Goal: Use online tool/utility: Utilize a website feature to perform a specific function

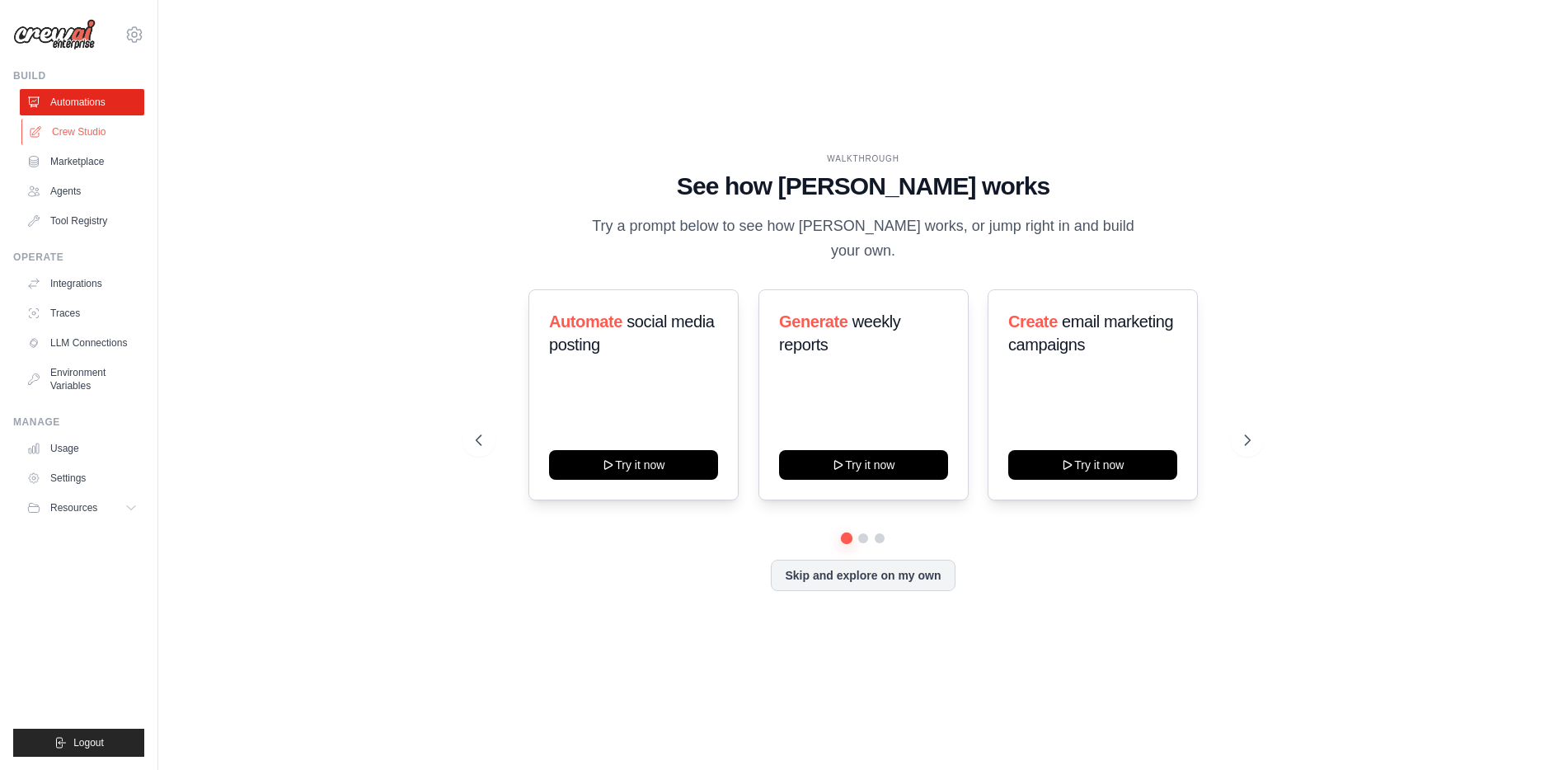
click at [59, 128] on link "Crew Studio" at bounding box center [84, 131] width 125 height 26
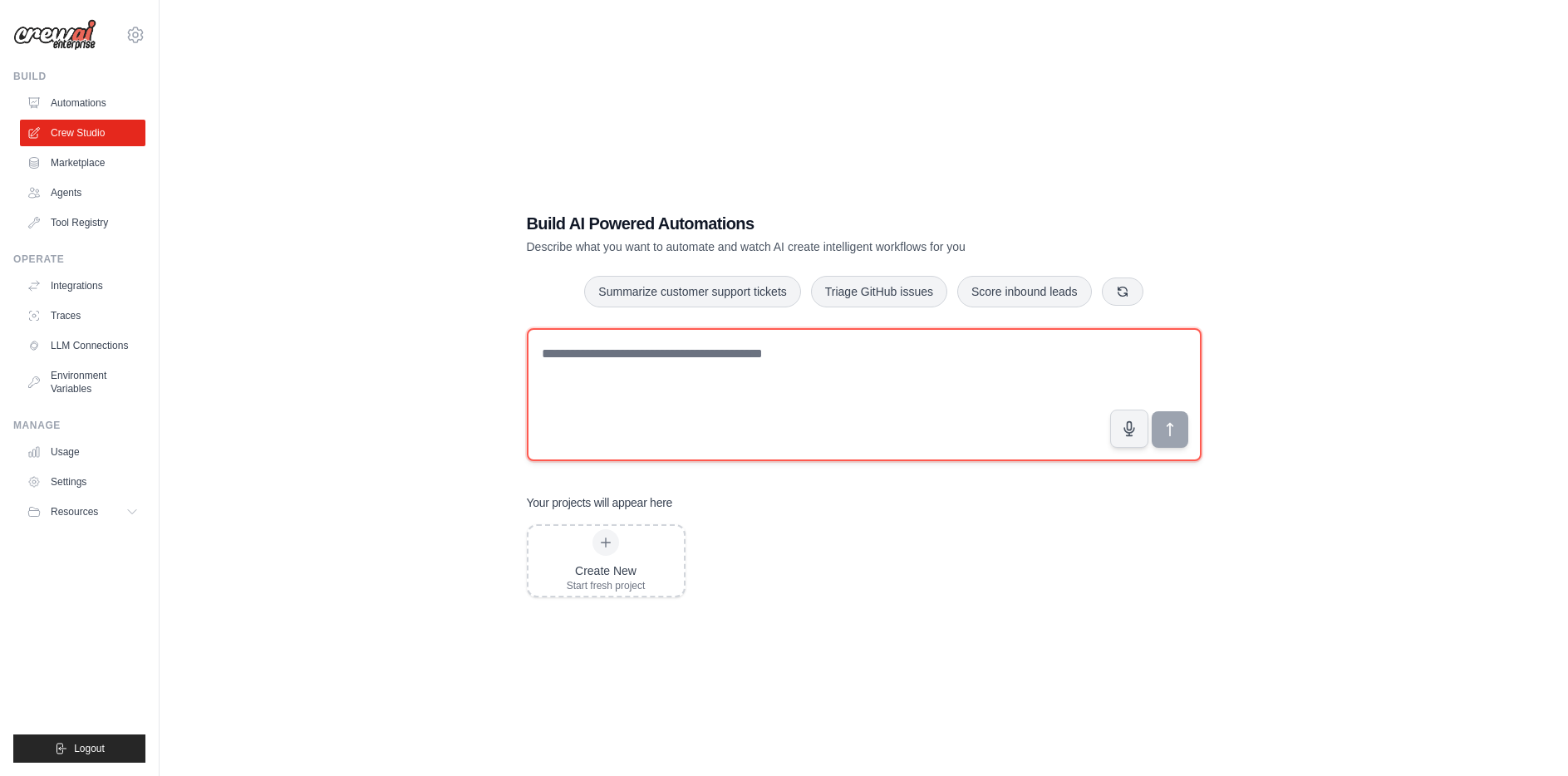
click at [656, 353] on textarea at bounding box center [864, 395] width 675 height 133
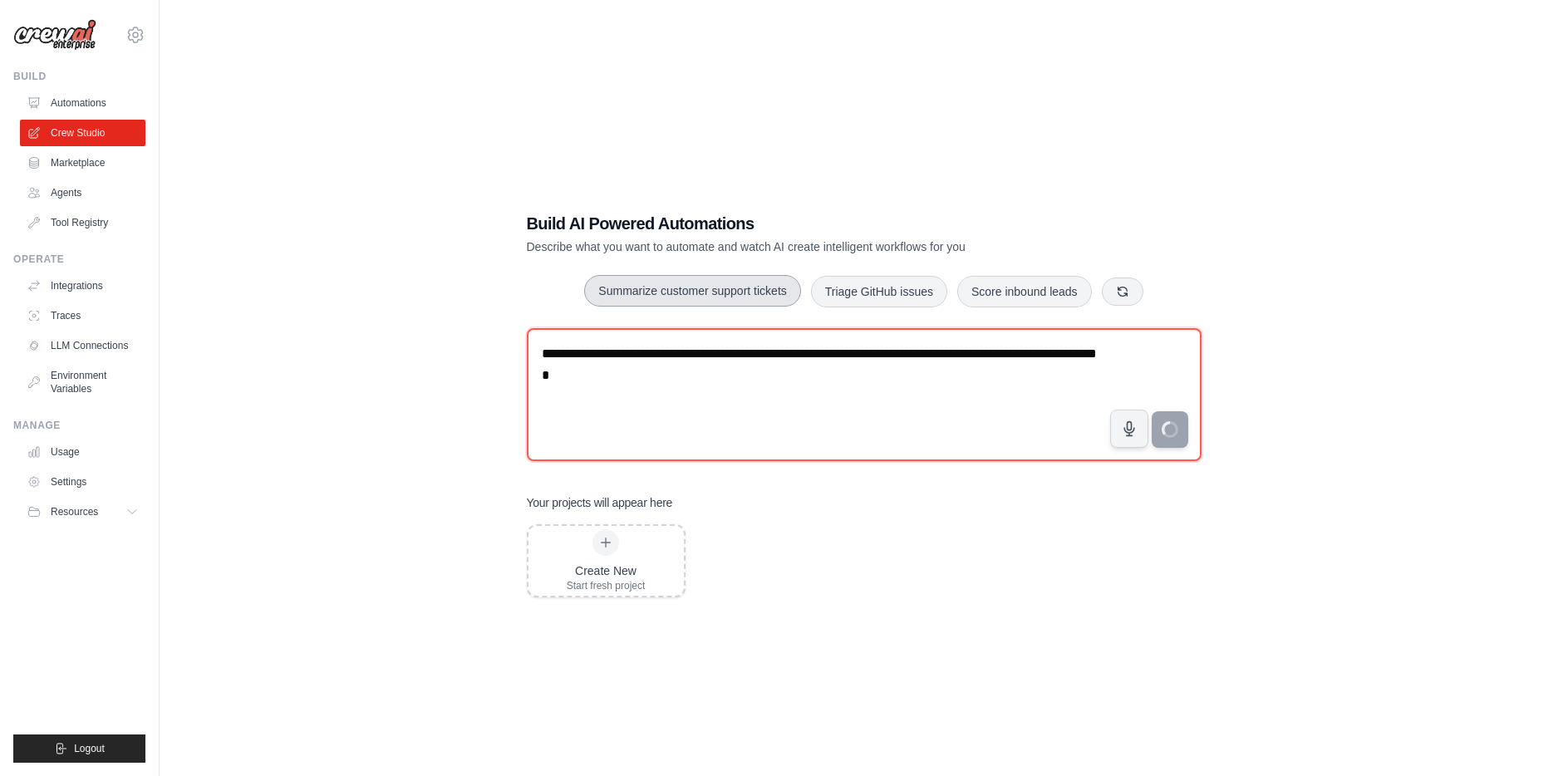
type textarea "**********"
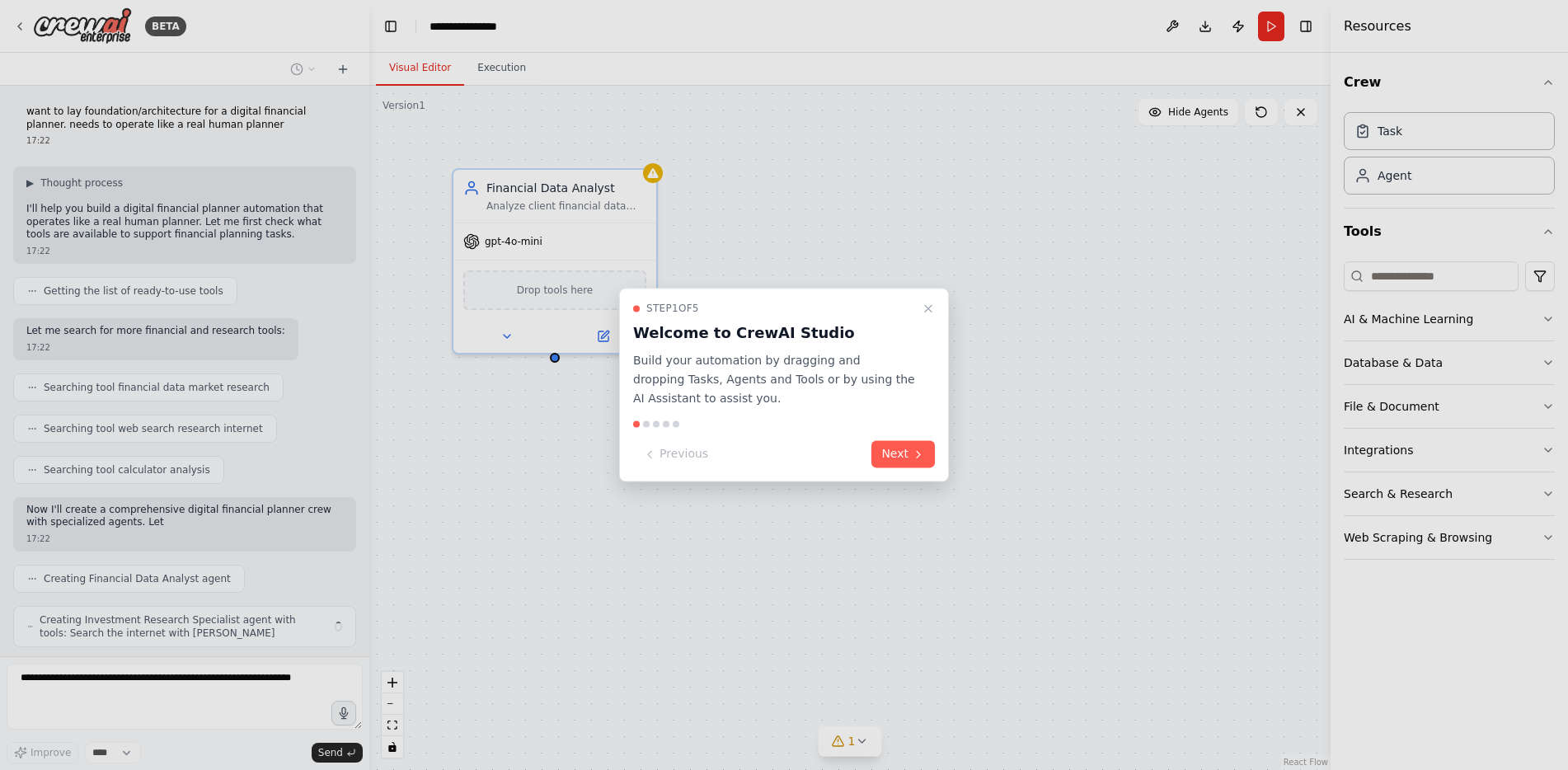
scroll to position [46, 0]
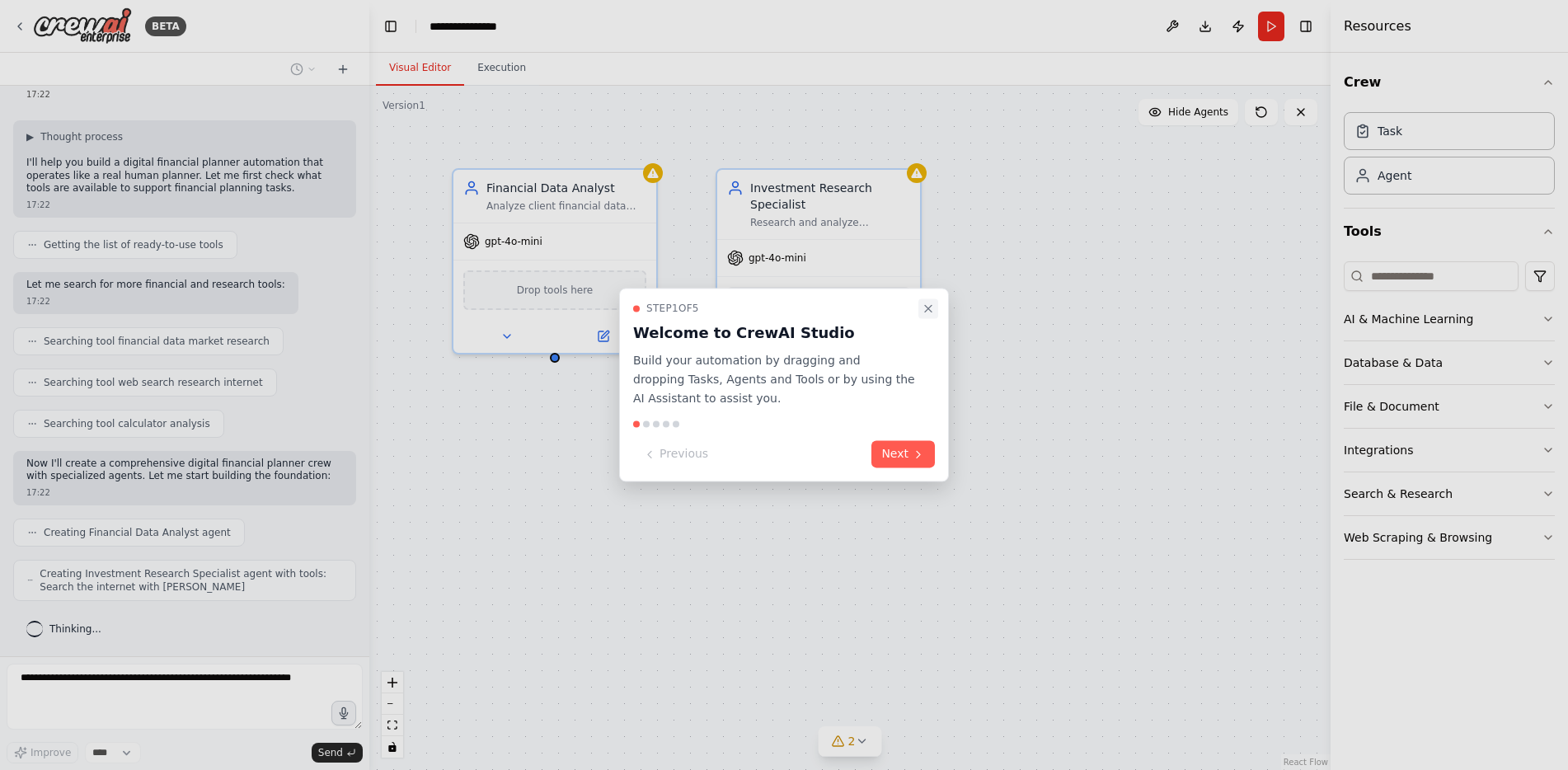
click at [923, 305] on icon "Close walkthrough" at bounding box center [928, 309] width 14 height 14
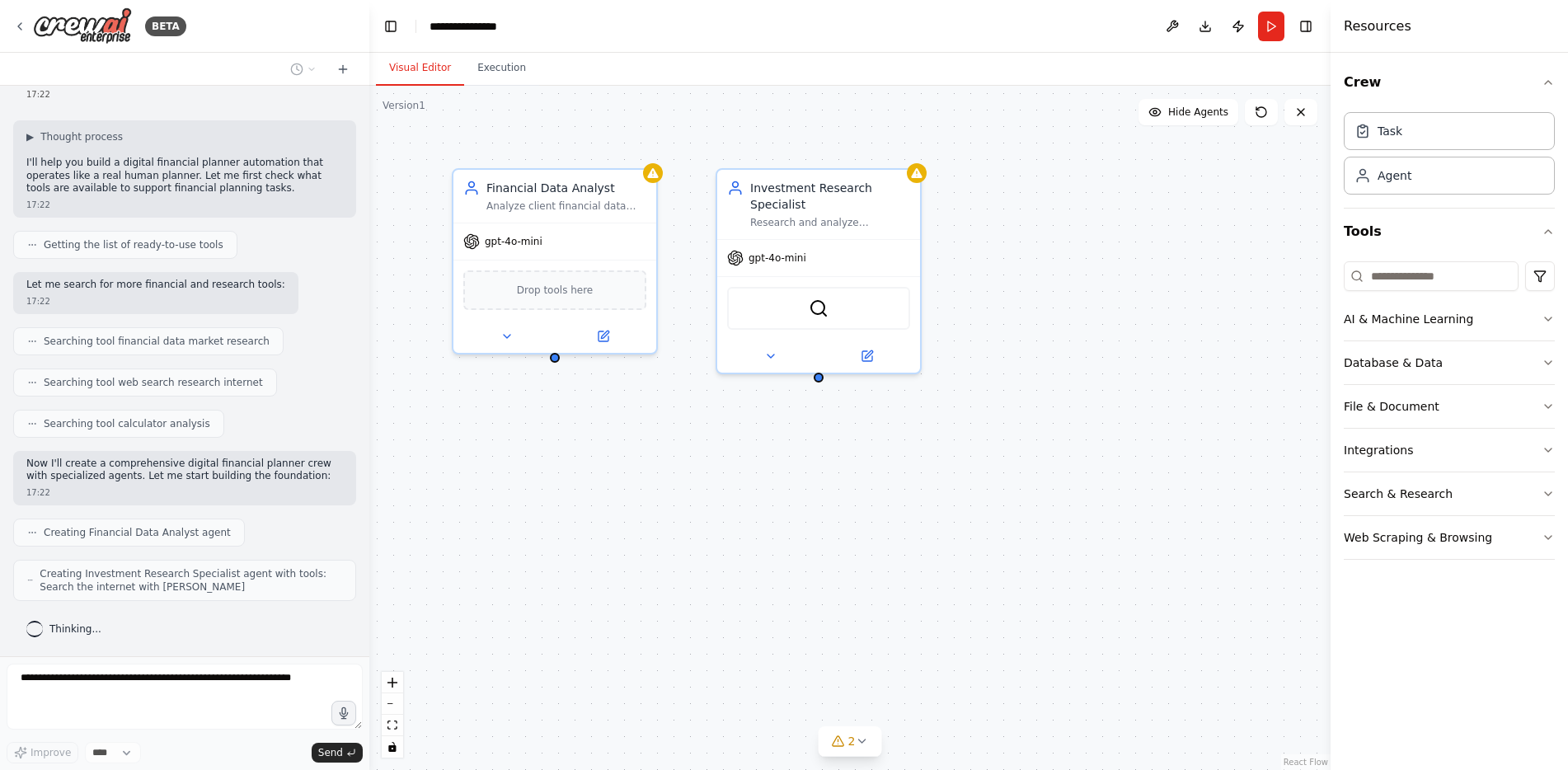
click at [641, 116] on div "Financial Data Analyst Analyze client financial data including income, expenses…" at bounding box center [850, 428] width 962 height 684
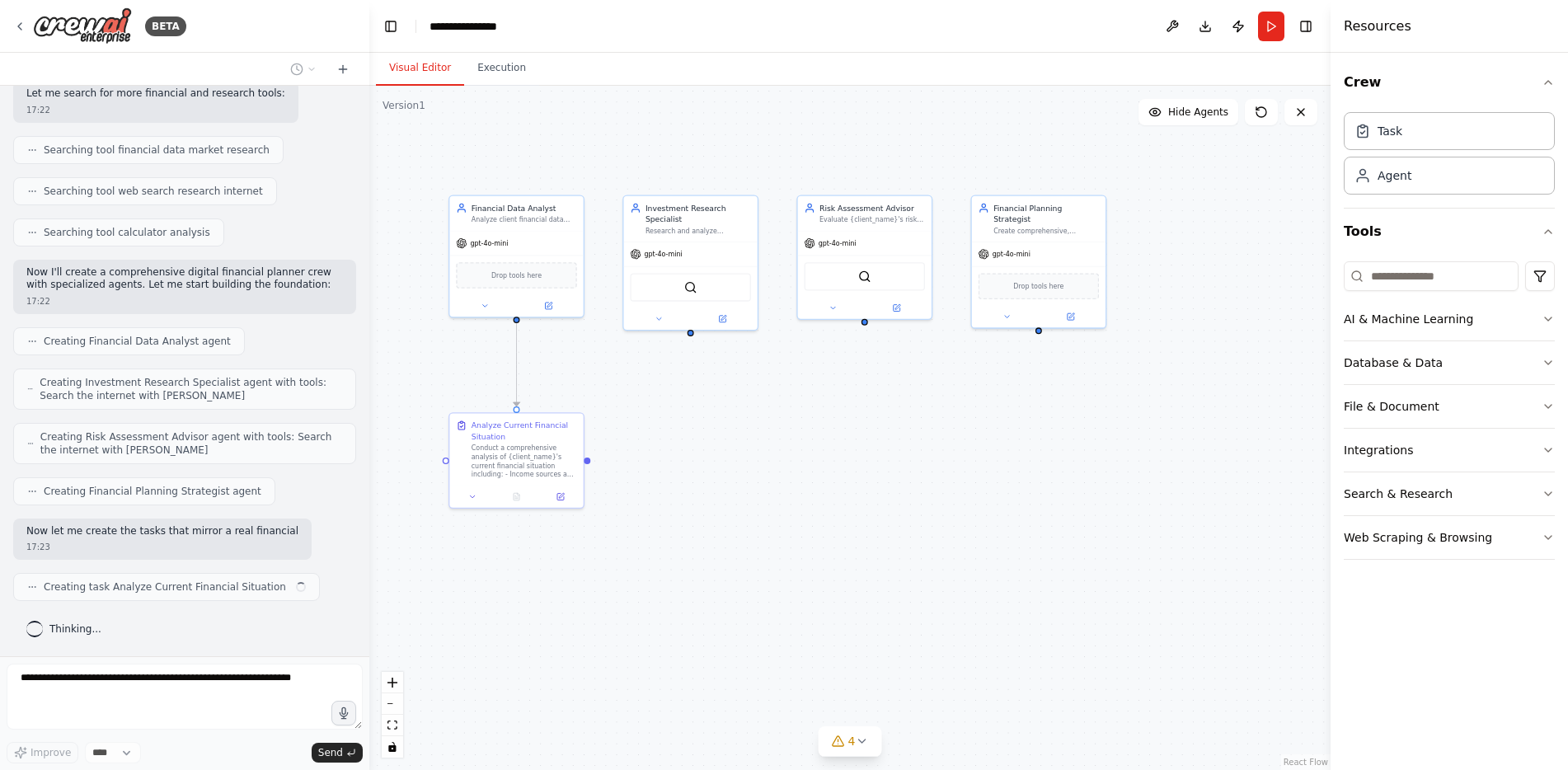
scroll to position [251, 0]
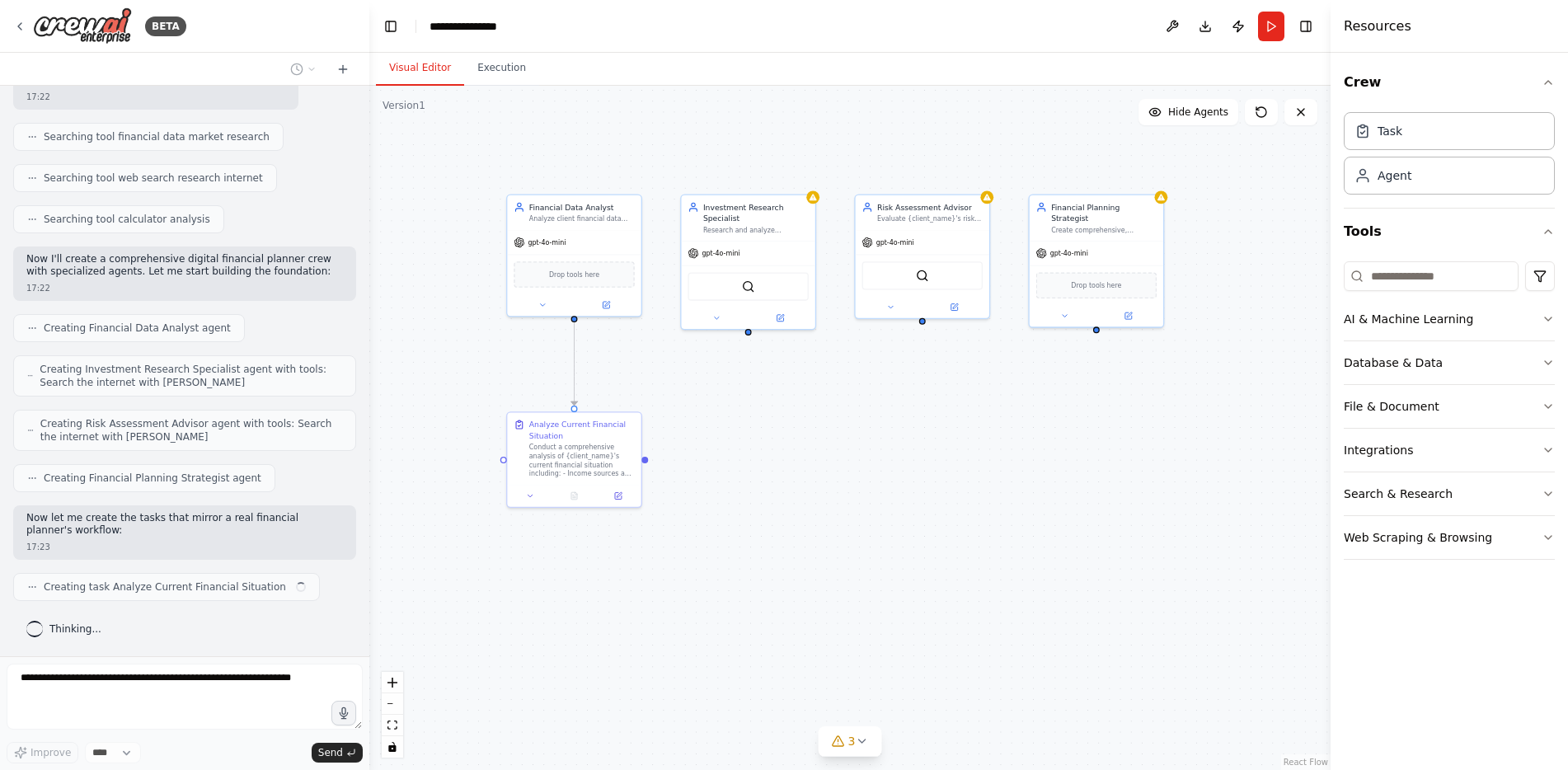
drag, startPoint x: 999, startPoint y: 579, endPoint x: 900, endPoint y: 490, distance: 133.1
click at [669, 623] on div ".deletable-edge-delete-btn { width: 20px; height: 20px; border: 0px solid #ffff…" at bounding box center [850, 428] width 962 height 684
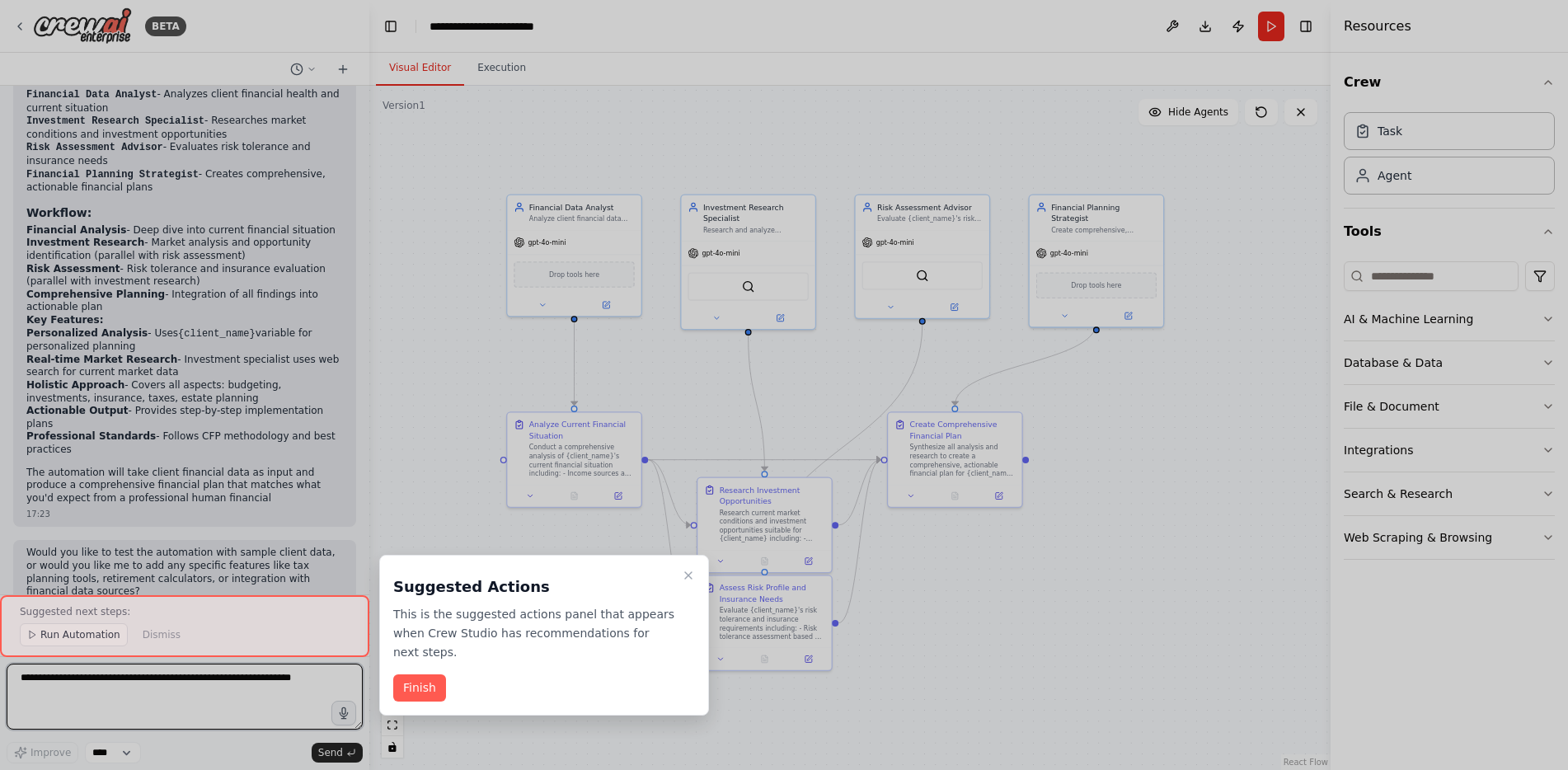
scroll to position [1167, 0]
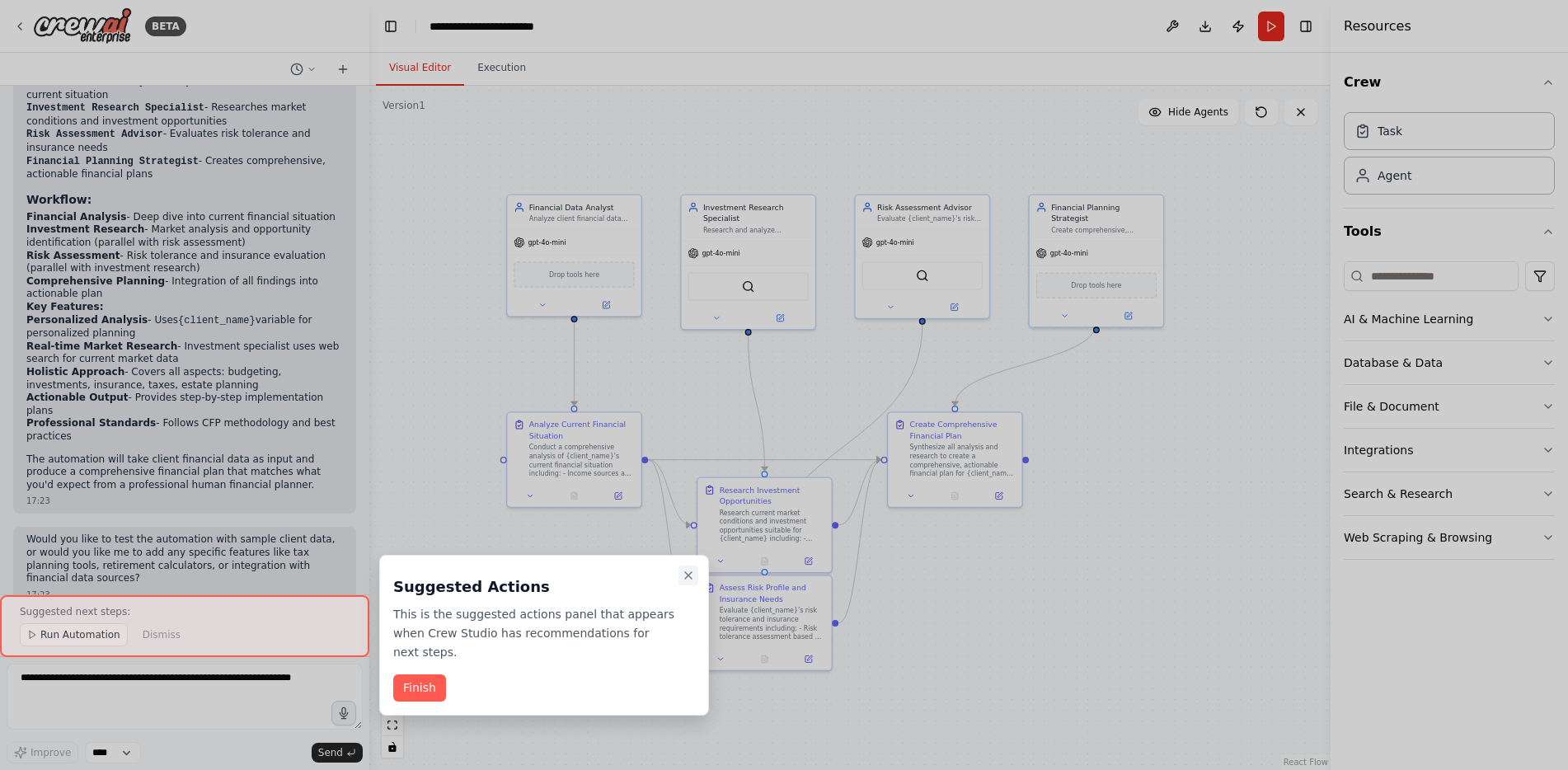
click at [689, 571] on icon "Close walkthrough" at bounding box center [689, 575] width 14 height 14
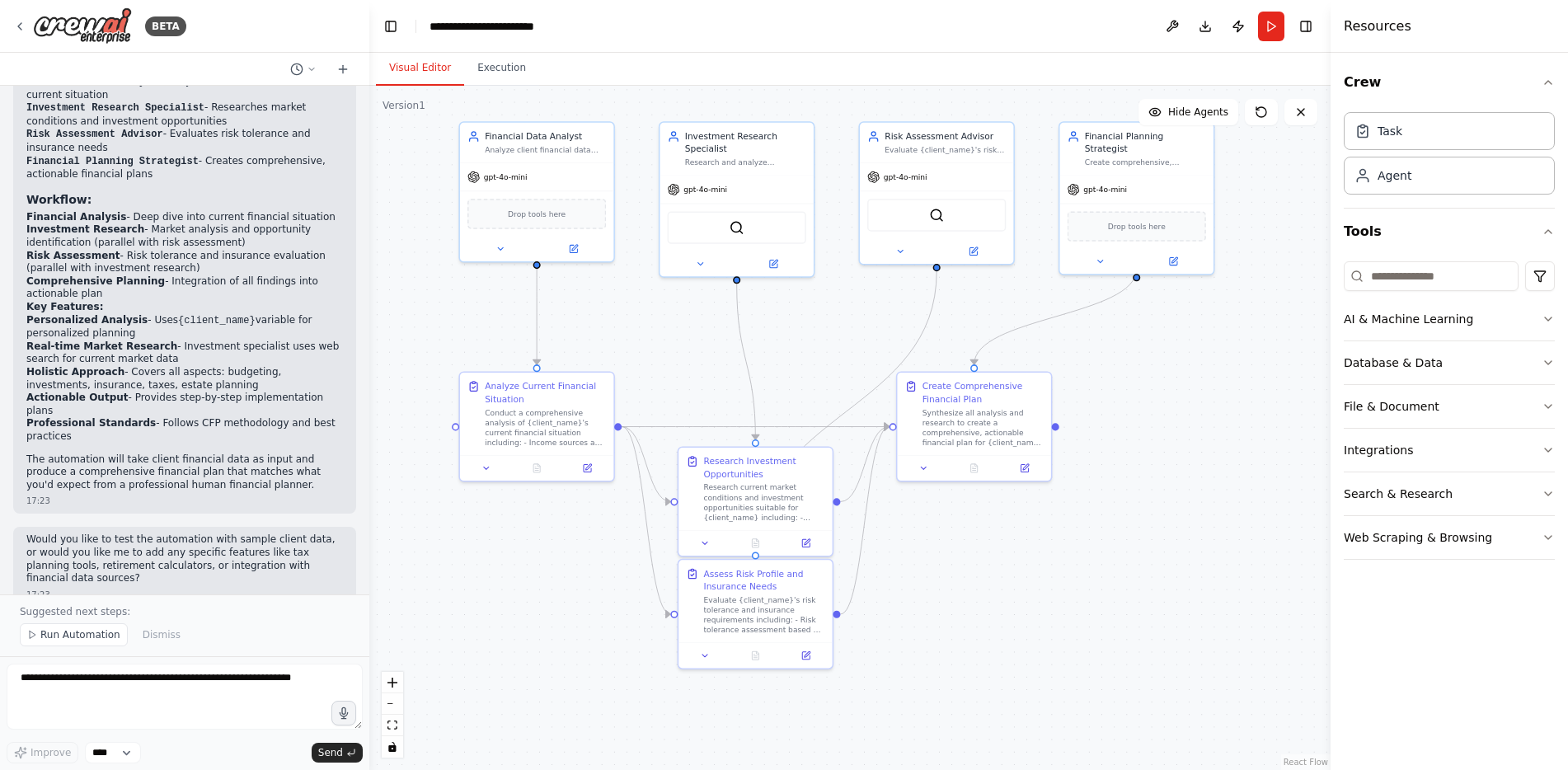
drag, startPoint x: 1014, startPoint y: 633, endPoint x: 1009, endPoint y: 620, distance: 13.9
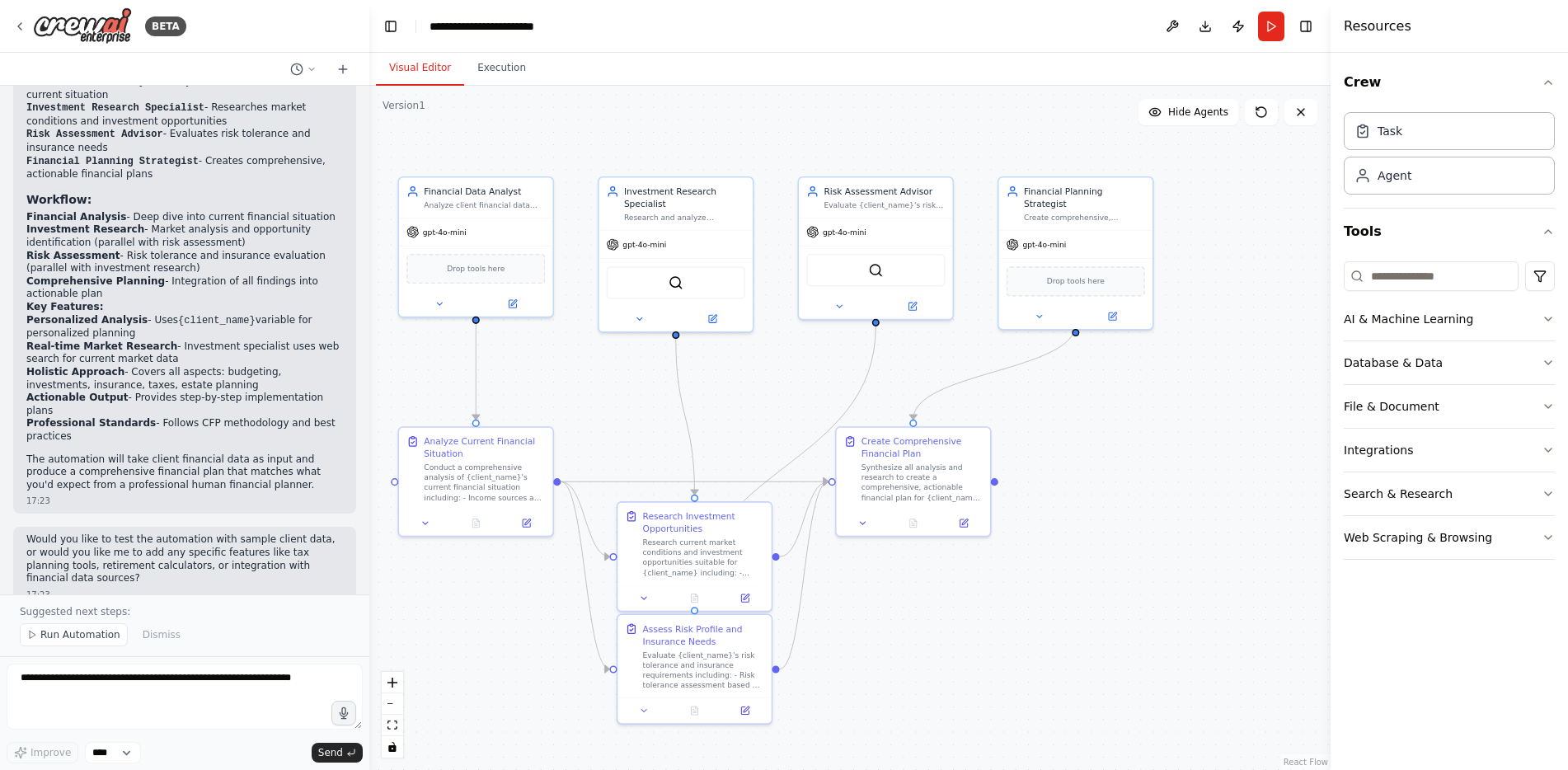
drag, startPoint x: 1133, startPoint y: 414, endPoint x: 1074, endPoint y: 461, distance: 75.4
click at [728, 481] on icon "Edge from fd2269c5-32a2-462e-b97a-33ef4b91530a to 3b0dff5f-3ee7-4aee-87bc-c1a3c…" at bounding box center [694, 481] width 267 height 0
click at [794, 408] on div ".deletable-edge-delete-btn { width: 20px; height: 20px; border: 0px solid #ffff…" at bounding box center [850, 428] width 962 height 684
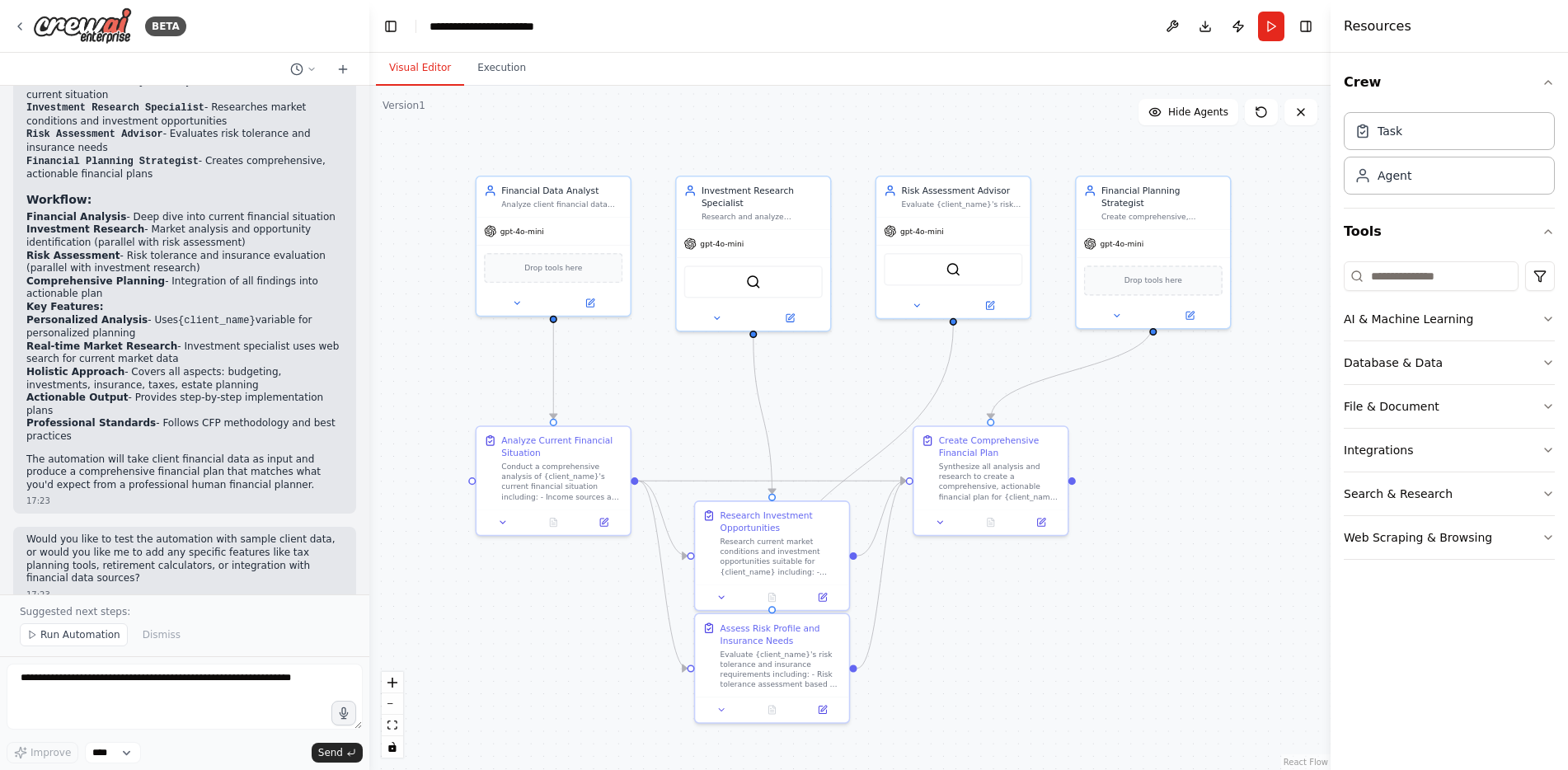
drag, startPoint x: 769, startPoint y: 413, endPoint x: 849, endPoint y: 411, distance: 80.0
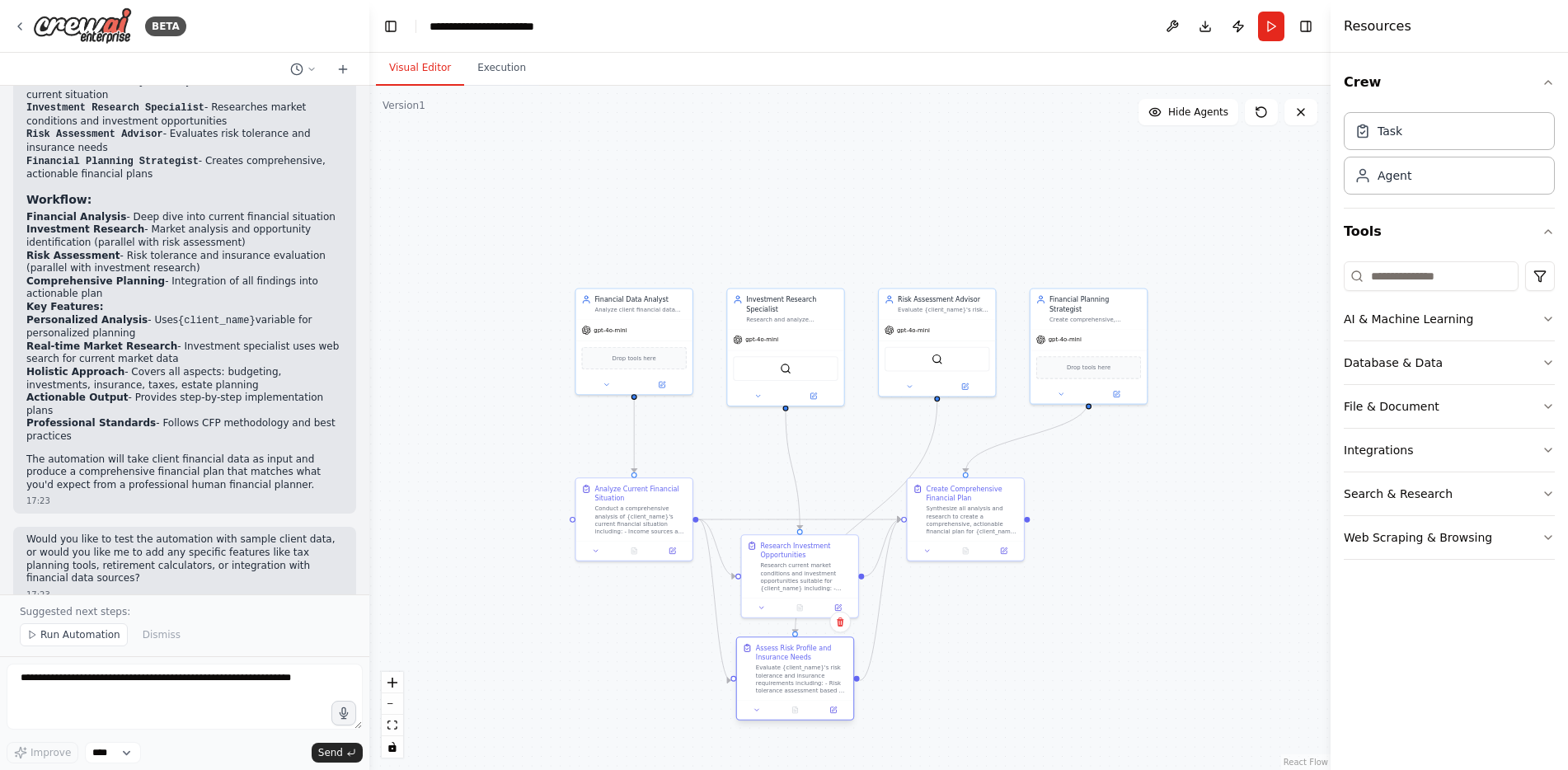
drag, startPoint x: 807, startPoint y: 670, endPoint x: 804, endPoint y: 685, distance: 15.3
click at [804, 685] on div "Evaluate {client_name}'s risk tolerance and insurance requirements including: -…" at bounding box center [802, 680] width 91 height 31
click at [185, 712] on textarea at bounding box center [185, 697] width 356 height 66
type textarea "**********"
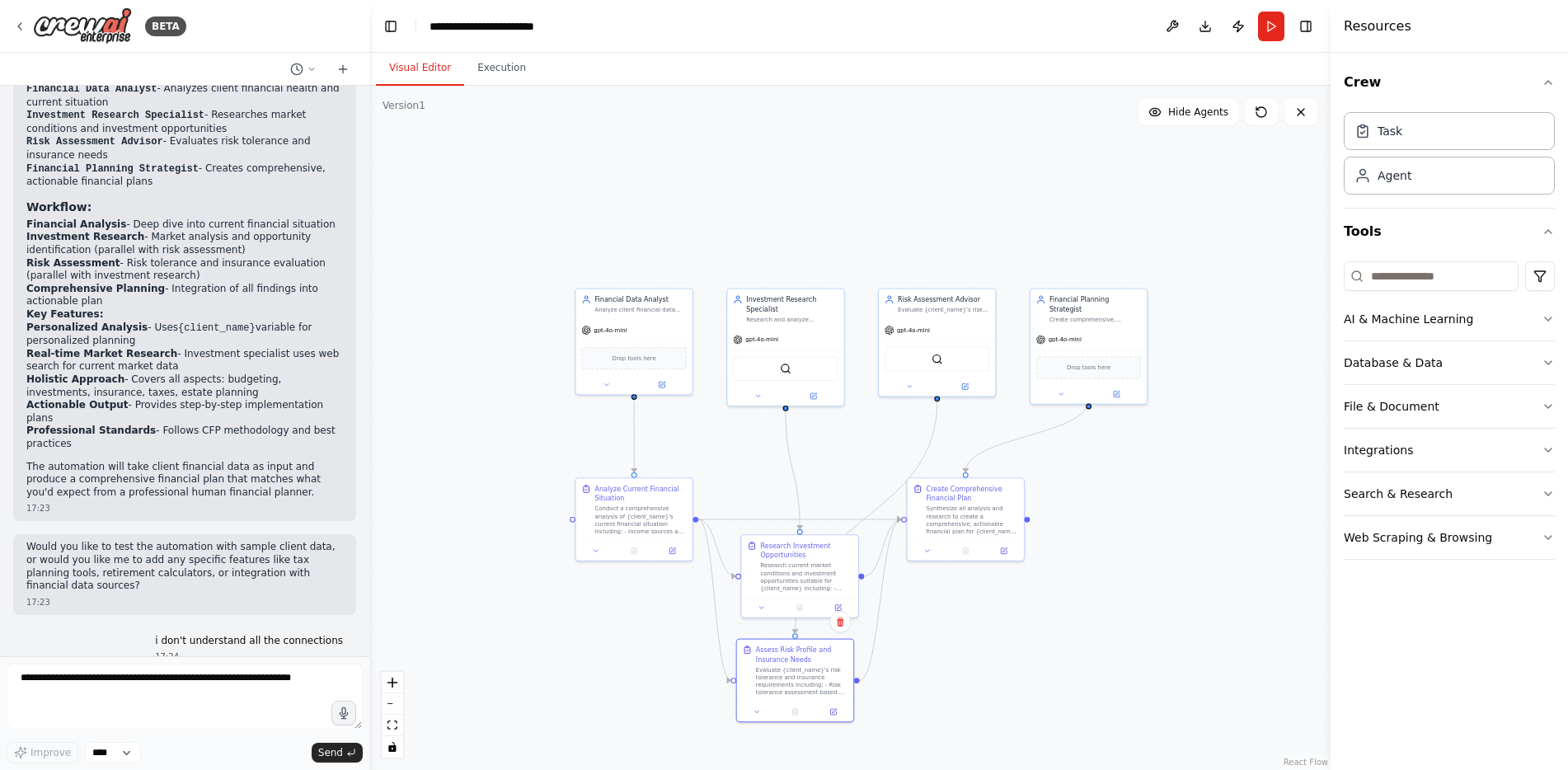
scroll to position [1203, 0]
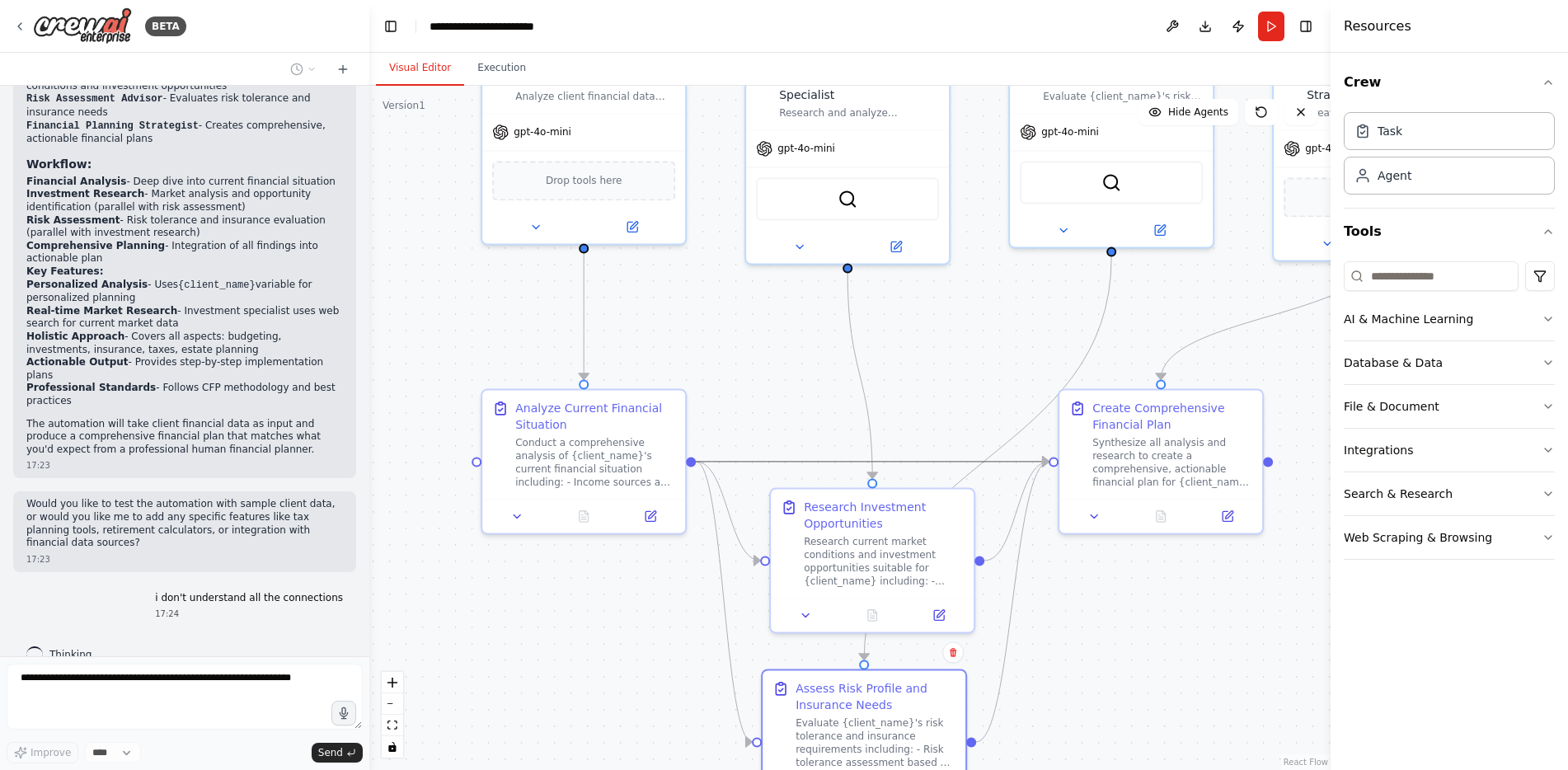
drag, startPoint x: 860, startPoint y: 456, endPoint x: 697, endPoint y: 414, distance: 168.3
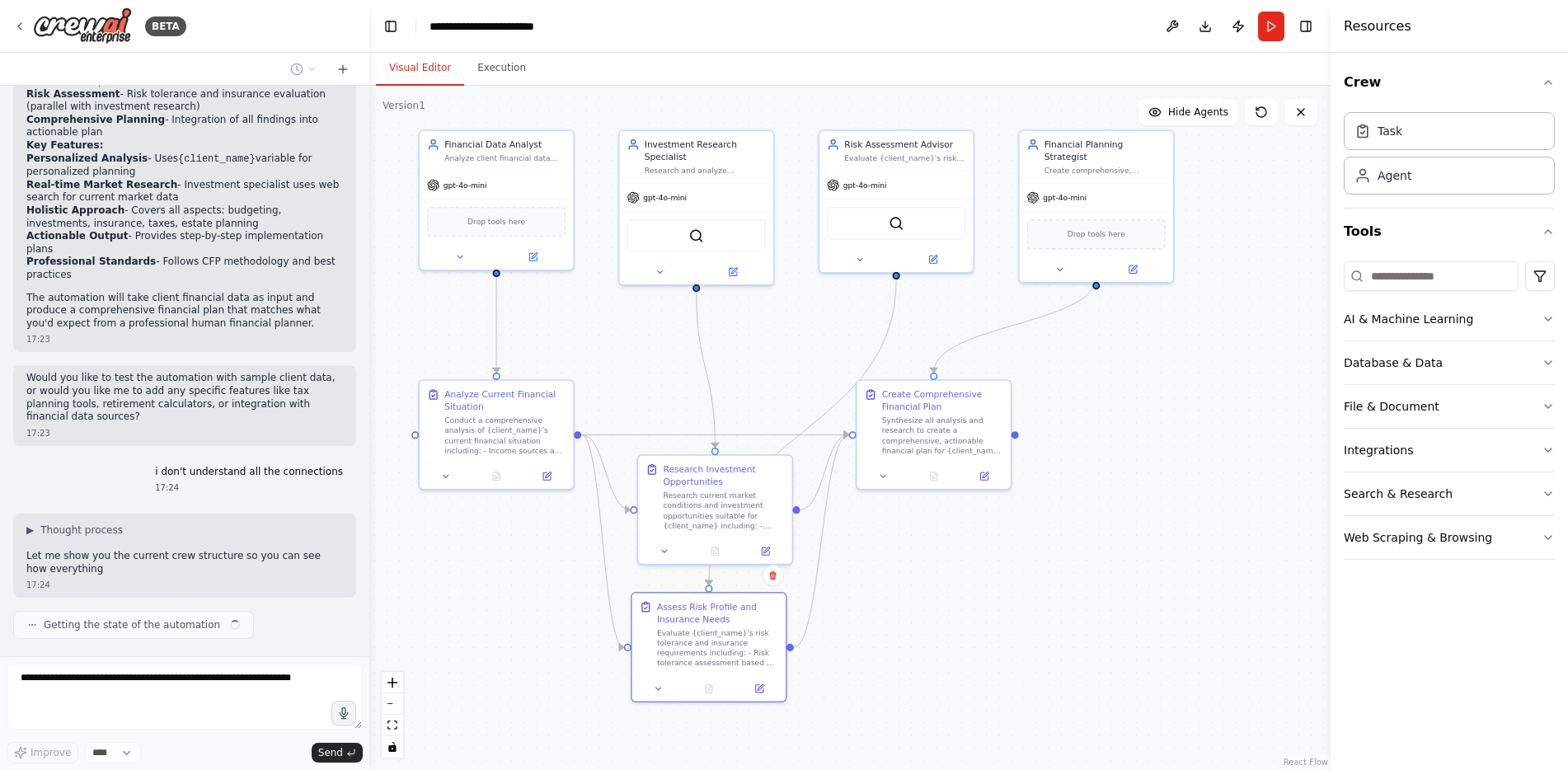
scroll to position [1342, 0]
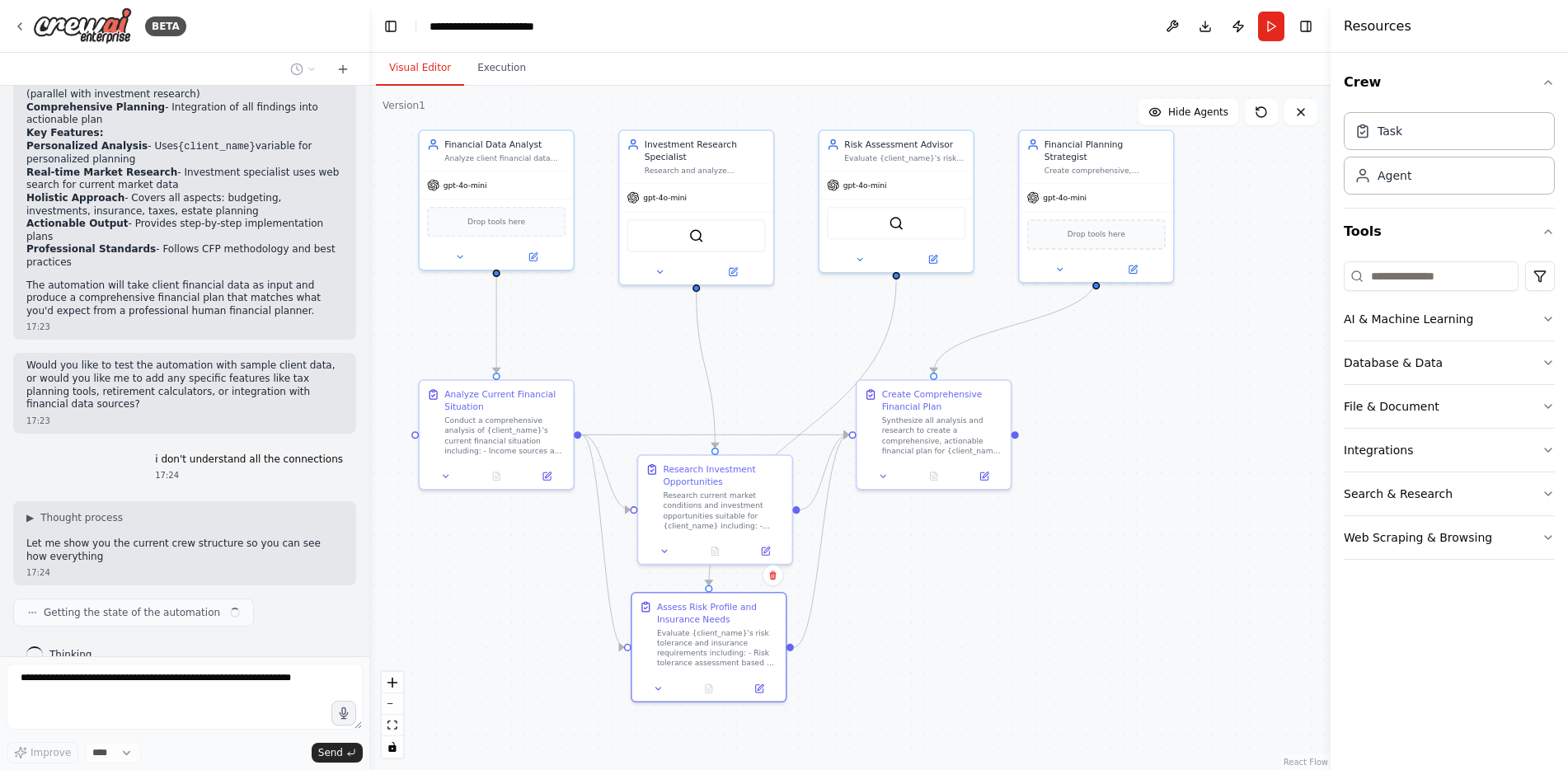
click at [1134, 410] on div ".deletable-edge-delete-btn { width: 20px; height: 20px; border: 0px solid #ffff…" at bounding box center [850, 428] width 962 height 684
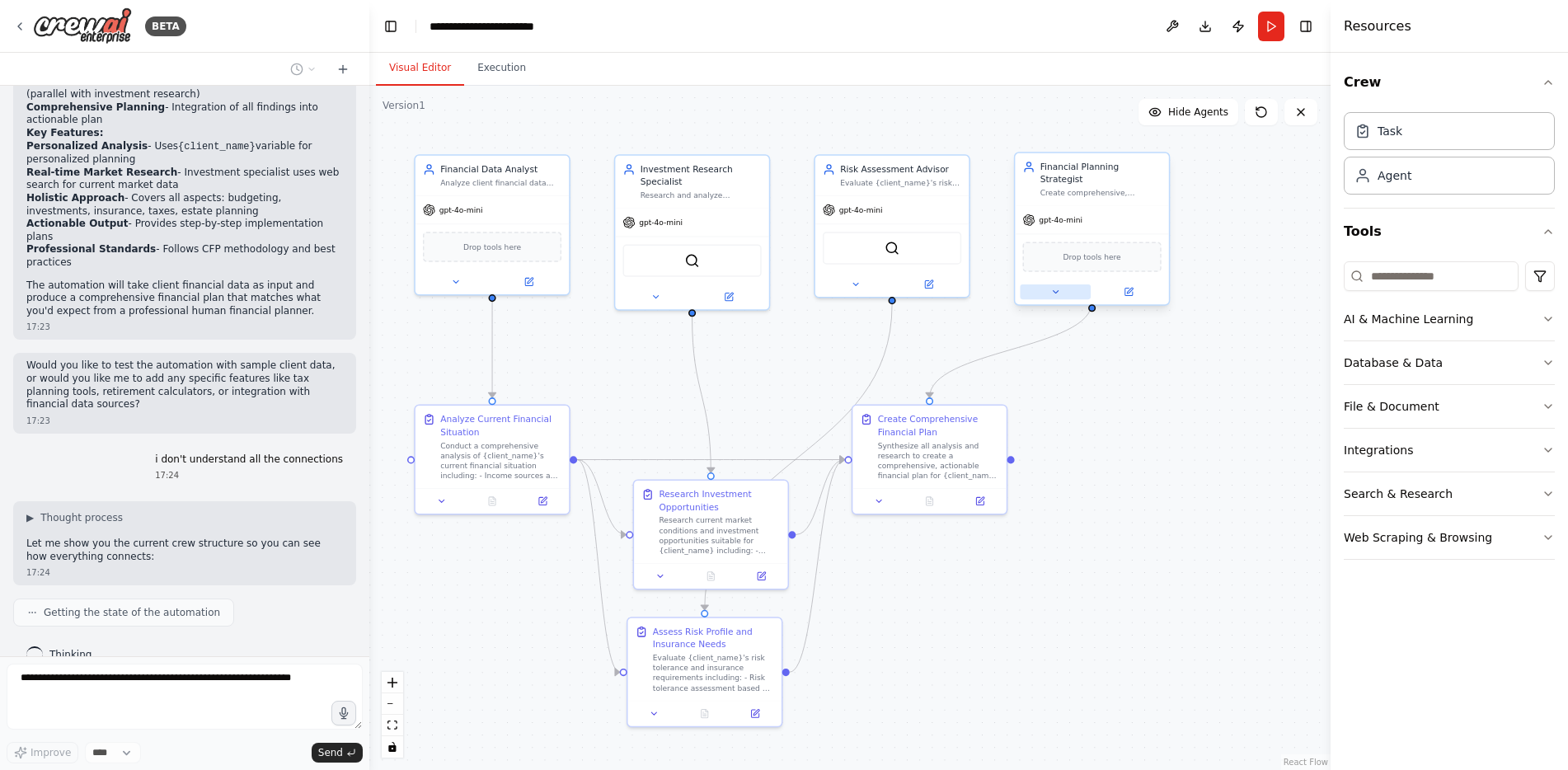
click at [1043, 284] on button at bounding box center [1055, 291] width 71 height 14
click at [1066, 284] on button at bounding box center [1055, 291] width 71 height 14
click at [1050, 287] on icon at bounding box center [1055, 291] width 10 height 10
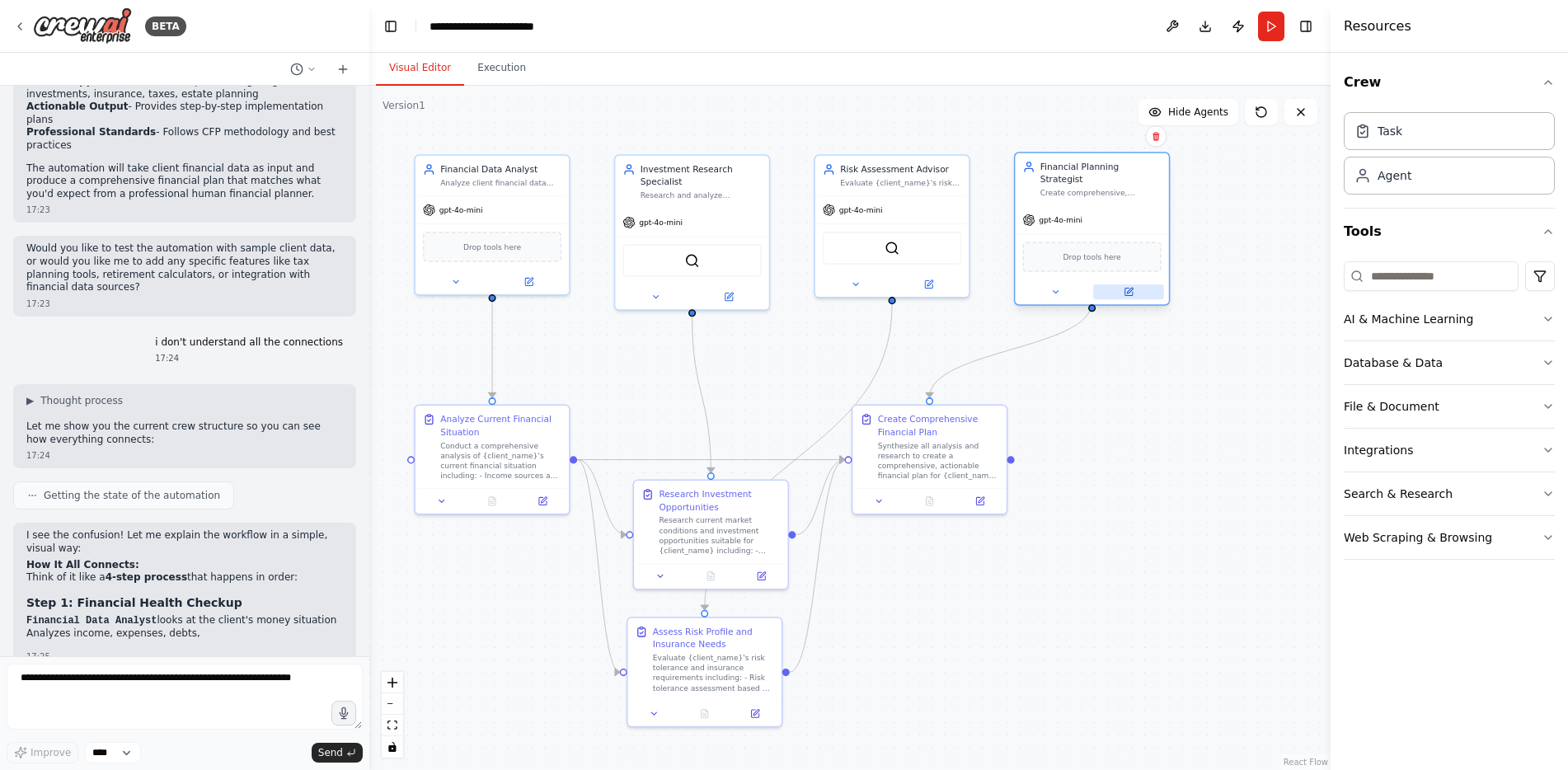
click at [1127, 288] on icon at bounding box center [1128, 291] width 7 height 7
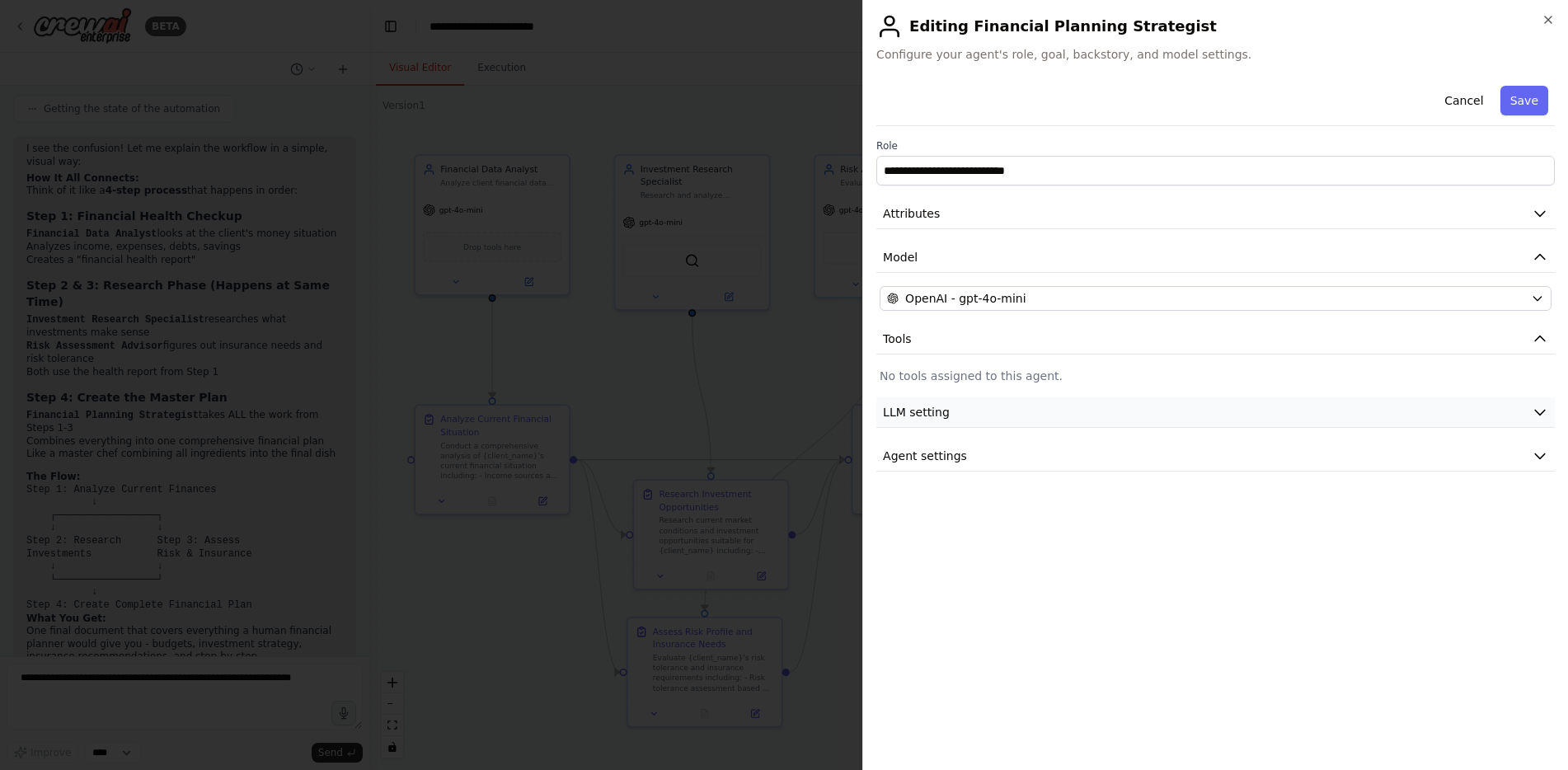
click at [936, 413] on span "LLM setting" at bounding box center [917, 413] width 67 height 16
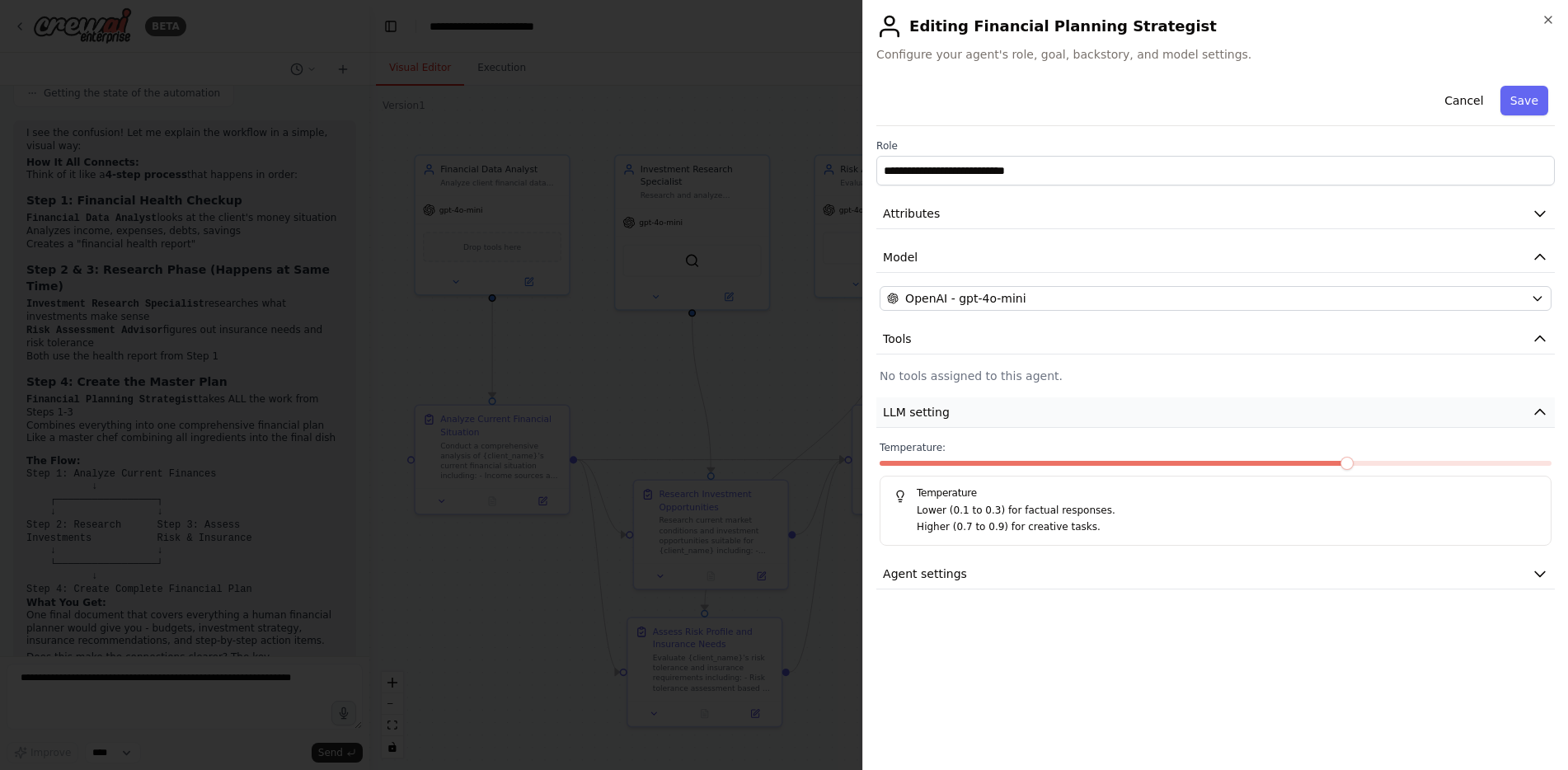
scroll to position [1874, 0]
click at [943, 406] on span "LLM setting" at bounding box center [917, 413] width 67 height 16
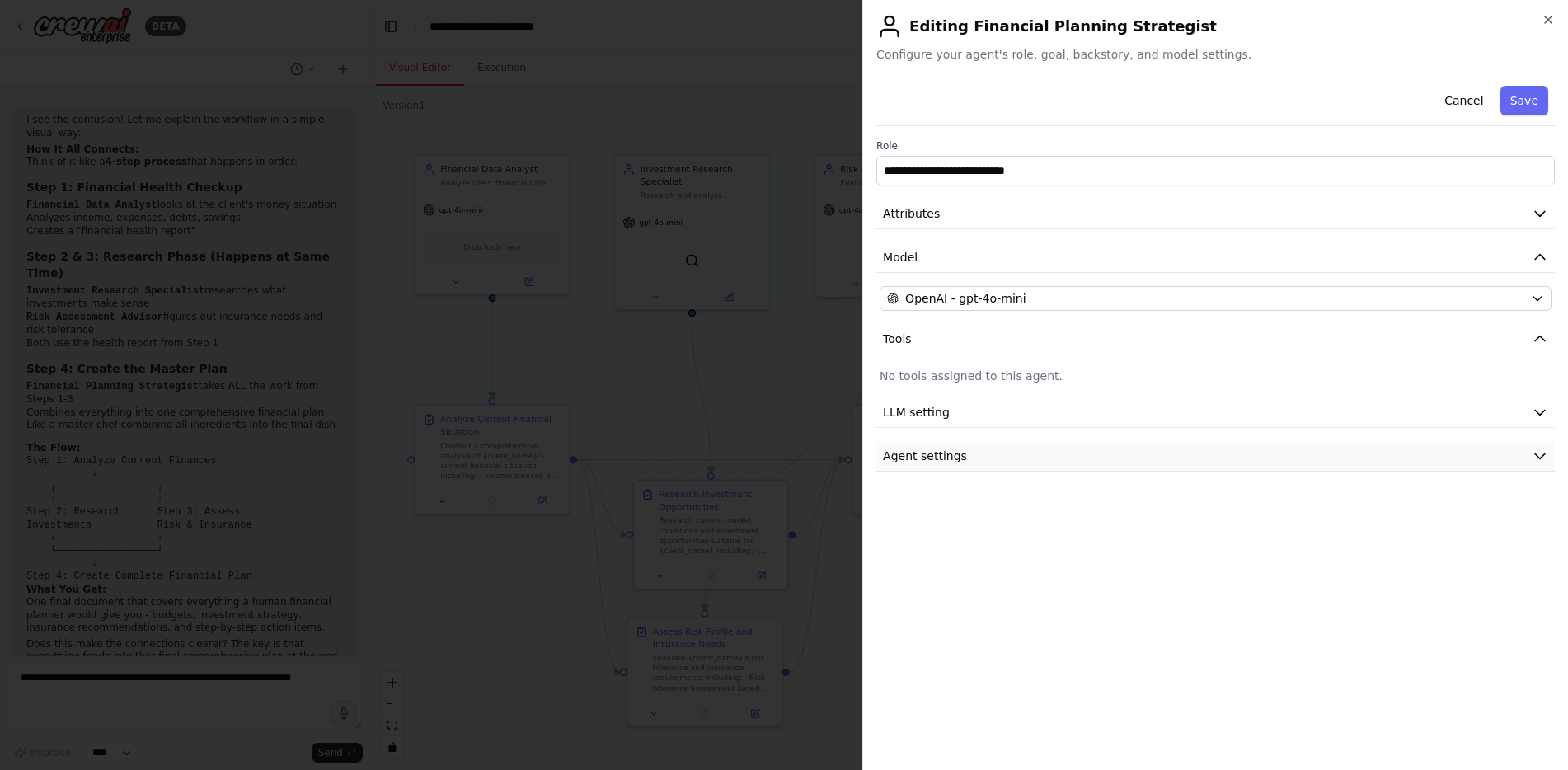
click at [937, 453] on span "Agent settings" at bounding box center [925, 456] width 84 height 16
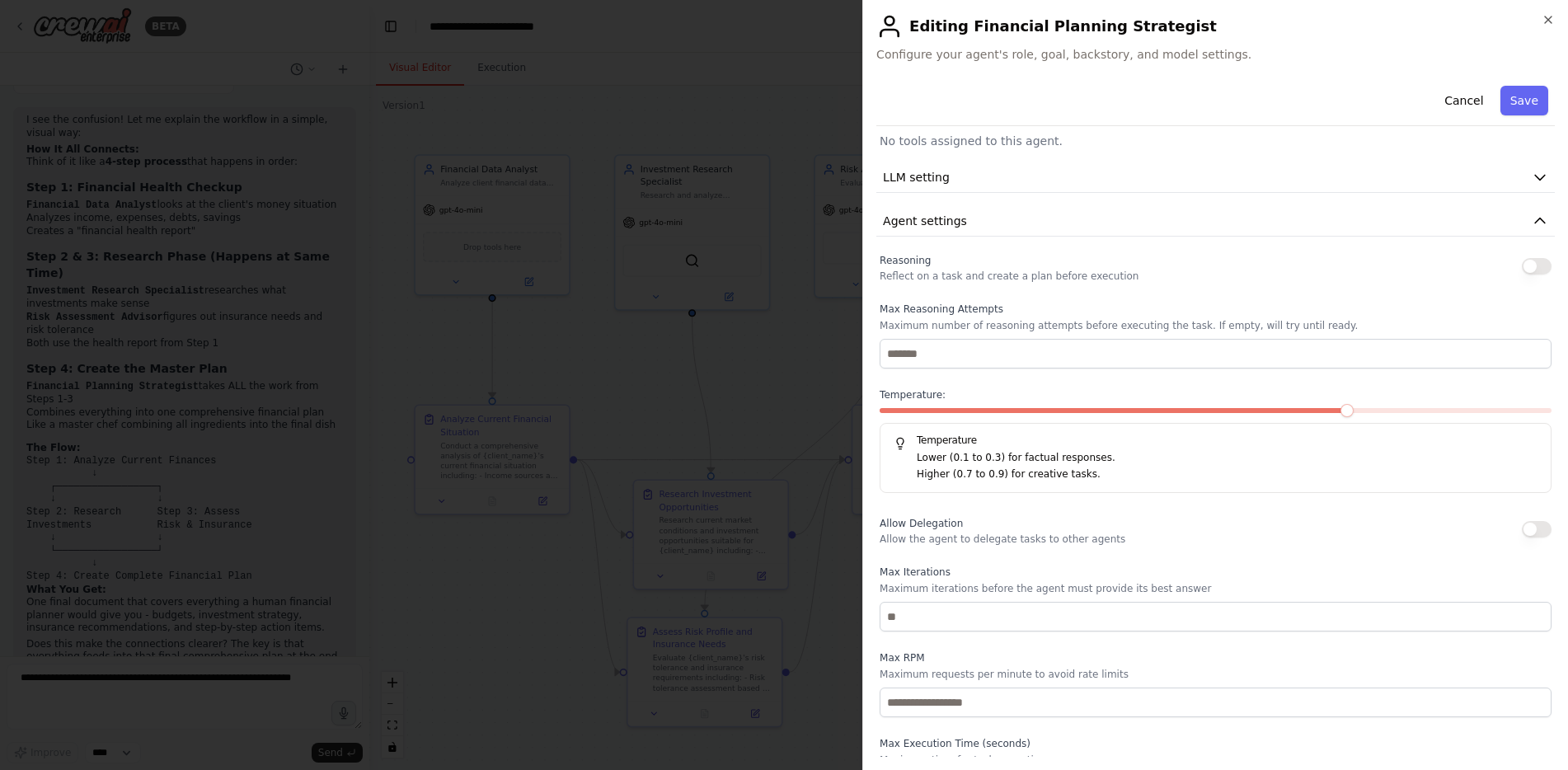
scroll to position [33, 0]
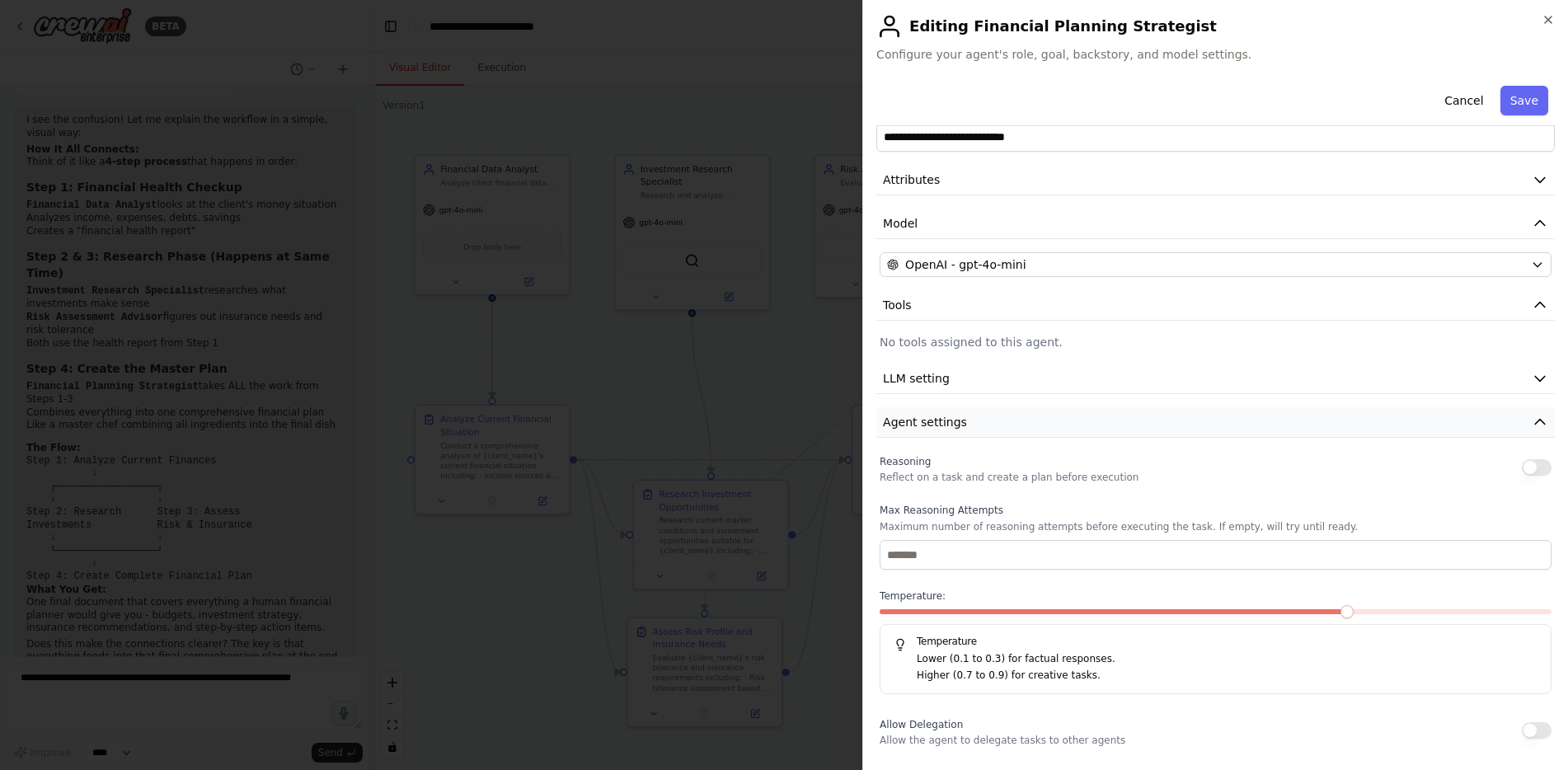
click at [916, 417] on span "Agent settings" at bounding box center [925, 422] width 84 height 16
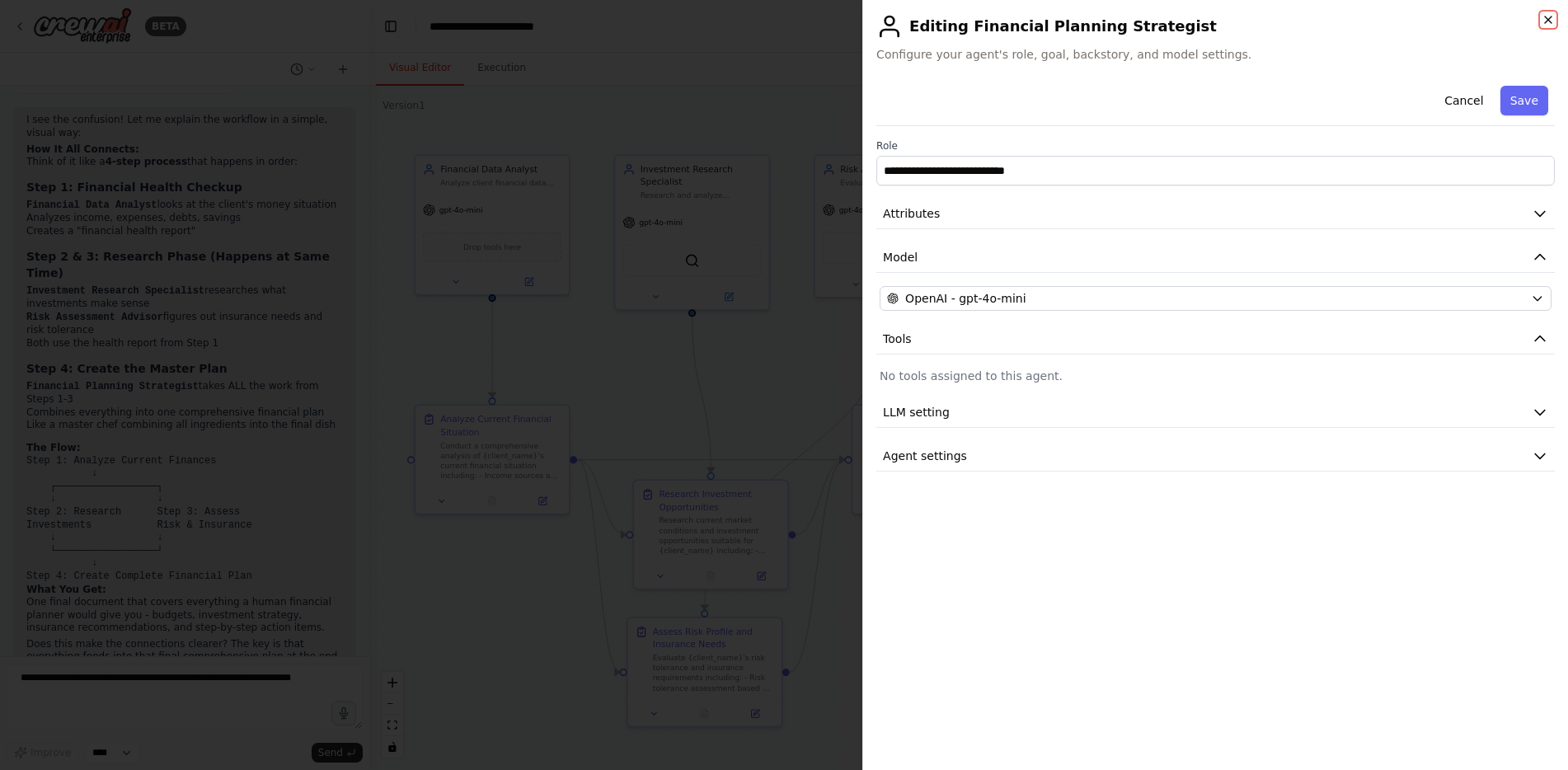
click at [1547, 15] on icon "button" at bounding box center [1548, 20] width 14 height 14
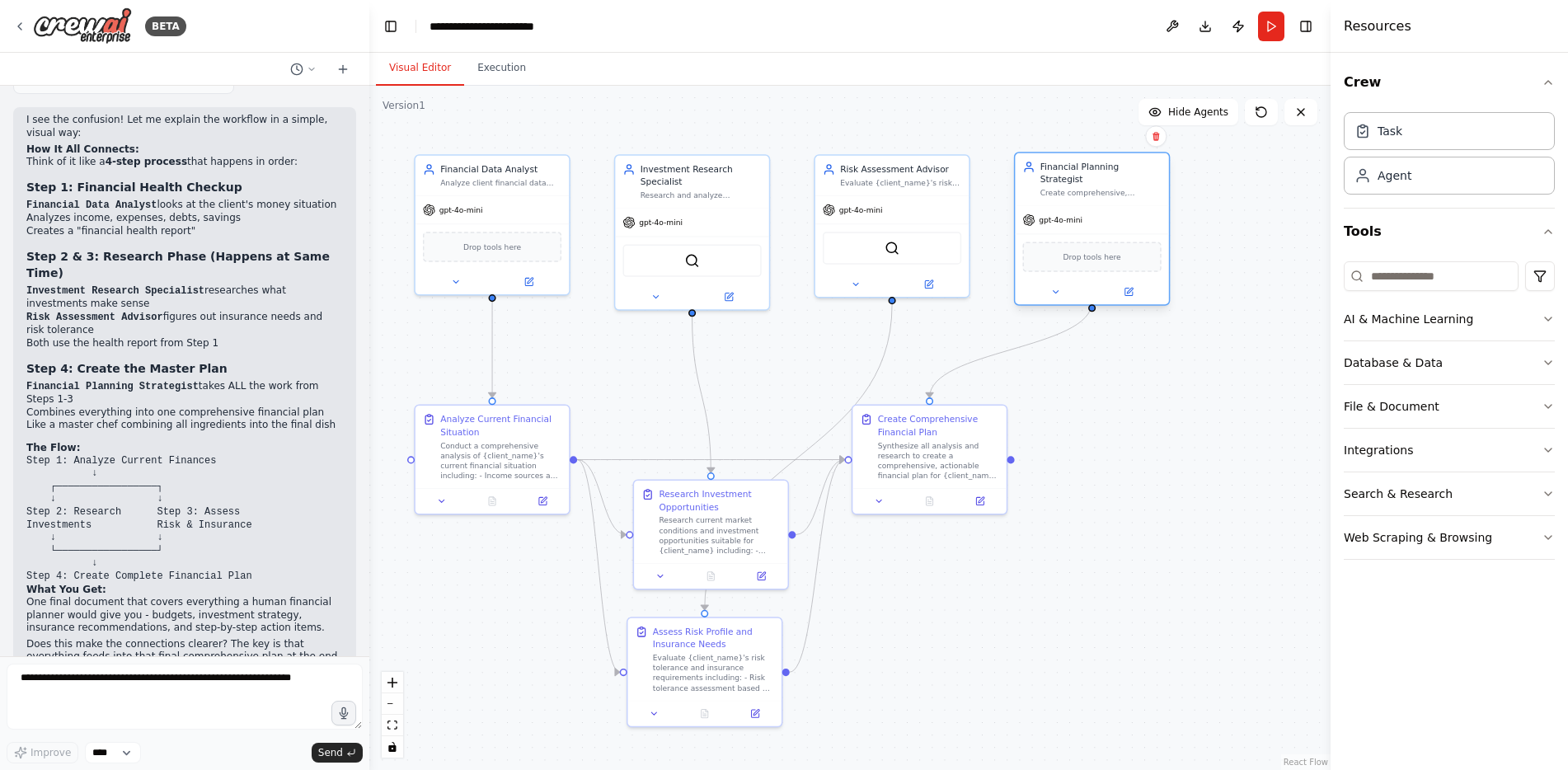
click at [1091, 251] on span "Drop tools here" at bounding box center [1093, 257] width 58 height 13
click at [1083, 173] on div "Financial Planning Strategist" at bounding box center [1101, 173] width 121 height 24
click at [1126, 287] on icon at bounding box center [1128, 291] width 10 height 10
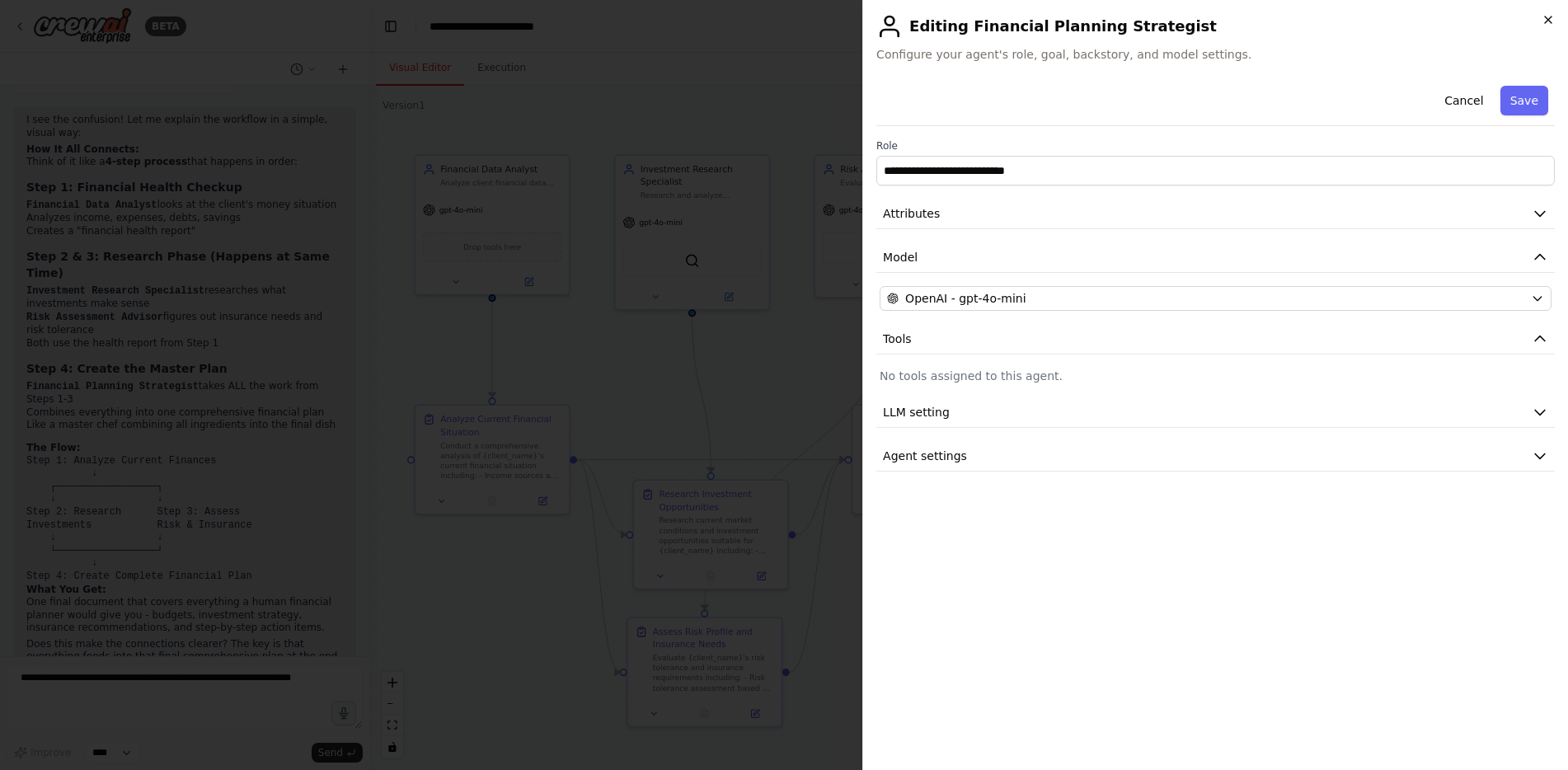
click at [1546, 20] on icon "button" at bounding box center [1548, 20] width 14 height 14
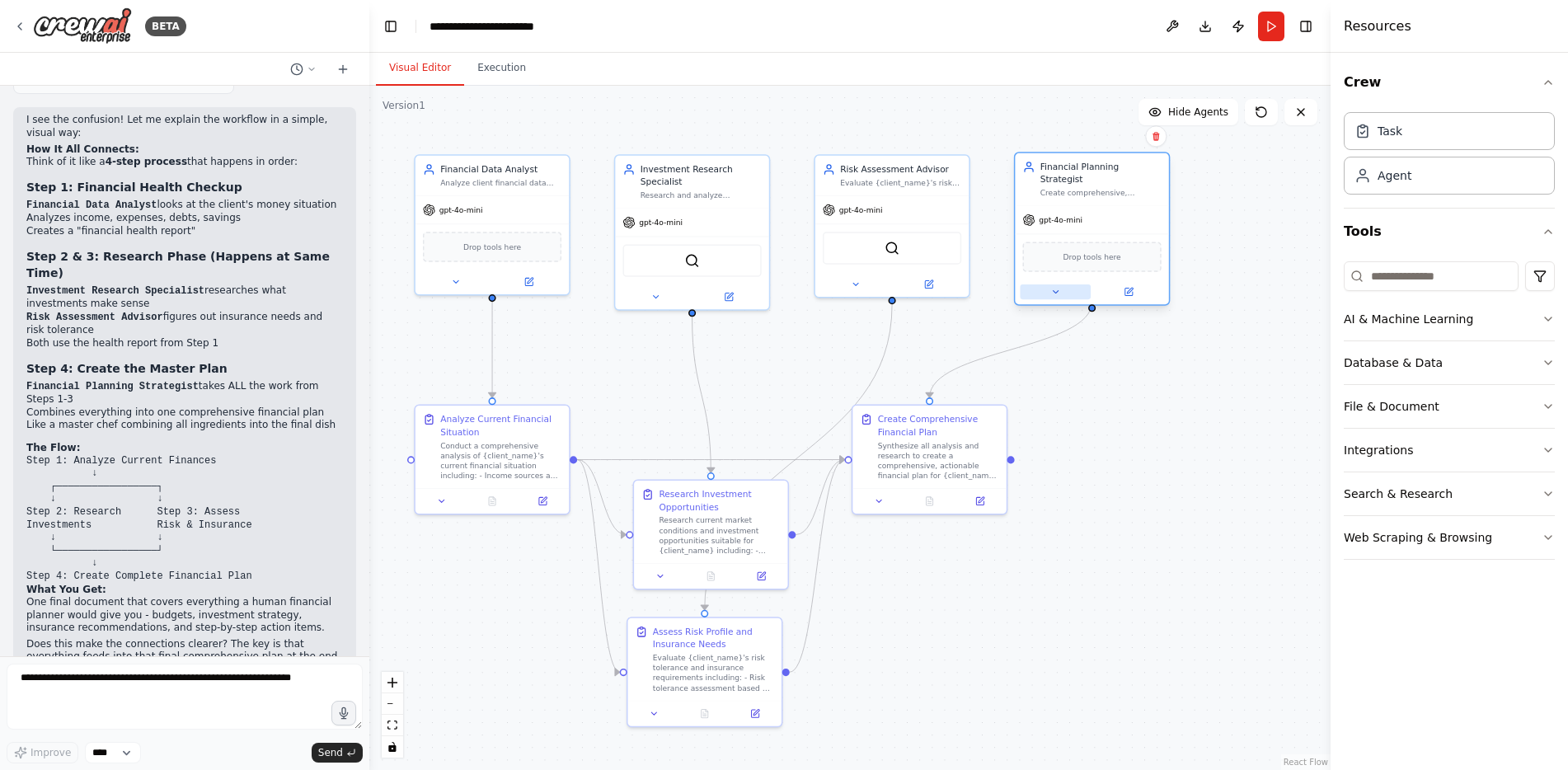
click at [1055, 287] on icon at bounding box center [1055, 291] width 10 height 10
click at [1213, 253] on div ".deletable-edge-delete-btn { width: 20px; height: 20px; border: 0px solid #ffff…" at bounding box center [850, 428] width 962 height 684
click at [1187, 572] on button "Cancel" at bounding box center [1188, 583] width 44 height 23
click at [1198, 578] on button "Cancel" at bounding box center [1188, 583] width 44 height 23
click at [1524, 318] on button "AI & Machine Learning" at bounding box center [1449, 318] width 211 height 43
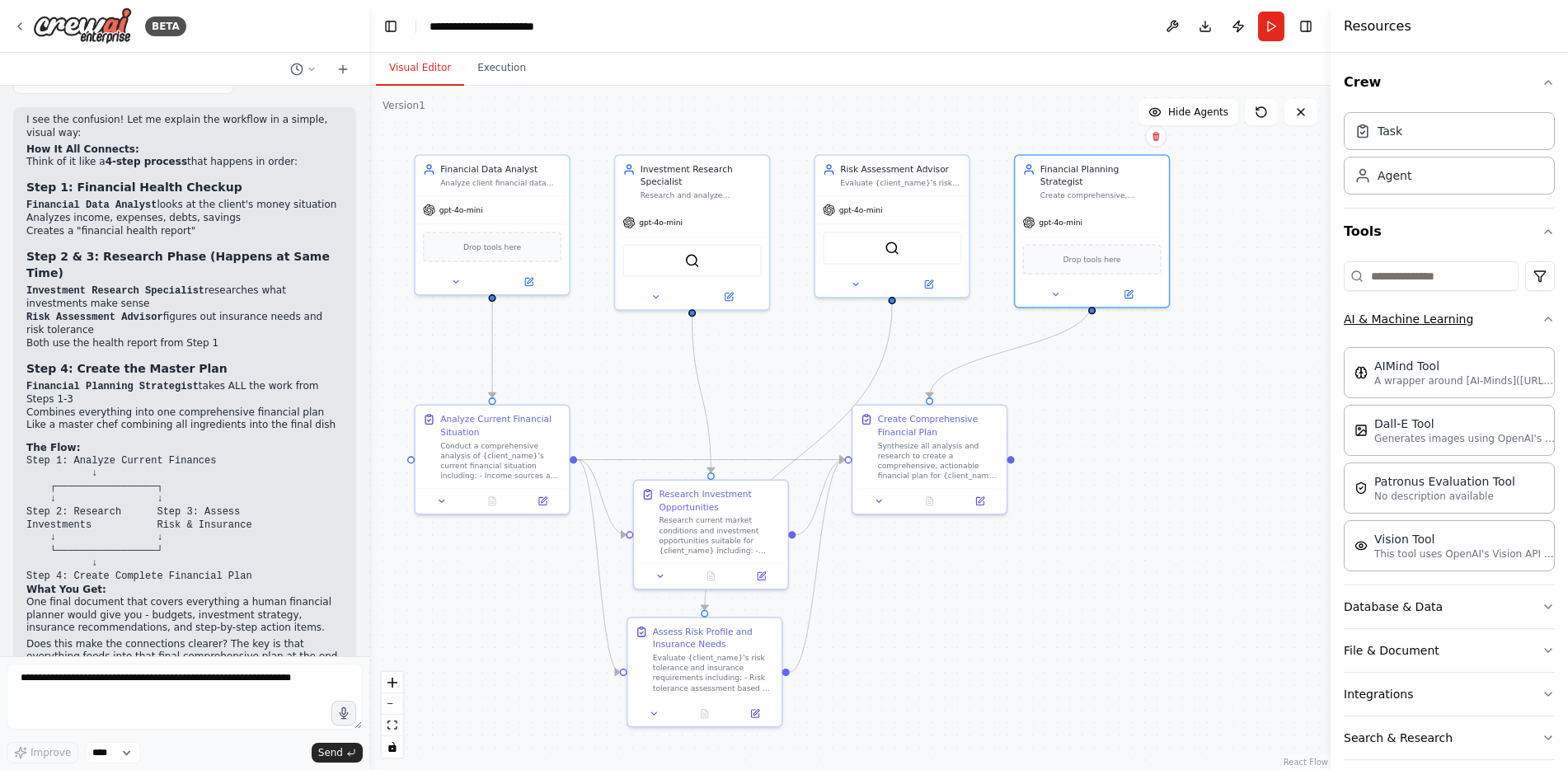
click at [1506, 330] on button "AI & Machine Learning" at bounding box center [1449, 318] width 211 height 43
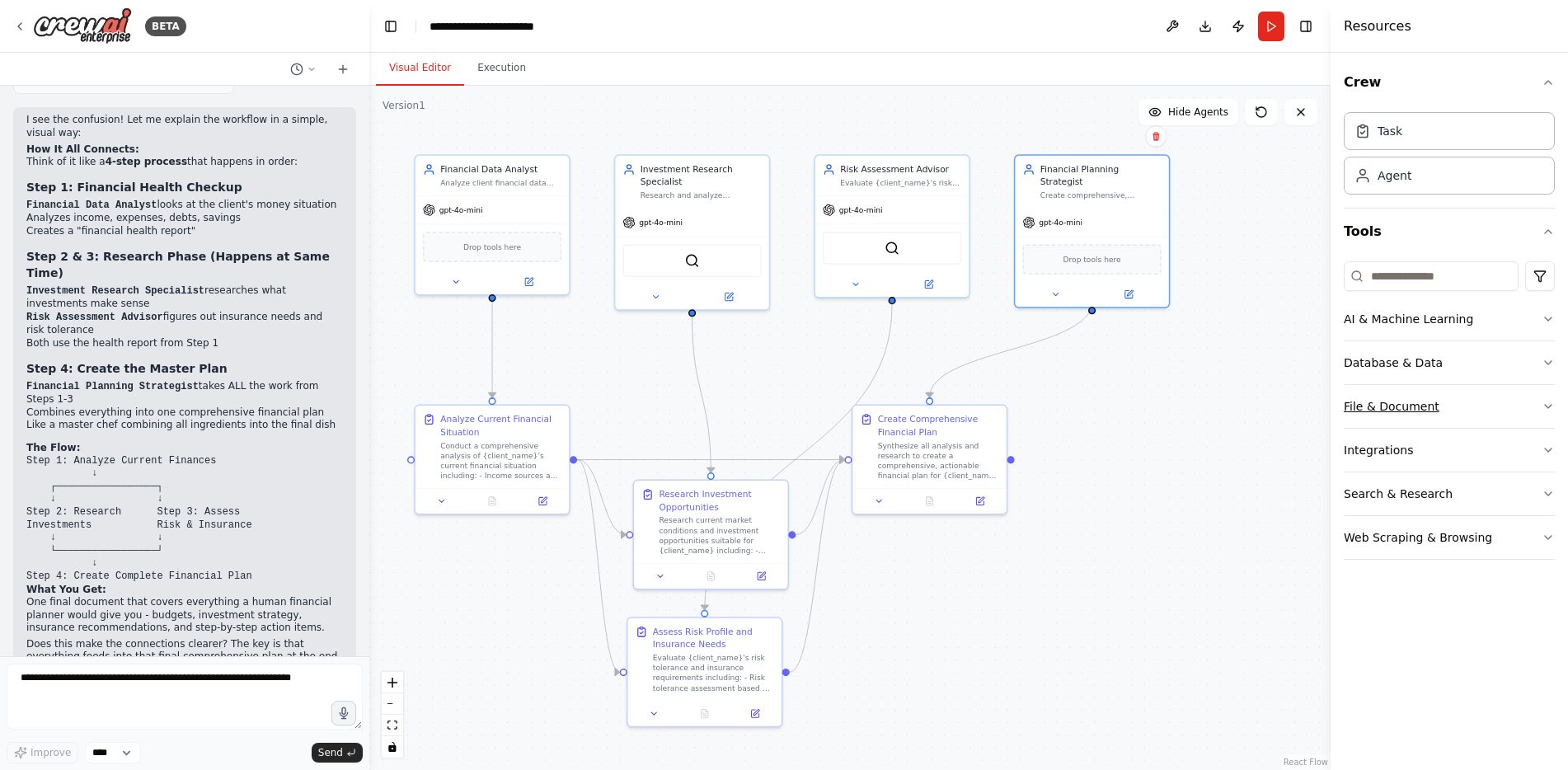
click at [1472, 414] on button "File & Document" at bounding box center [1449, 406] width 211 height 43
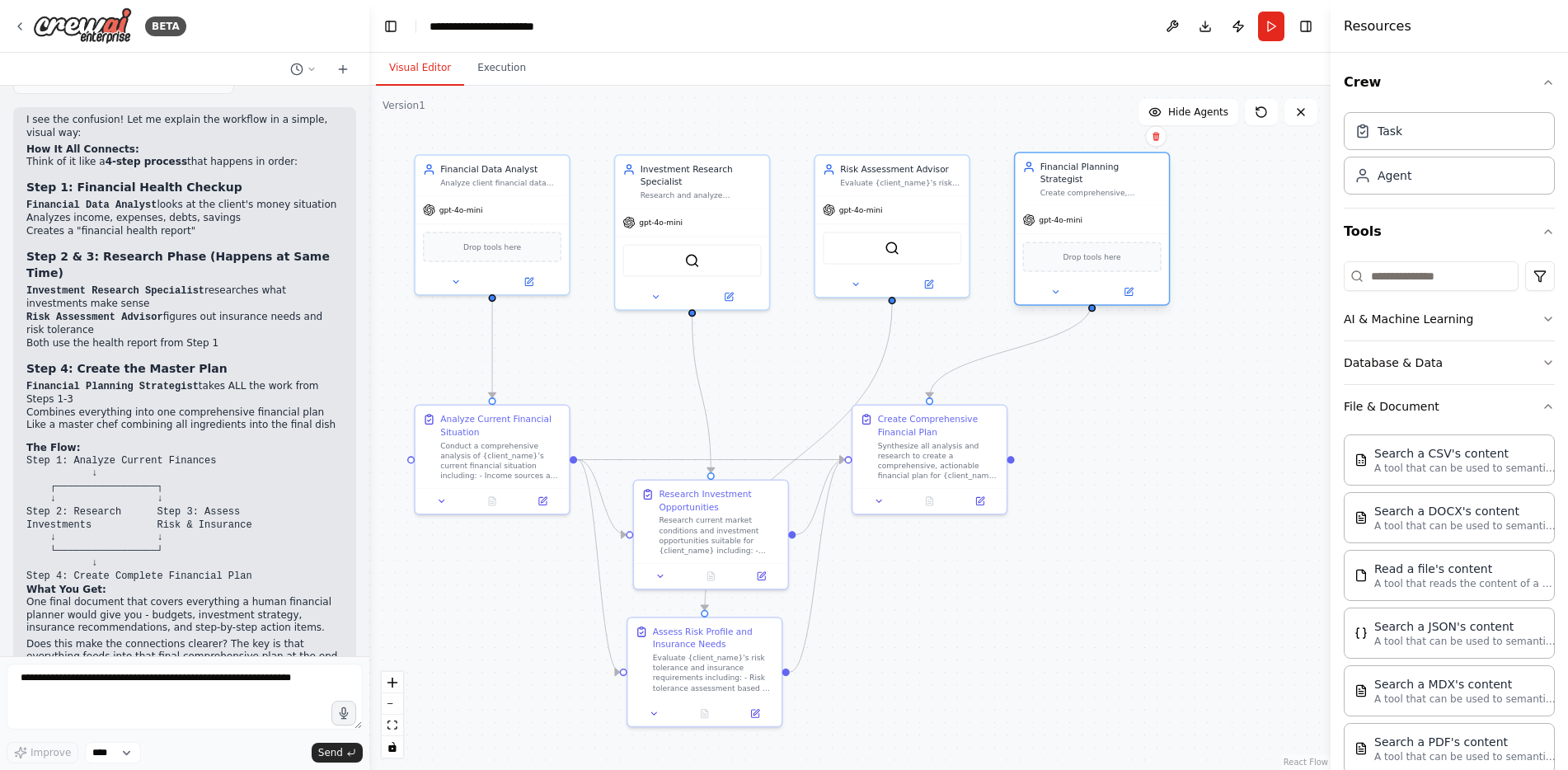
click at [1117, 188] on div "Create comprehensive, personalized financial plans for {client_name} that integ…" at bounding box center [1101, 193] width 121 height 10
click at [1437, 128] on div "Task" at bounding box center [1449, 130] width 211 height 38
drag, startPoint x: 1268, startPoint y: 442, endPoint x: 1206, endPoint y: 448, distance: 62.3
click at [1206, 449] on div "New Task" at bounding box center [1201, 455] width 121 height 13
click at [1257, 409] on icon at bounding box center [1255, 413] width 6 height 9
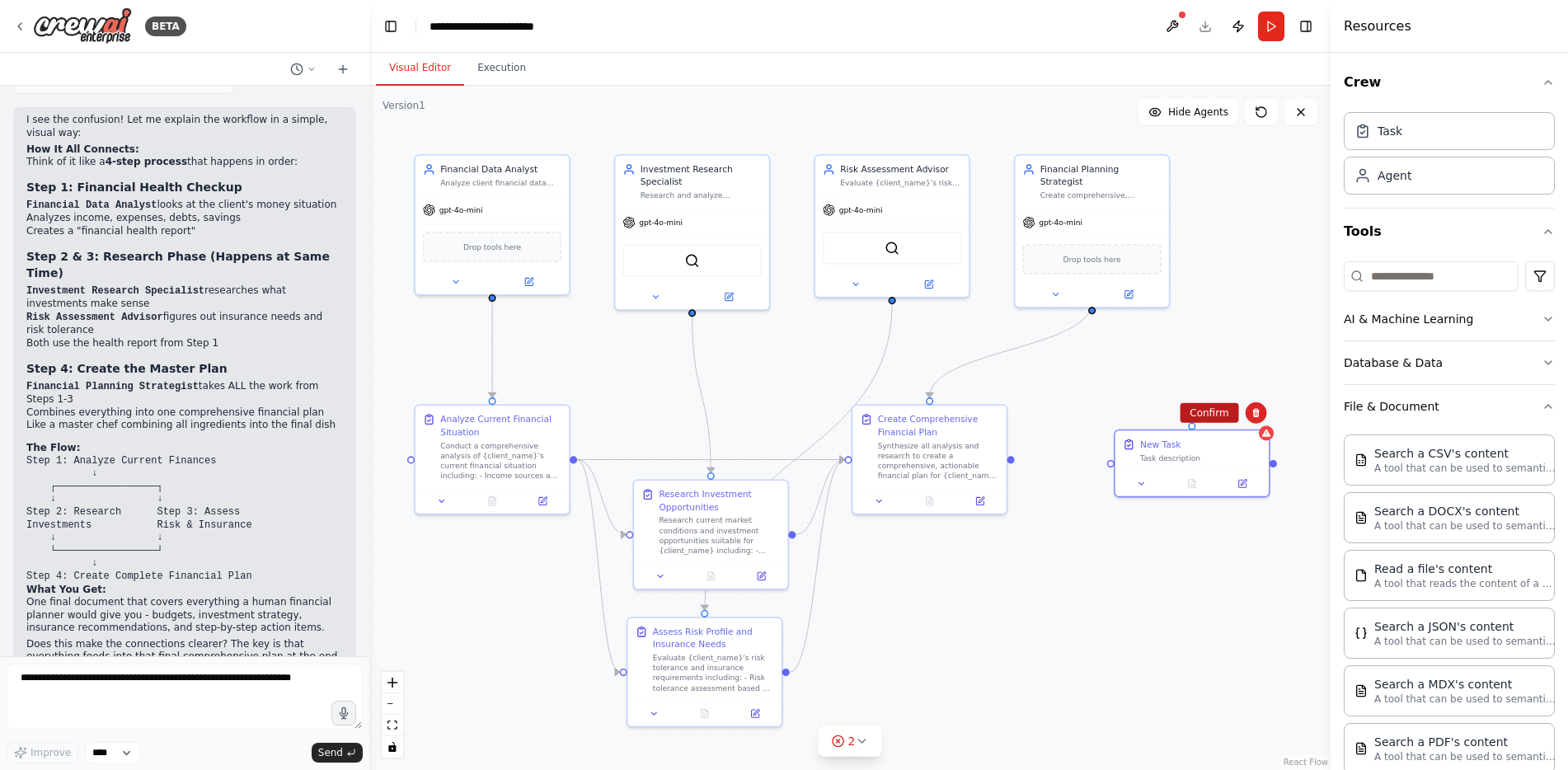
click at [1216, 412] on button "Confirm" at bounding box center [1209, 414] width 59 height 20
click at [1213, 407] on div ".deletable-edge-delete-btn { width: 20px; height: 20px; border: 0px solid #ffff…" at bounding box center [850, 428] width 962 height 684
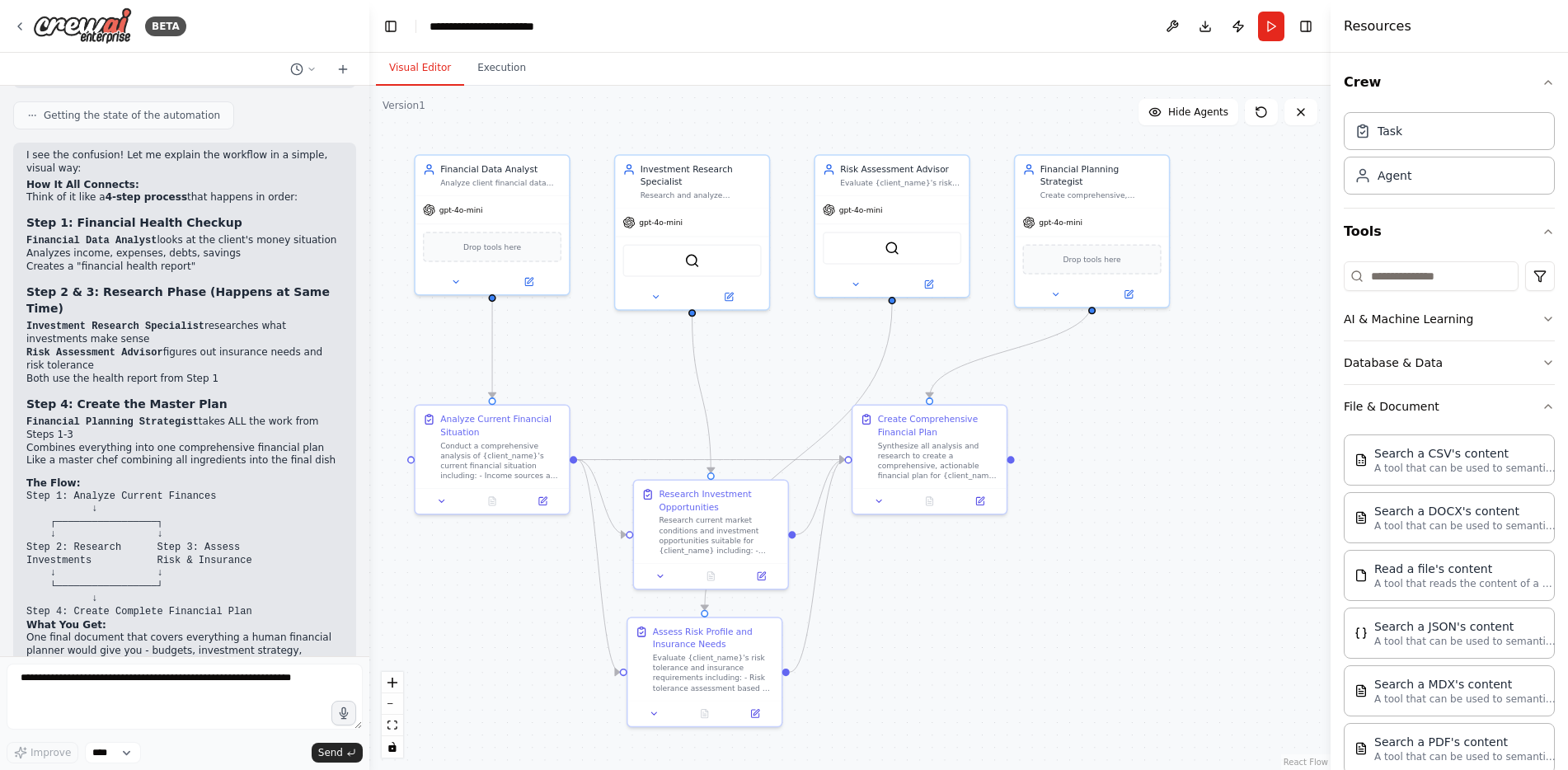
scroll to position [1874, 0]
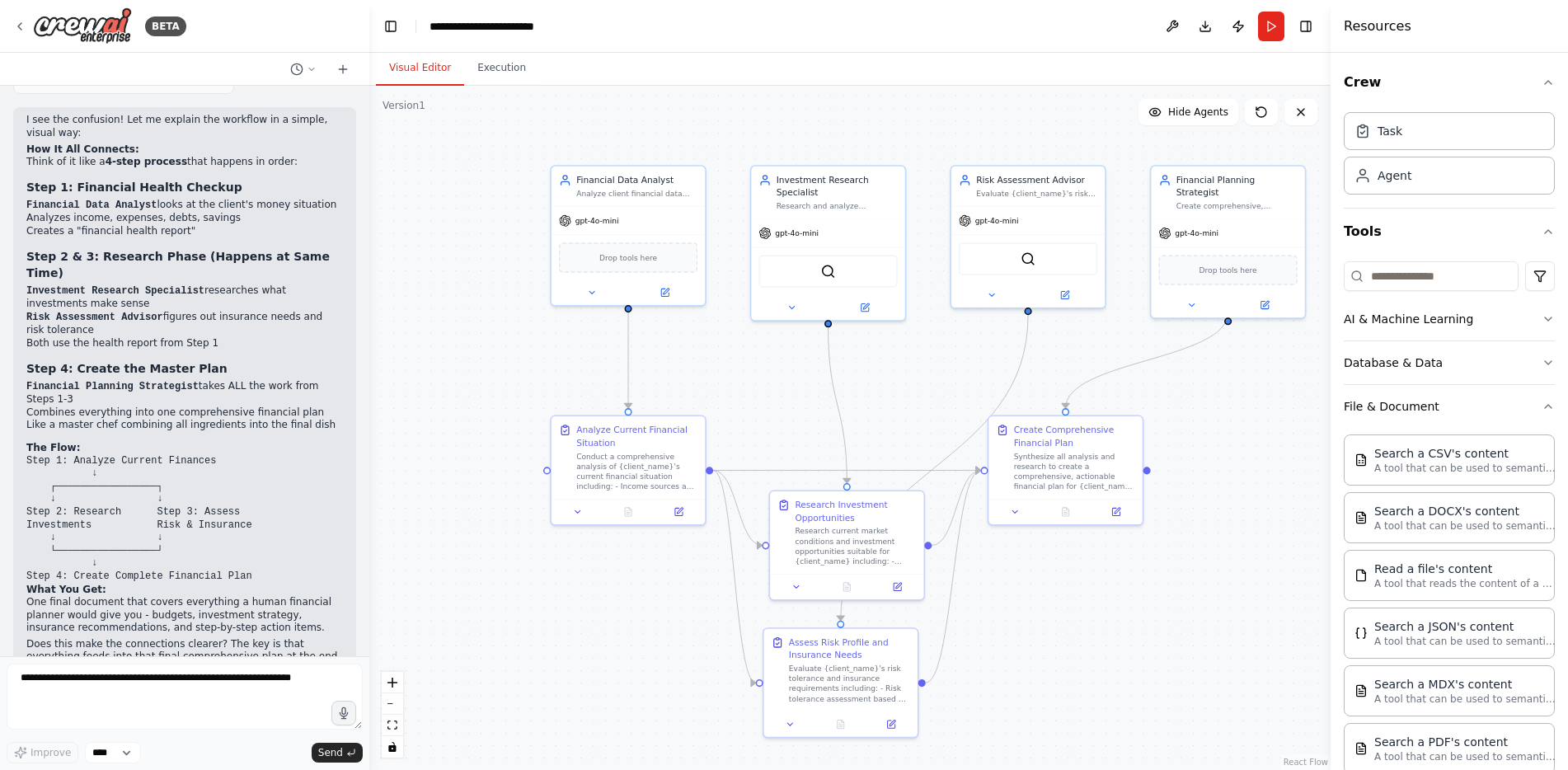
drag, startPoint x: 442, startPoint y: 383, endPoint x: 577, endPoint y: 394, distance: 135.4
click at [644, 476] on div "Conduct a comprehensive analysis of {client_name}'s current financial situation…" at bounding box center [637, 469] width 121 height 41
click at [1172, 630] on div ".deletable-edge-delete-btn { width: 20px; height: 20px; border: 0px solid #ffff…" at bounding box center [850, 428] width 962 height 684
click at [580, 513] on icon at bounding box center [578, 509] width 10 height 10
click at [612, 461] on div "Conduct a comprehensive analysis of {client_name}'s current financial situation…" at bounding box center [638, 469] width 121 height 41
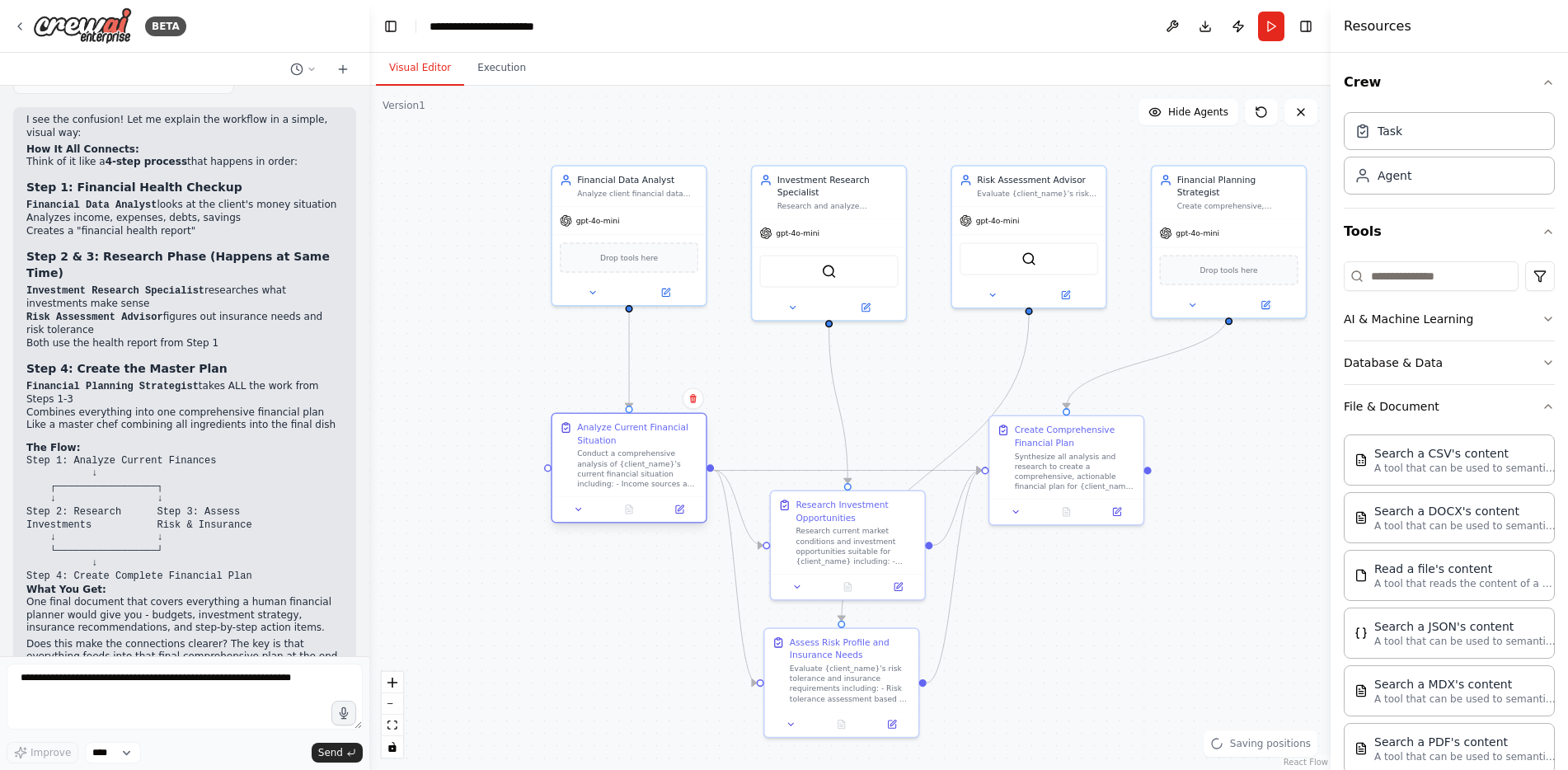
click at [612, 461] on div "Conduct a comprehensive analysis of {client_name}'s current financial situation…" at bounding box center [638, 469] width 121 height 41
click at [604, 439] on div "Analyze Current Financial Situation" at bounding box center [638, 433] width 121 height 24
click at [767, 423] on div ".deletable-edge-delete-btn { width: 20px; height: 20px; border: 0px solid #ffff…" at bounding box center [850, 428] width 962 height 684
click at [631, 443] on div "Analyze Current Financial Situation" at bounding box center [638, 433] width 121 height 24
click at [566, 433] on icon at bounding box center [566, 427] width 7 height 8
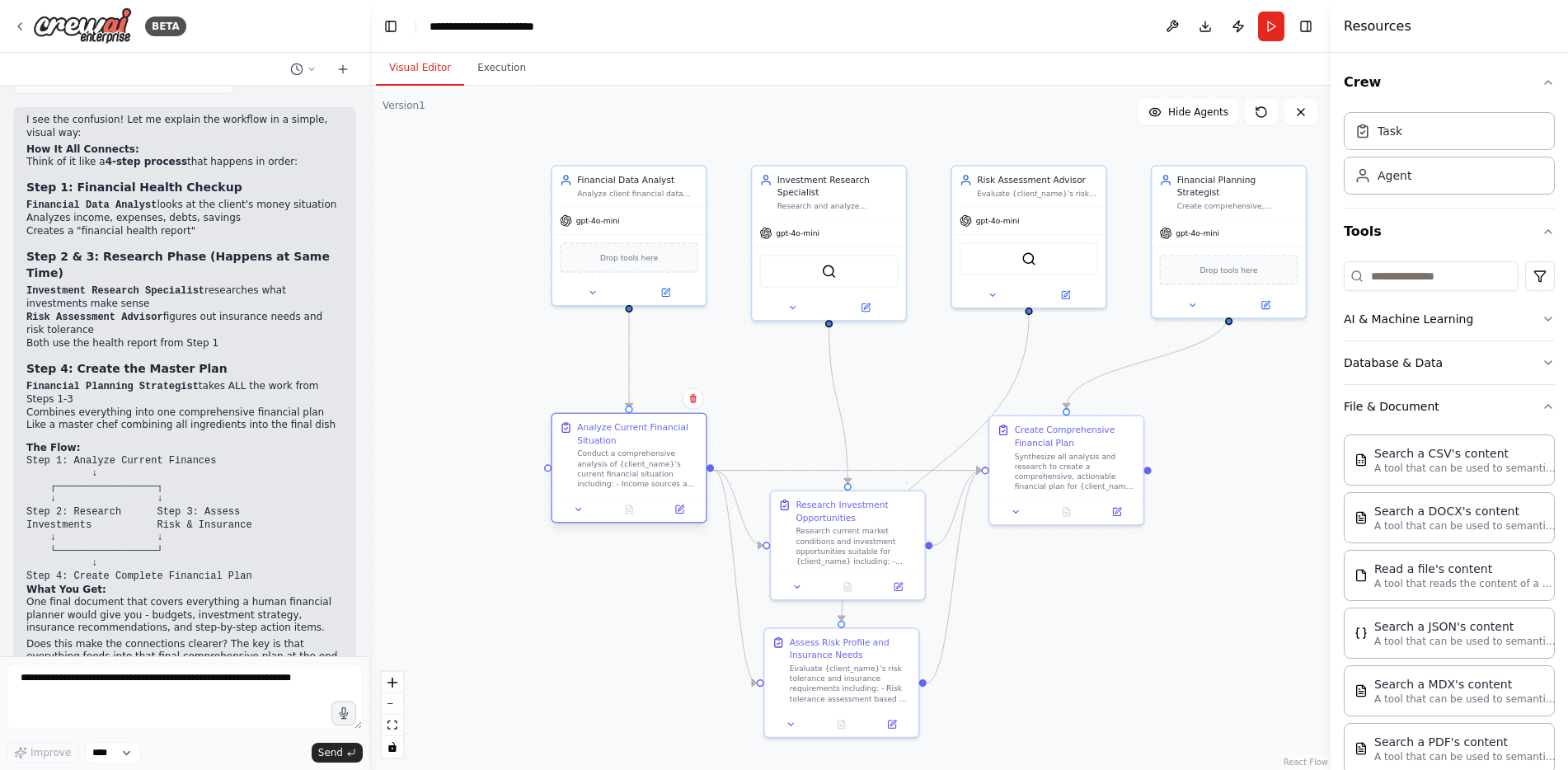
click at [608, 433] on div "Analyze Current Financial Situation" at bounding box center [638, 433] width 121 height 24
click at [688, 515] on button at bounding box center [679, 509] width 43 height 14
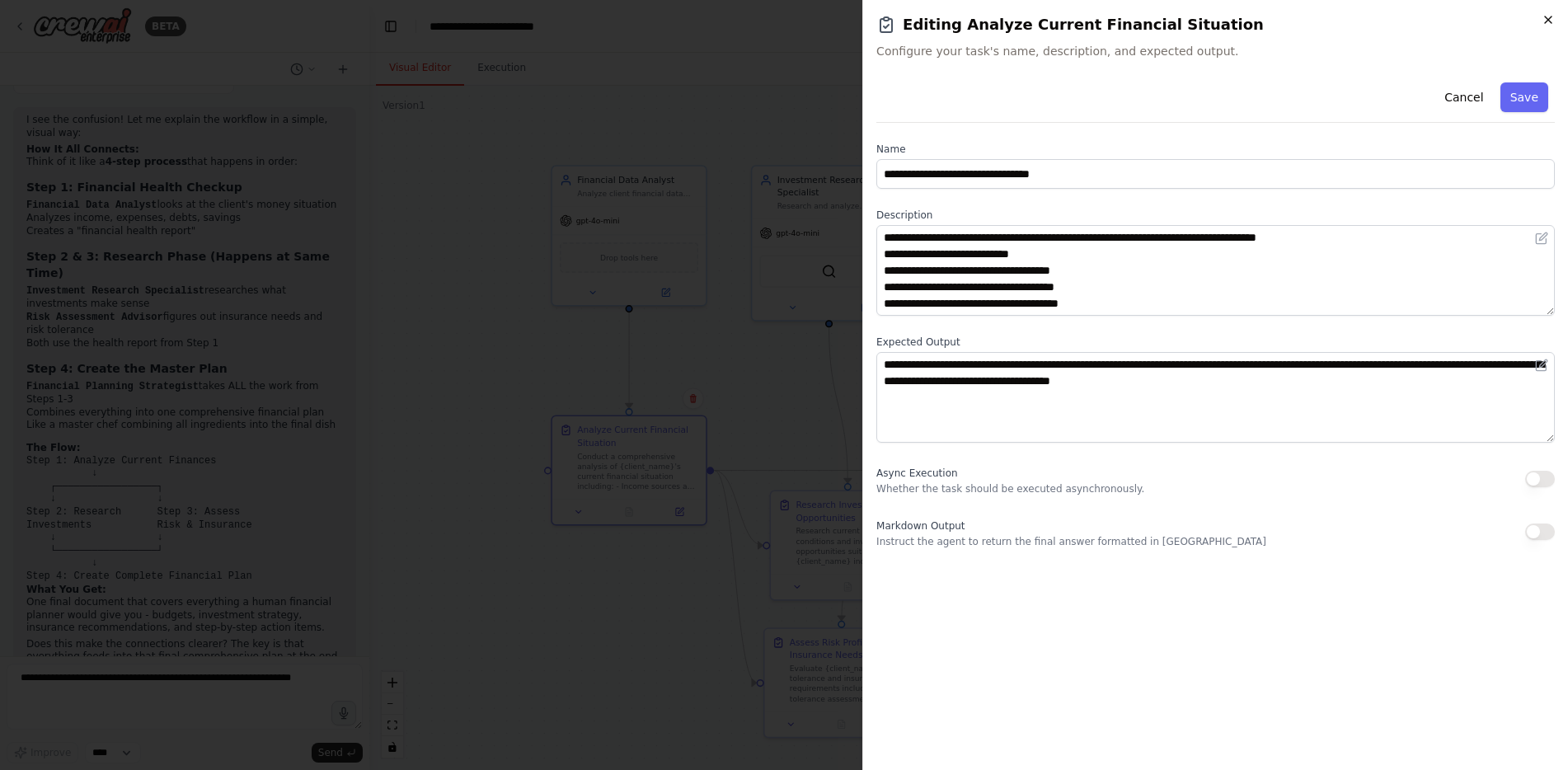
click at [1544, 16] on icon "button" at bounding box center [1548, 20] width 14 height 14
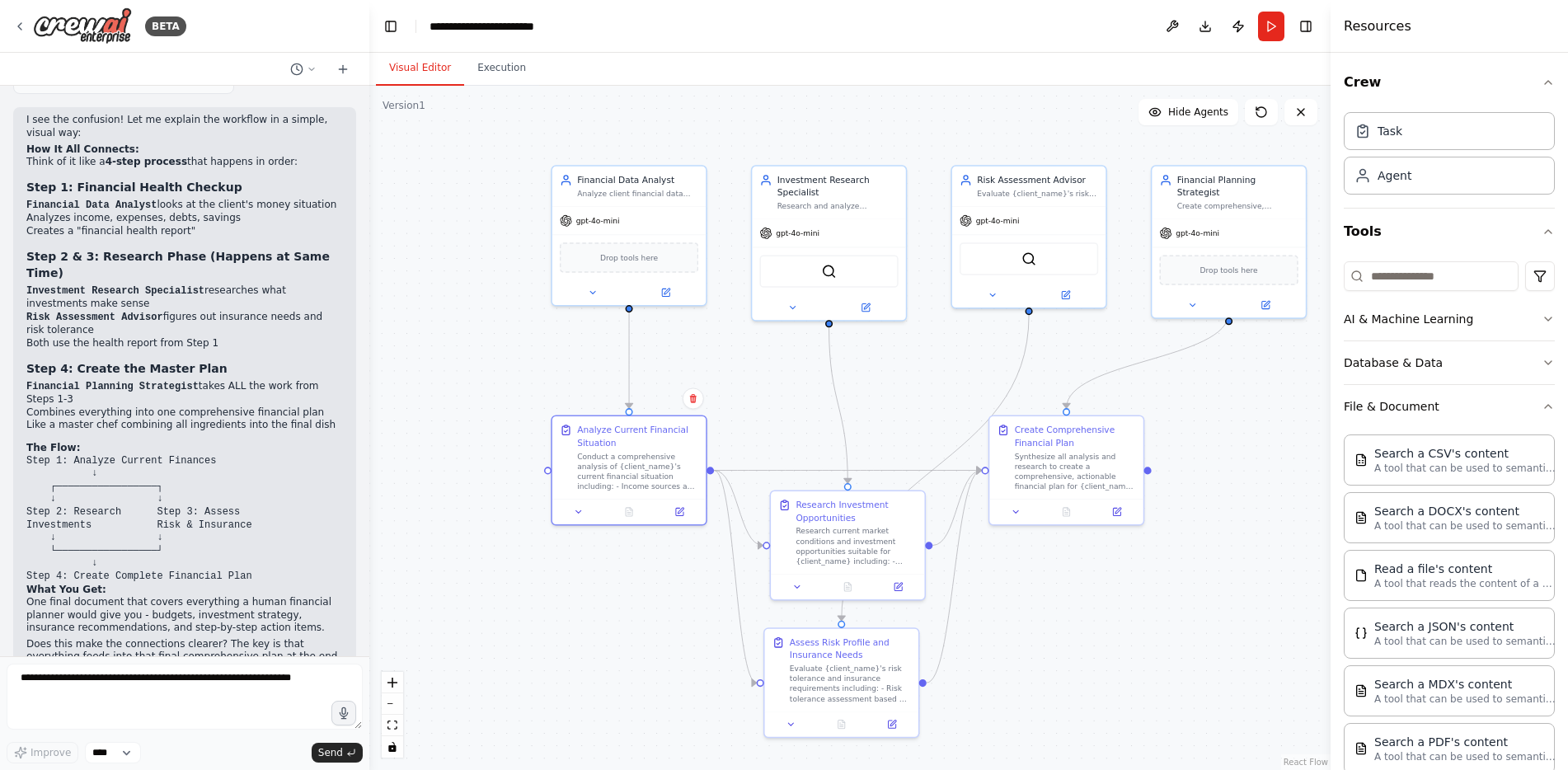
click at [938, 386] on div ".deletable-edge-delete-btn { width: 20px; height: 20px; border: 0px solid #ffff…" at bounding box center [850, 428] width 962 height 684
click at [303, 689] on textarea at bounding box center [185, 697] width 356 height 66
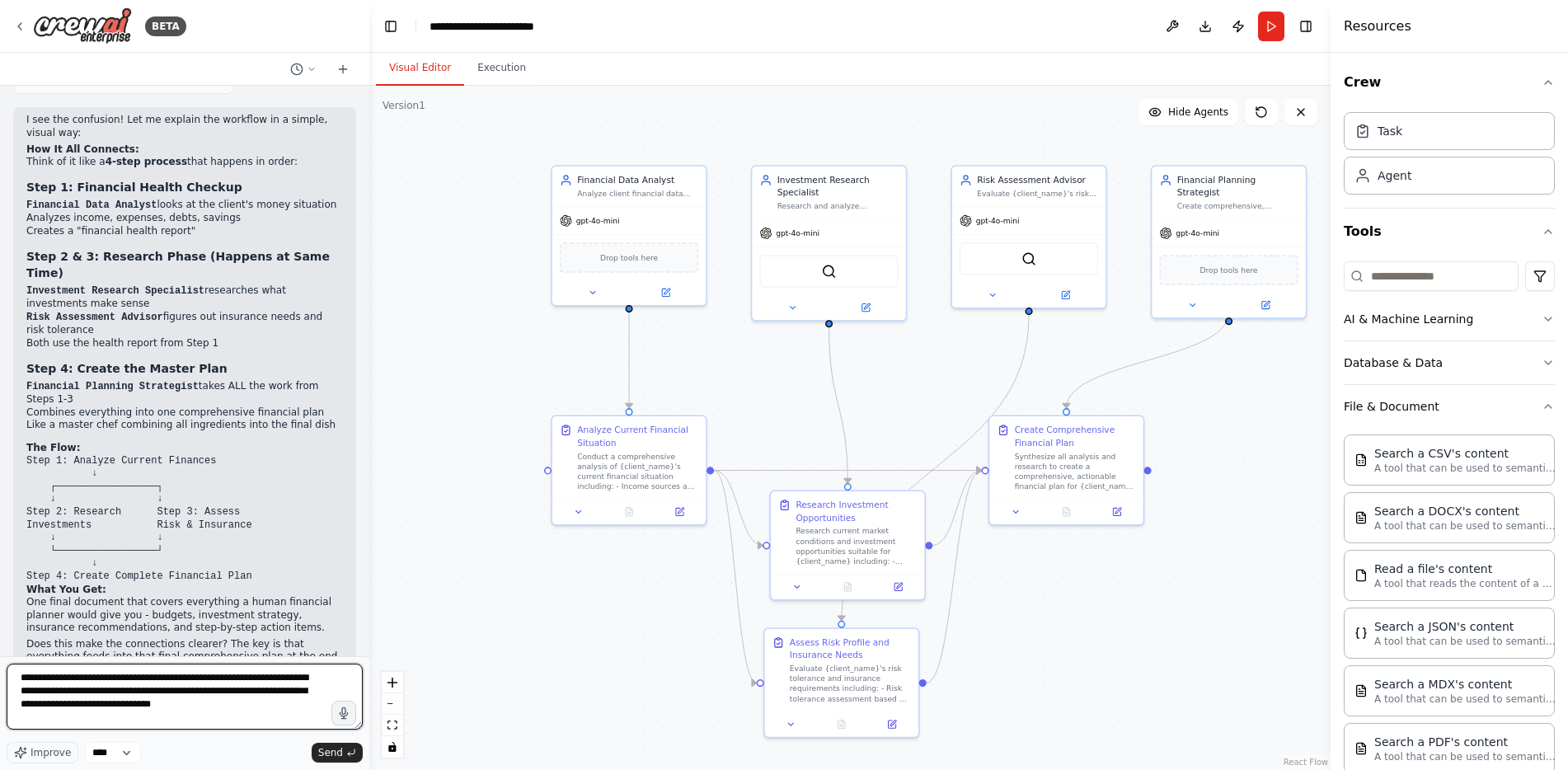
type textarea "**********"
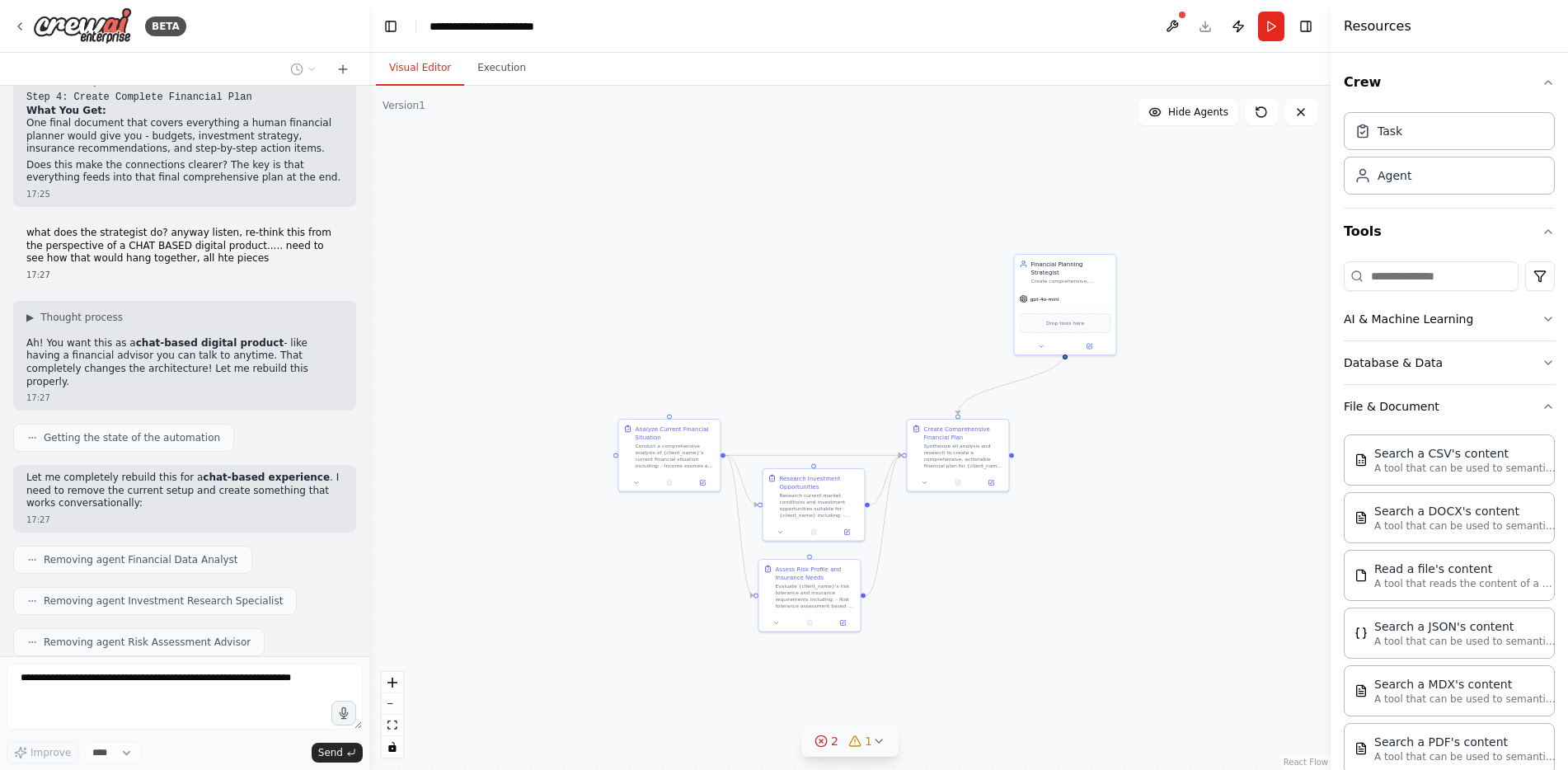
scroll to position [2394, 0]
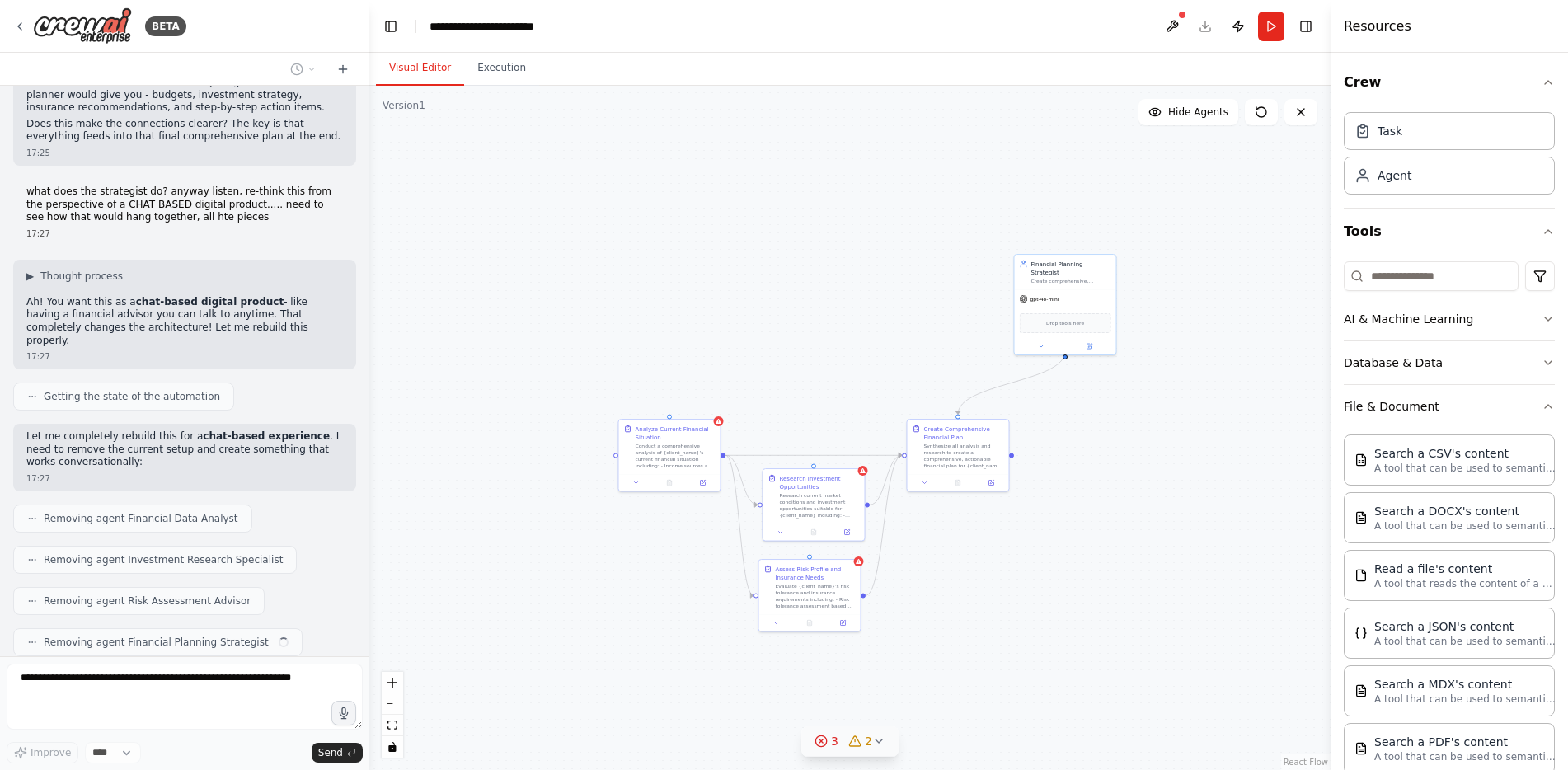
click at [879, 739] on icon at bounding box center [879, 741] width 14 height 14
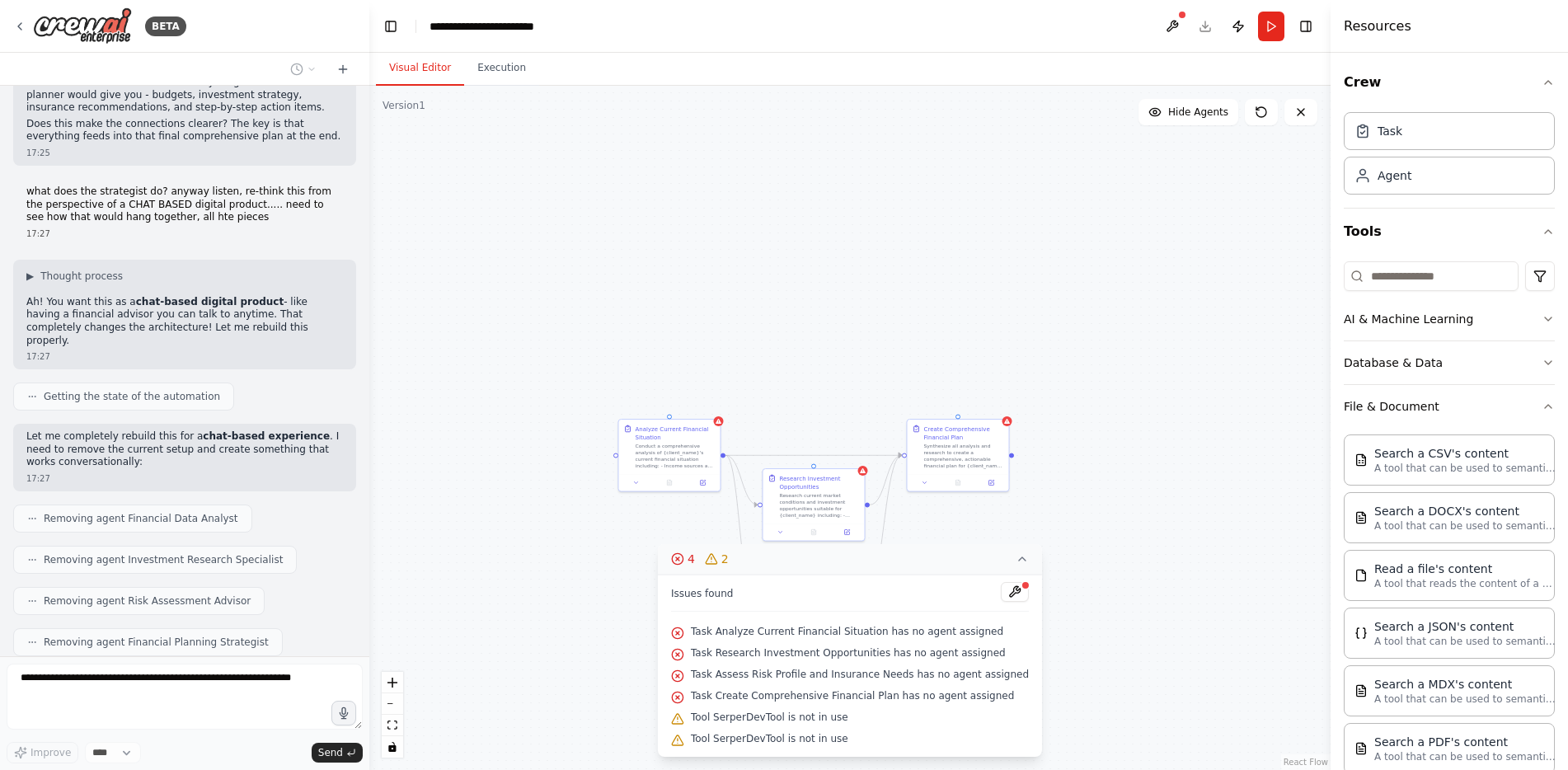
click at [1139, 627] on div ".deletable-edge-delete-btn { width: 20px; height: 20px; border: 0px solid #ffff…" at bounding box center [850, 428] width 962 height 684
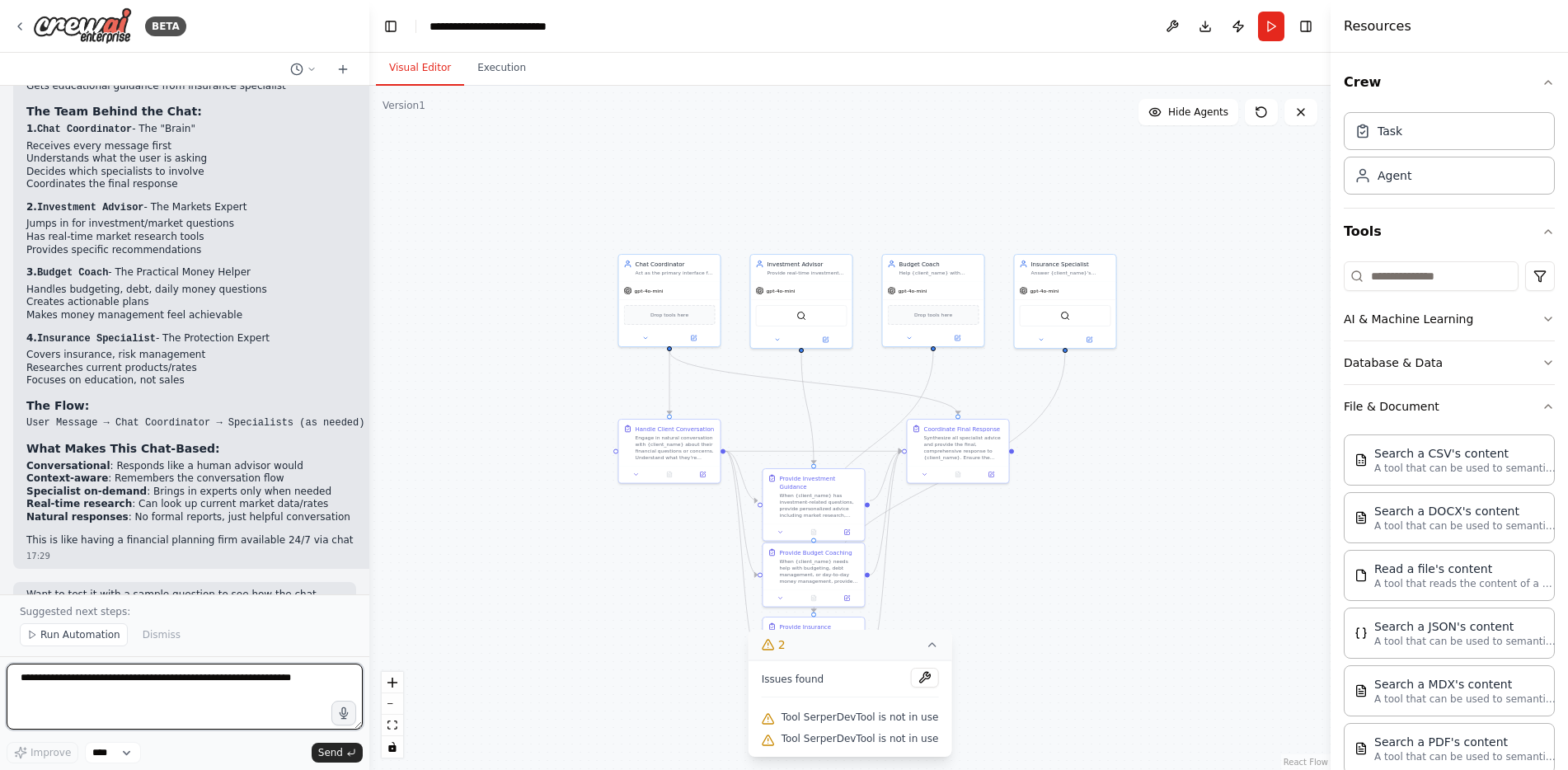
scroll to position [4114, 0]
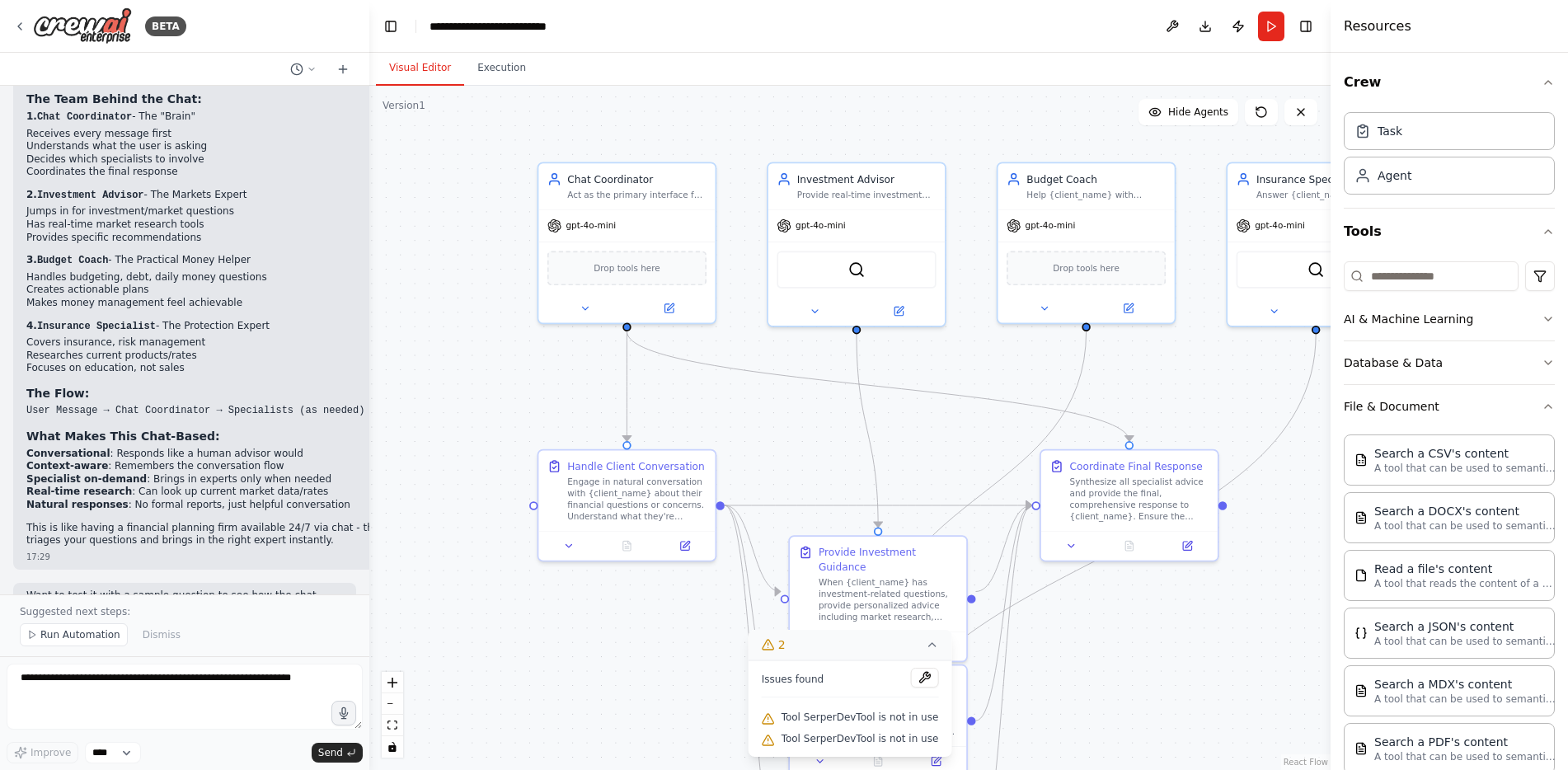
drag, startPoint x: 822, startPoint y: 412, endPoint x: 809, endPoint y: 442, distance: 32.7
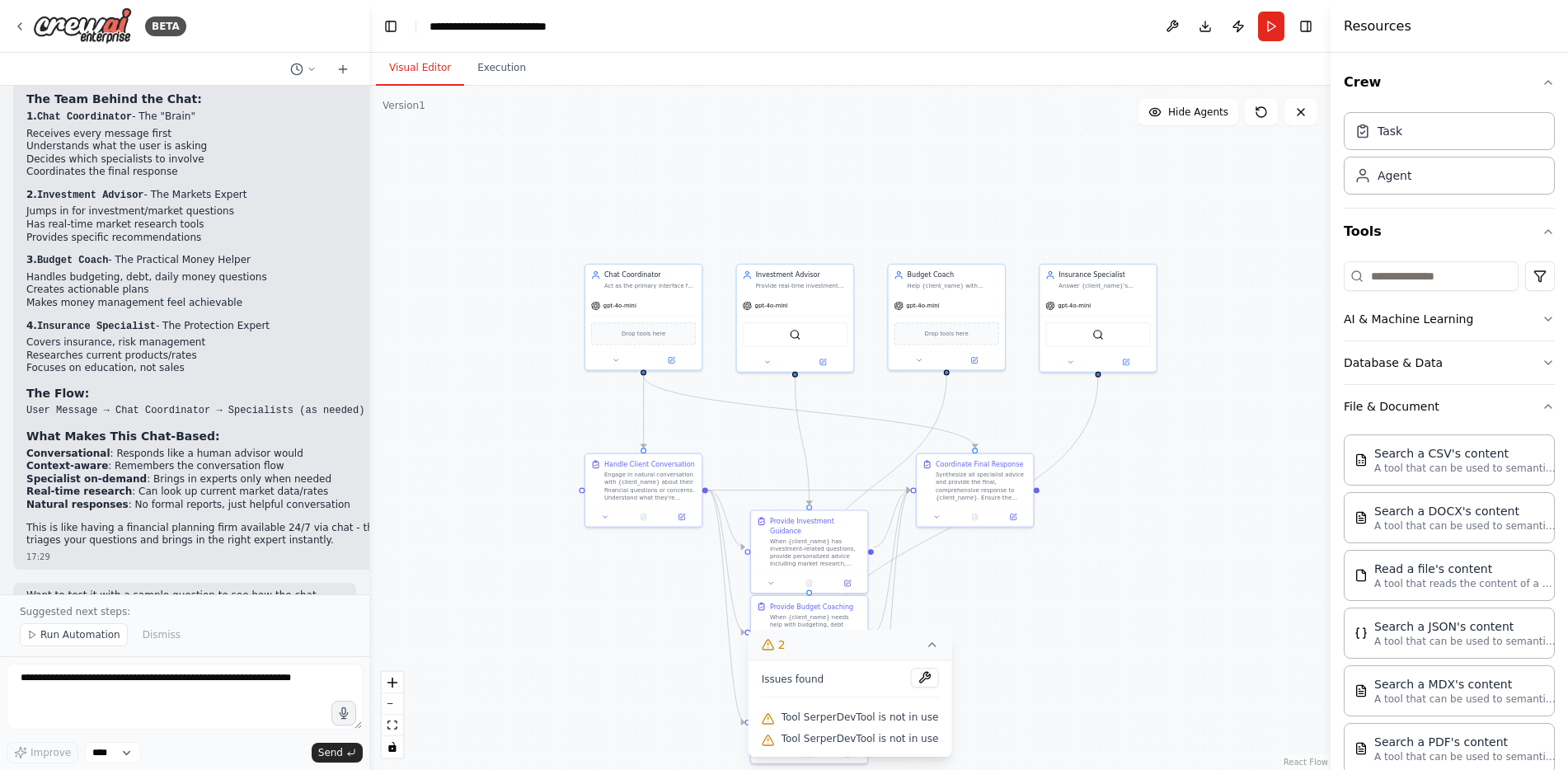
drag, startPoint x: 629, startPoint y: 594, endPoint x: 655, endPoint y: 498, distance: 99.5
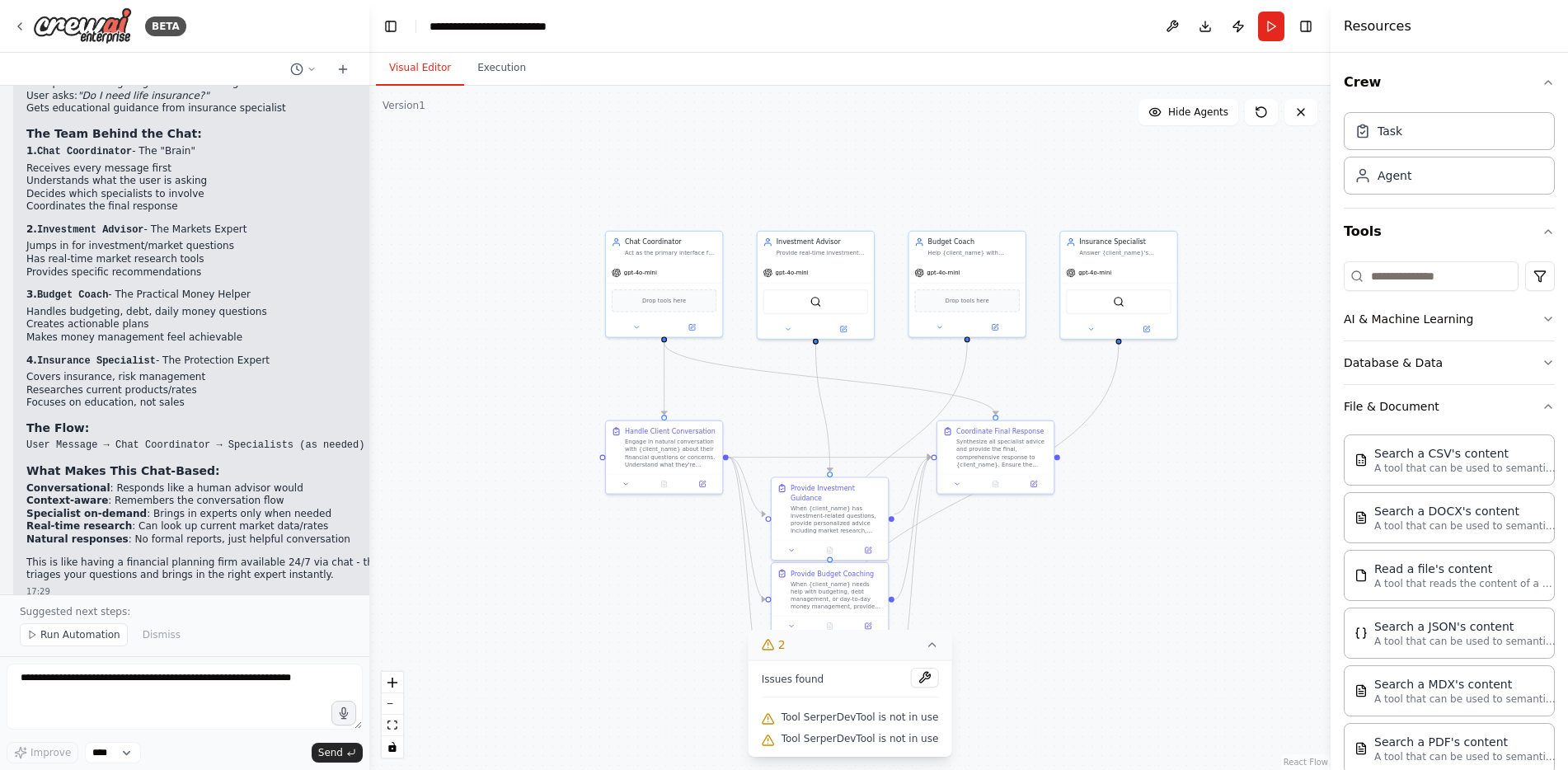
scroll to position [4032, 0]
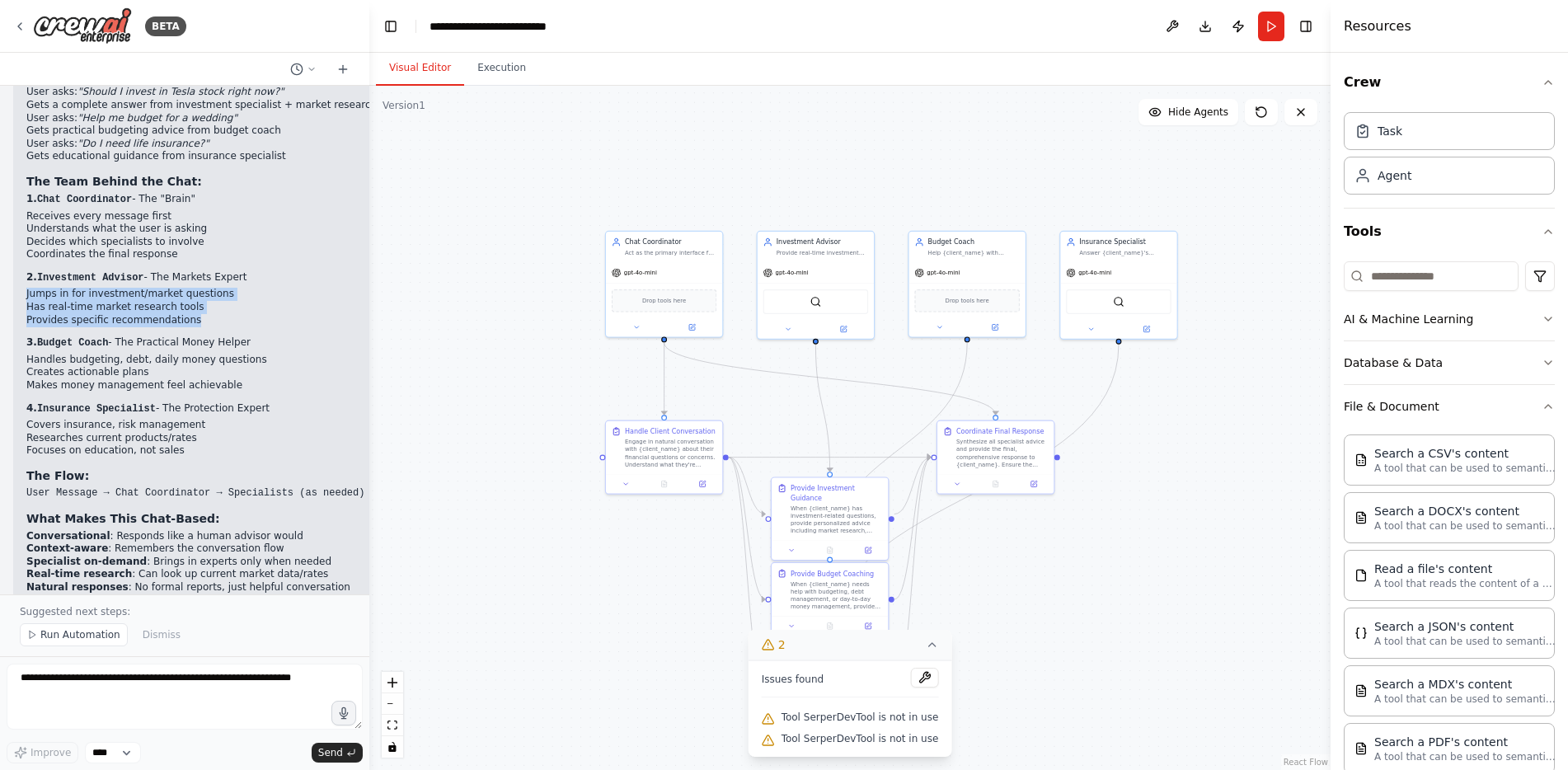
drag, startPoint x: 28, startPoint y: 236, endPoint x: 203, endPoint y: 264, distance: 177.2
click at [203, 288] on ul "Jumps in for investment/market questions Has real-time market research tools Pr…" at bounding box center [246, 307] width 440 height 39
click at [203, 314] on li "Provides specific recommendations" at bounding box center [246, 320] width 440 height 14
drag, startPoint x: 112, startPoint y: 265, endPoint x: 74, endPoint y: 266, distance: 38.0
click at [74, 314] on li "Provides specific recommendations" at bounding box center [246, 320] width 440 height 14
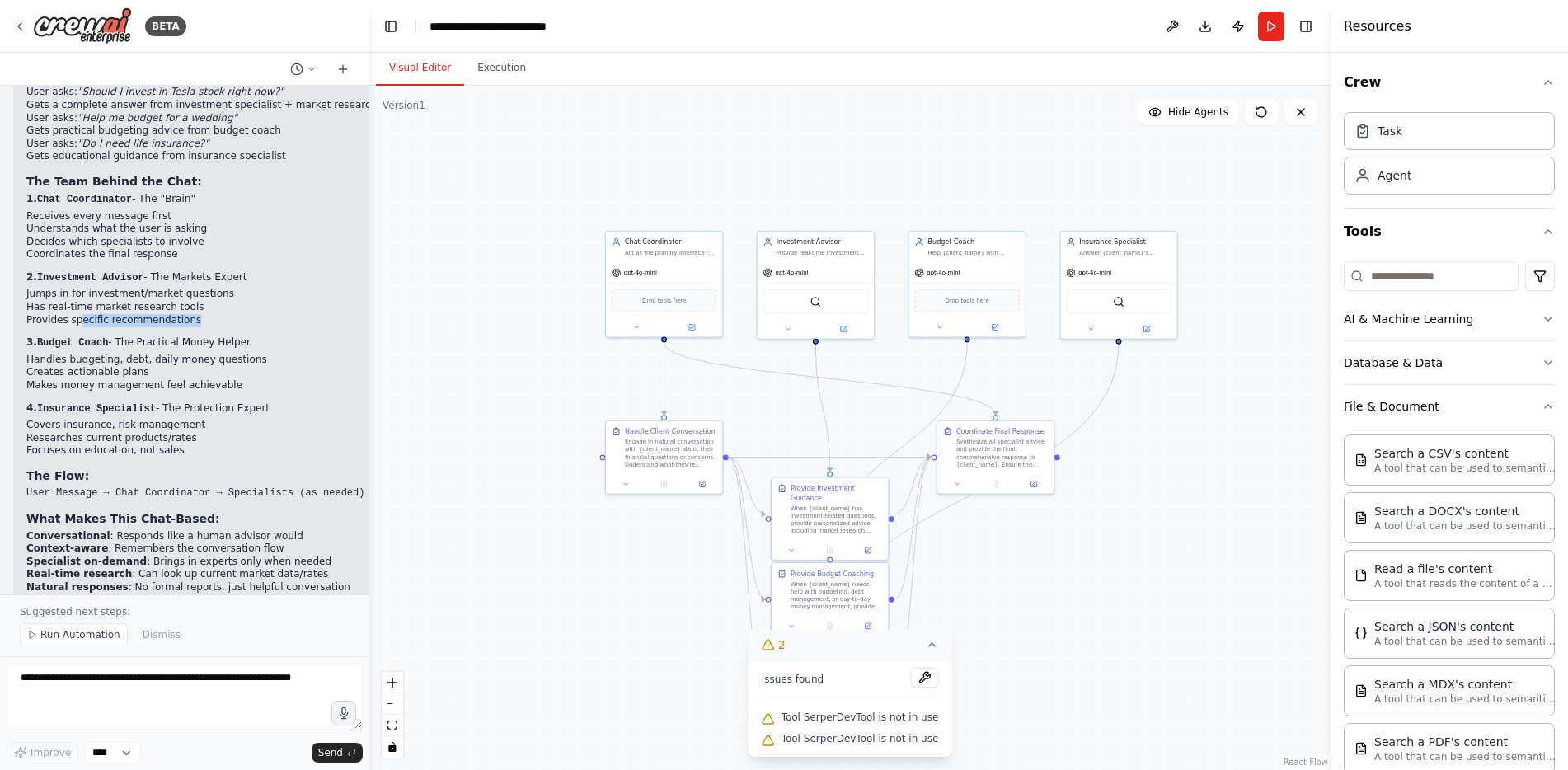
drag, startPoint x: 26, startPoint y: 282, endPoint x: 248, endPoint y: 338, distance: 229.0
click at [248, 338] on div "Perfect! Now I've rebuilt this as a chat-based digital product . Here's how it …" at bounding box center [246, 314] width 440 height 632
click at [252, 379] on li "Makes money management feel achievable" at bounding box center [246, 385] width 440 height 14
drag, startPoint x: 246, startPoint y: 334, endPoint x: 17, endPoint y: 278, distance: 235.7
click at [17, 278] on div "Perfect! Now I've rebuilt this as a chat-based digital product . Here's how it …" at bounding box center [246, 322] width 466 height 661
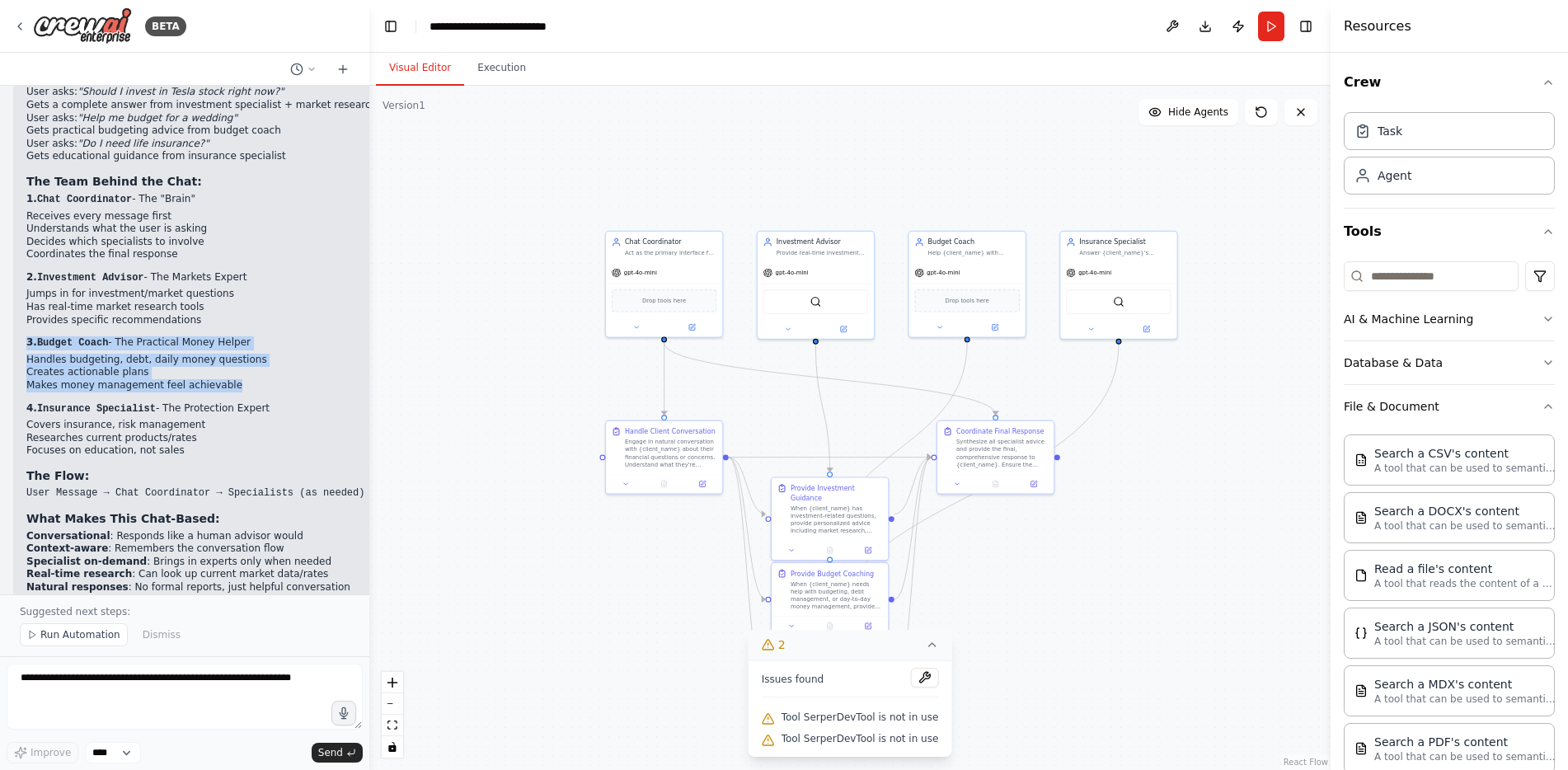
click at [81, 366] on li "Creates actionable plans" at bounding box center [246, 373] width 440 height 14
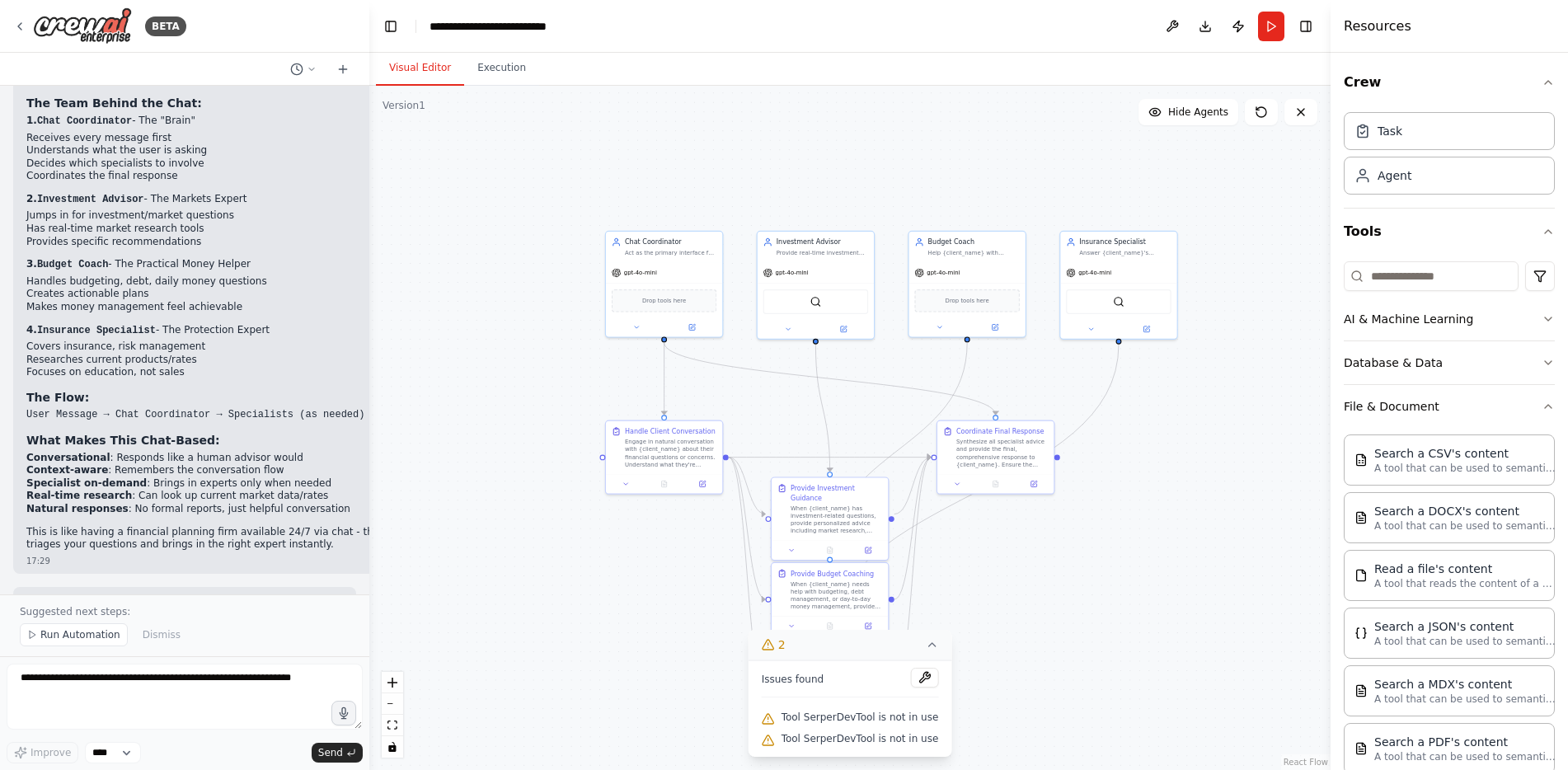
scroll to position [4114, 0]
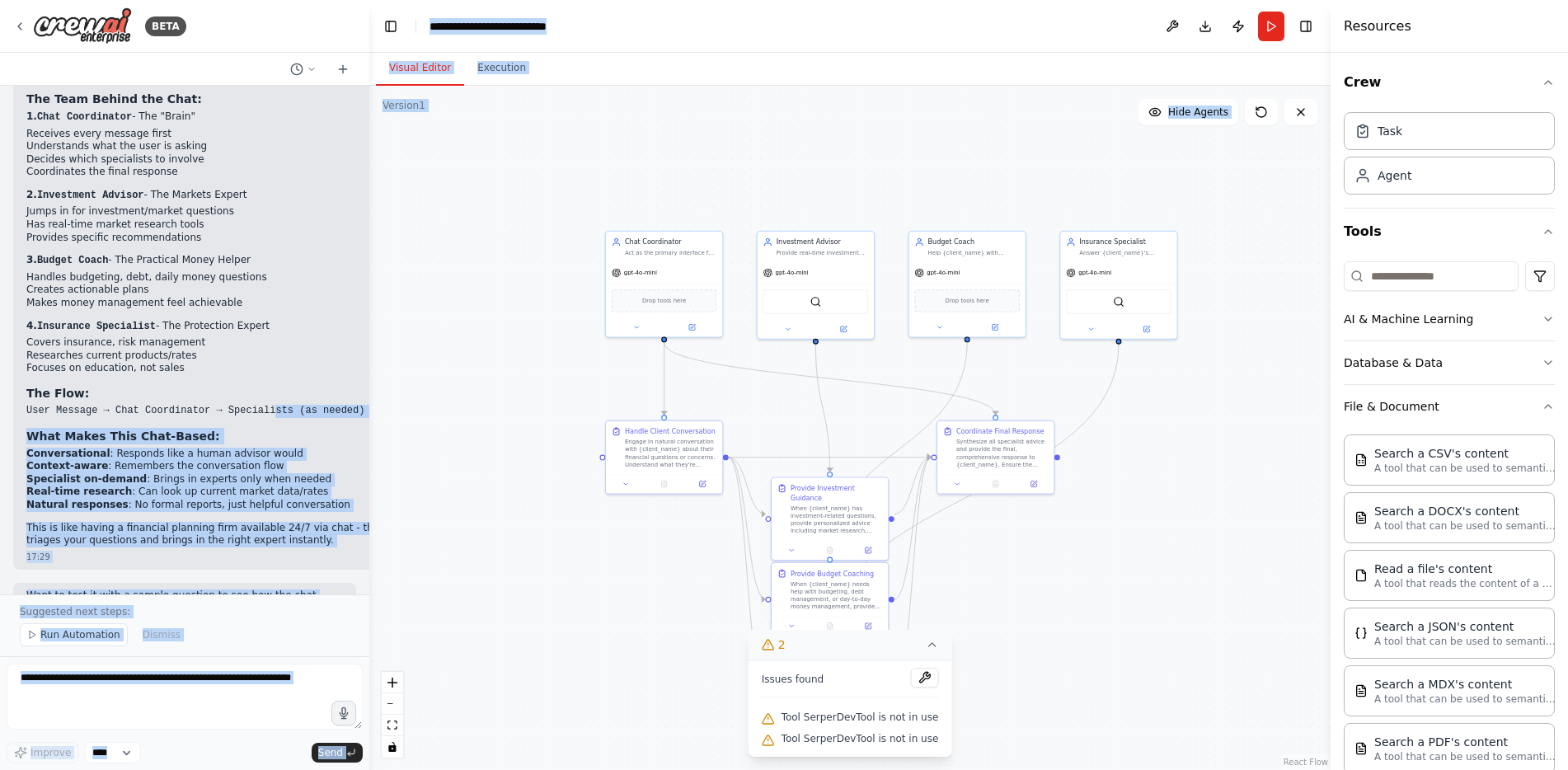
drag, startPoint x: 256, startPoint y: 354, endPoint x: 330, endPoint y: 355, distance: 74.0
click at [388, 354] on div "BETA want to lay foundation/architecture for a digital financial planner. needs…" at bounding box center [784, 385] width 1568 height 770
click at [308, 404] on code "User Message → Chat Coordinator → Specialists (as needed) → Final Response" at bounding box center [246, 410] width 440 height 12
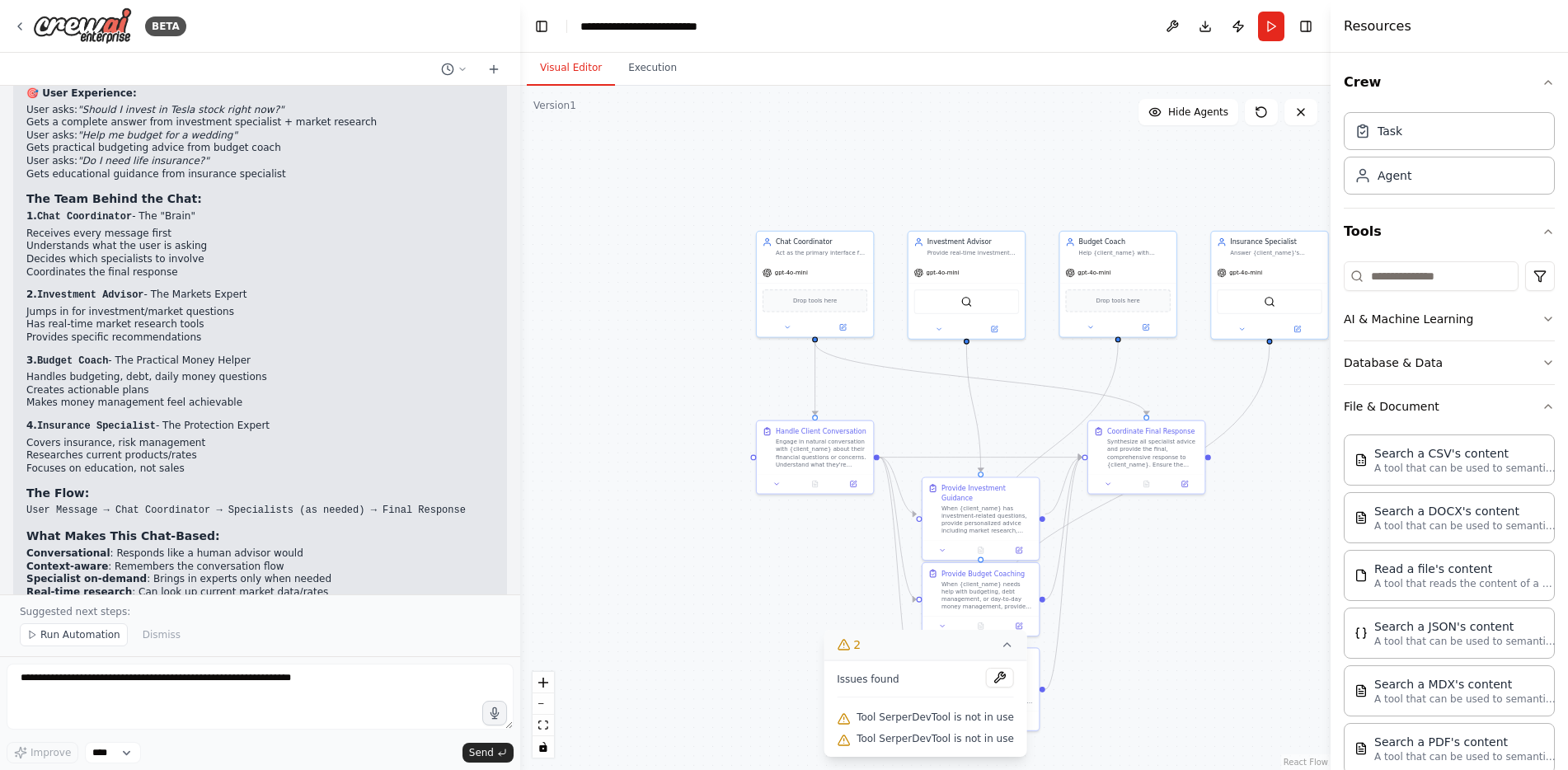
scroll to position [3728, 0]
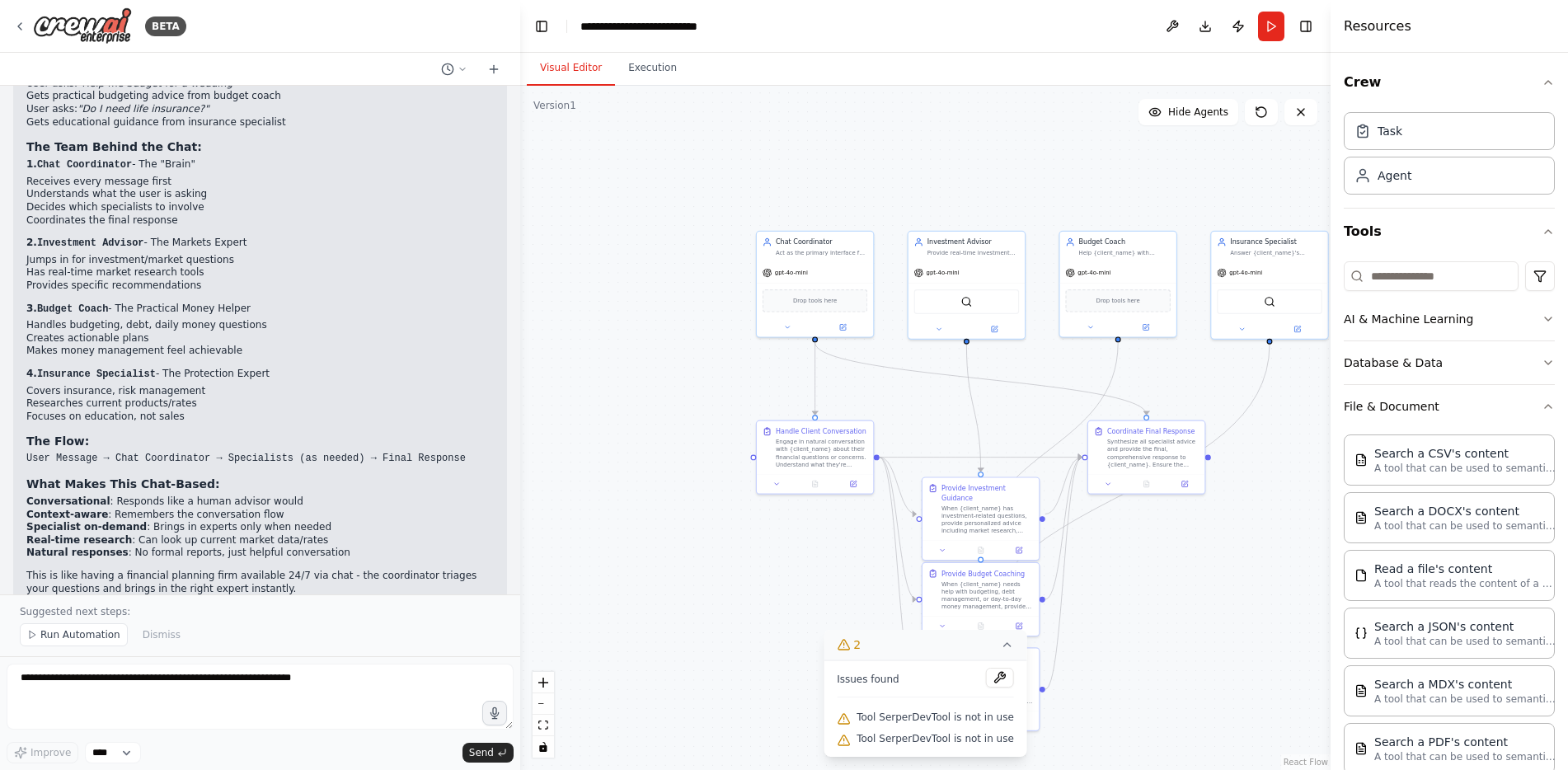
drag, startPoint x: 367, startPoint y: 365, endPoint x: 492, endPoint y: 348, distance: 126.2
click at [492, 348] on div "BETA want to lay foundation/architecture for a digital financial planner. needs…" at bounding box center [784, 385] width 1568 height 770
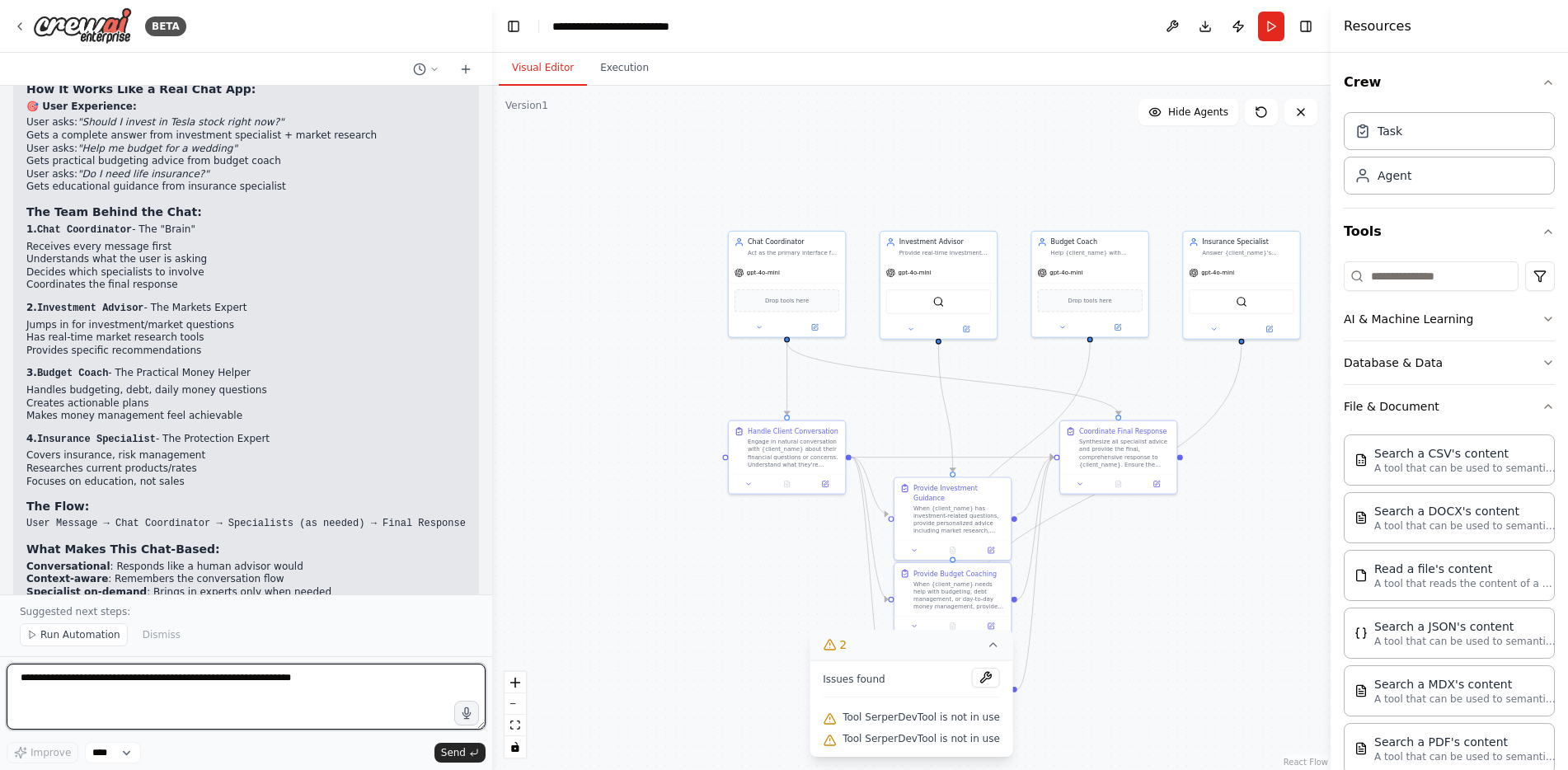
click at [156, 683] on textarea at bounding box center [245, 697] width 479 height 66
type textarea "****"
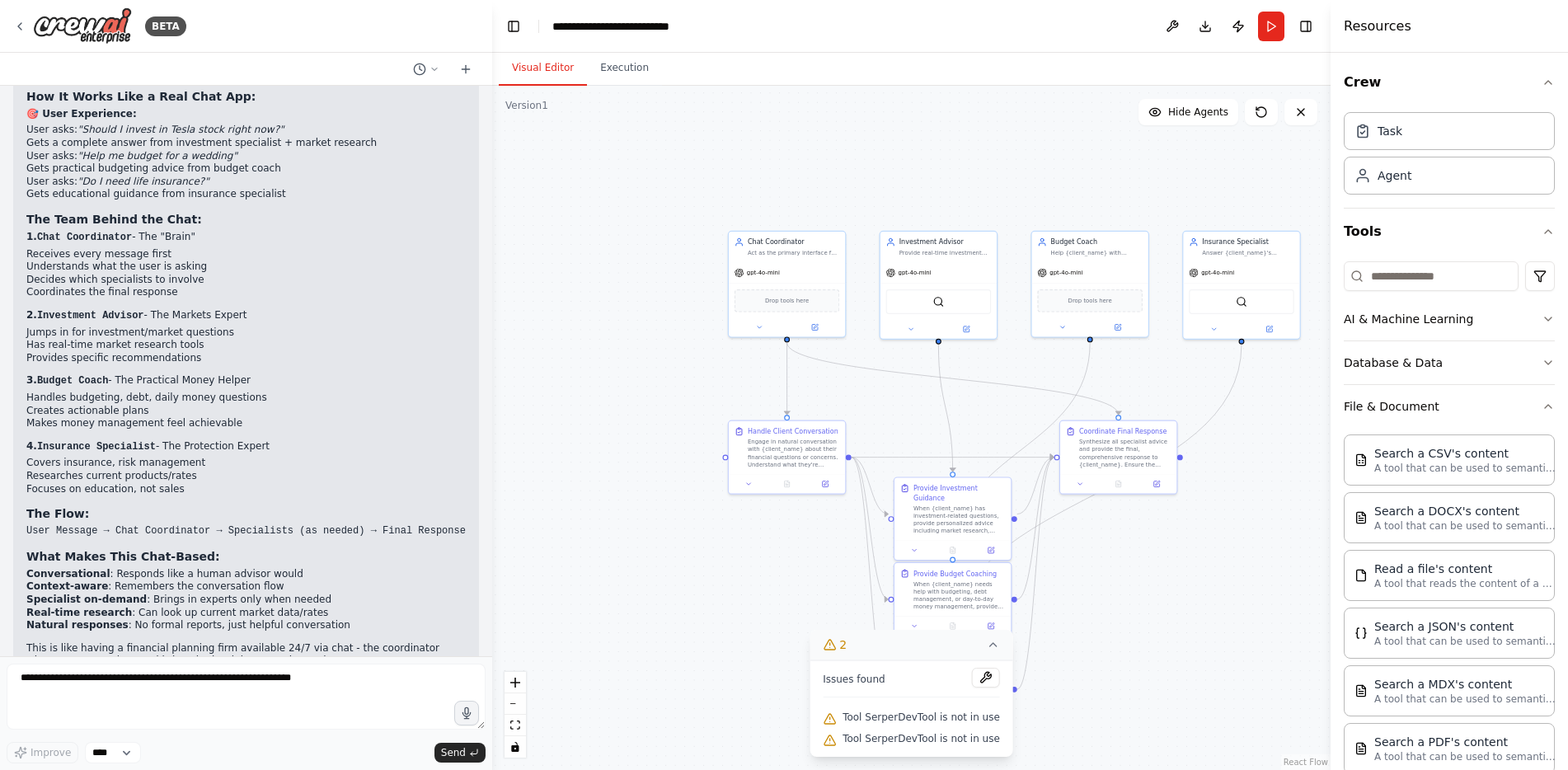
scroll to position [3763, 0]
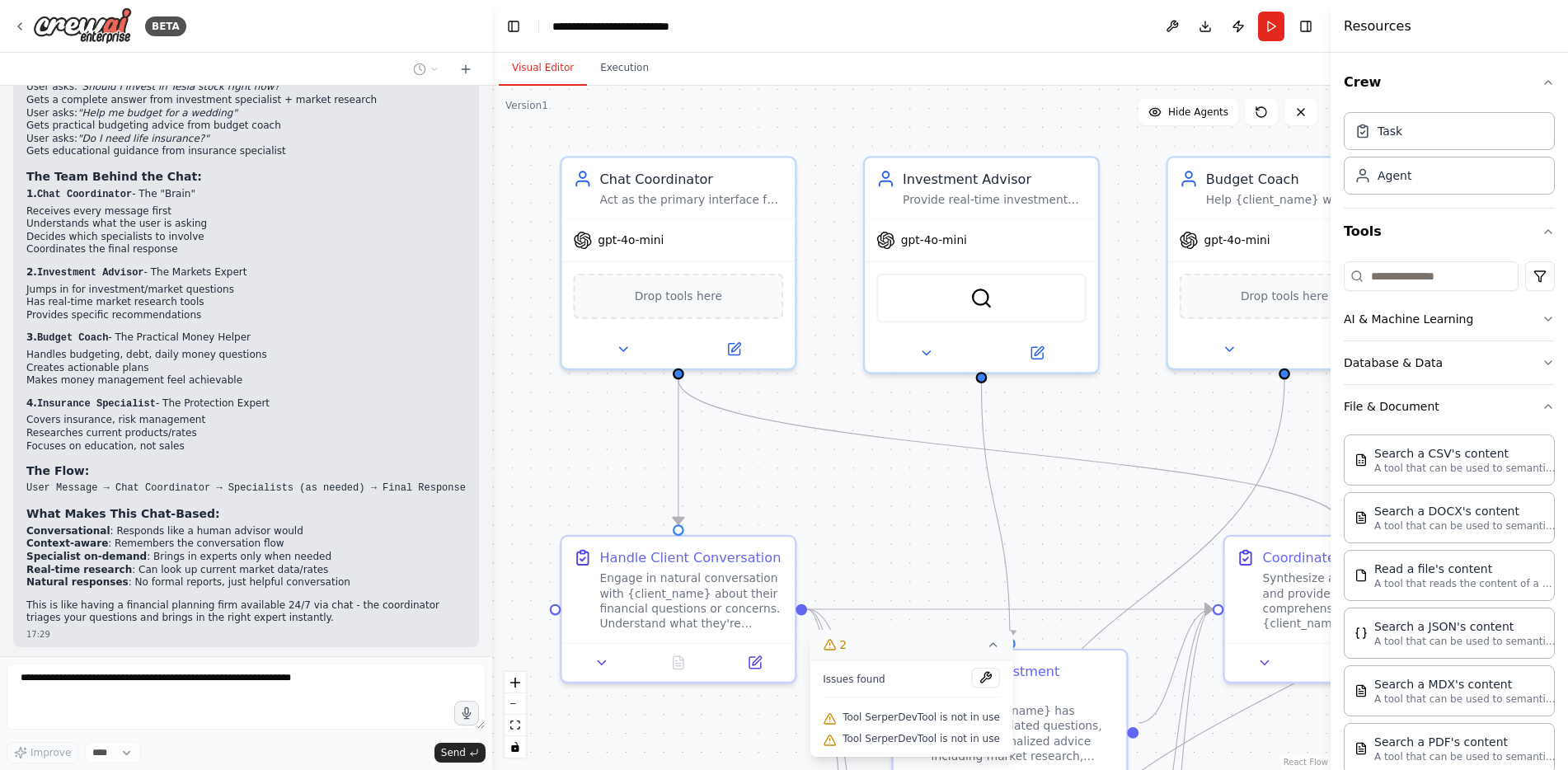
drag, startPoint x: 942, startPoint y: 295, endPoint x: 784, endPoint y: 364, distance: 172.4
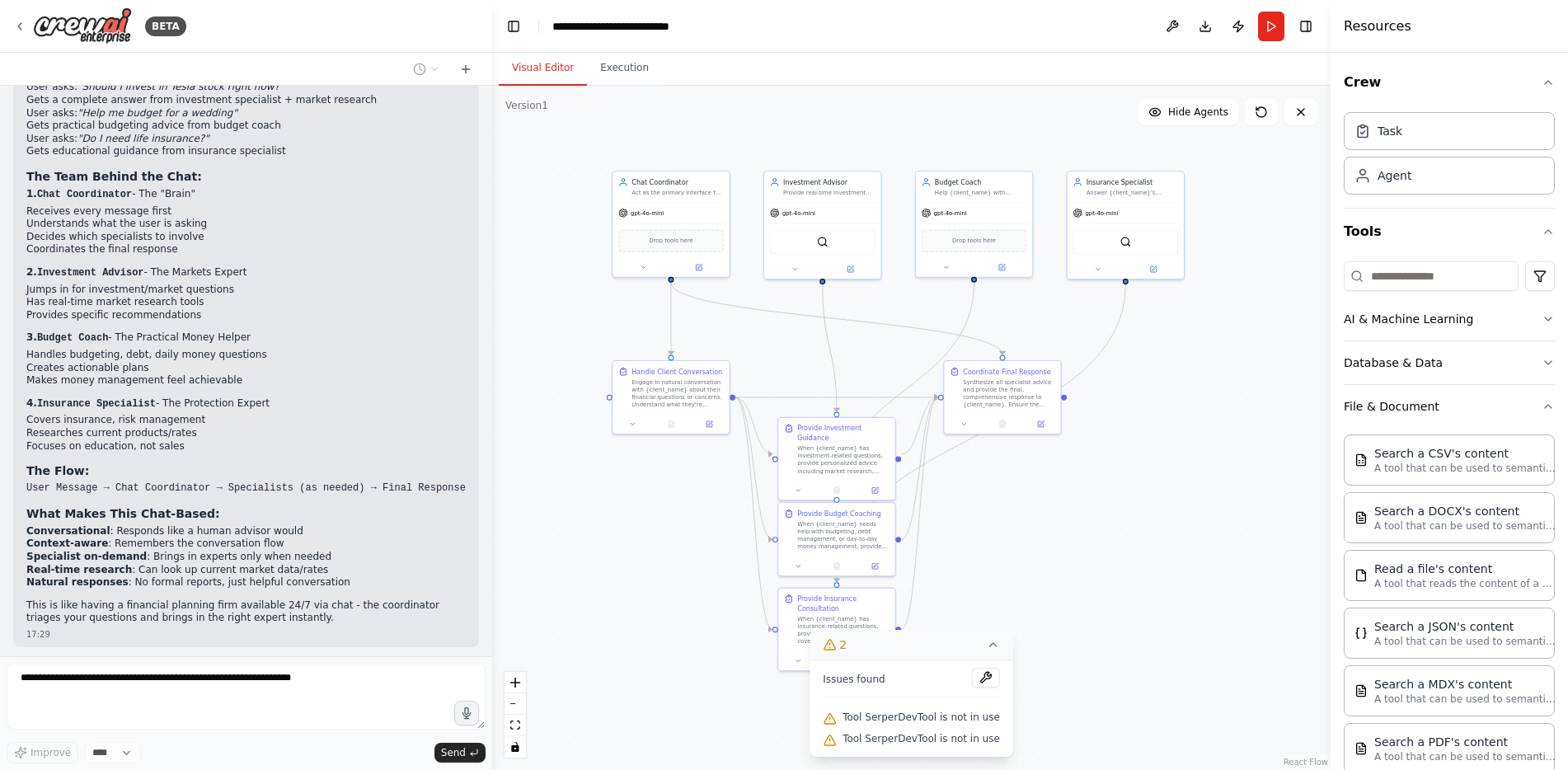
drag, startPoint x: 879, startPoint y: 390, endPoint x: 844, endPoint y: 314, distance: 83.7
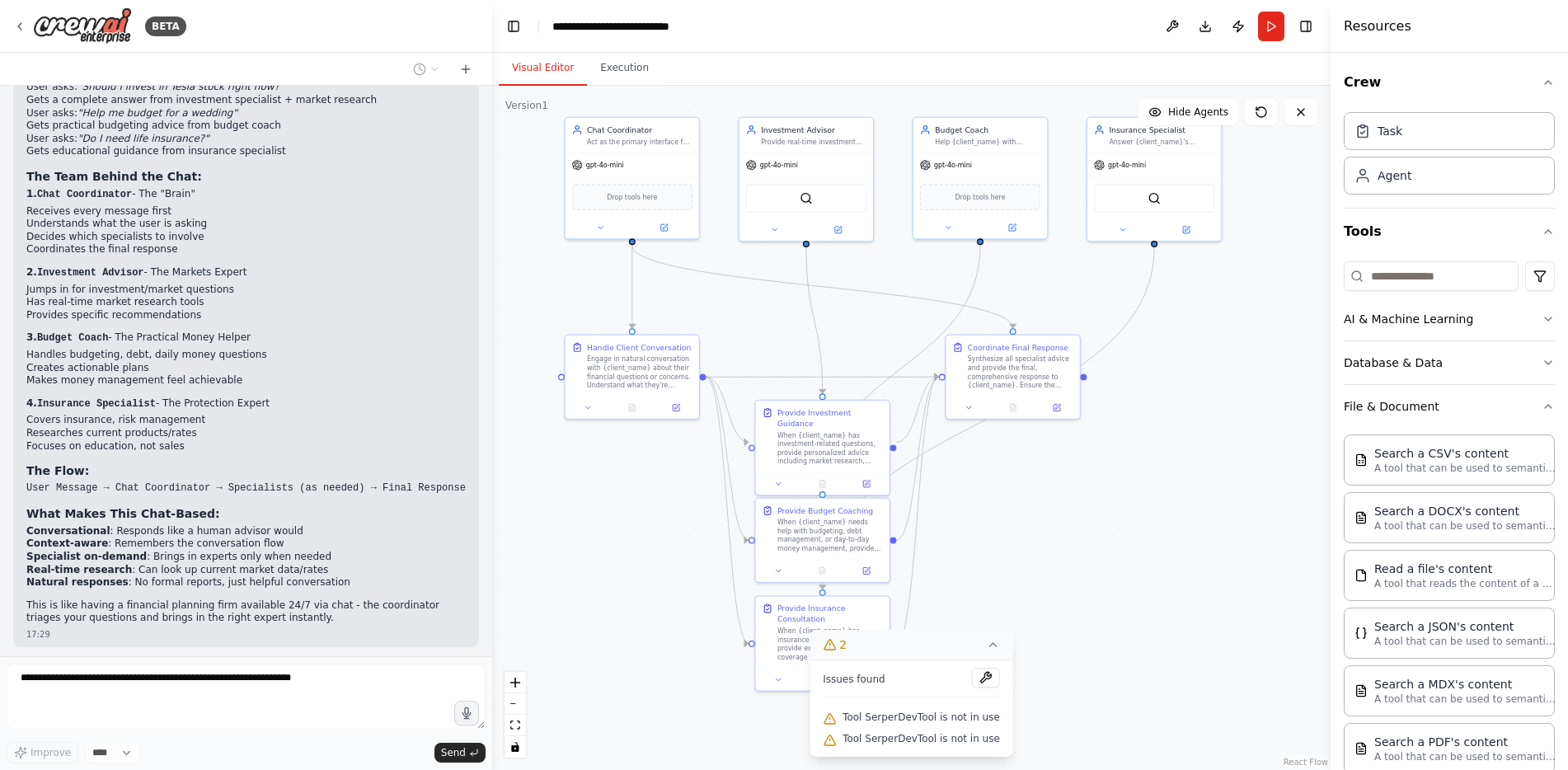
click at [1226, 525] on div ".deletable-edge-delete-btn { width: 20px; height: 20px; border: 0px solid #ffff…" at bounding box center [911, 428] width 839 height 684
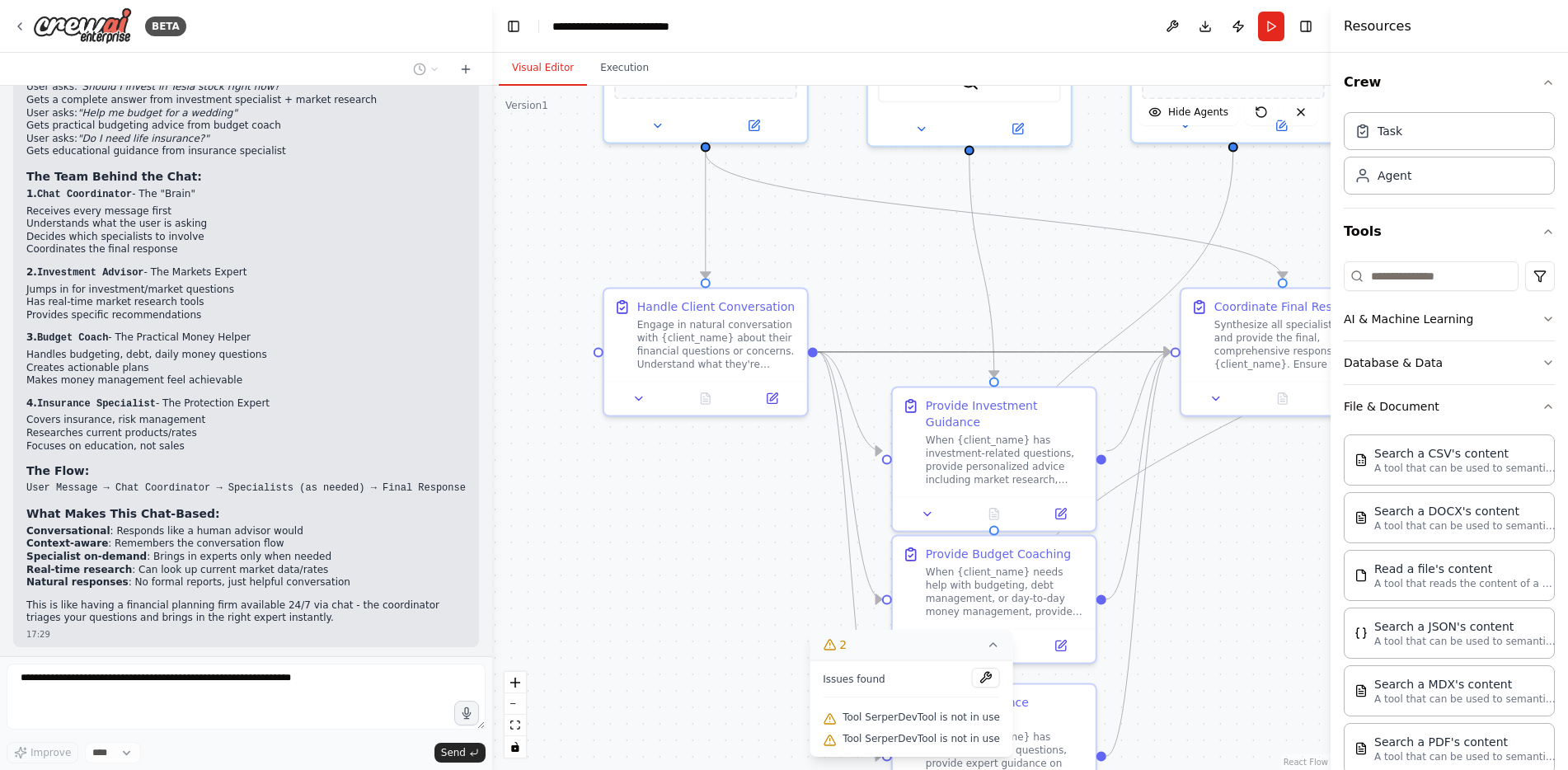
drag, startPoint x: 841, startPoint y: 361, endPoint x: 855, endPoint y: 356, distance: 14.9
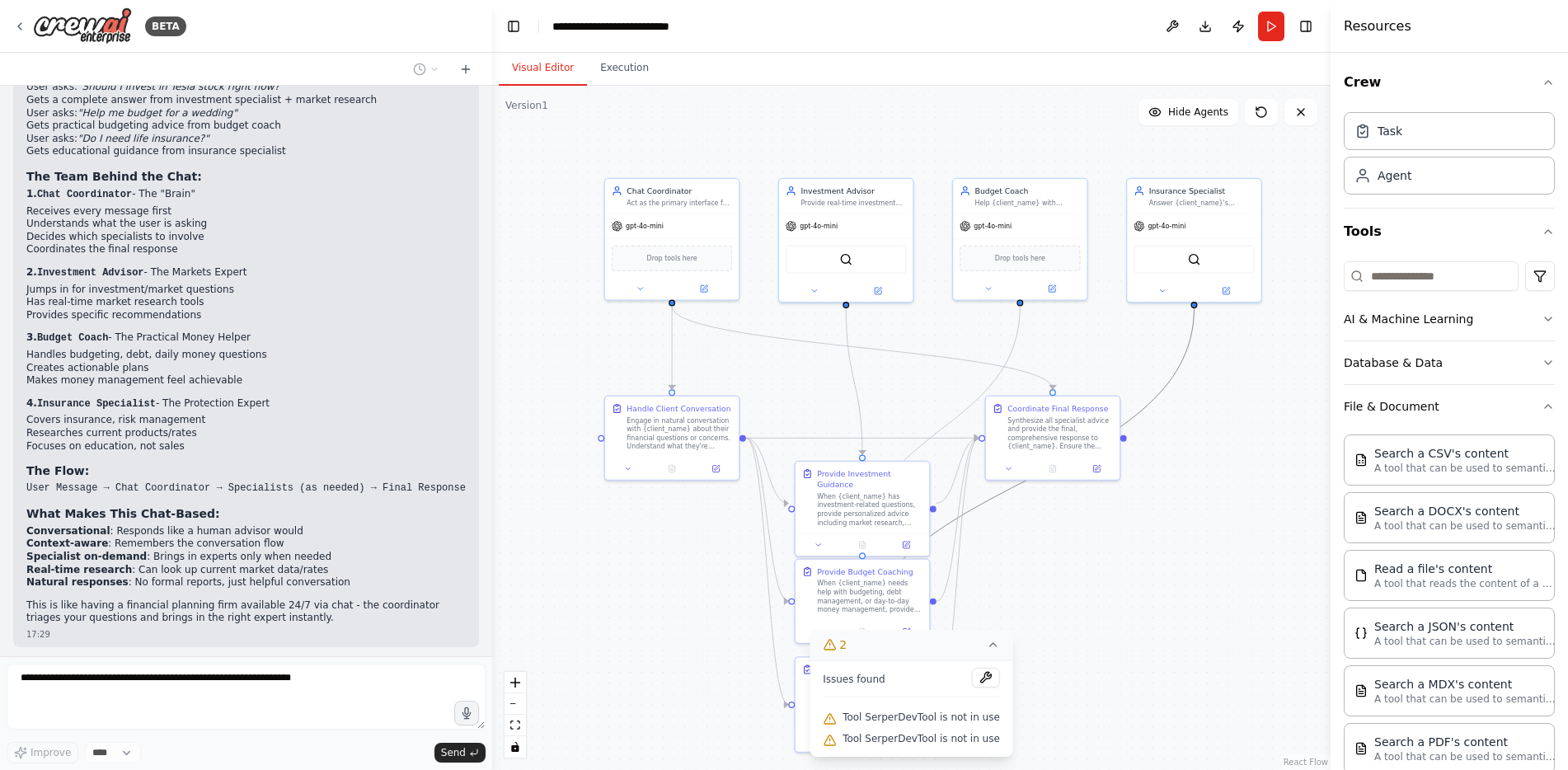
drag, startPoint x: 1091, startPoint y: 411, endPoint x: 1019, endPoint y: 482, distance: 101.1
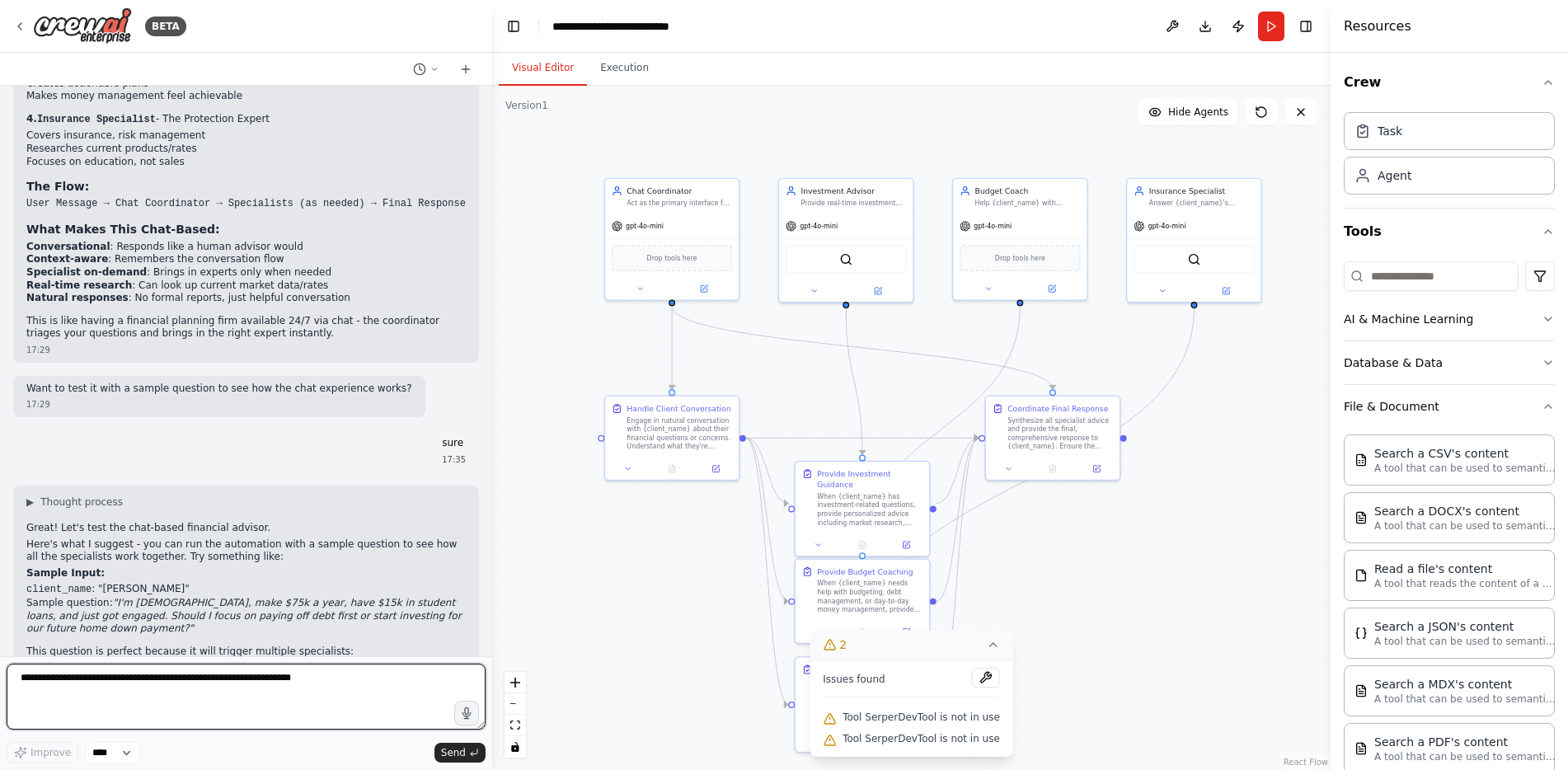
scroll to position [4061, 0]
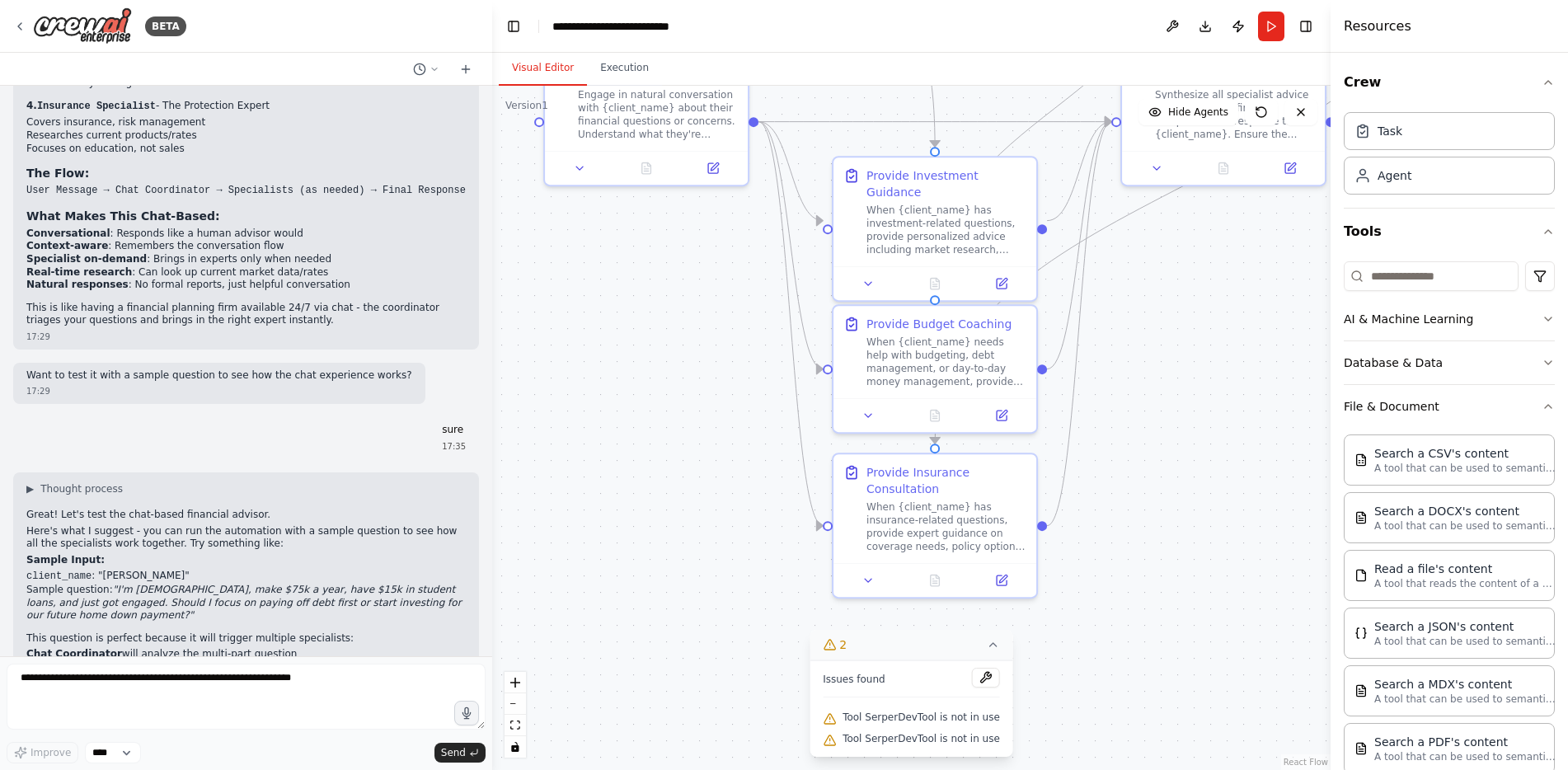
drag, startPoint x: 723, startPoint y: 629, endPoint x: 732, endPoint y: 427, distance: 202.2
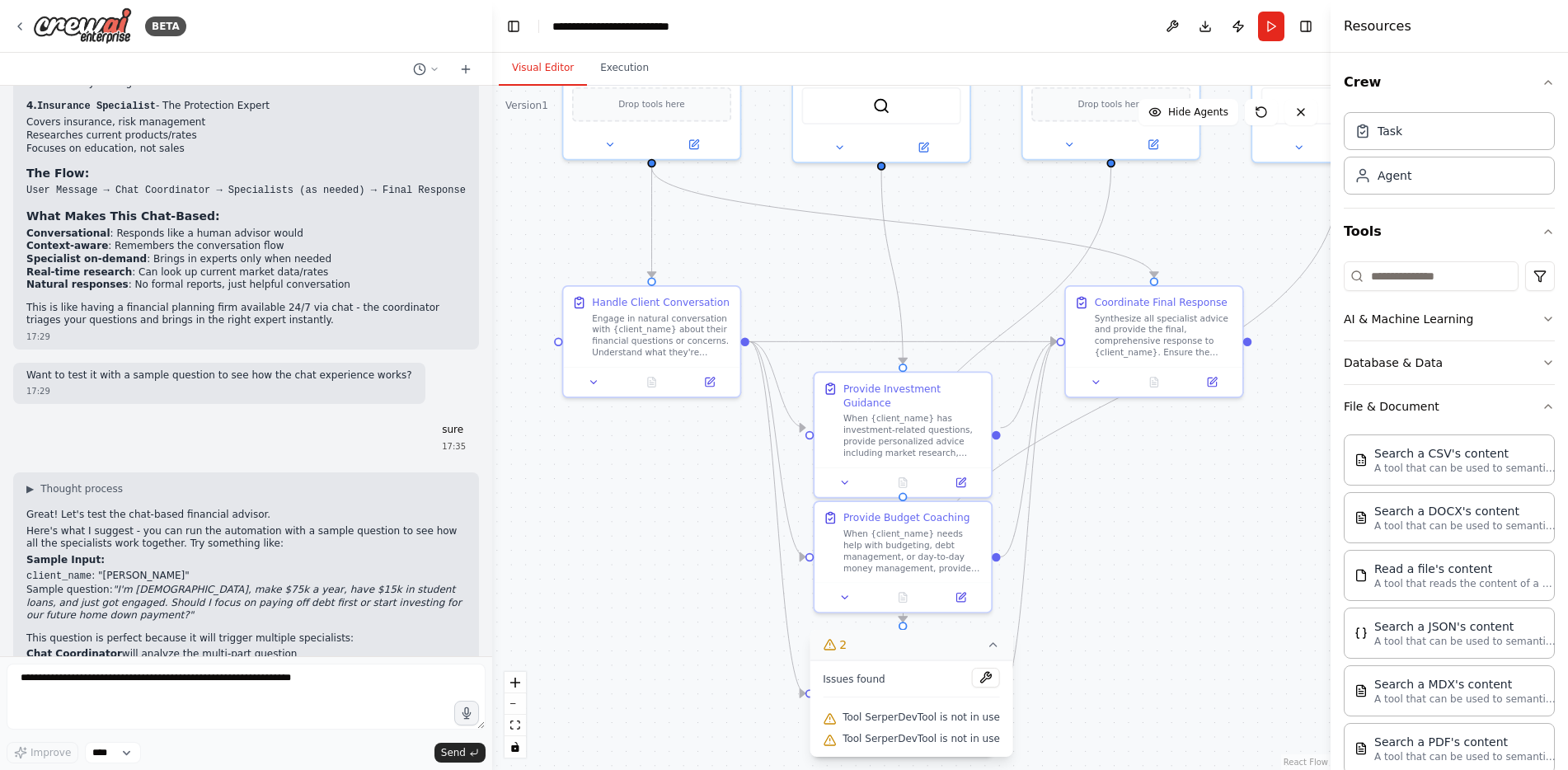
drag, startPoint x: 1215, startPoint y: 349, endPoint x: 1145, endPoint y: 535, distance: 198.7
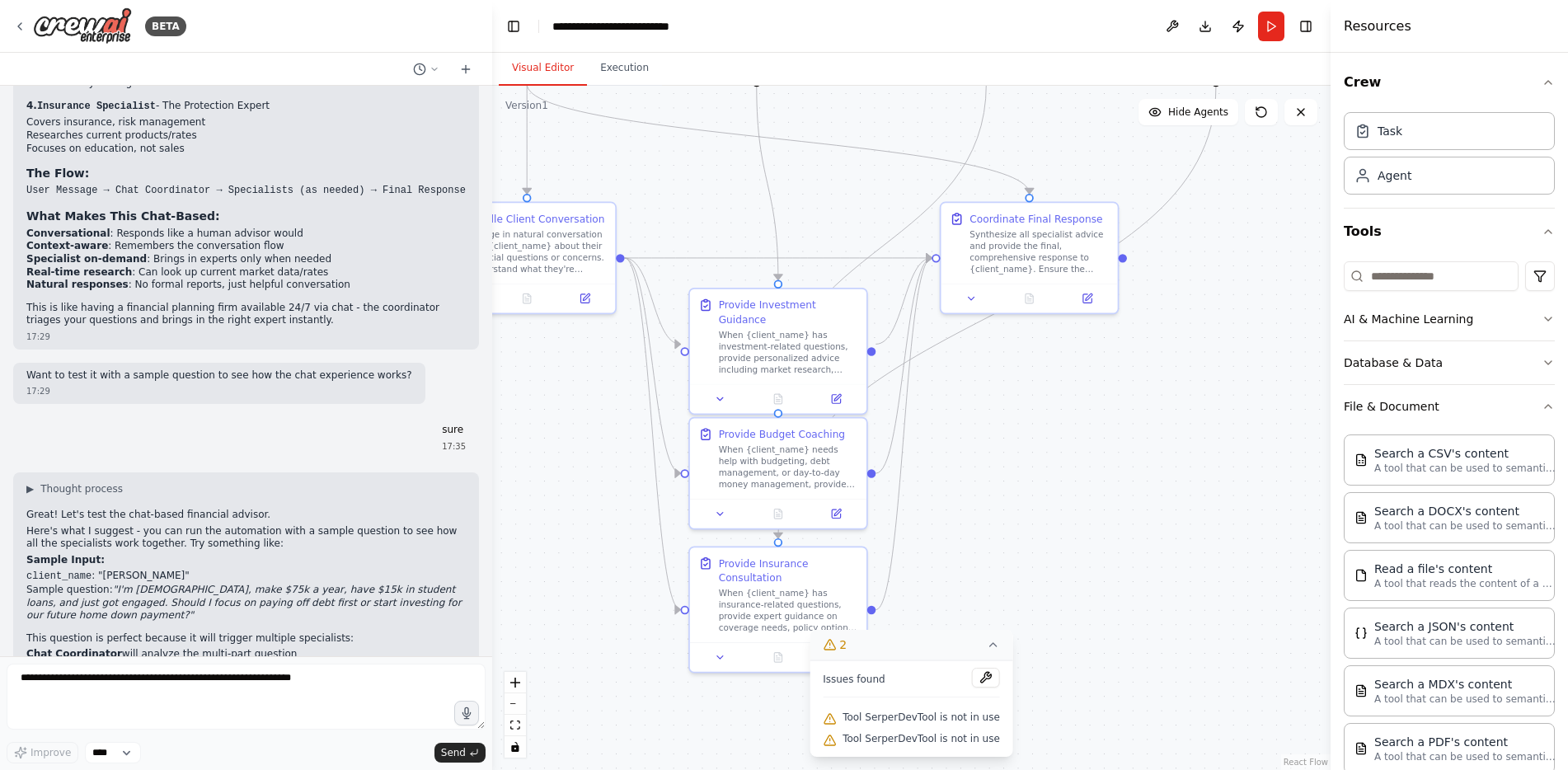
drag, startPoint x: 1184, startPoint y: 495, endPoint x: 1068, endPoint y: 421, distance: 137.6
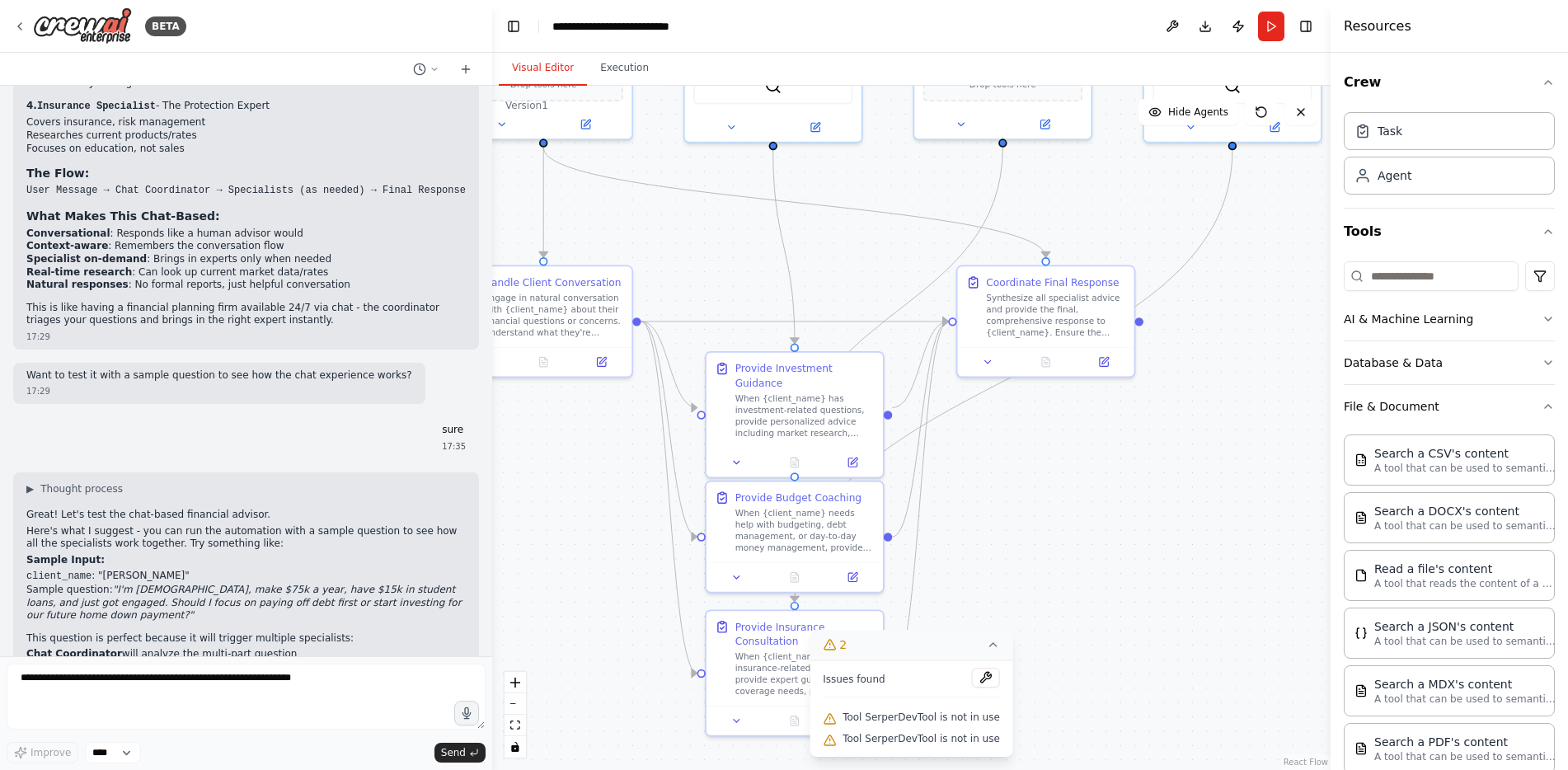
drag, startPoint x: 1141, startPoint y: 419, endPoint x: 1153, endPoint y: 470, distance: 52.4
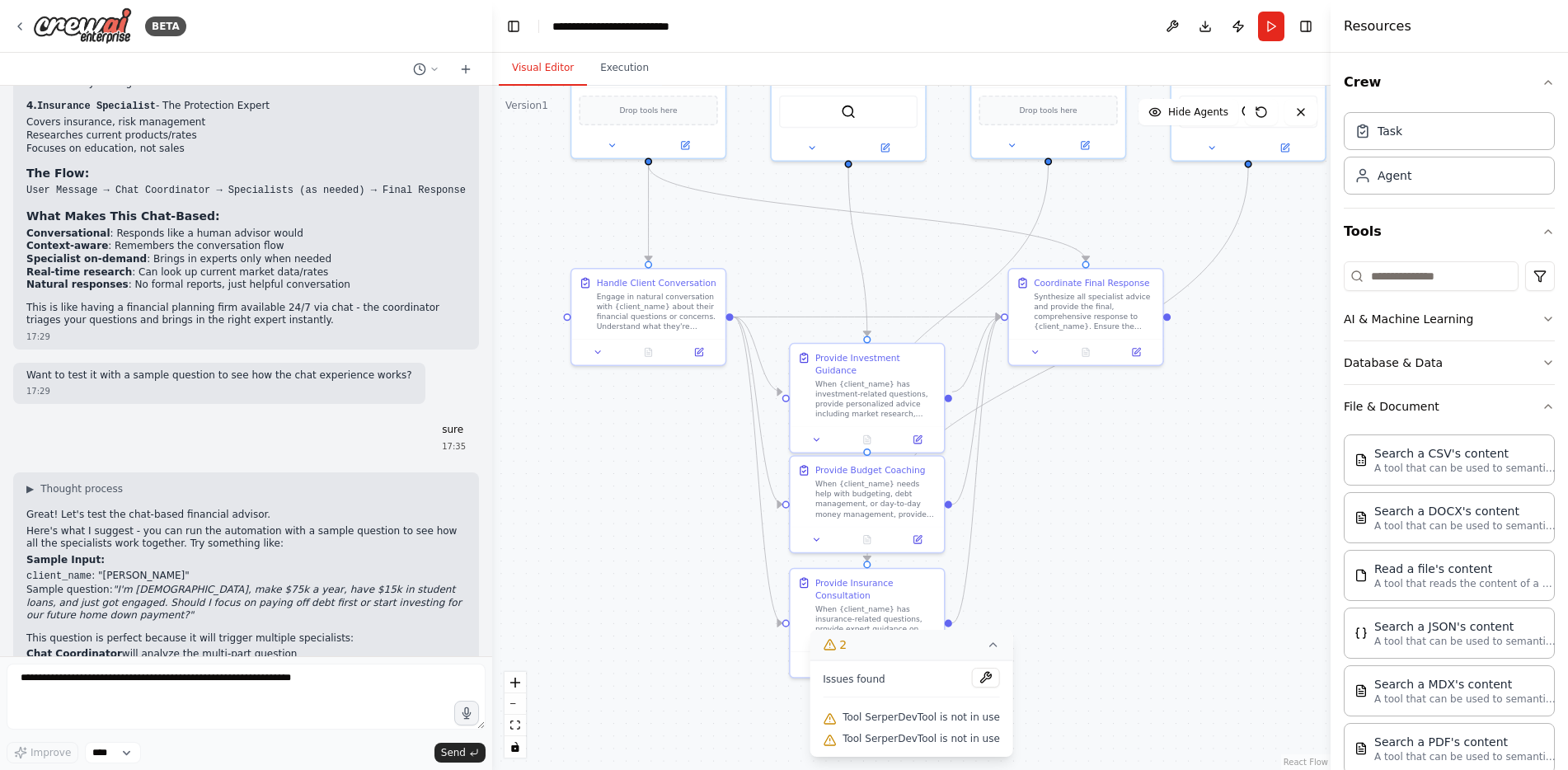
drag, startPoint x: 1171, startPoint y: 460, endPoint x: 1164, endPoint y: 442, distance: 19.3
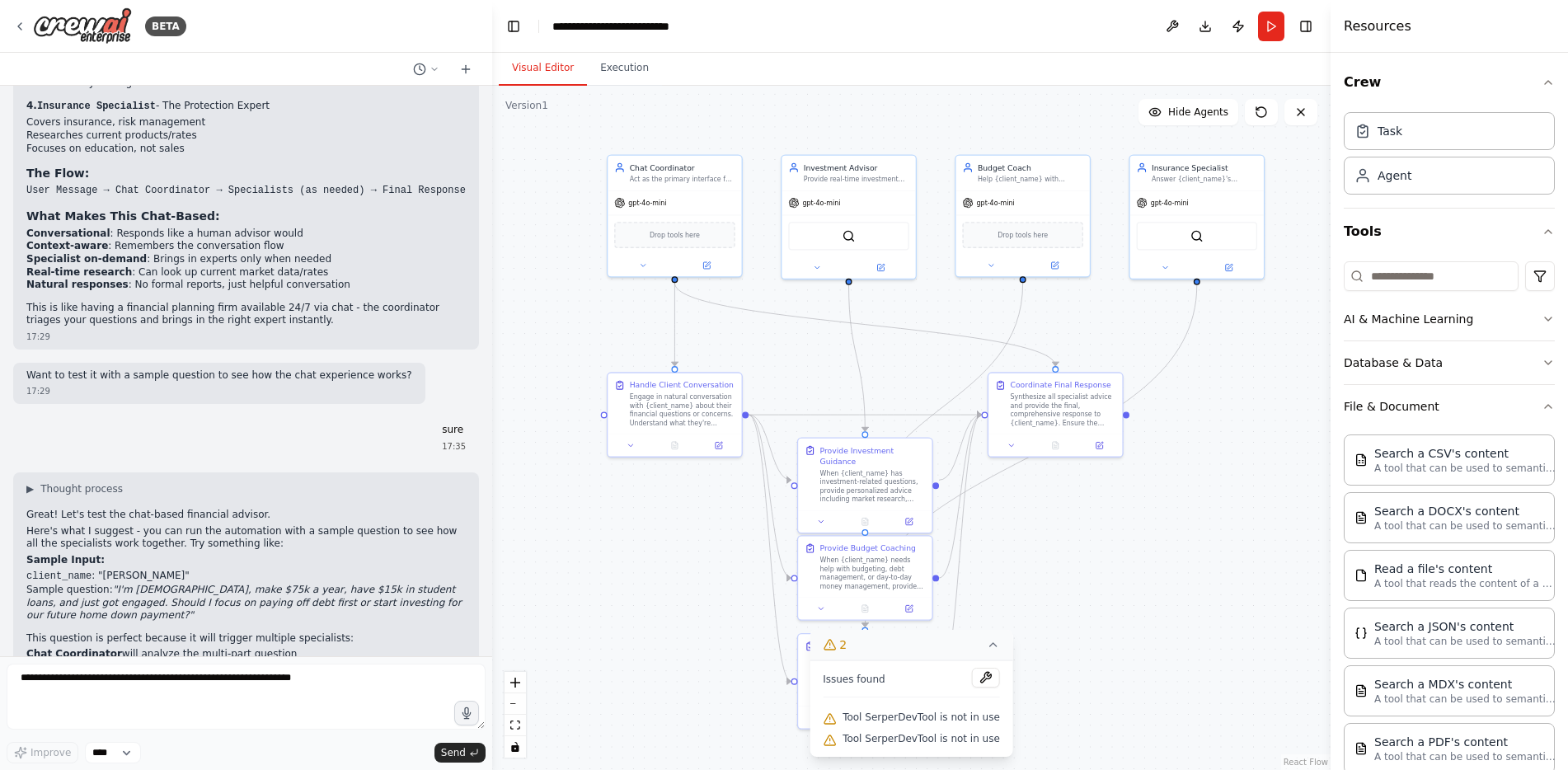
drag, startPoint x: 1187, startPoint y: 429, endPoint x: 1147, endPoint y: 513, distance: 93.0
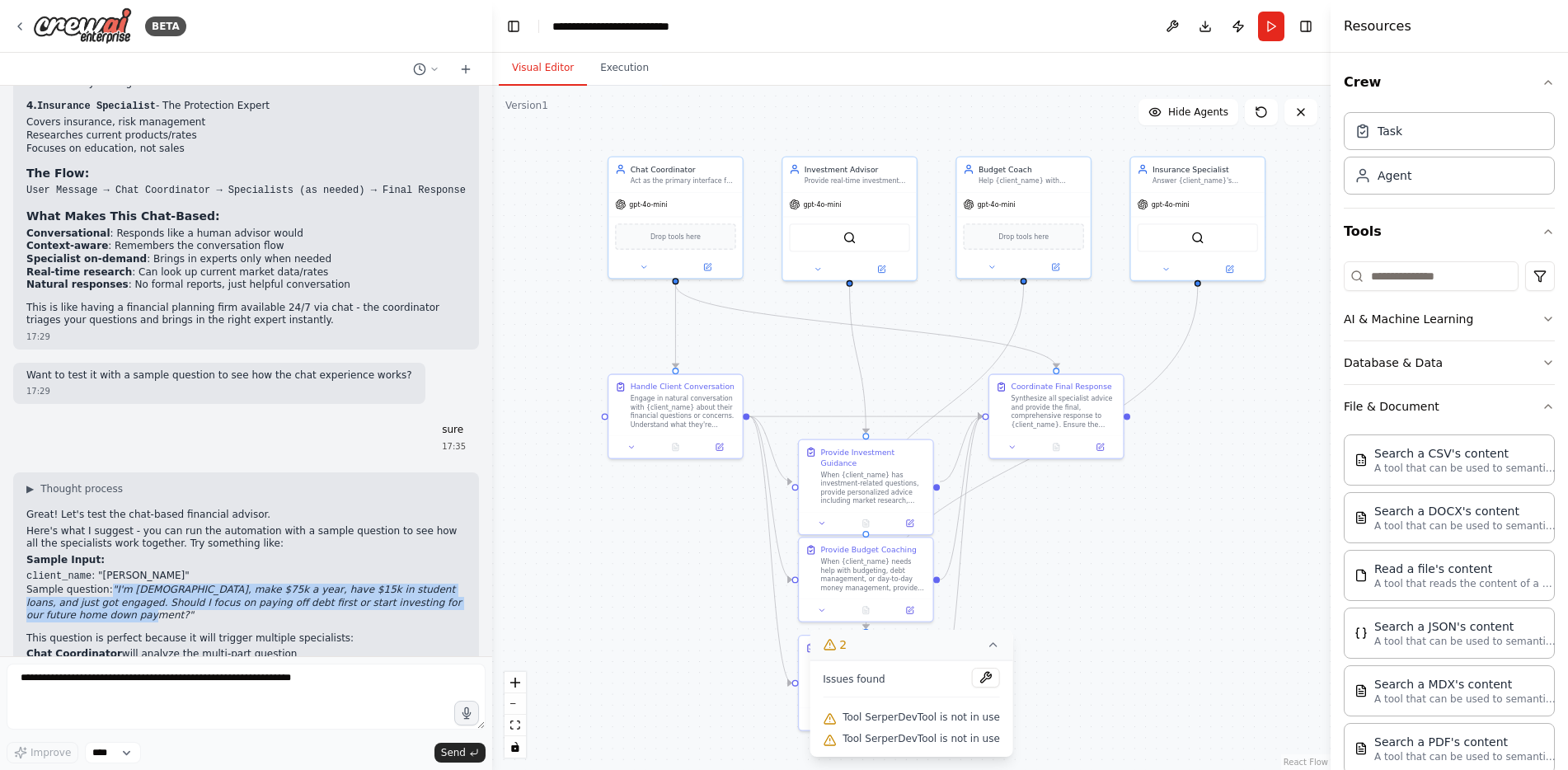
drag, startPoint x: 103, startPoint y: 461, endPoint x: 104, endPoint y: 433, distance: 28.0
click at [104, 584] on li "Sample question: "I'm 28 years old, make $75k a year, have $15k in student loan…" at bounding box center [246, 603] width 440 height 39
copy em ""I'm 28 years old, make $75k a year, have $15k in student loans, and just got e…"
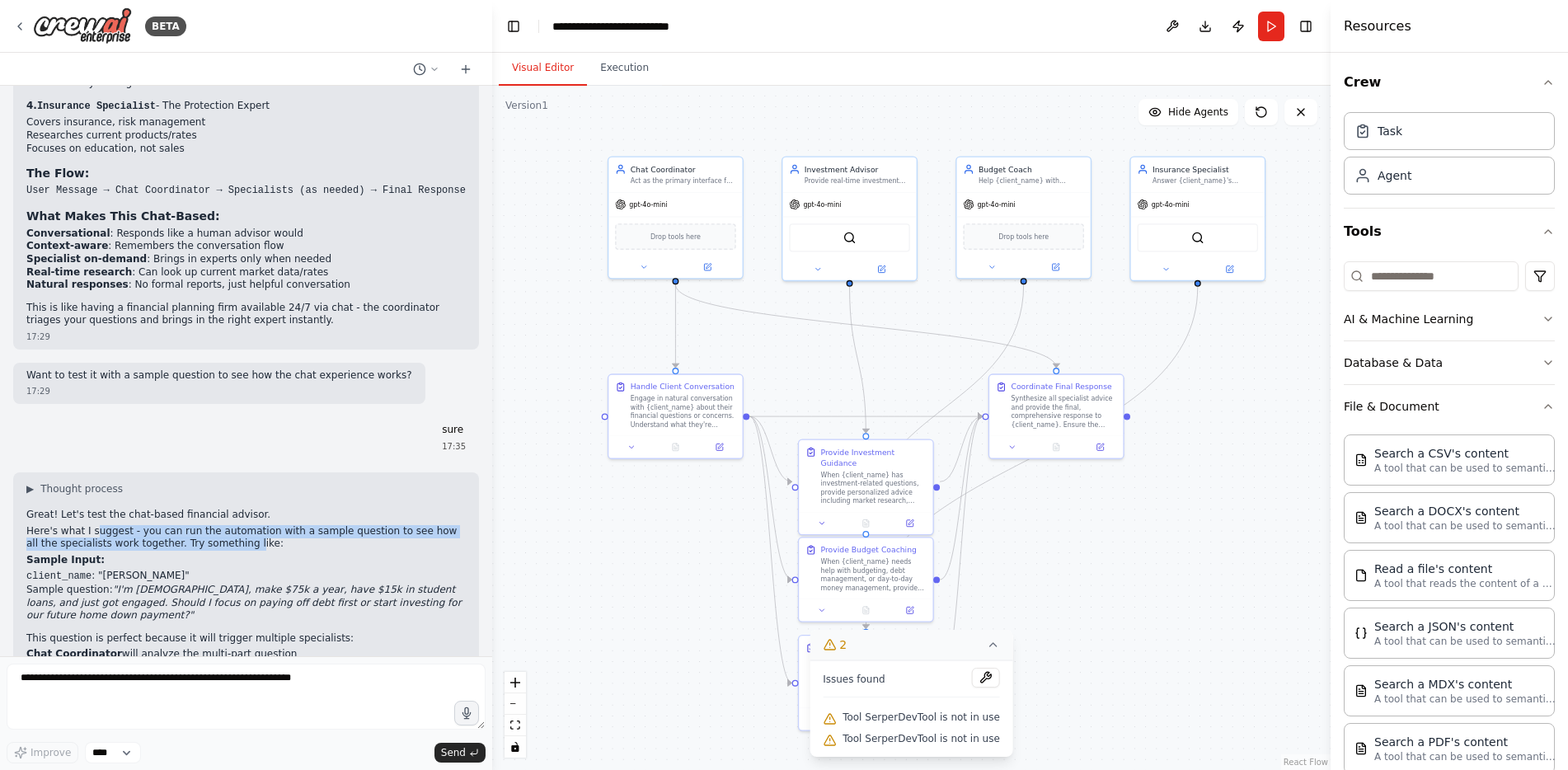
drag, startPoint x: 89, startPoint y: 377, endPoint x: 206, endPoint y: 389, distance: 117.6
click at [206, 525] on p "Here's what I suggest - you can run the automation with a sample question to se…" at bounding box center [246, 537] width 440 height 25
click at [243, 661] on form "Improve **** Send" at bounding box center [246, 713] width 492 height 114
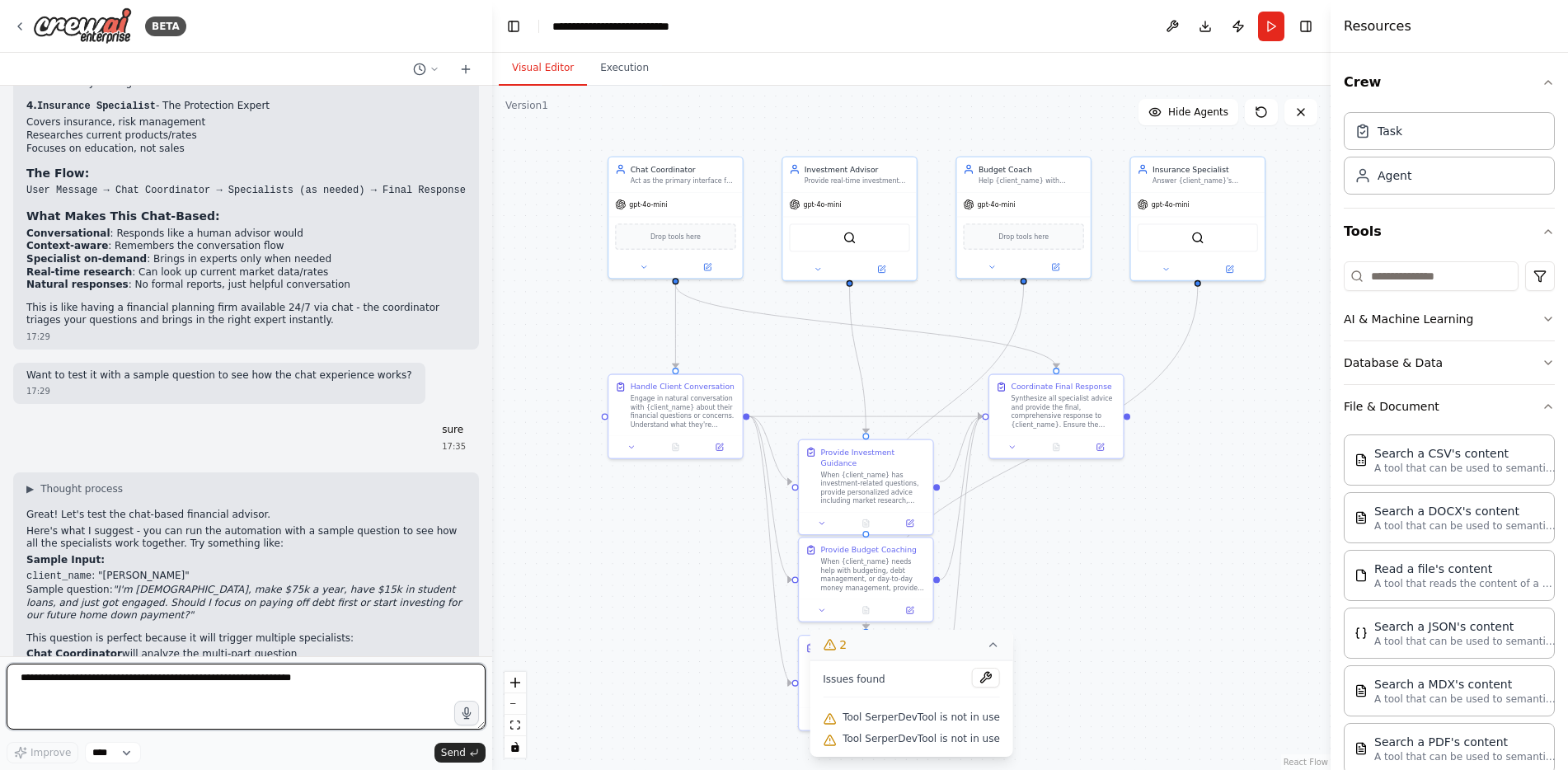
click at [242, 679] on textarea at bounding box center [245, 697] width 479 height 66
click at [493, 177] on div ".deletable-edge-delete-btn { width: 20px; height: 20px; border: 0px solid #ffff…" at bounding box center [911, 428] width 839 height 684
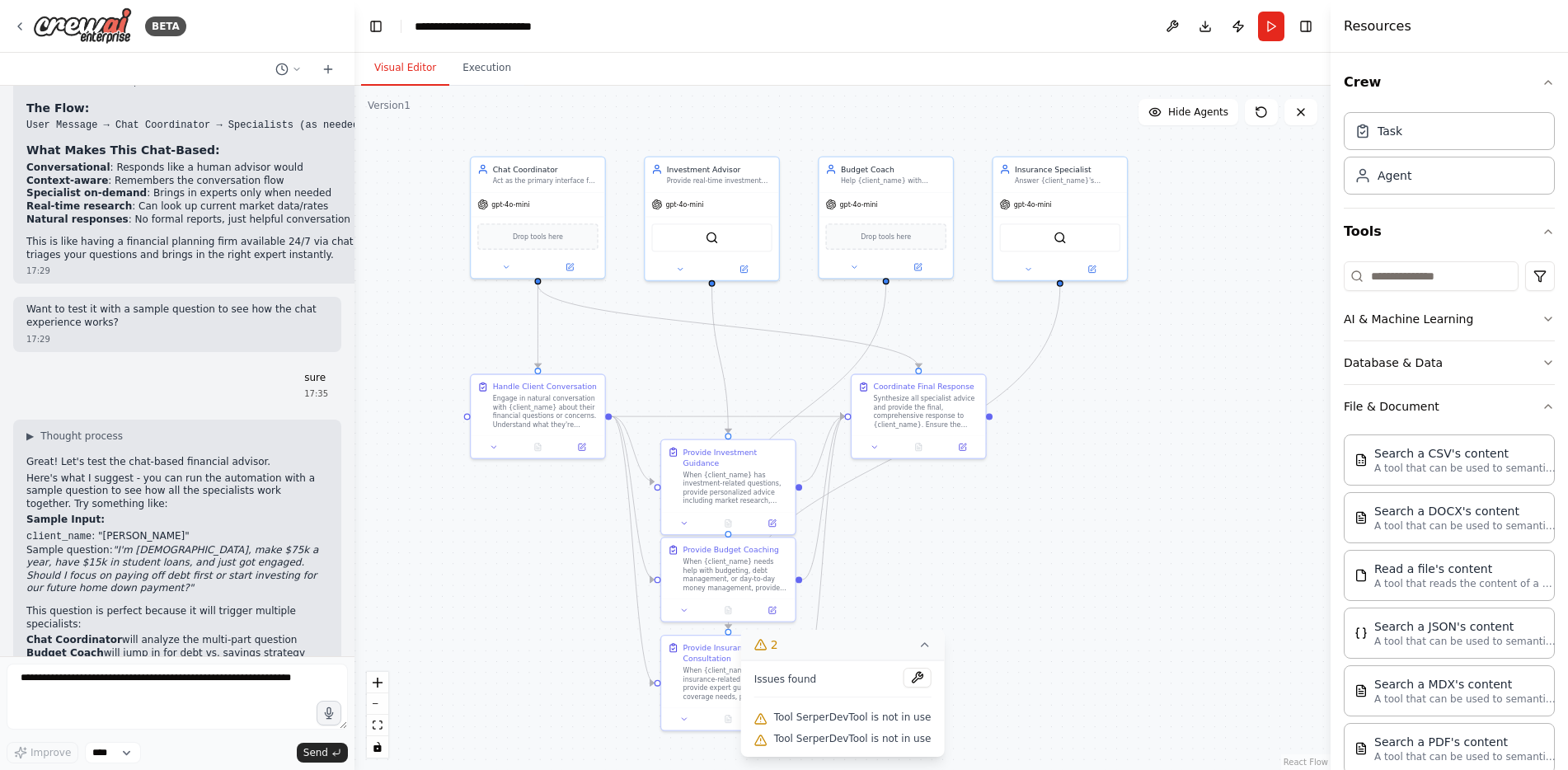
scroll to position [4448, 0]
drag, startPoint x: 491, startPoint y: 182, endPoint x: 361, endPoint y: 203, distance: 131.7
click at [361, 203] on div "BETA want to lay foundation/architecture for a digital financial planner. needs…" at bounding box center [784, 385] width 1568 height 770
click at [1269, 24] on button "Run" at bounding box center [1271, 26] width 26 height 30
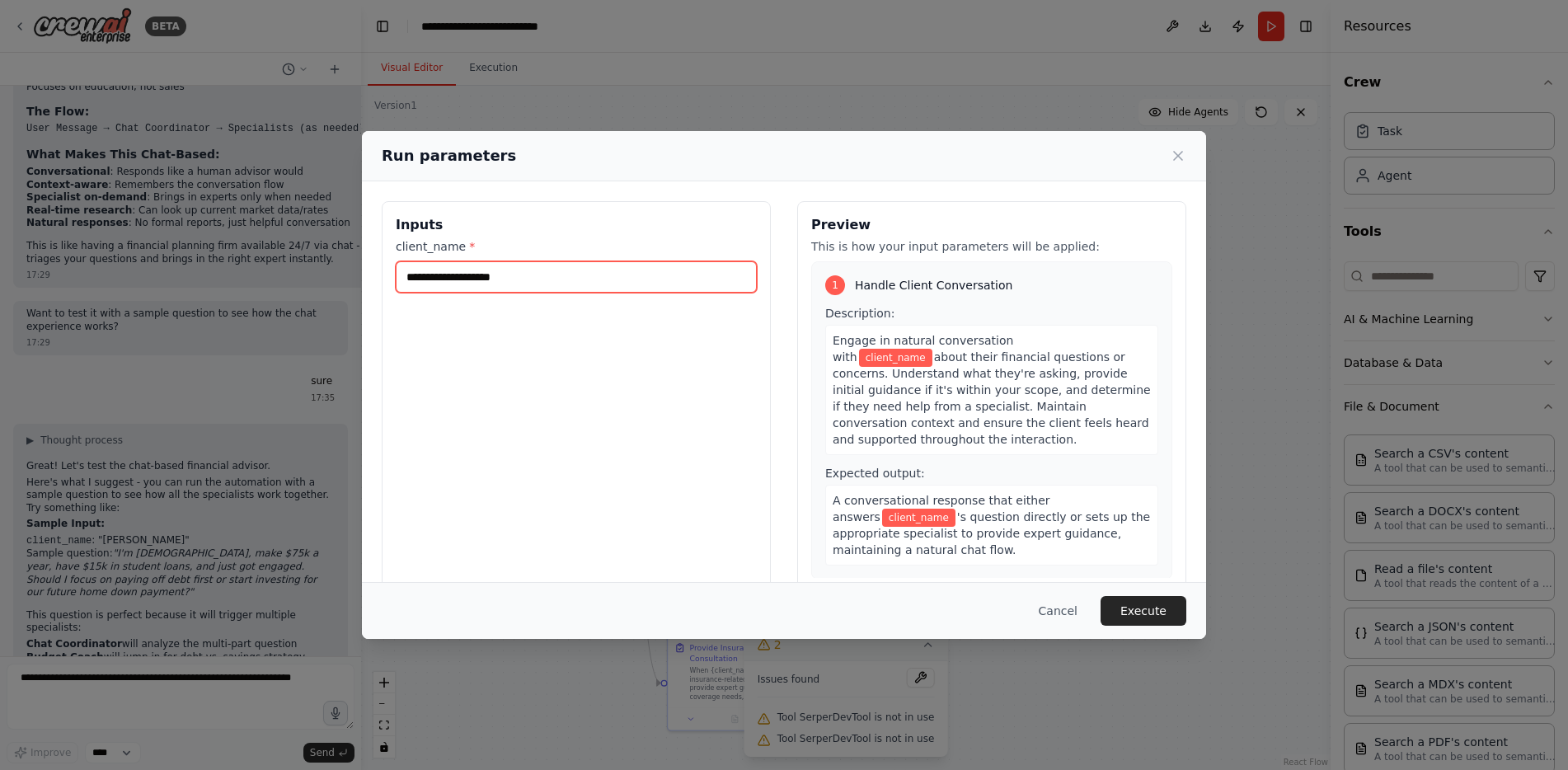
click at [624, 277] on input "client_name *" at bounding box center [575, 277] width 361 height 32
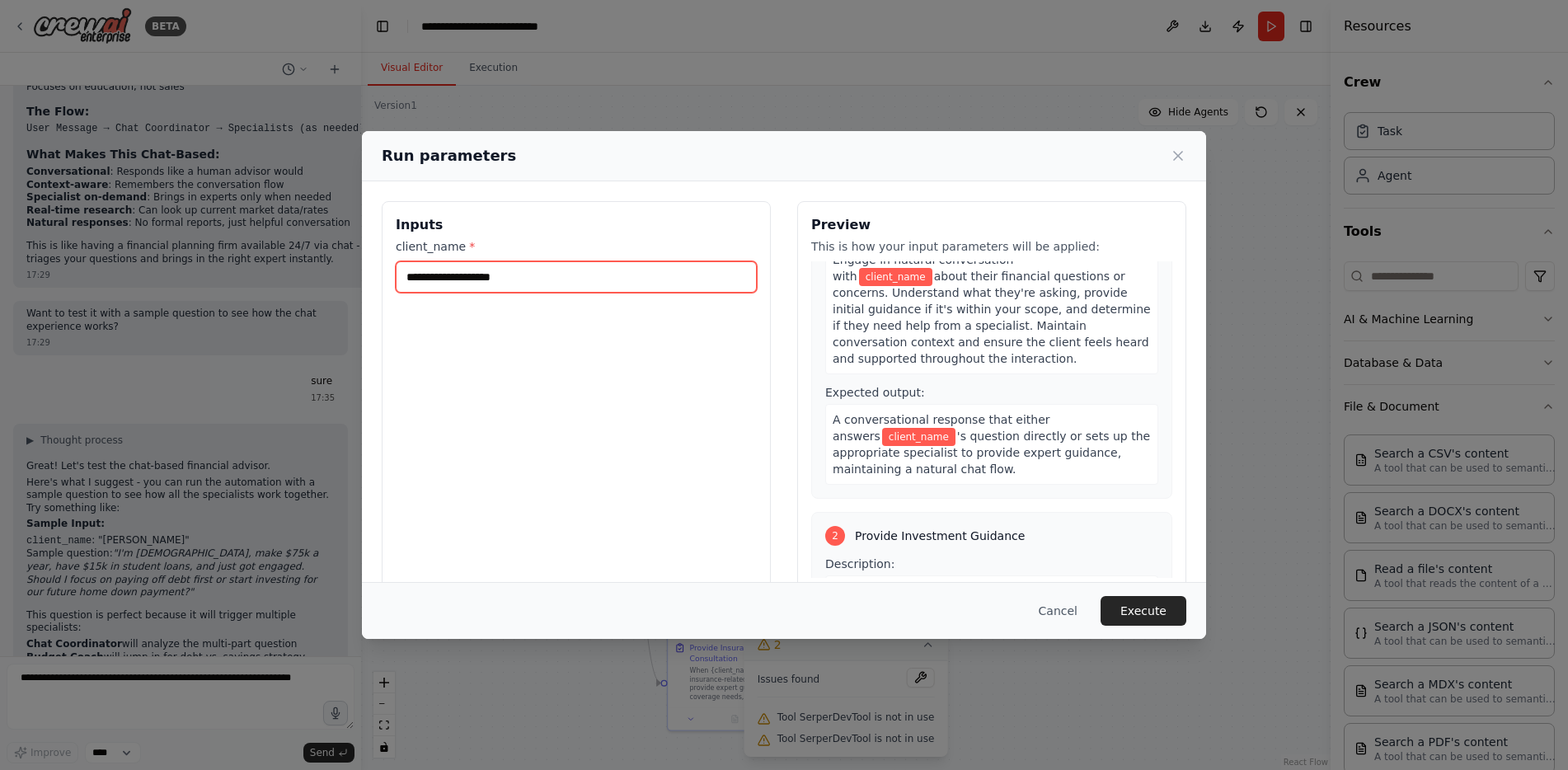
scroll to position [82, 0]
type input "***"
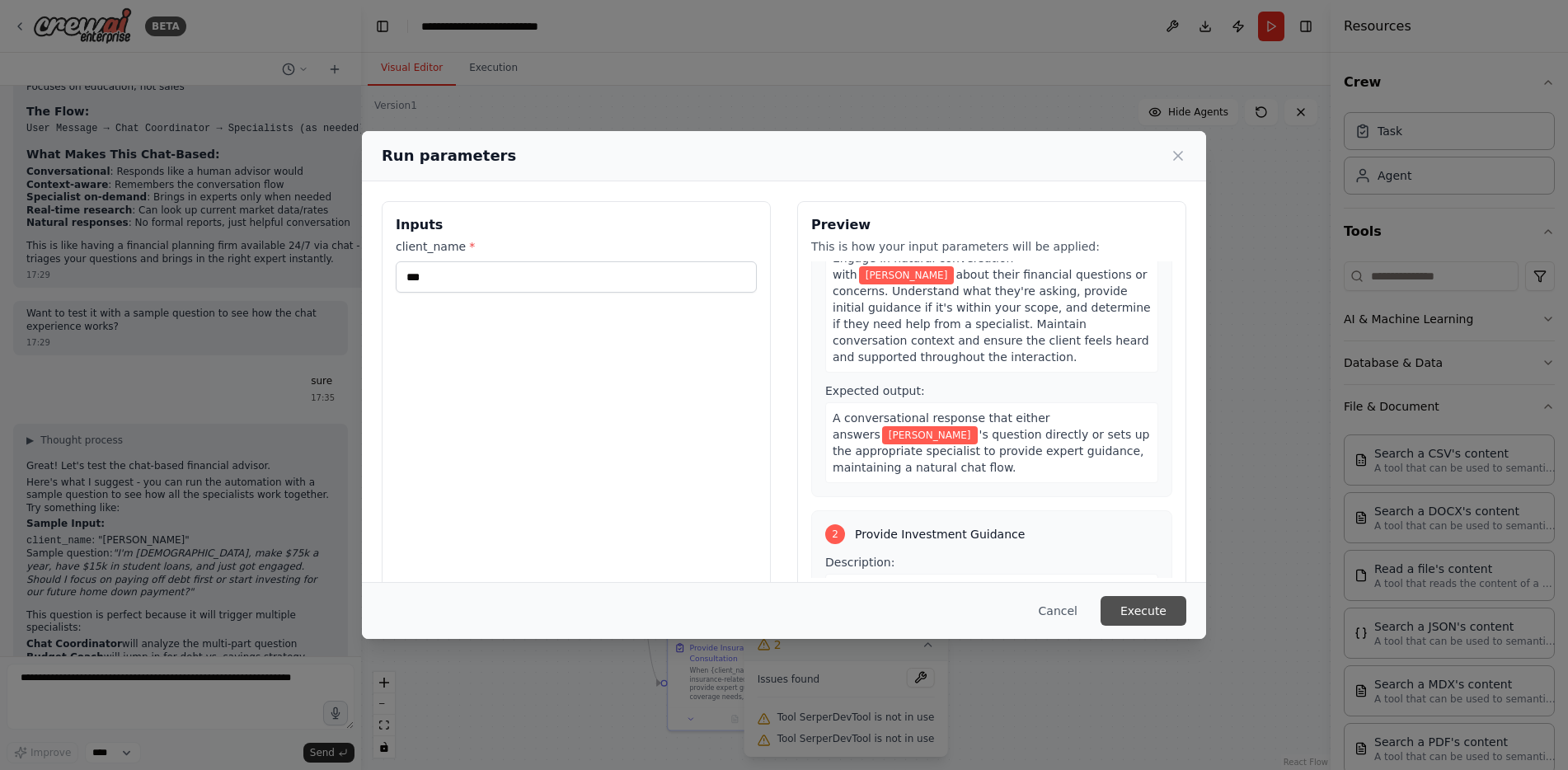
click at [1139, 611] on button "Execute" at bounding box center [1144, 611] width 86 height 30
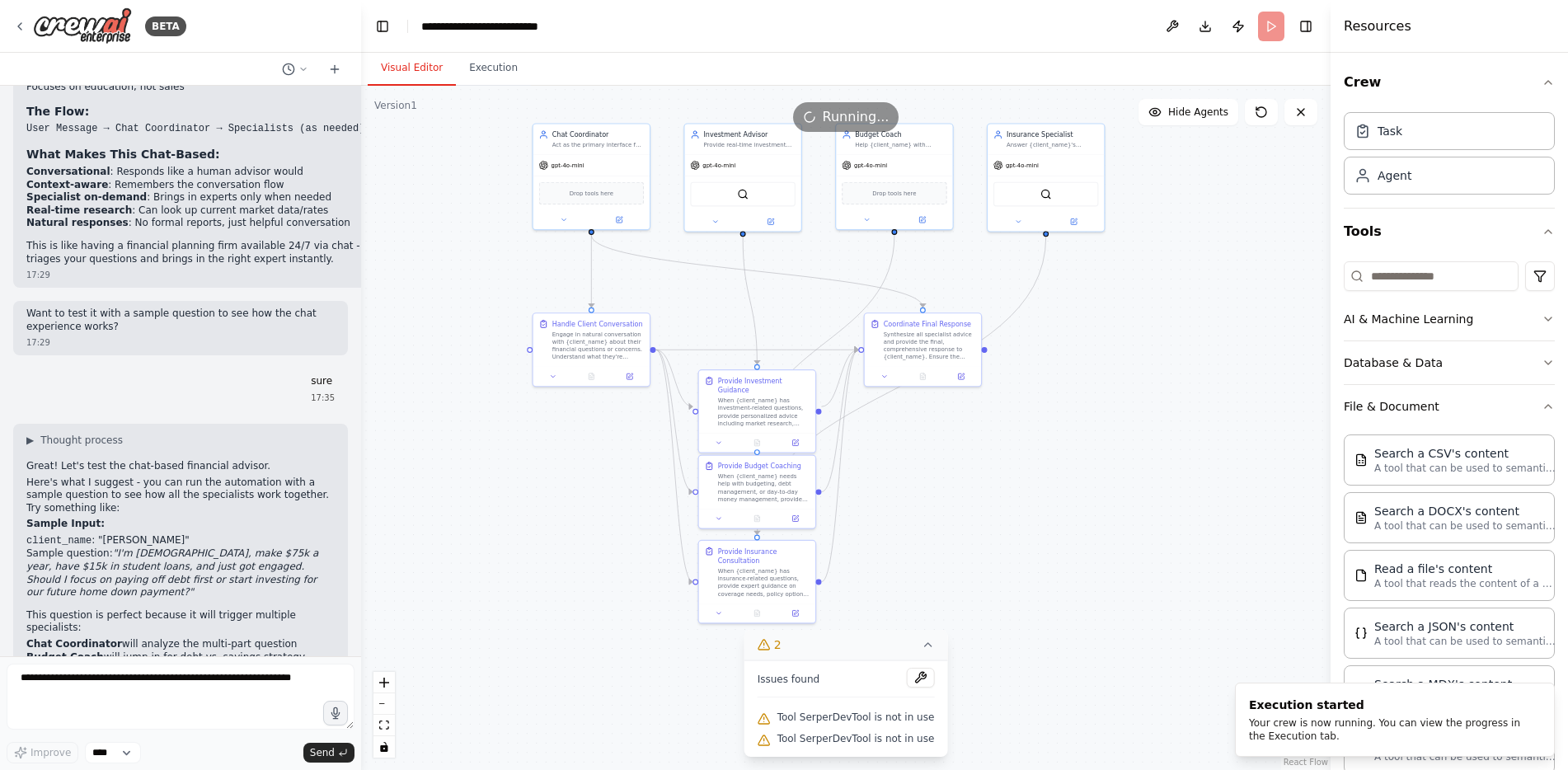
drag, startPoint x: 1096, startPoint y: 442, endPoint x: 1069, endPoint y: 368, distance: 78.8
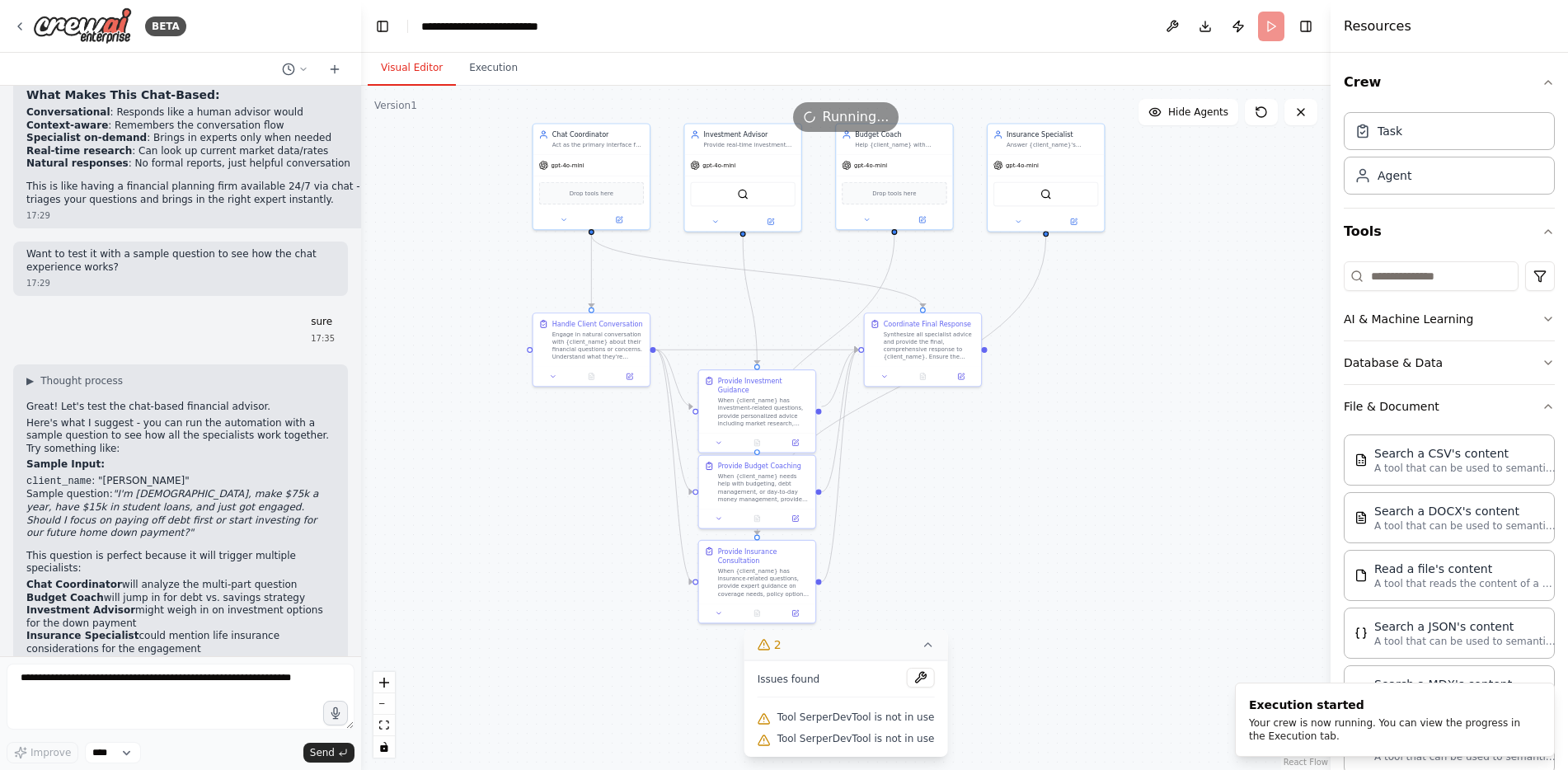
scroll to position [4512, 0]
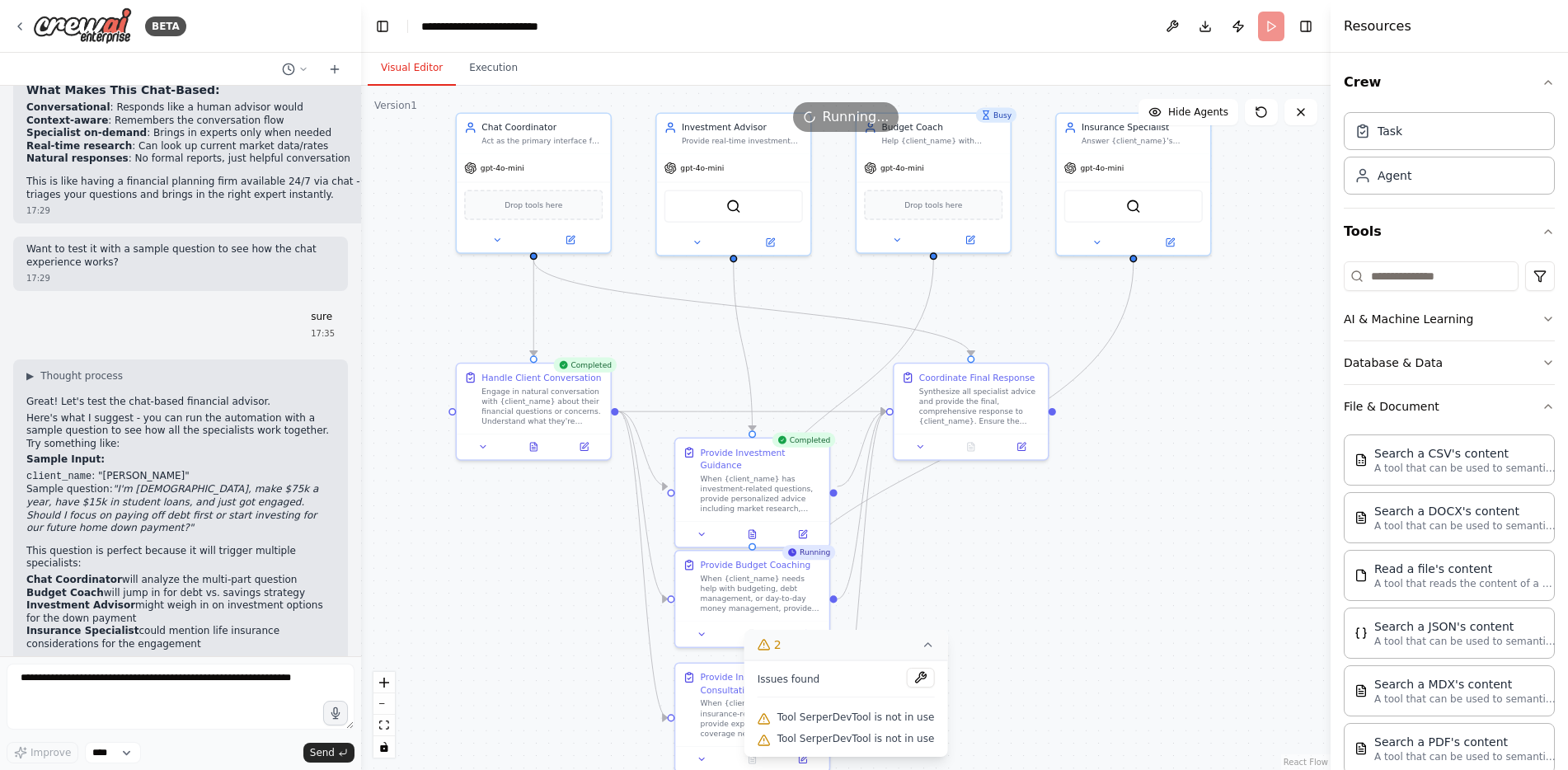
drag, startPoint x: 1029, startPoint y: 415, endPoint x: 1013, endPoint y: 530, distance: 116.1
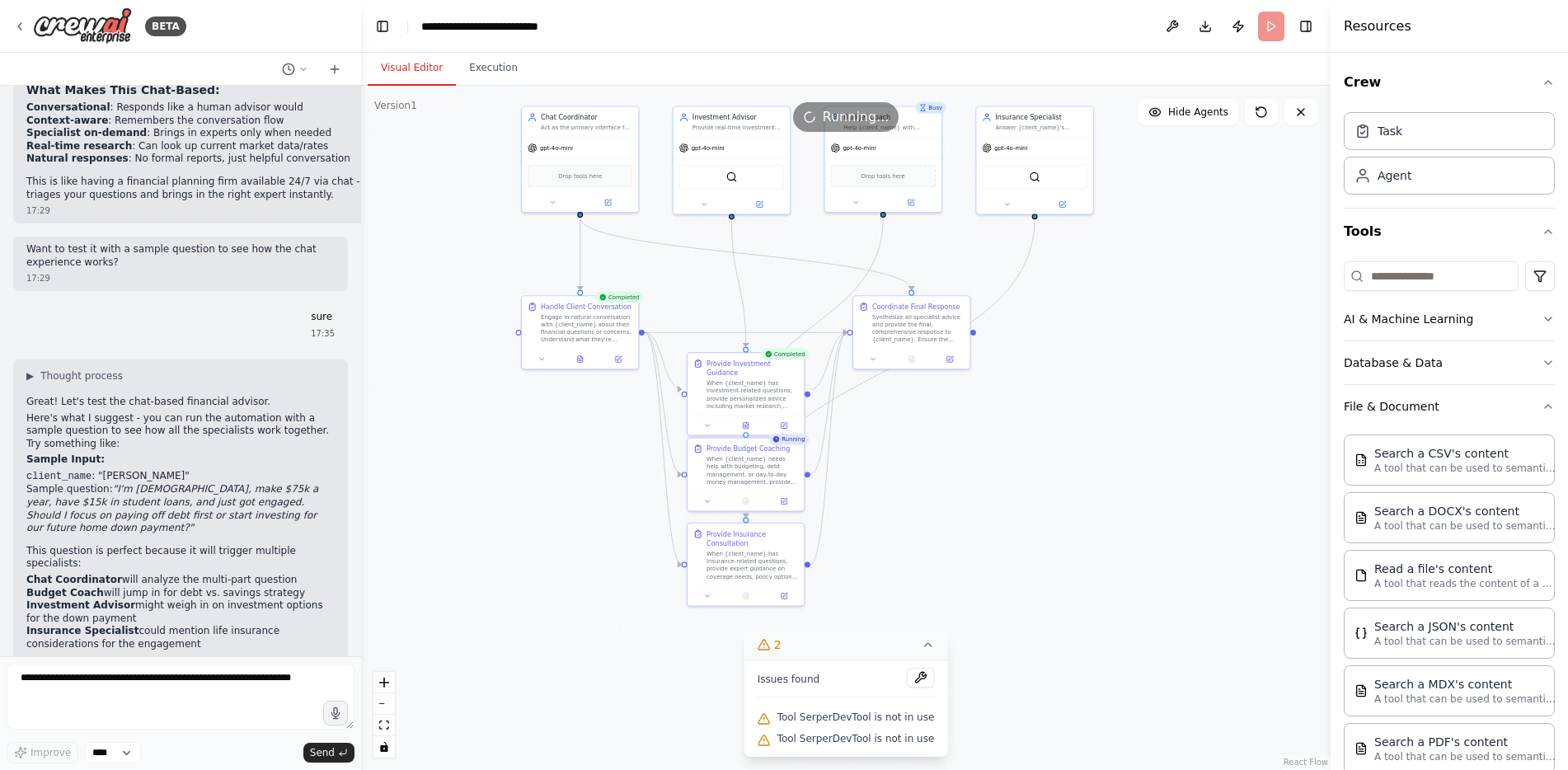
drag, startPoint x: 1083, startPoint y: 516, endPoint x: 966, endPoint y: 434, distance: 142.9
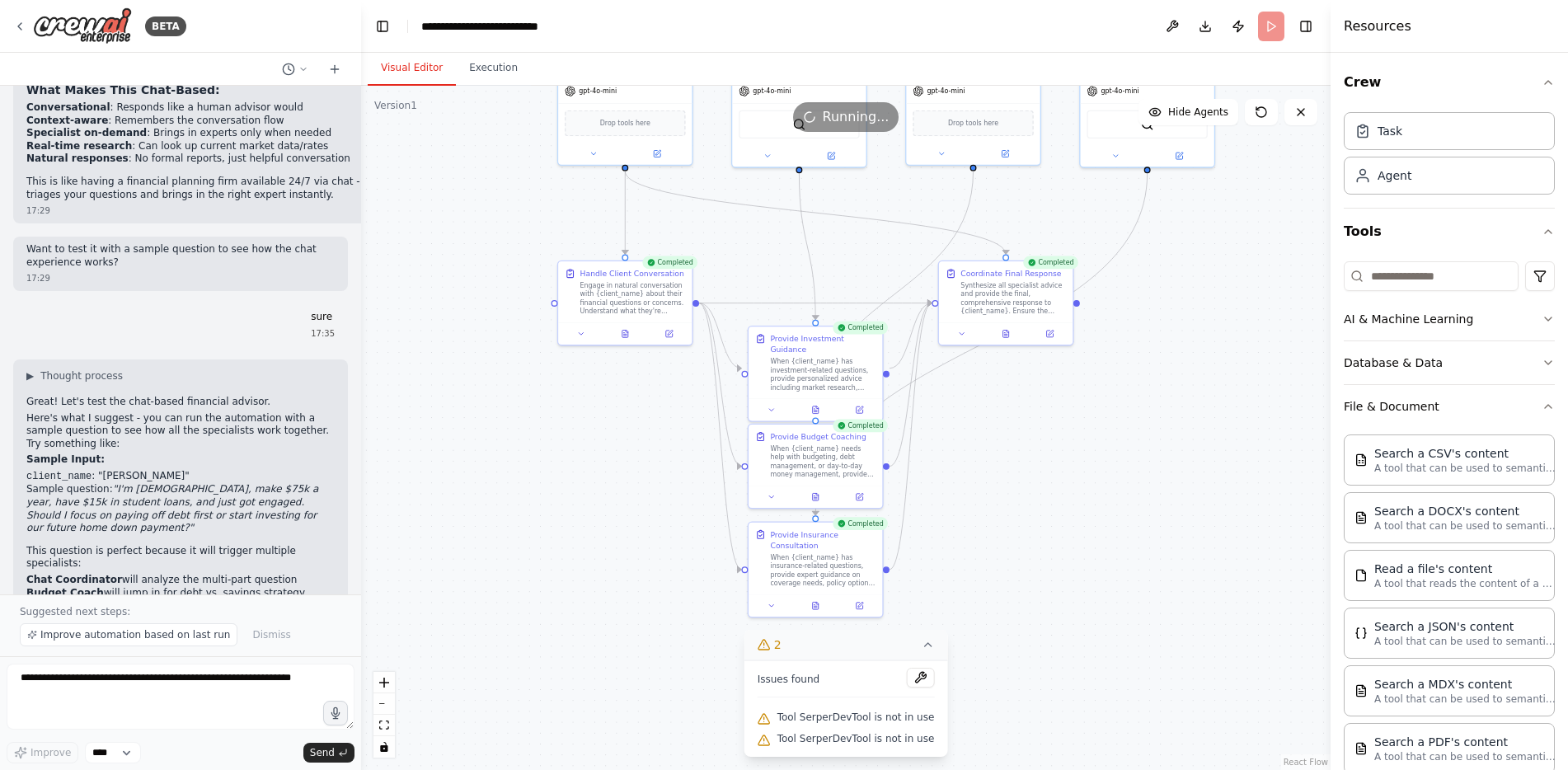
drag, startPoint x: 967, startPoint y: 418, endPoint x: 1049, endPoint y: 411, distance: 82.3
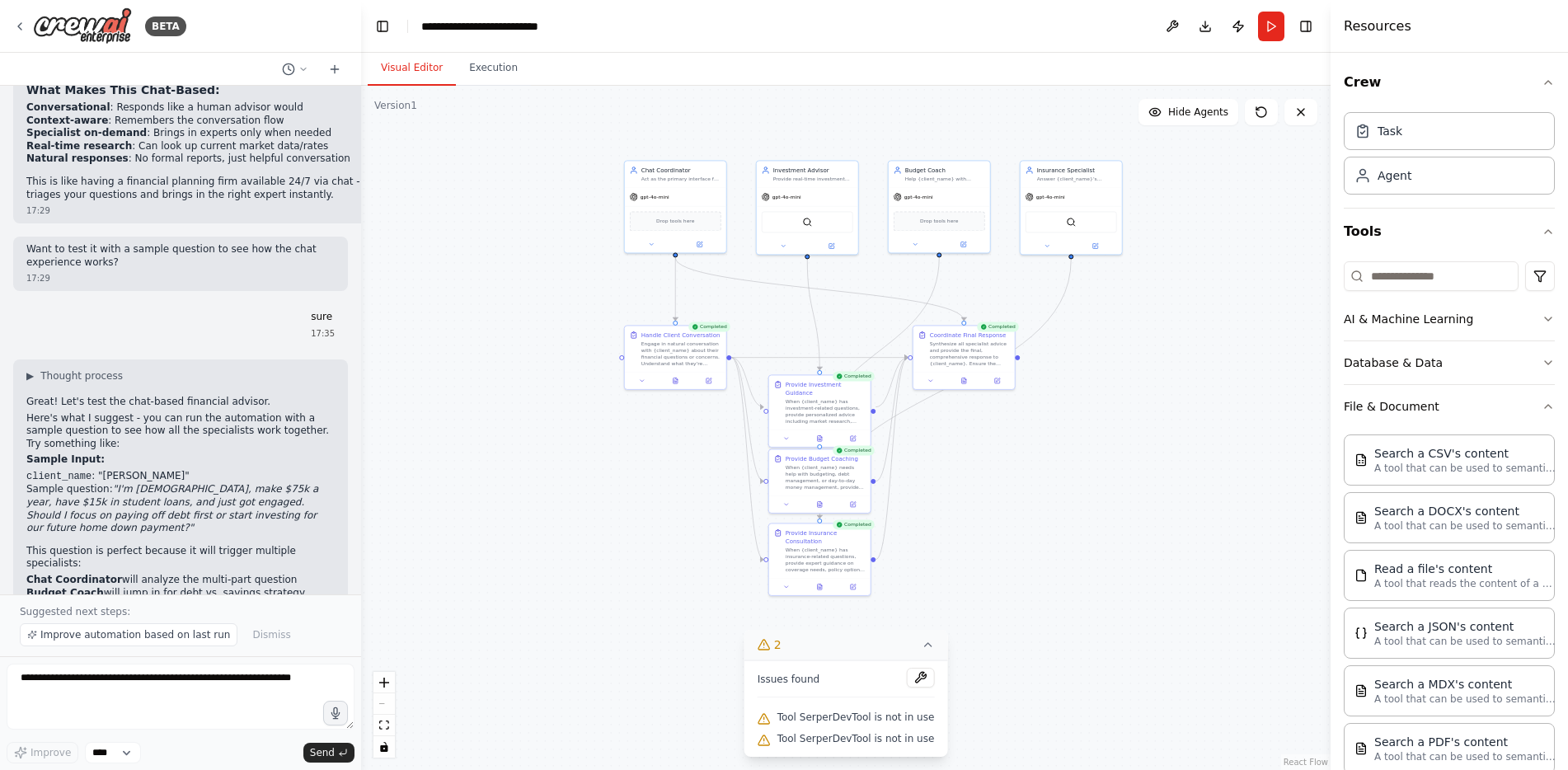
drag, startPoint x: 1133, startPoint y: 322, endPoint x: 972, endPoint y: 392, distance: 175.6
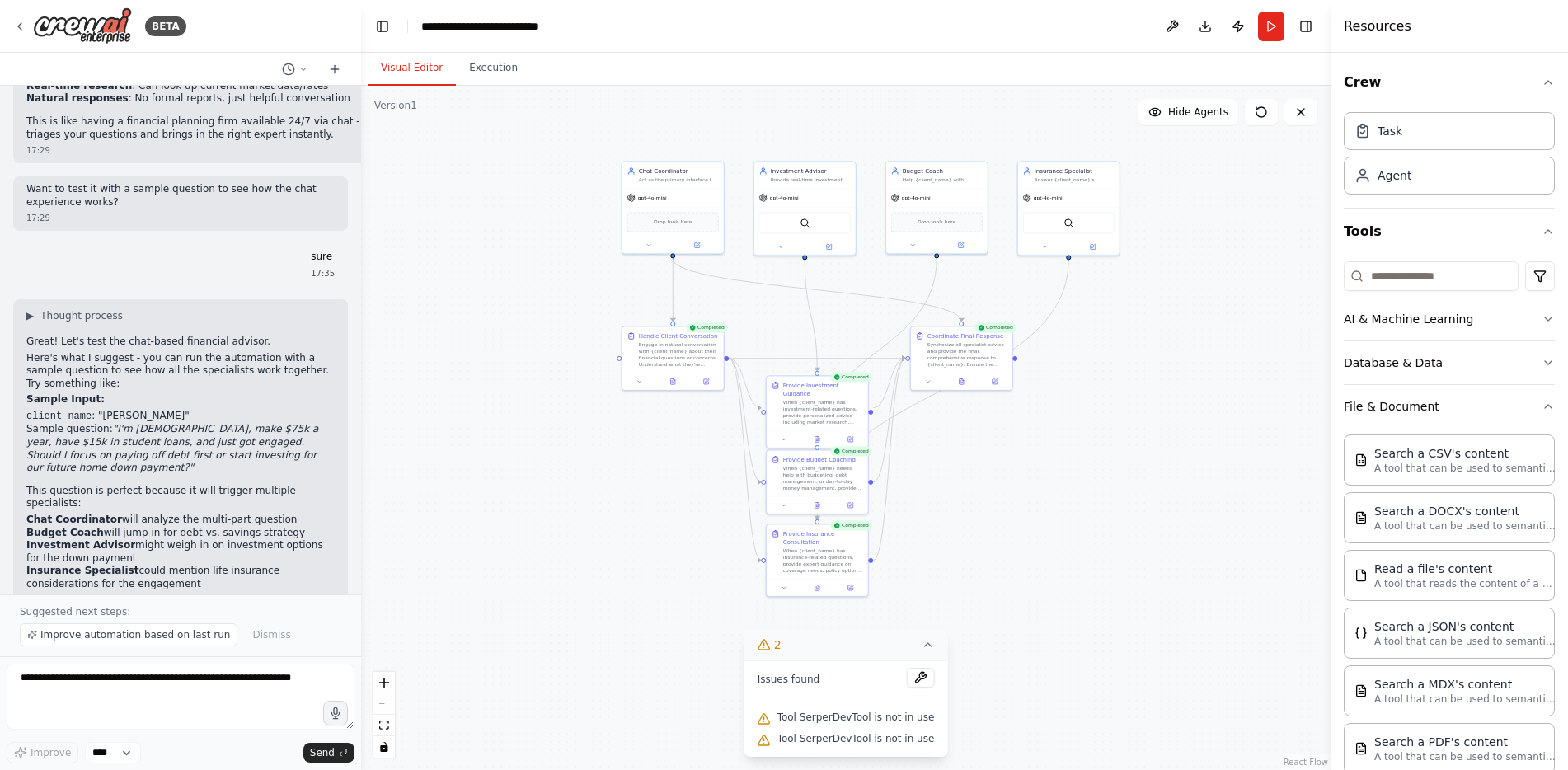
scroll to position [4574, 0]
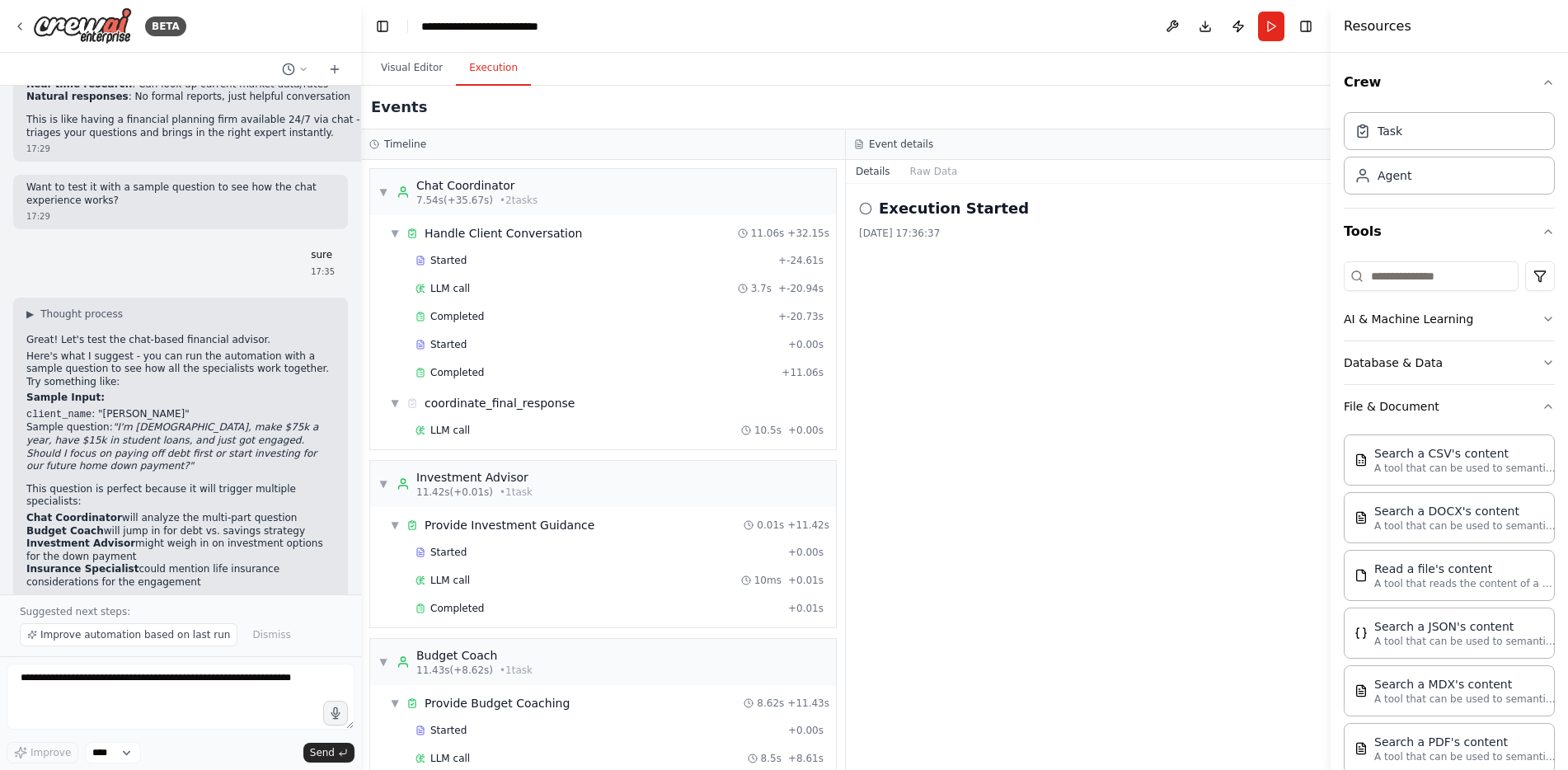
click at [480, 71] on button "Execution" at bounding box center [493, 69] width 75 height 34
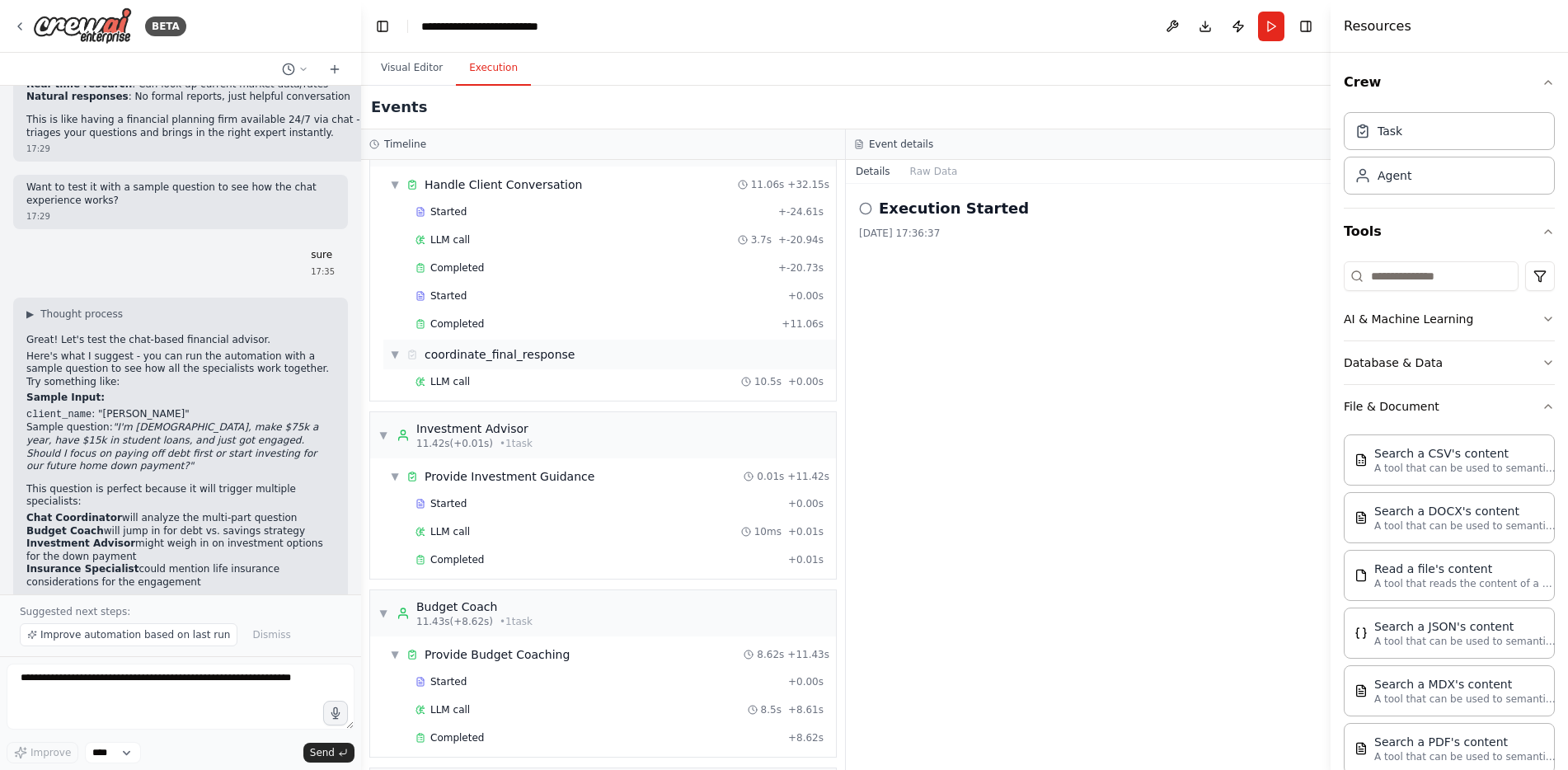
scroll to position [289, 0]
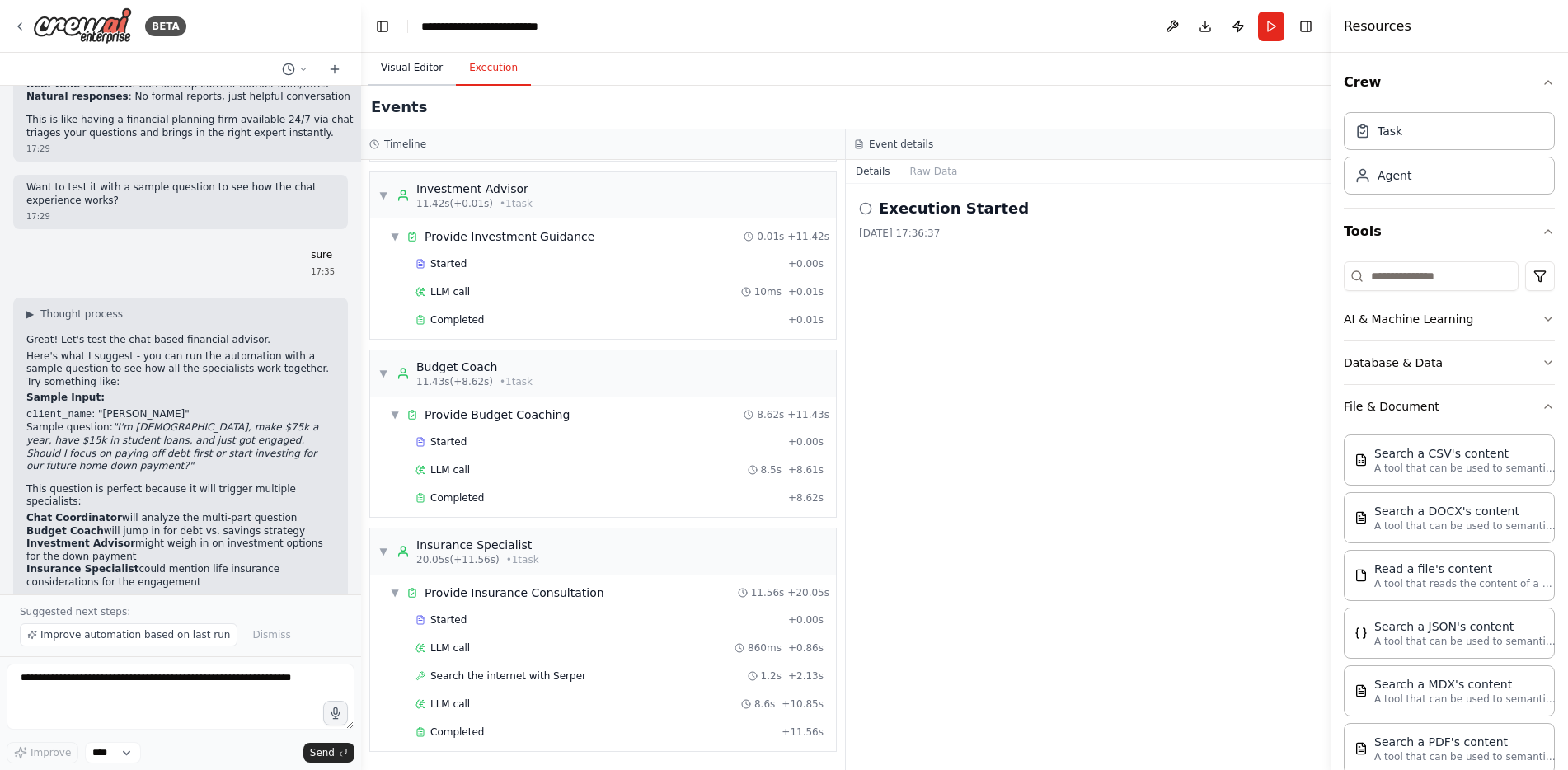
click at [406, 66] on button "Visual Editor" at bounding box center [412, 69] width 89 height 34
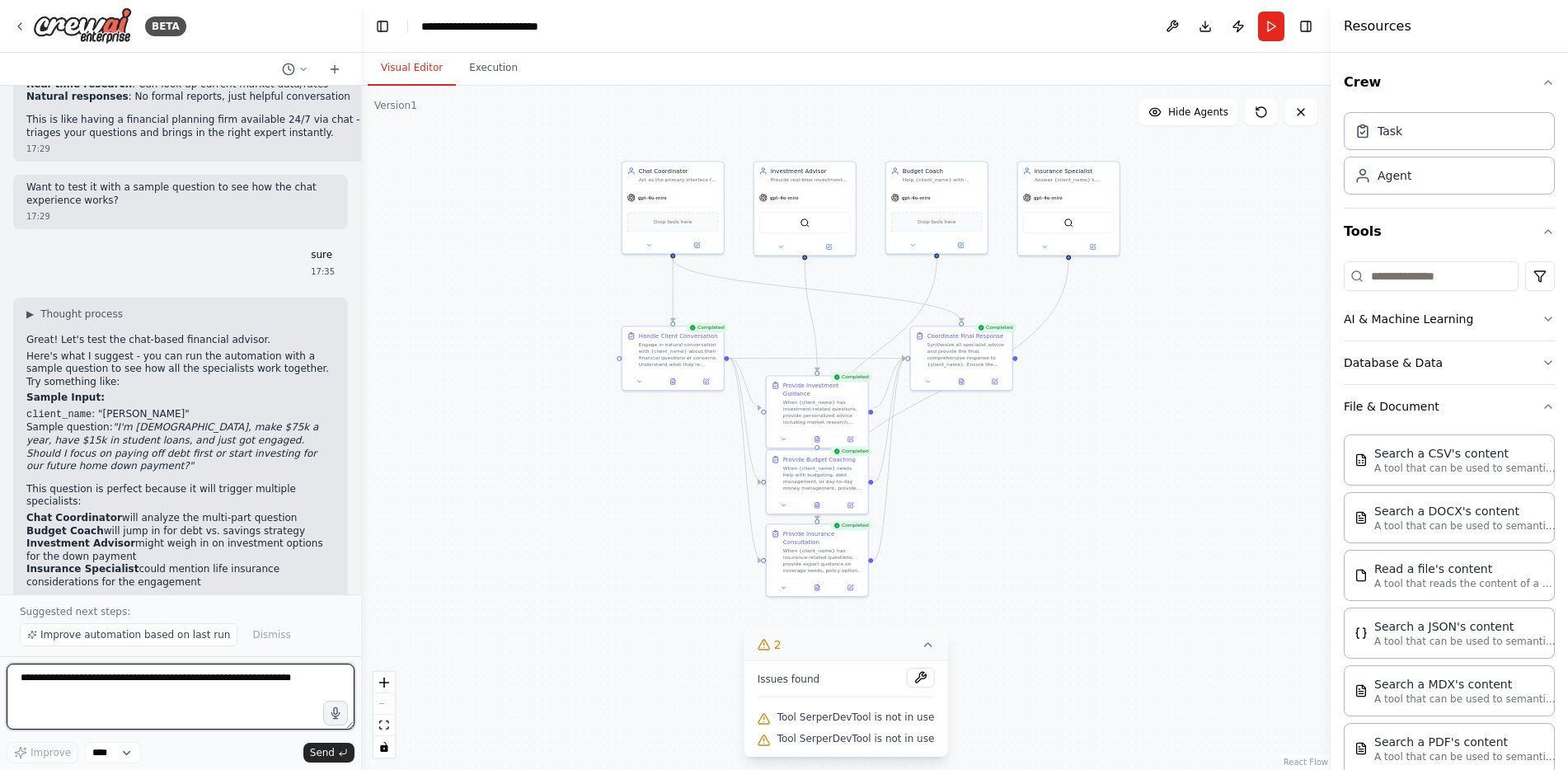
click at [225, 696] on textarea at bounding box center [180, 697] width 348 height 66
type textarea "*"
type textarea "**********"
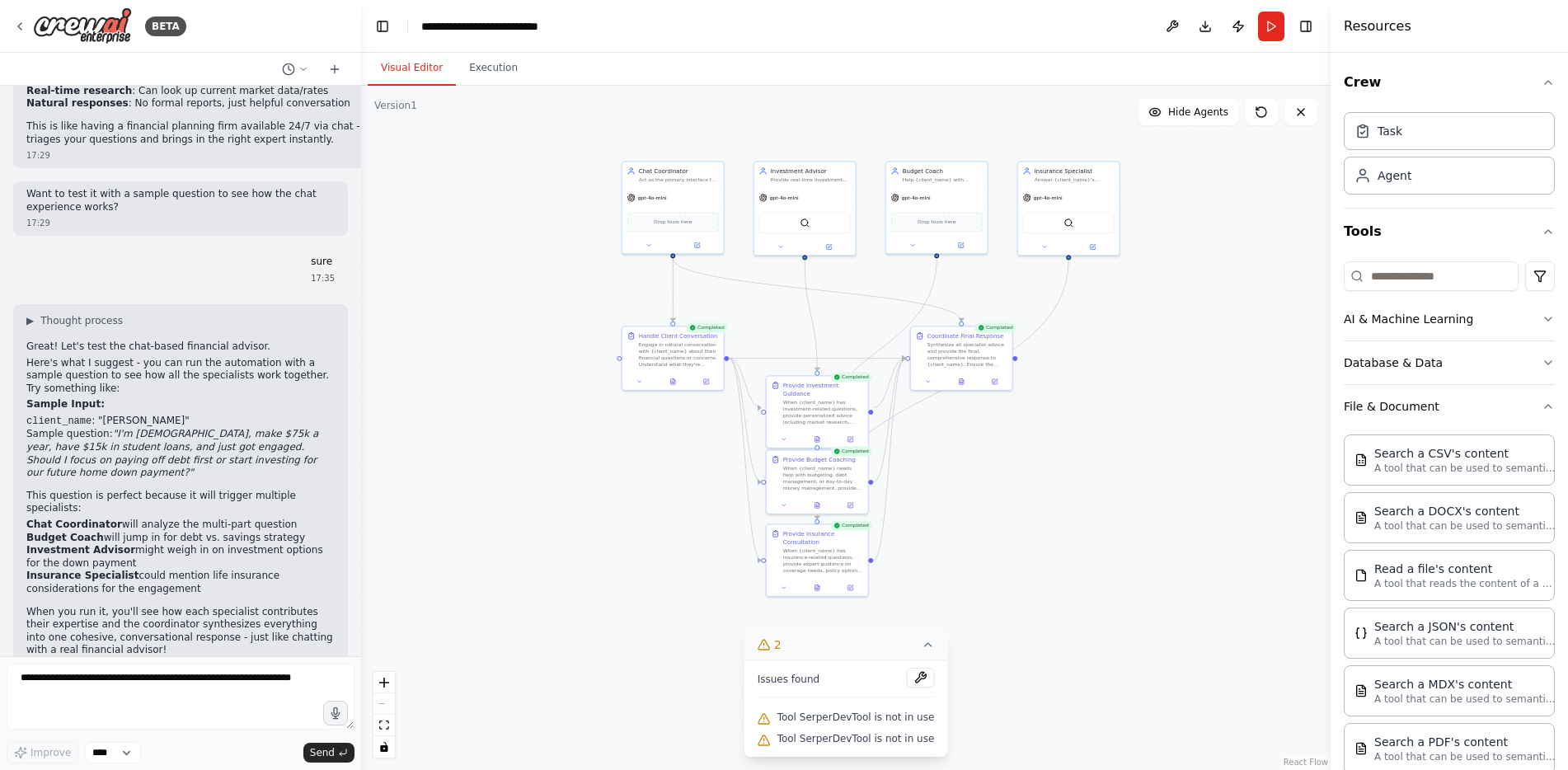
scroll to position [4610, 0]
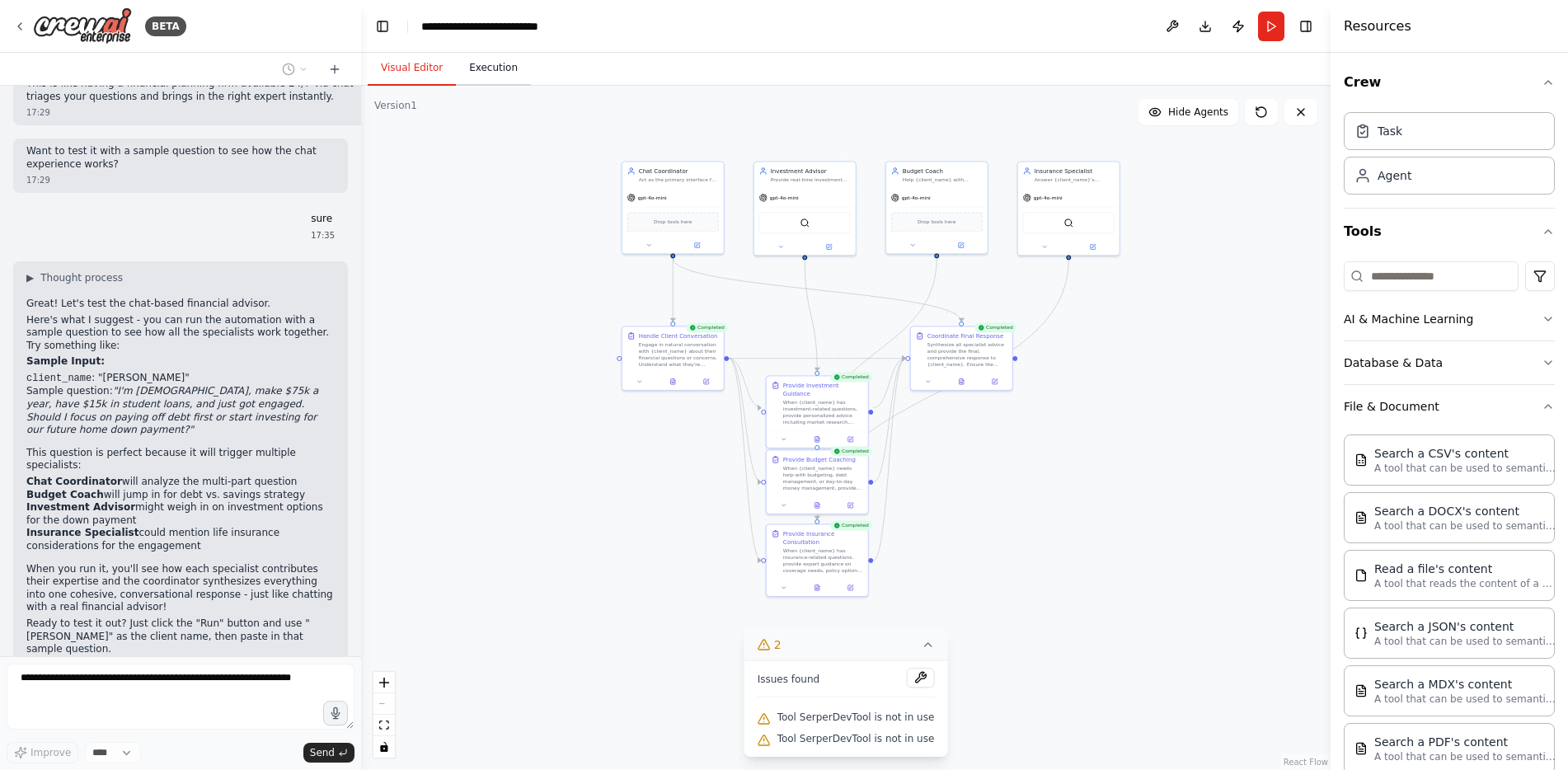
click at [474, 66] on button "Execution" at bounding box center [493, 69] width 75 height 34
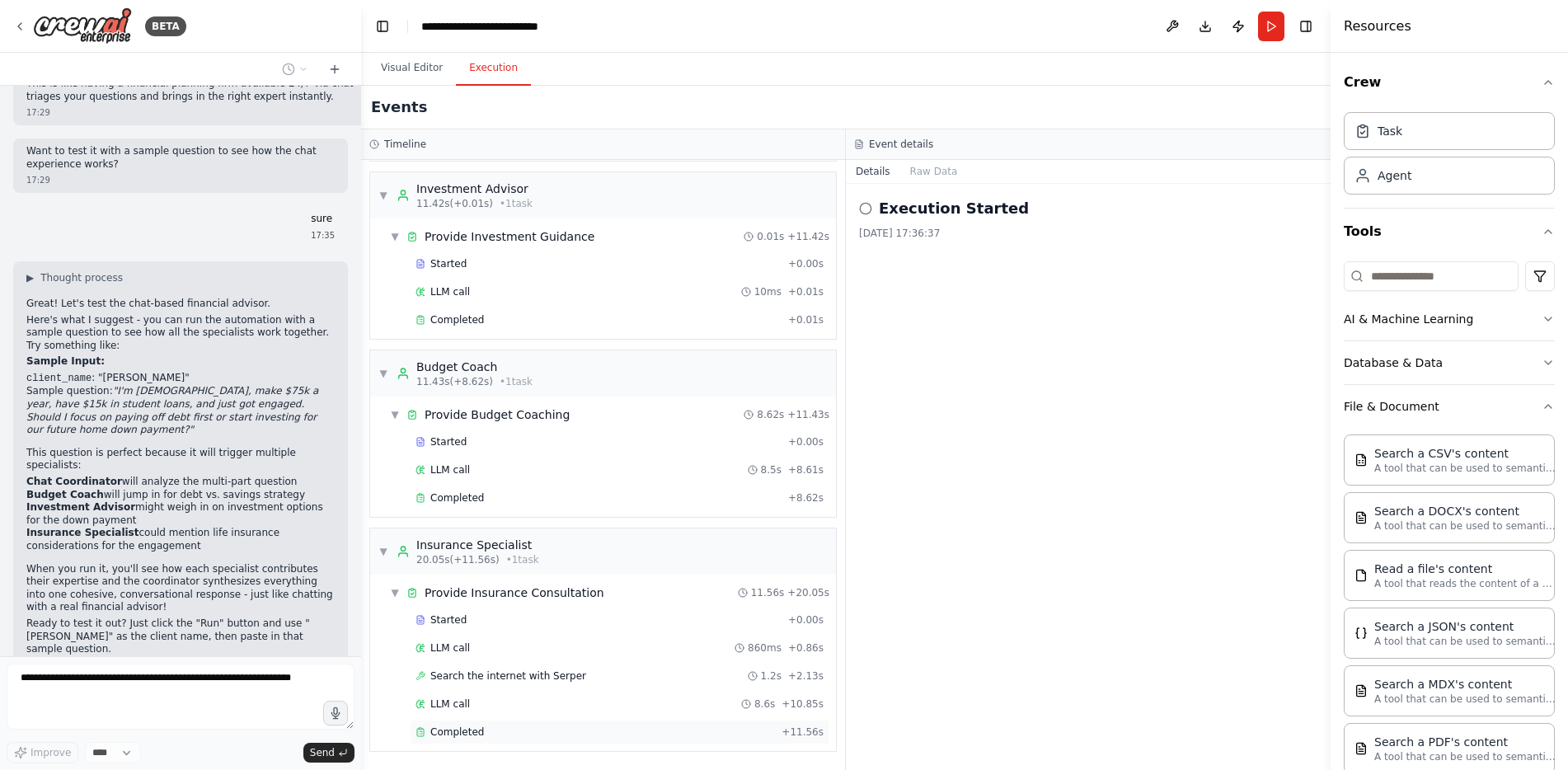
click at [548, 738] on div "Completed" at bounding box center [594, 732] width 359 height 14
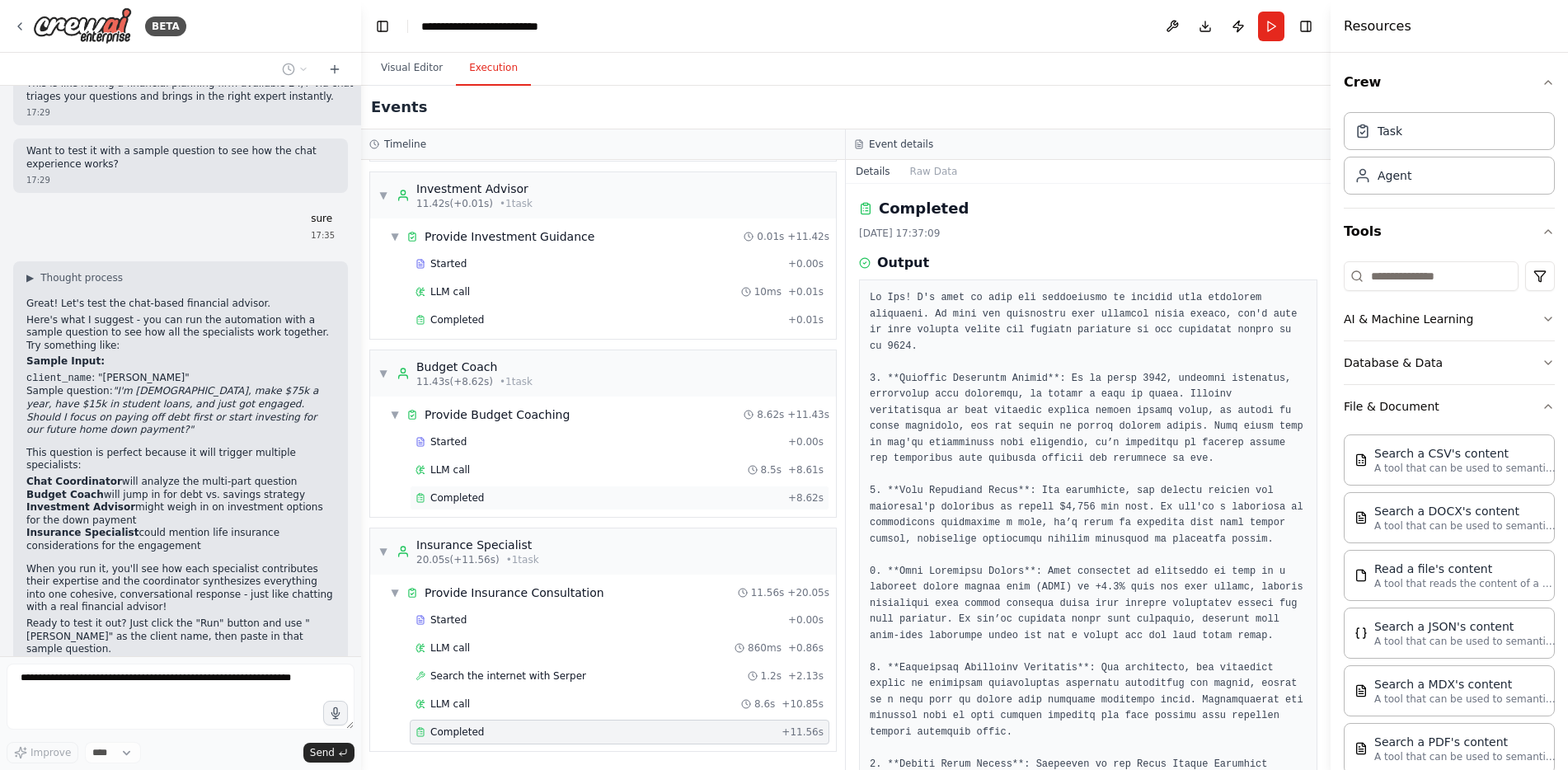
click at [491, 502] on div "Completed" at bounding box center [598, 498] width 366 height 14
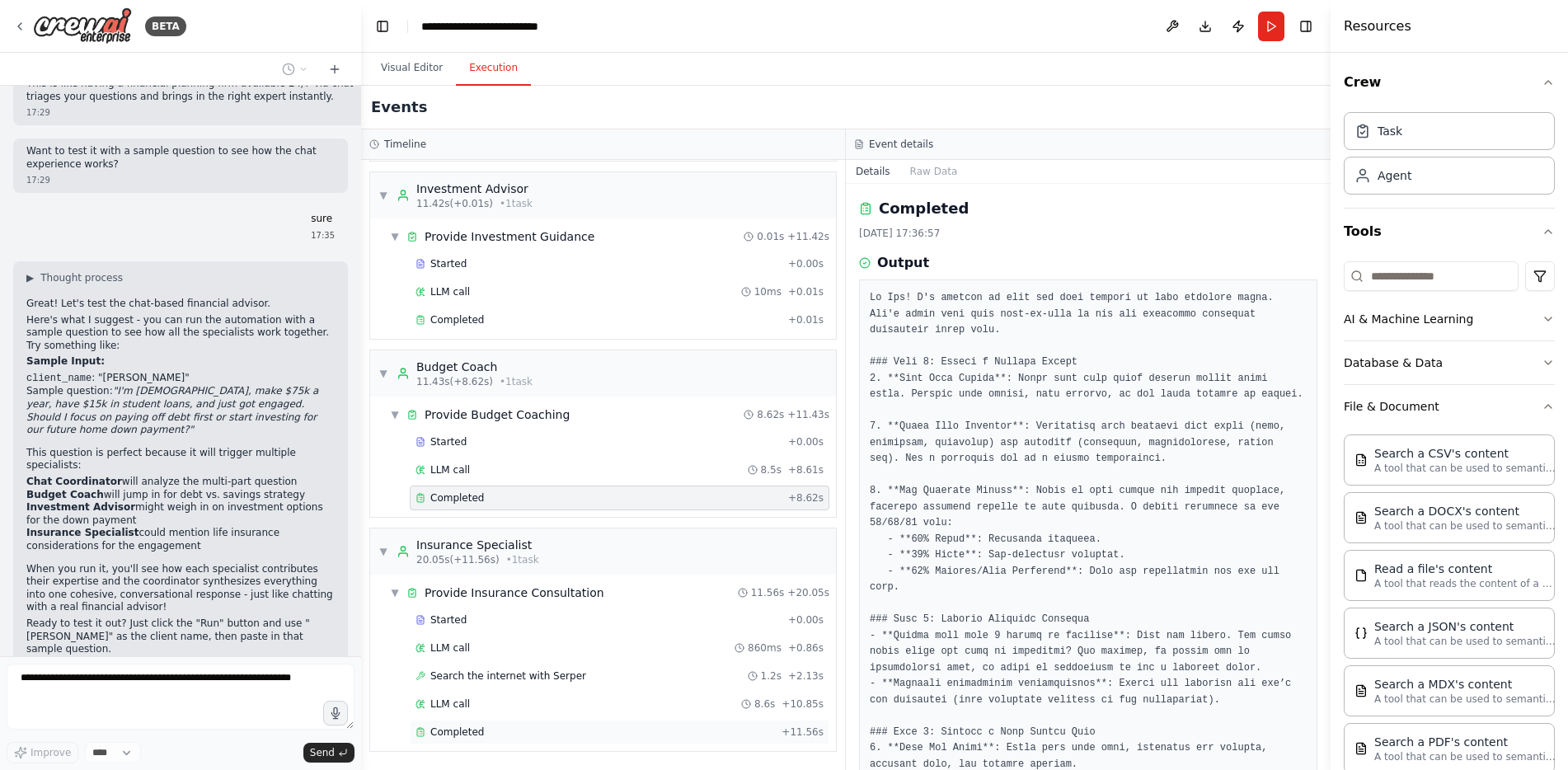
click at [512, 743] on div "Completed + 11.56s" at bounding box center [620, 732] width 420 height 24
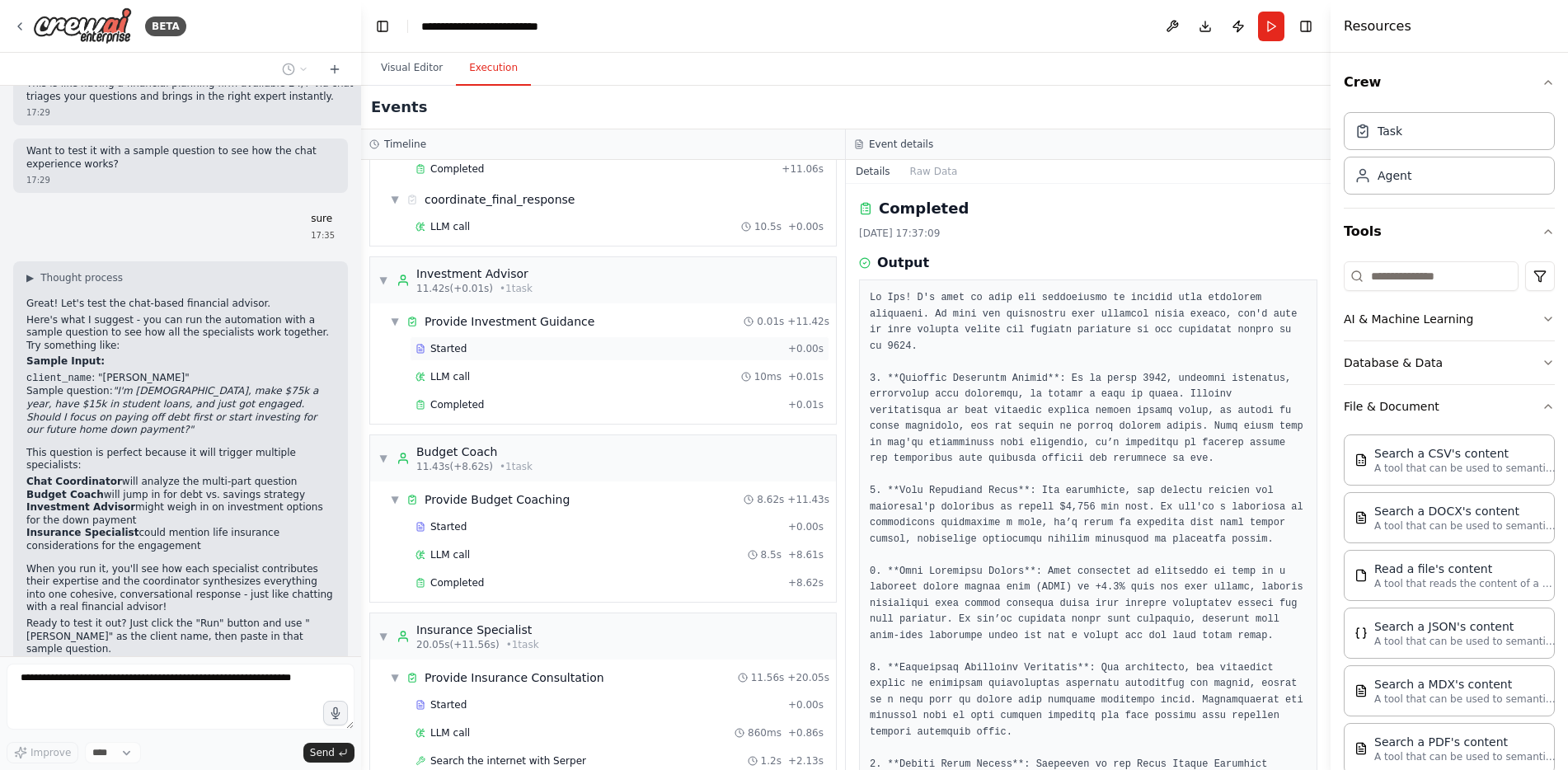
scroll to position [0, 0]
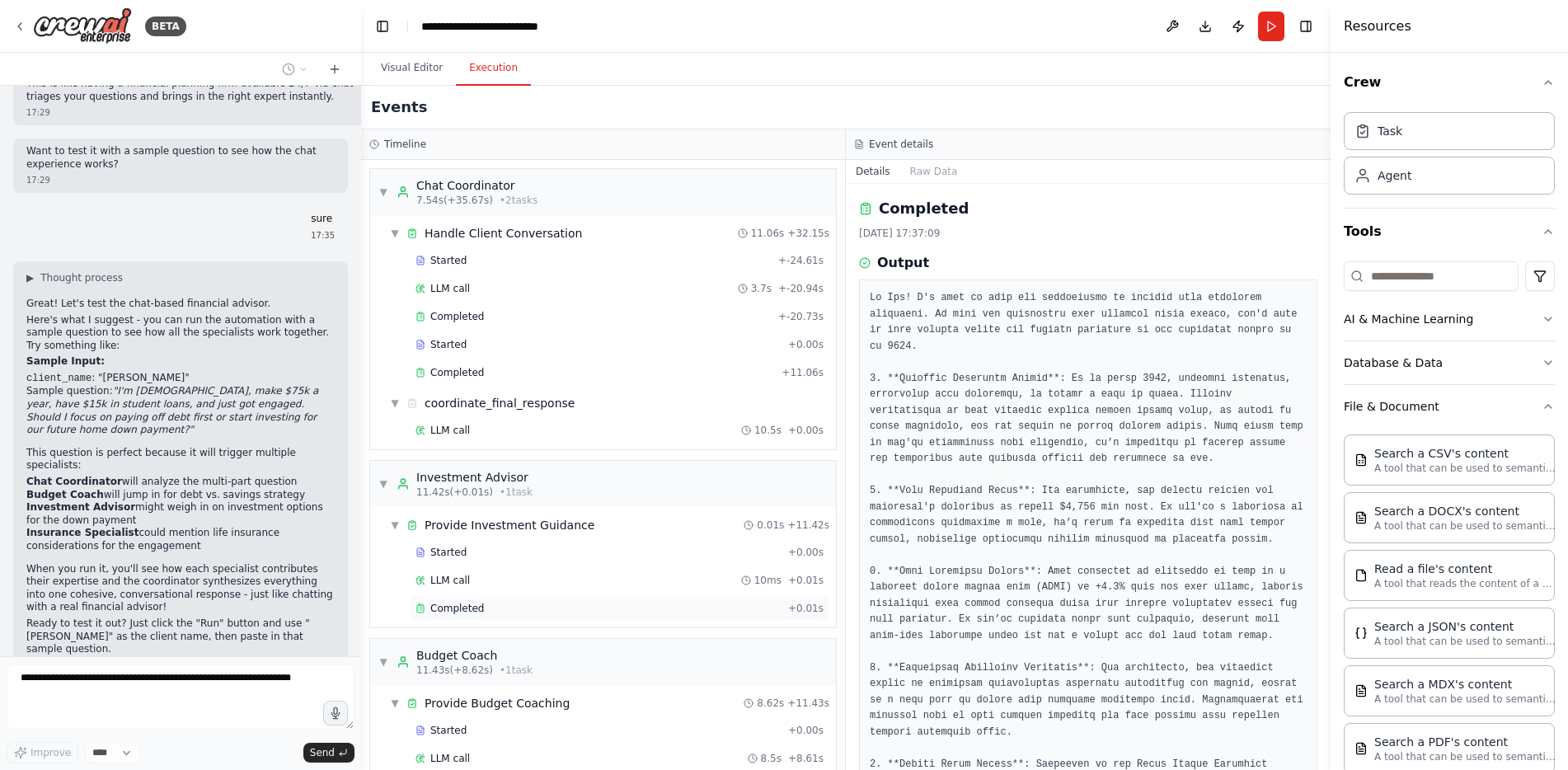
click at [505, 609] on div "Completed" at bounding box center [598, 608] width 366 height 14
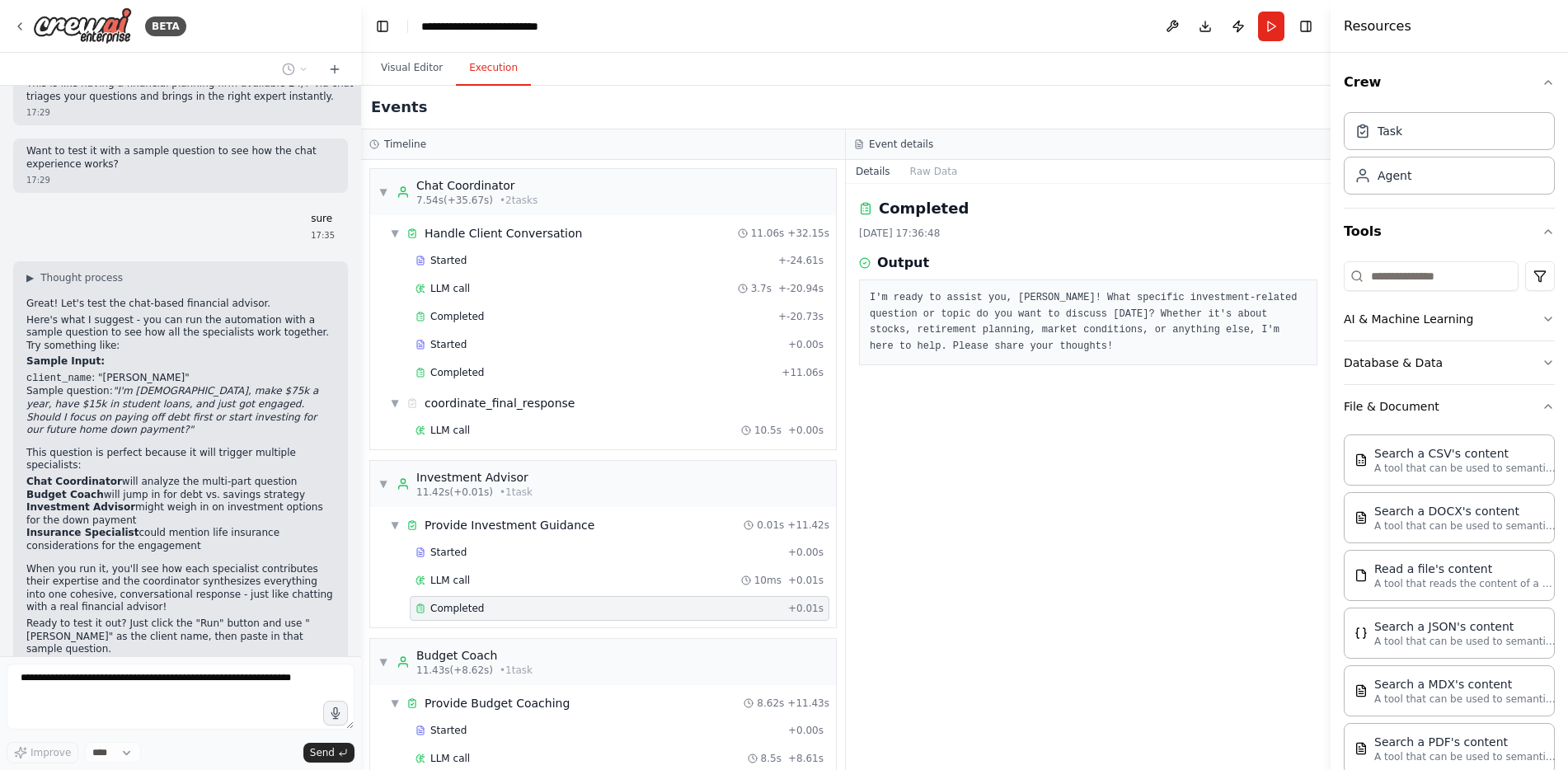
scroll to position [289, 0]
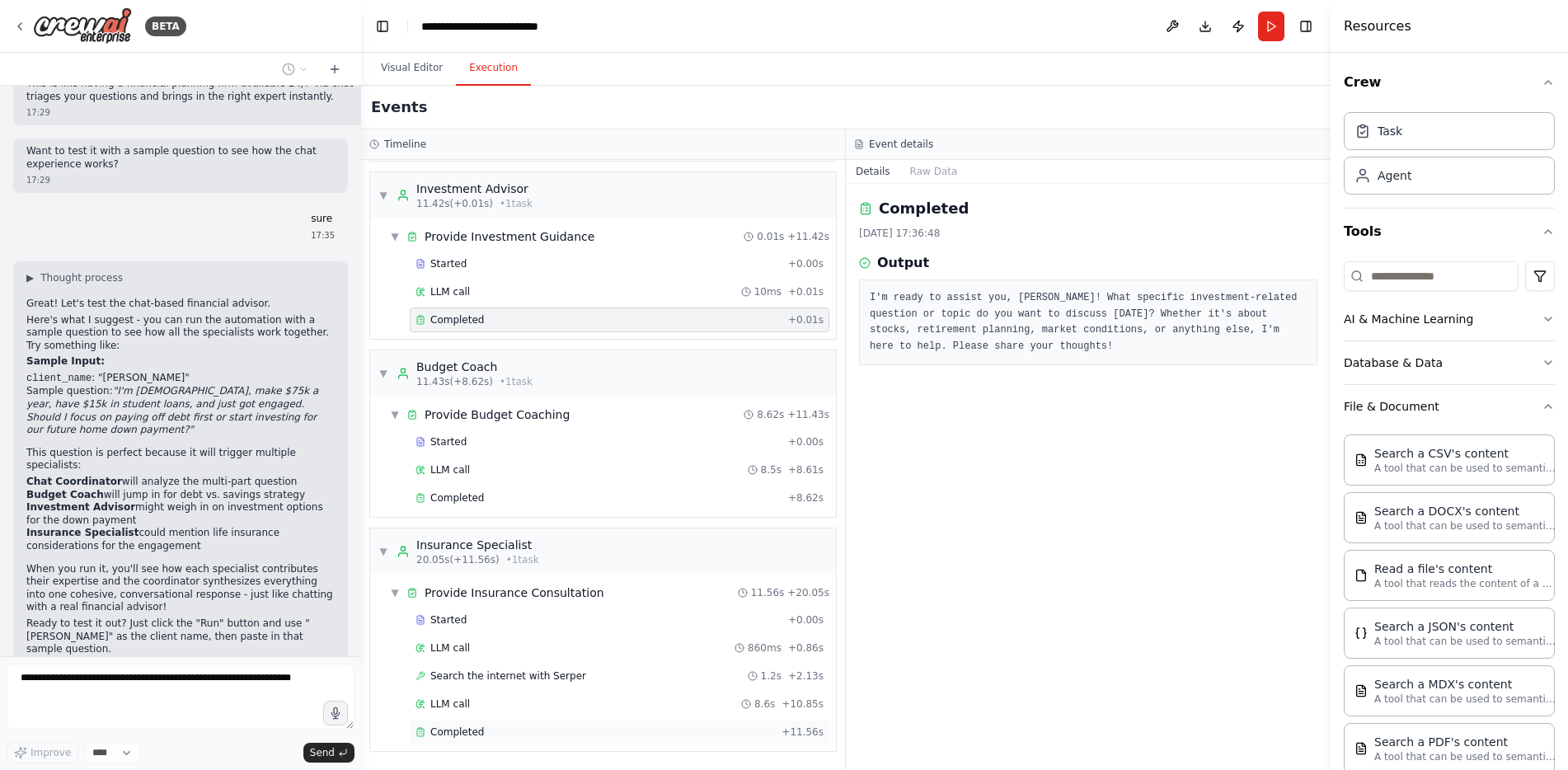
click at [538, 737] on div "Completed" at bounding box center [594, 732] width 359 height 14
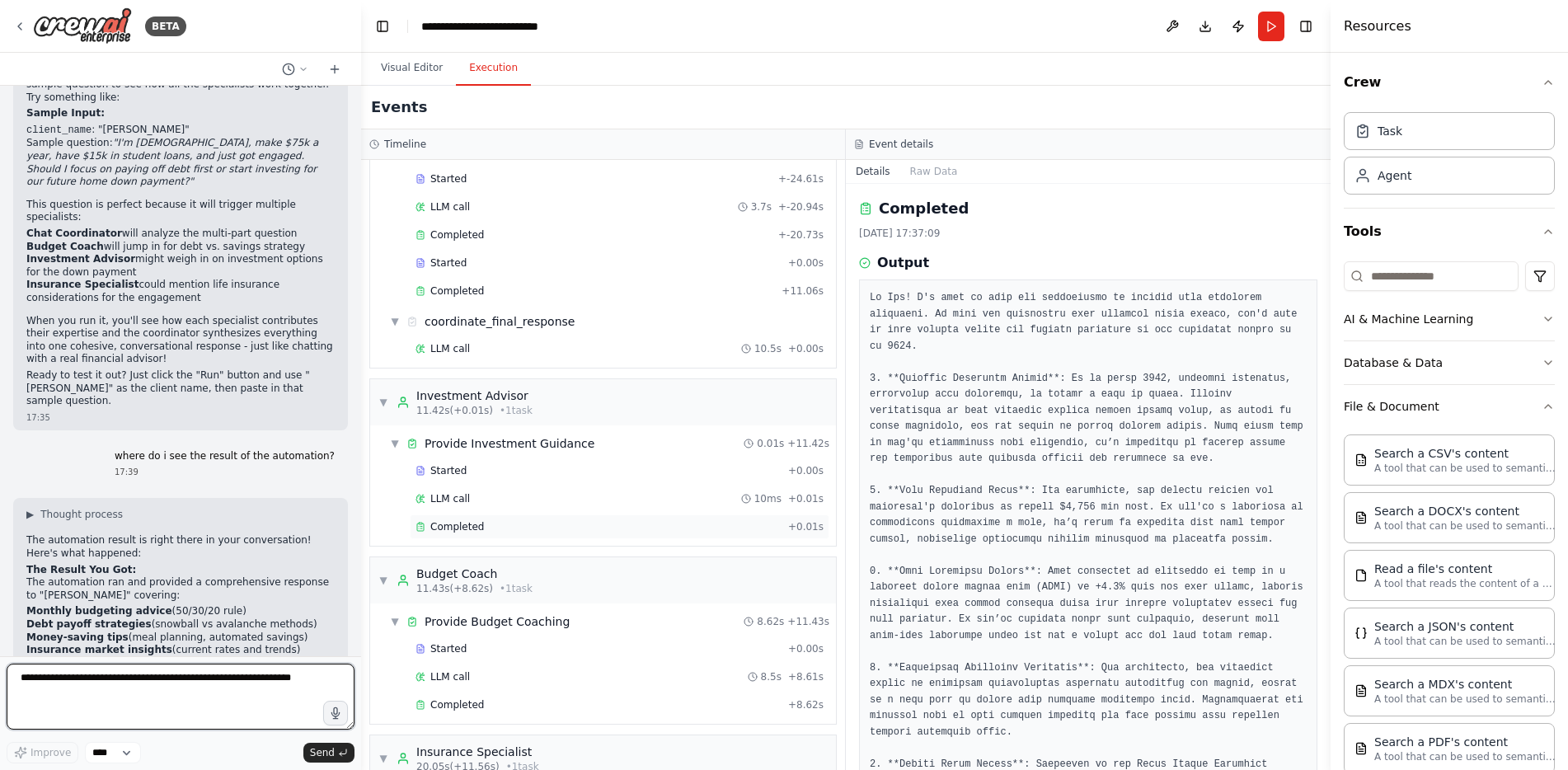
scroll to position [0, 0]
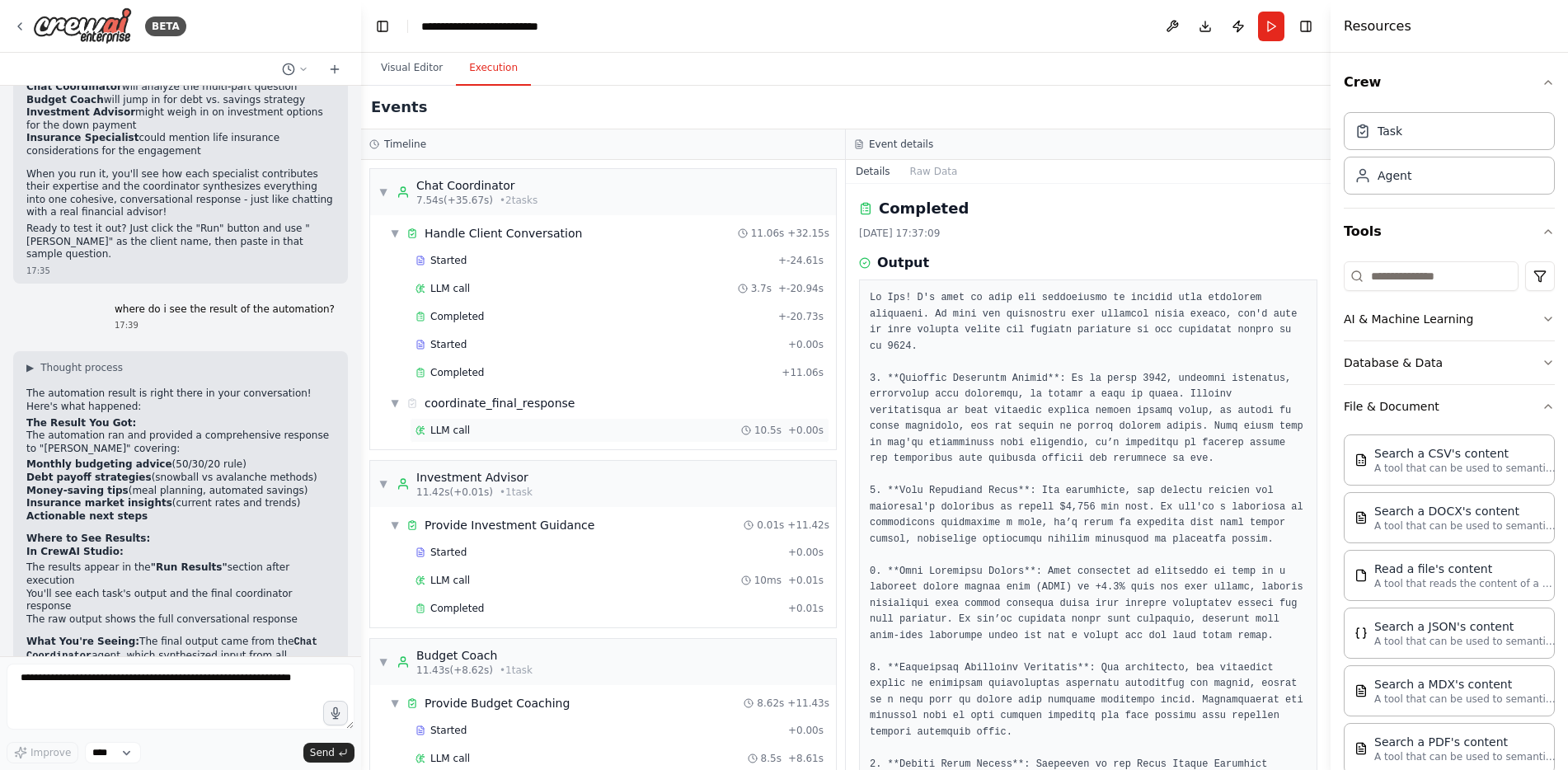
click at [451, 433] on span "LLM call" at bounding box center [451, 430] width 40 height 14
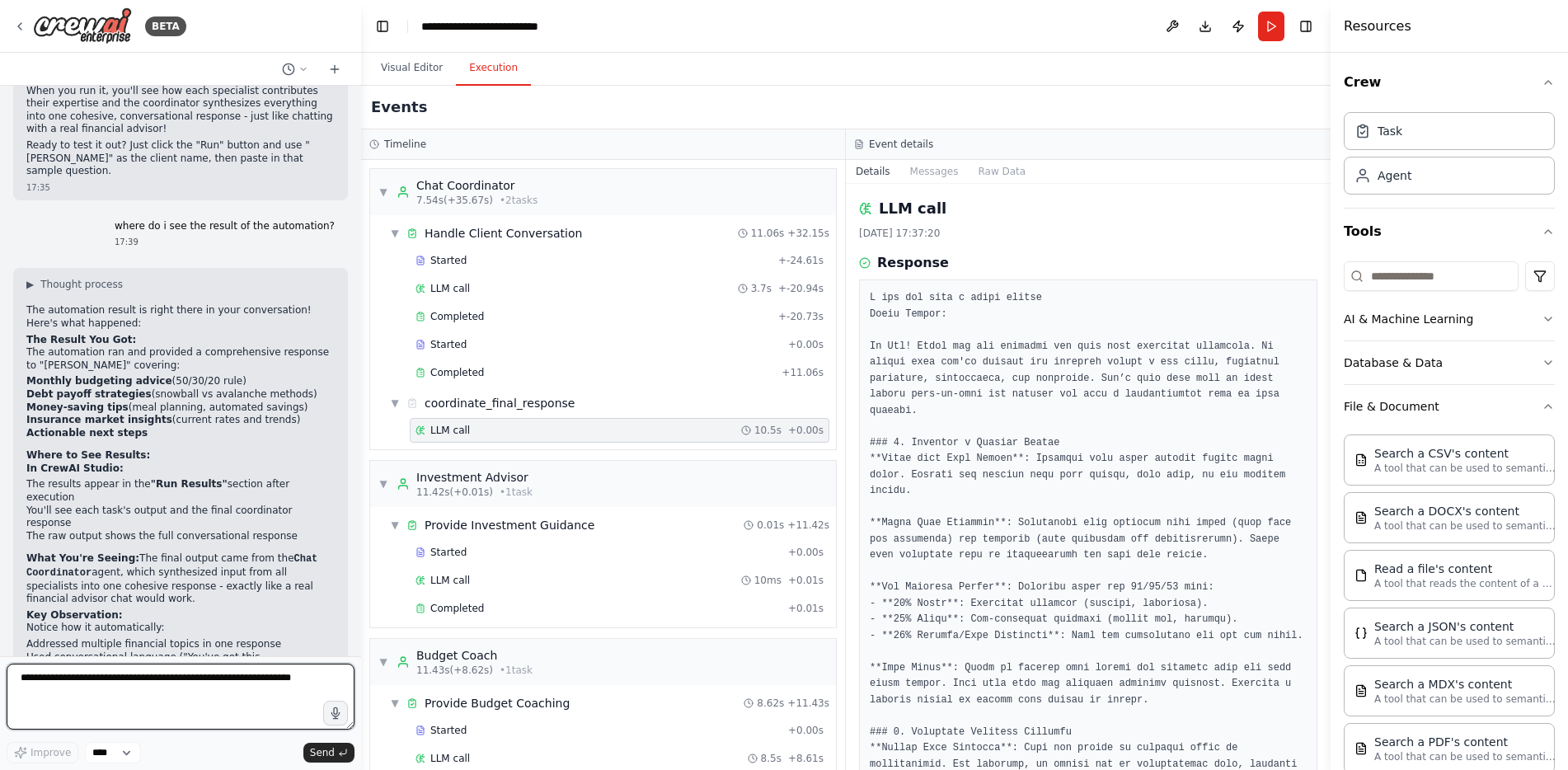
click at [130, 697] on textarea at bounding box center [180, 697] width 348 height 66
type textarea "**********"
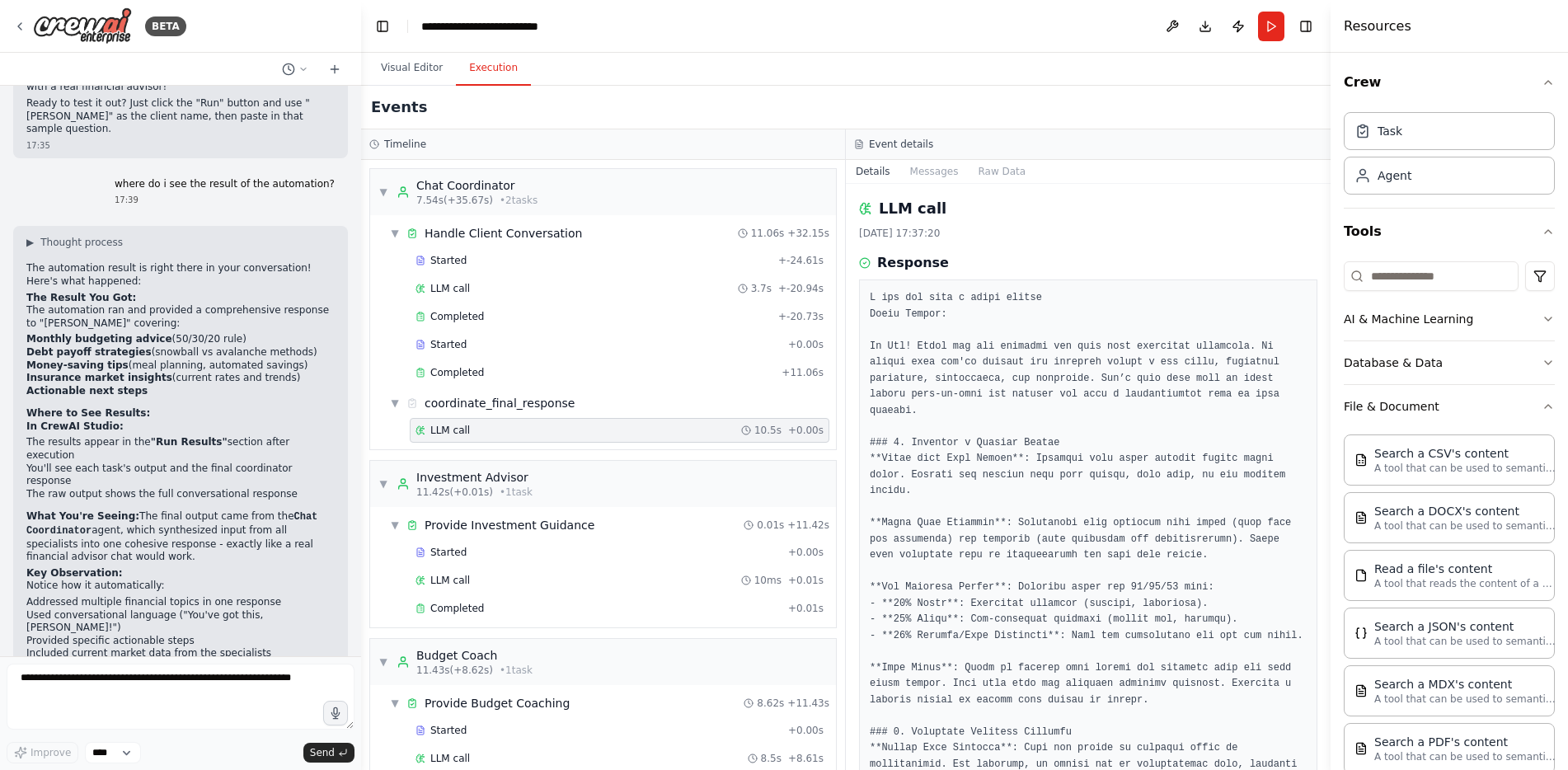
scroll to position [5200, 0]
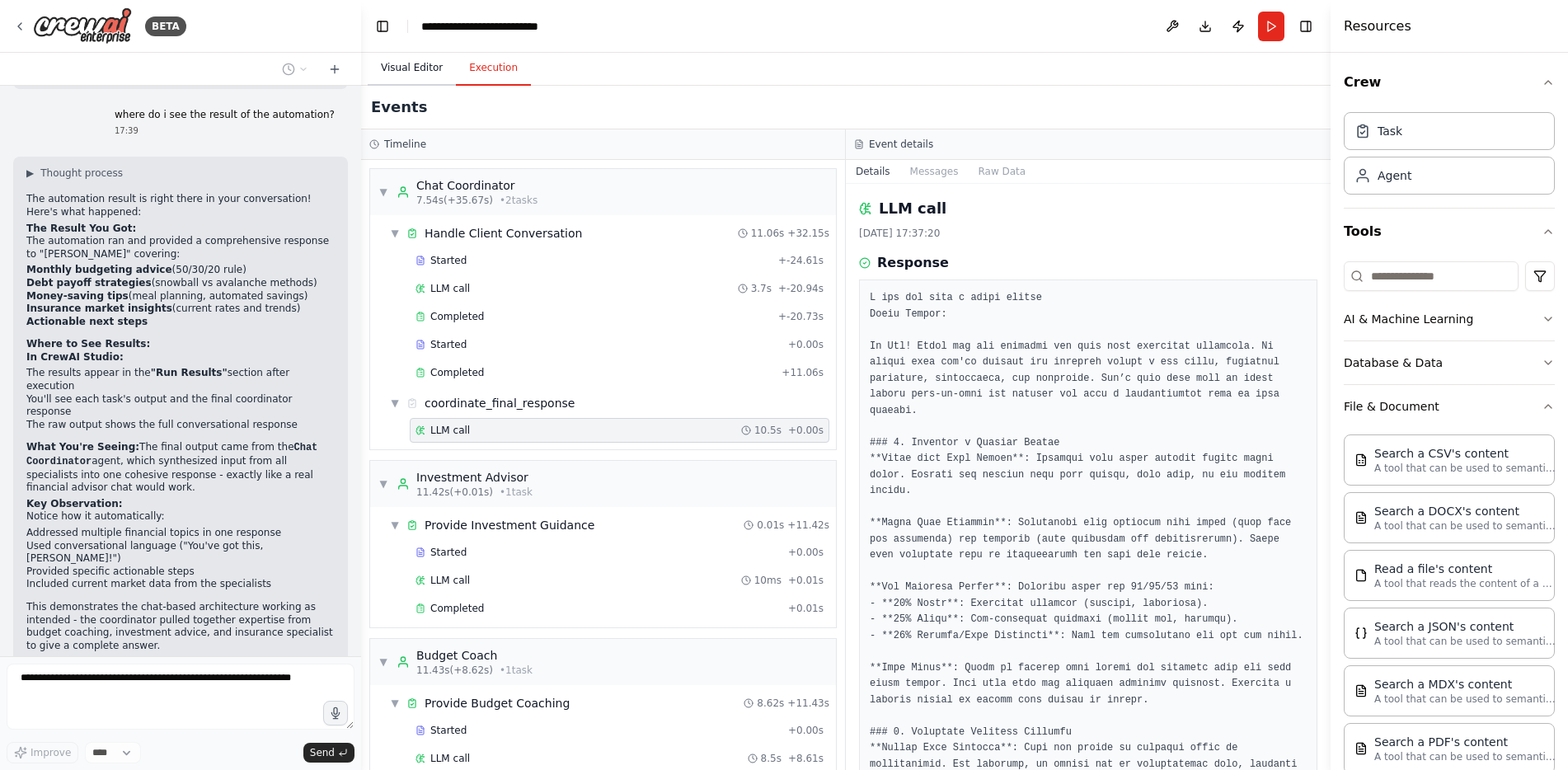
click at [413, 71] on button "Visual Editor" at bounding box center [412, 69] width 89 height 34
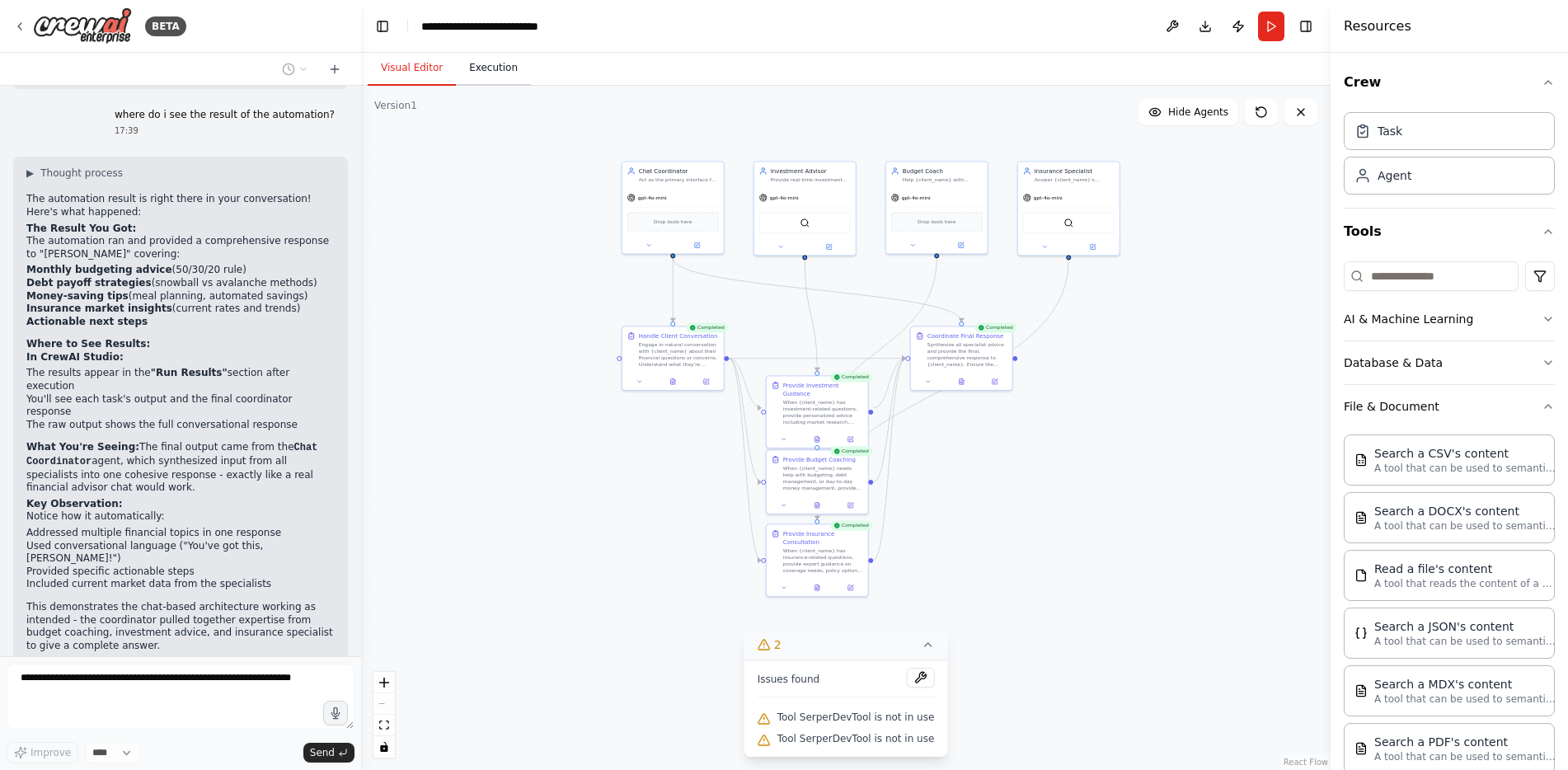
click at [468, 74] on button "Execution" at bounding box center [493, 69] width 75 height 34
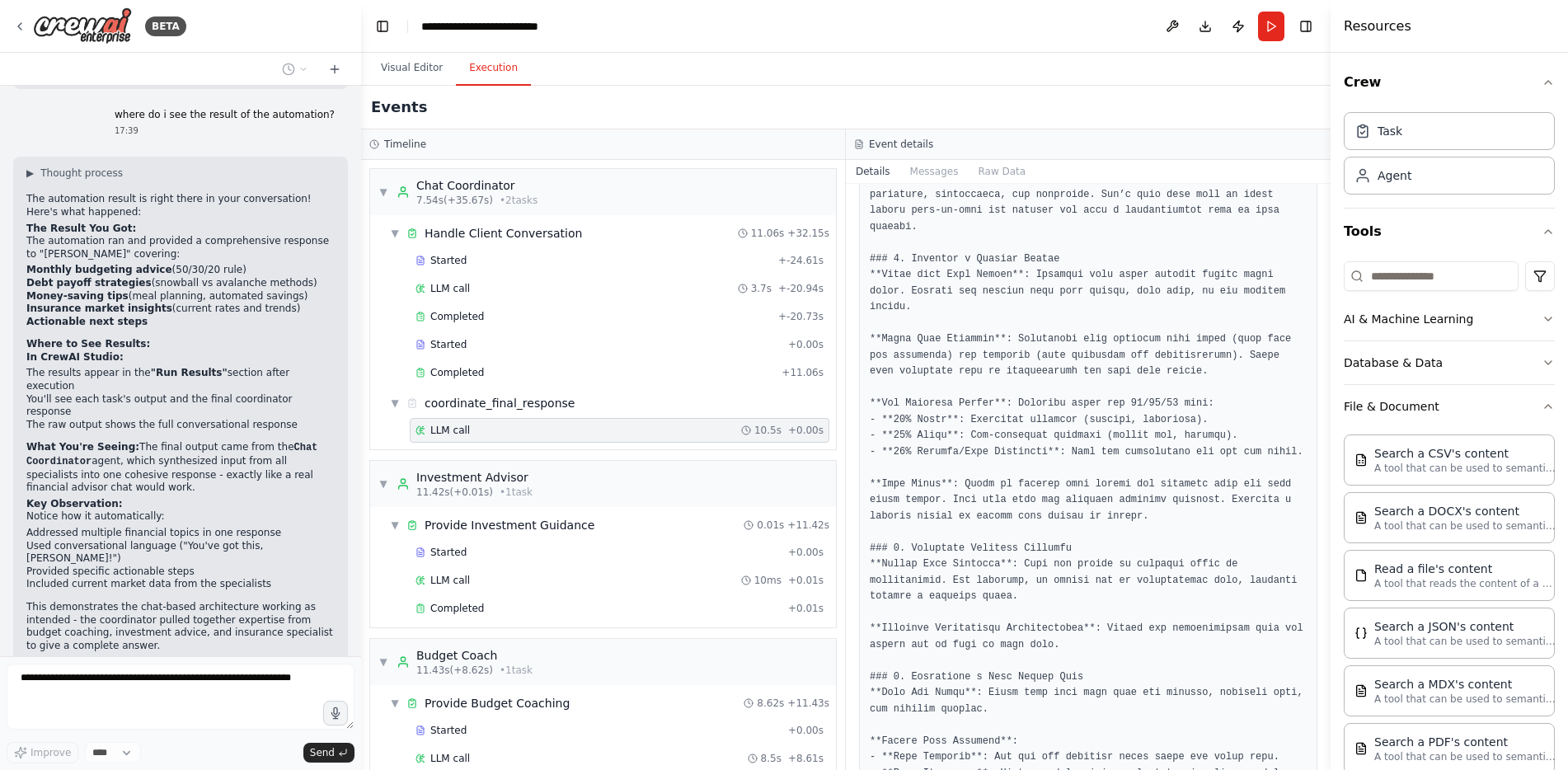
scroll to position [330, 0]
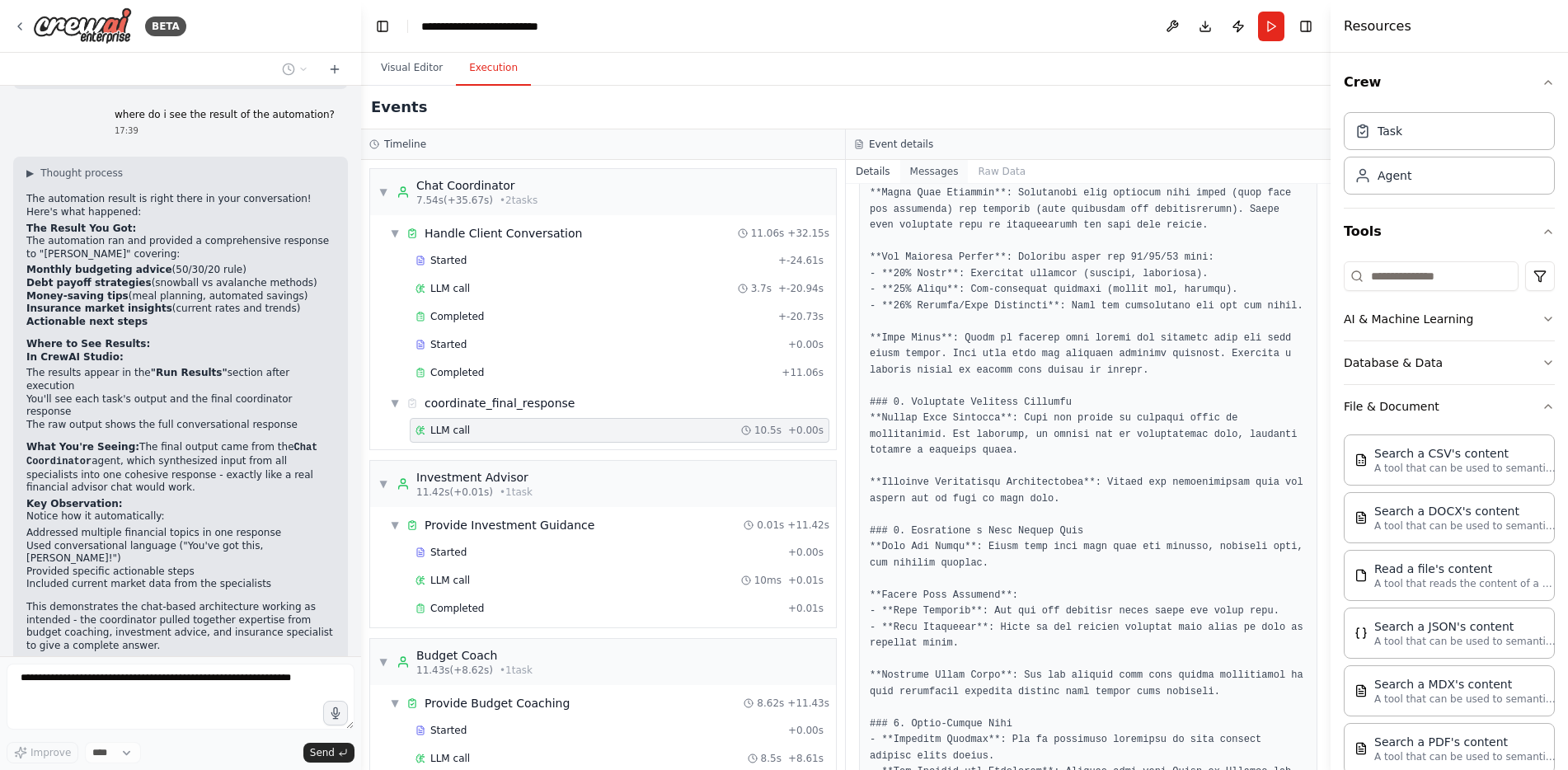
click at [927, 166] on button "Messages" at bounding box center [935, 172] width 69 height 24
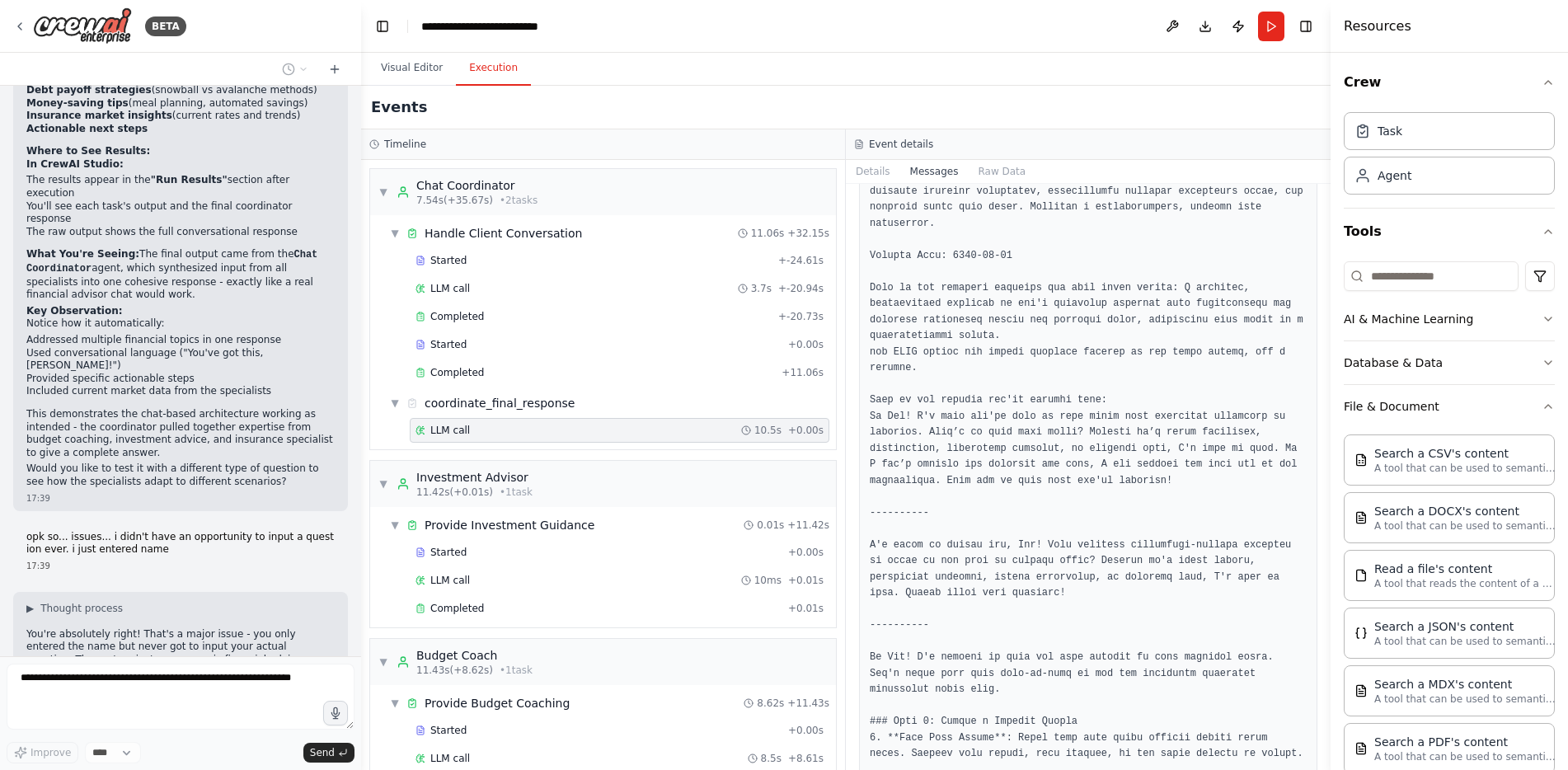
scroll to position [413, 0]
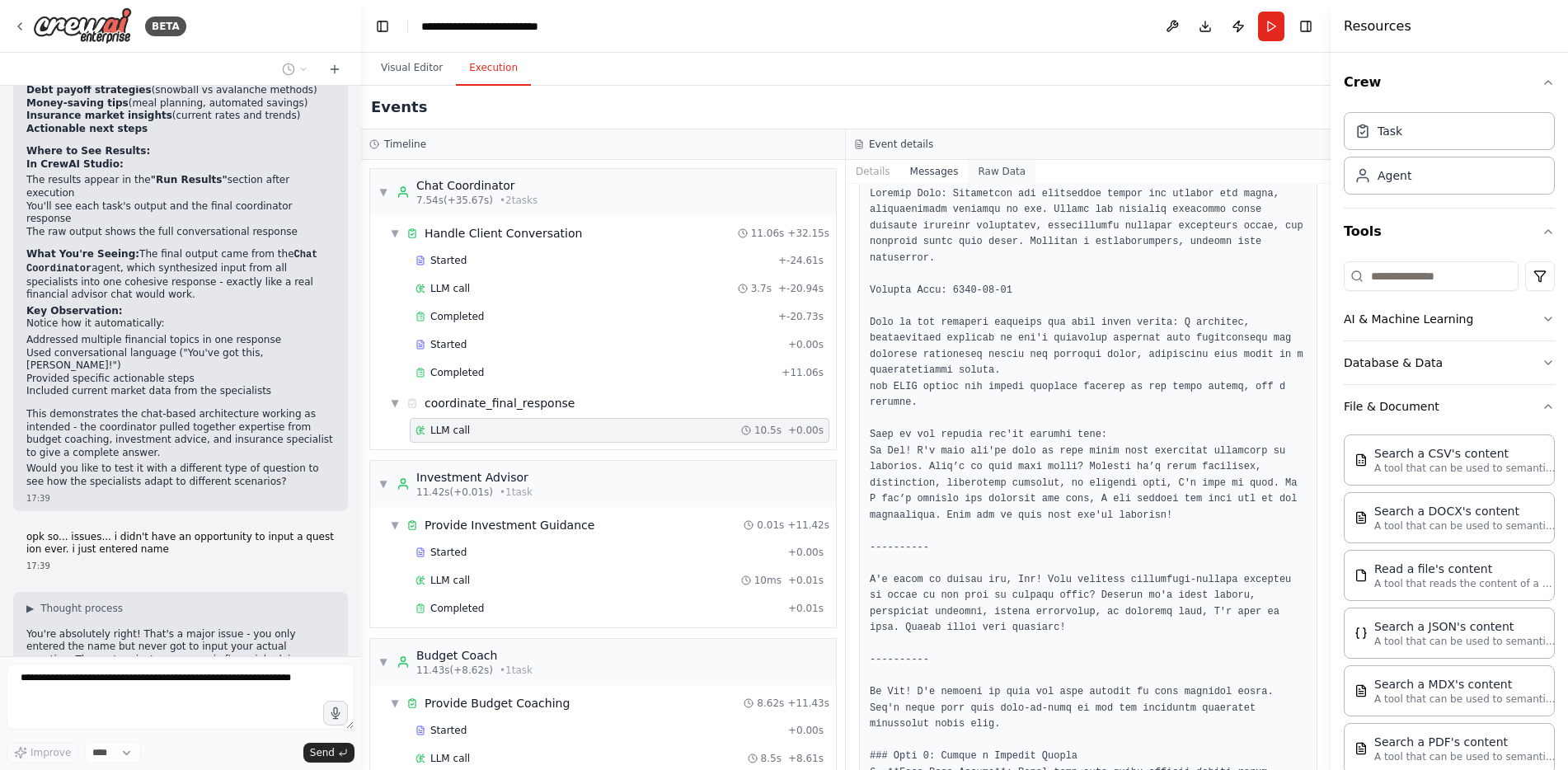
click at [990, 165] on button "Raw Data" at bounding box center [1002, 172] width 68 height 24
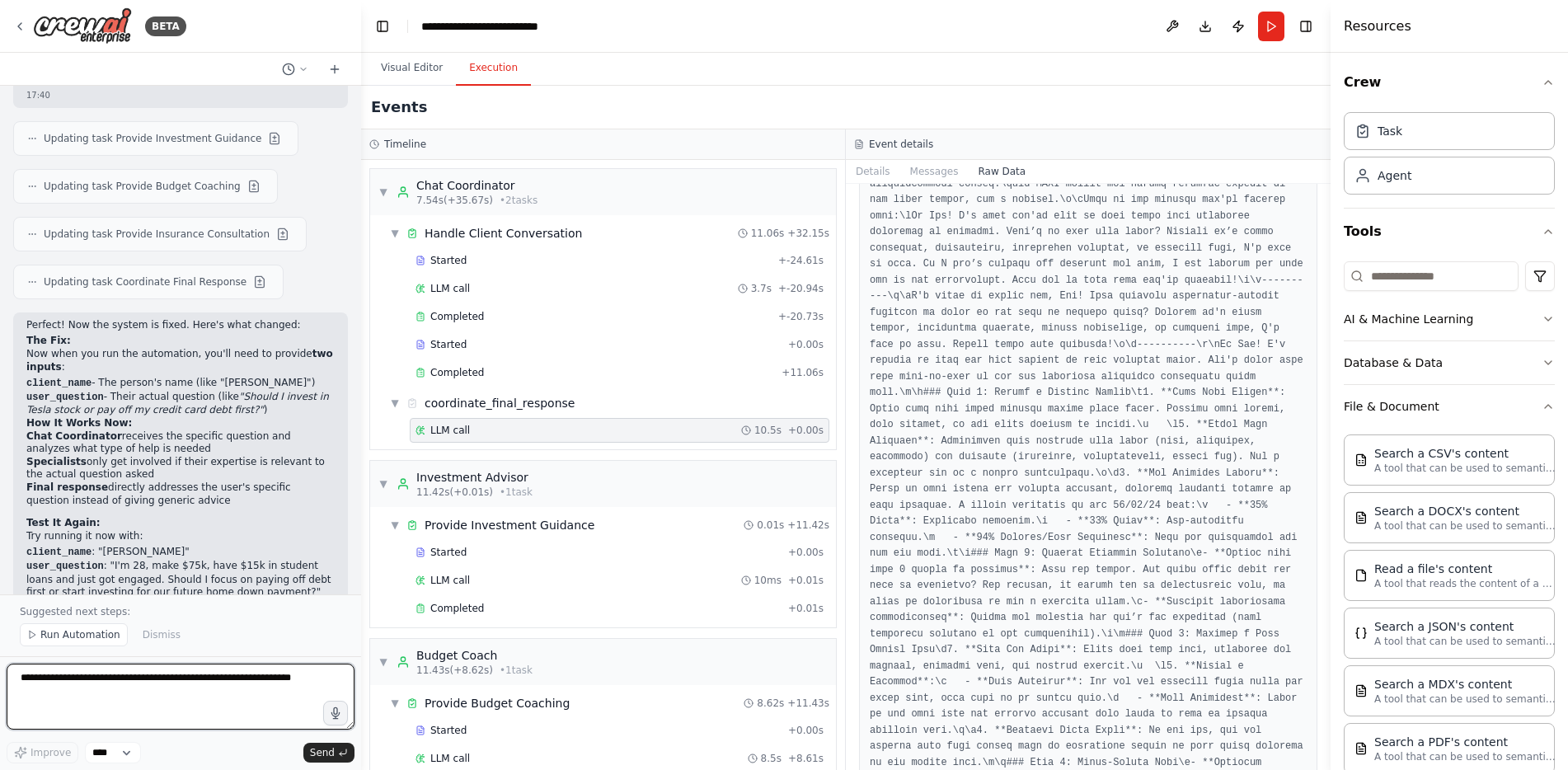
scroll to position [6279, 0]
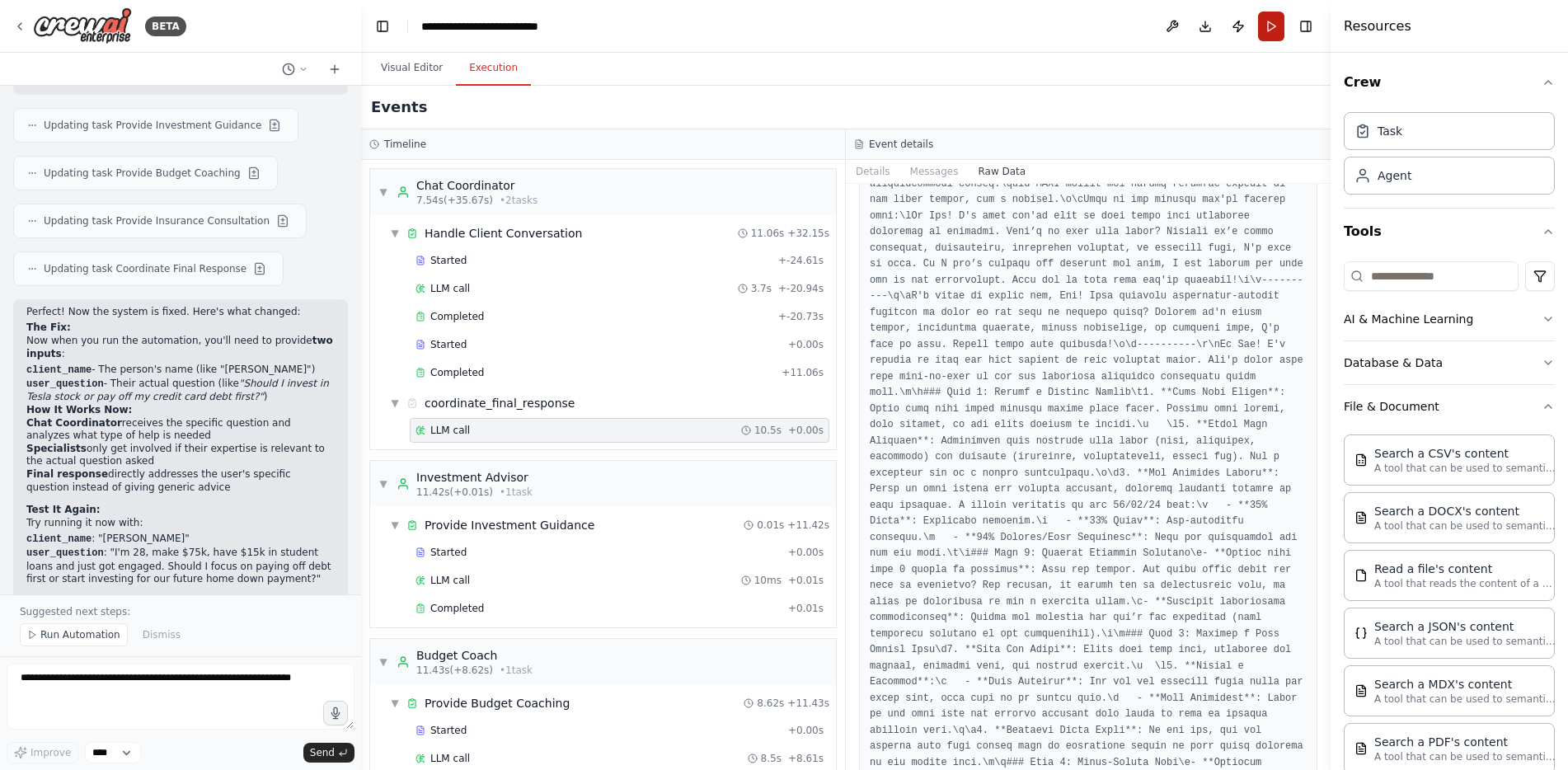
click at [1263, 24] on button "Run" at bounding box center [1271, 26] width 26 height 30
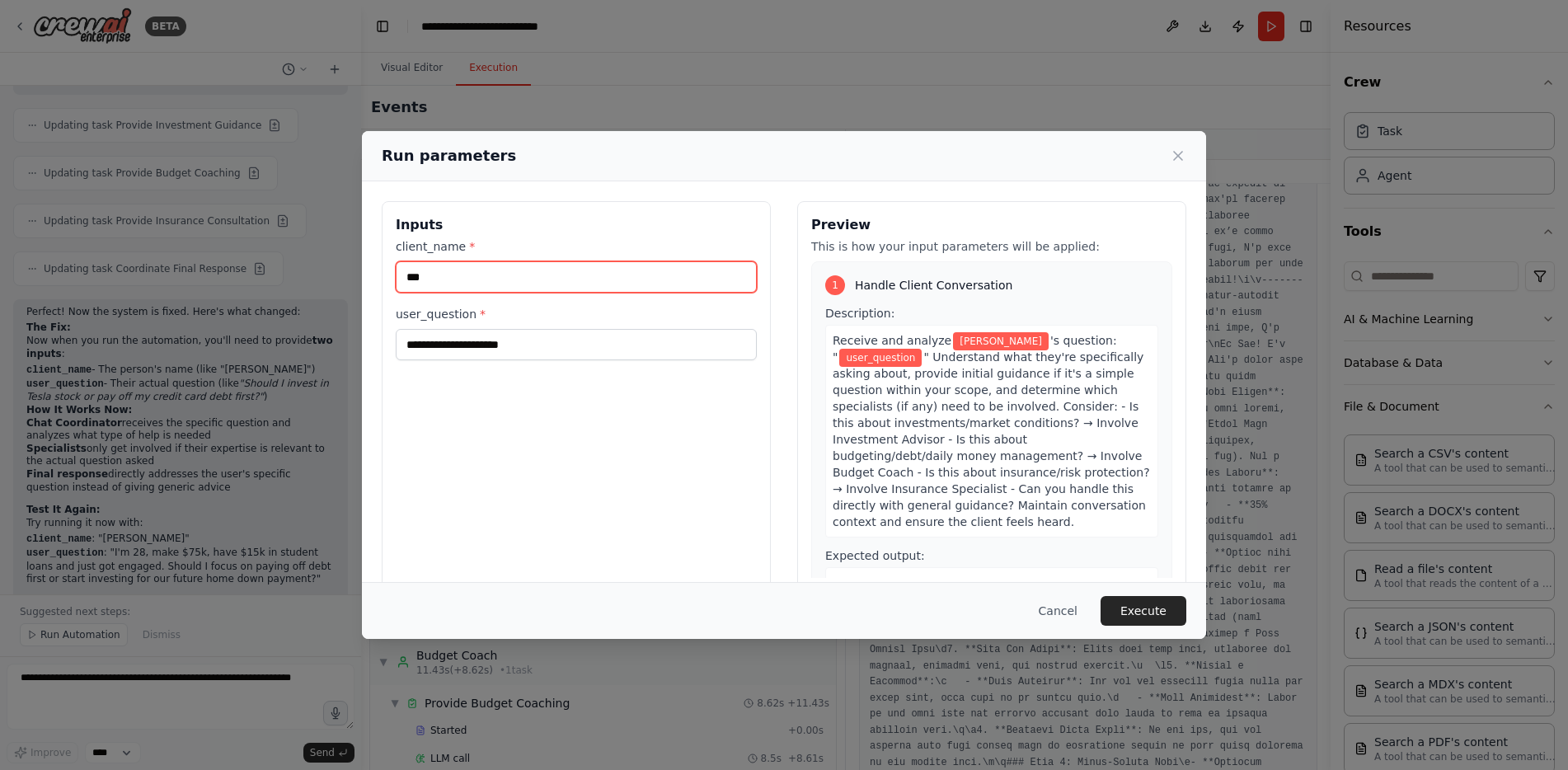
click at [491, 277] on input "***" at bounding box center [575, 277] width 361 height 32
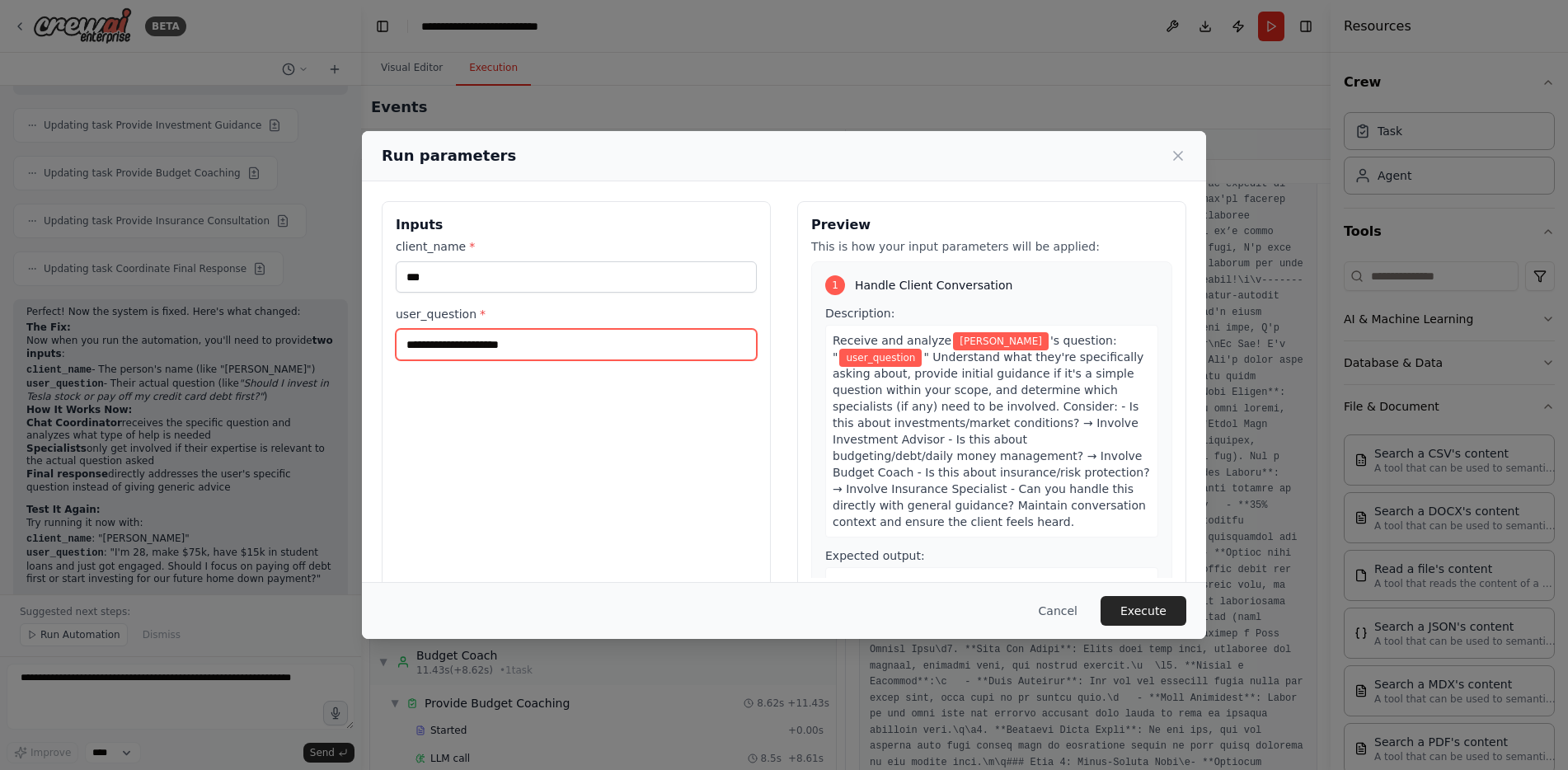
click at [475, 353] on input "user_question *" at bounding box center [575, 345] width 361 height 32
type input "*"
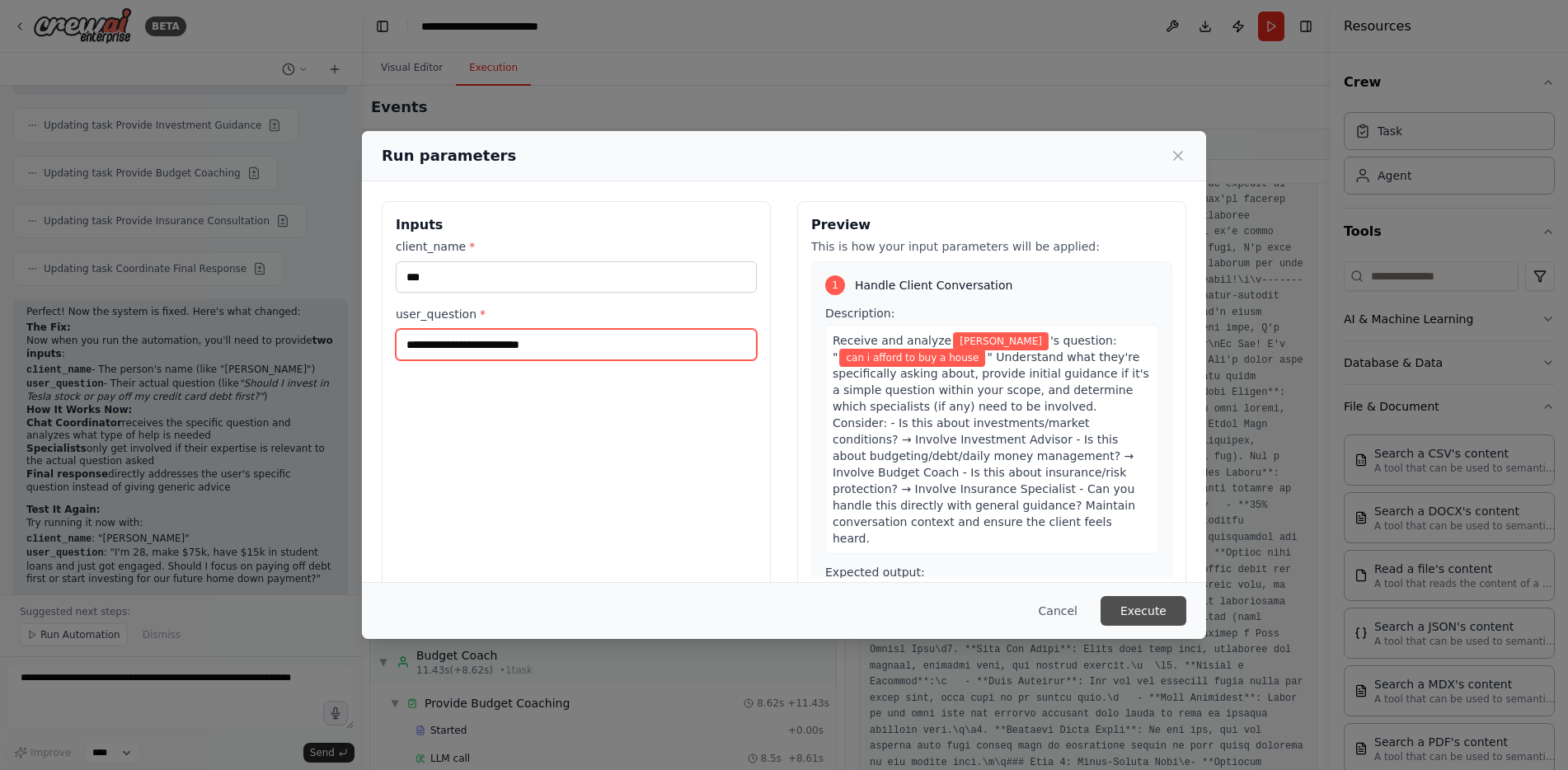
type input "**********"
click at [1159, 621] on button "Execute" at bounding box center [1144, 611] width 86 height 30
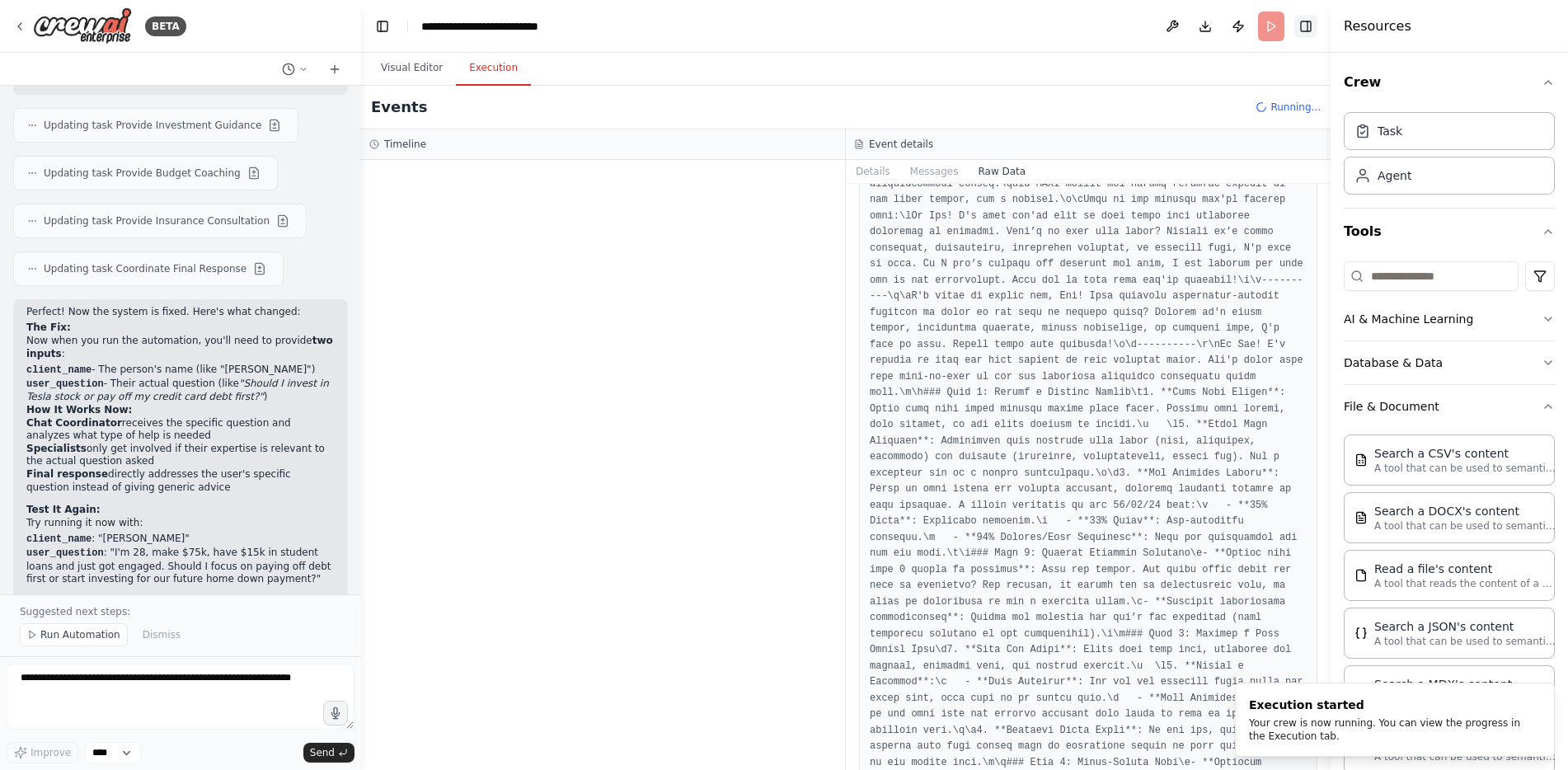
click at [1311, 24] on button "Toggle Right Sidebar" at bounding box center [1307, 26] width 24 height 24
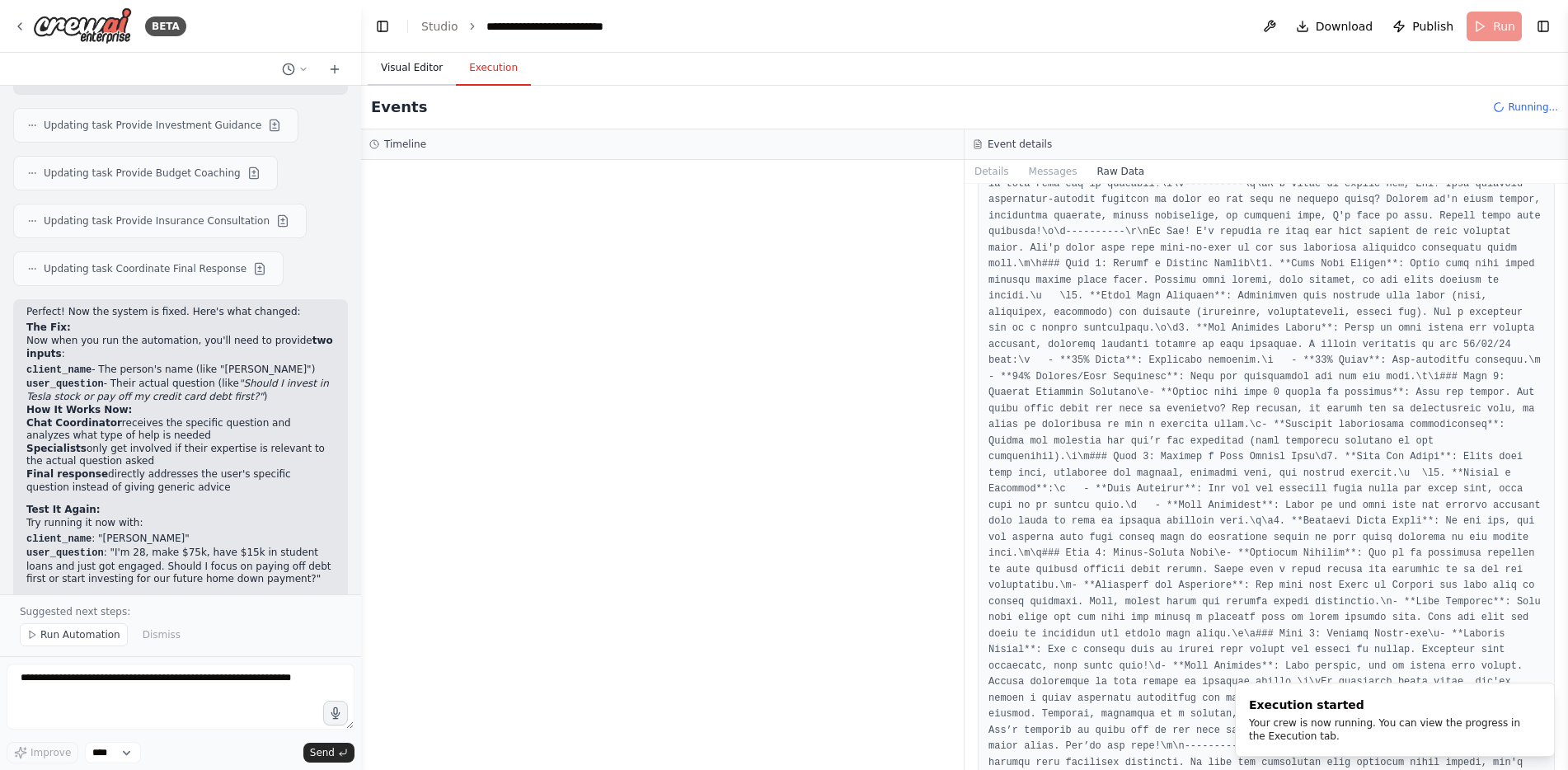
click at [414, 74] on button "Visual Editor" at bounding box center [412, 69] width 89 height 34
click at [482, 71] on button "Execution" at bounding box center [493, 69] width 75 height 34
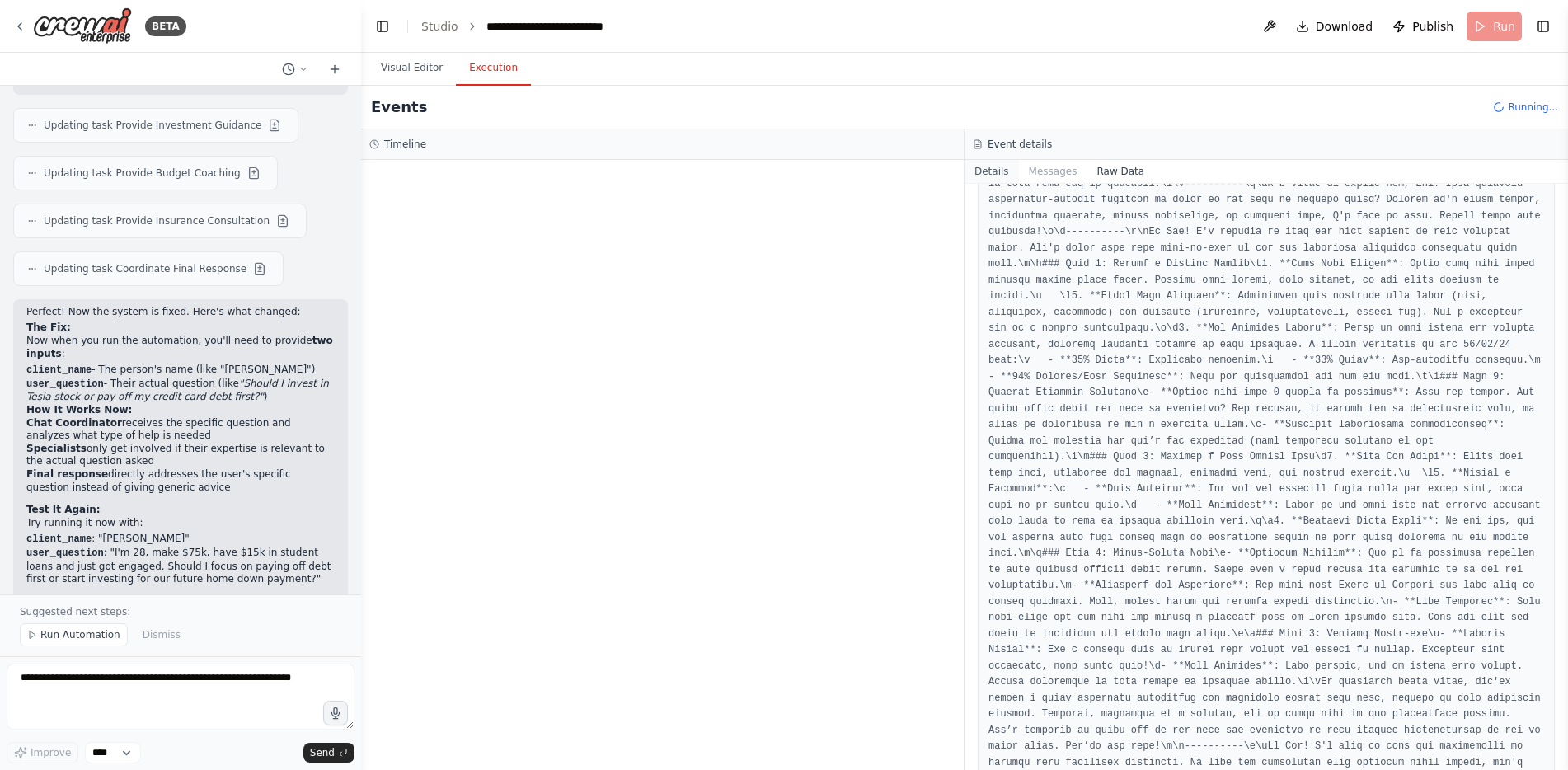
click at [1003, 171] on button "Details" at bounding box center [992, 172] width 54 height 24
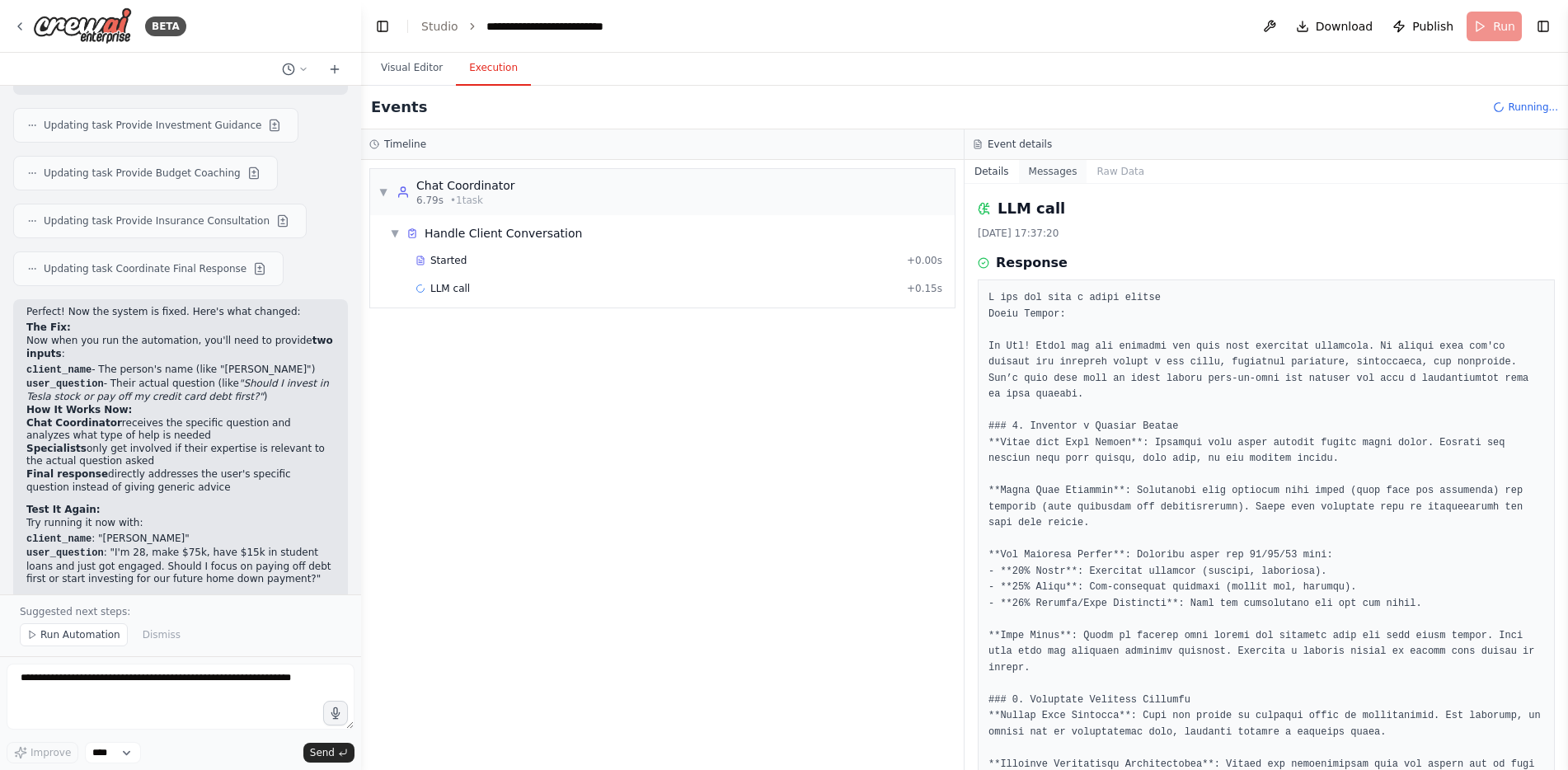
click at [1041, 172] on button "Messages" at bounding box center [1053, 172] width 69 height 24
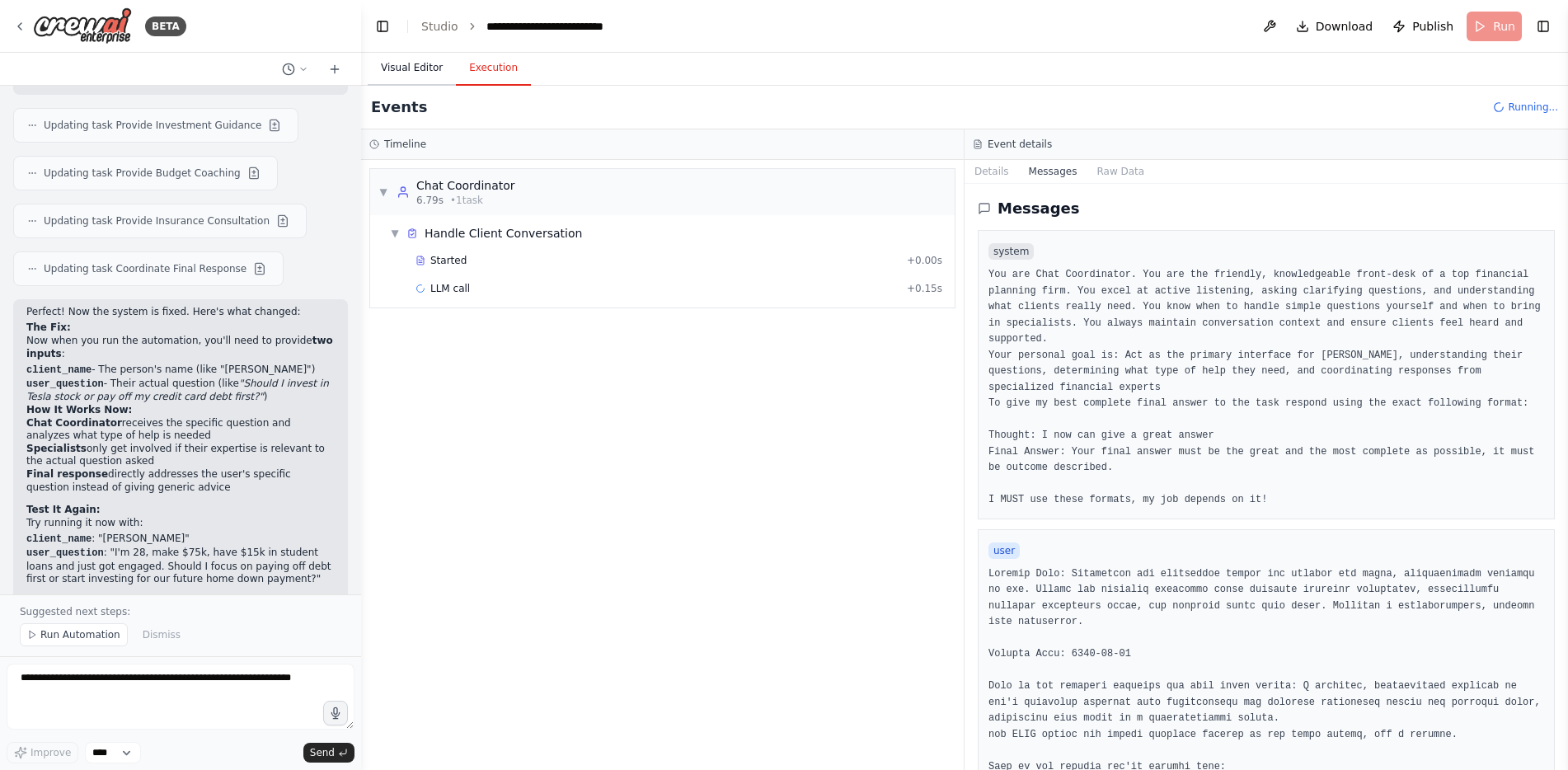
click at [431, 71] on button "Visual Editor" at bounding box center [412, 69] width 89 height 34
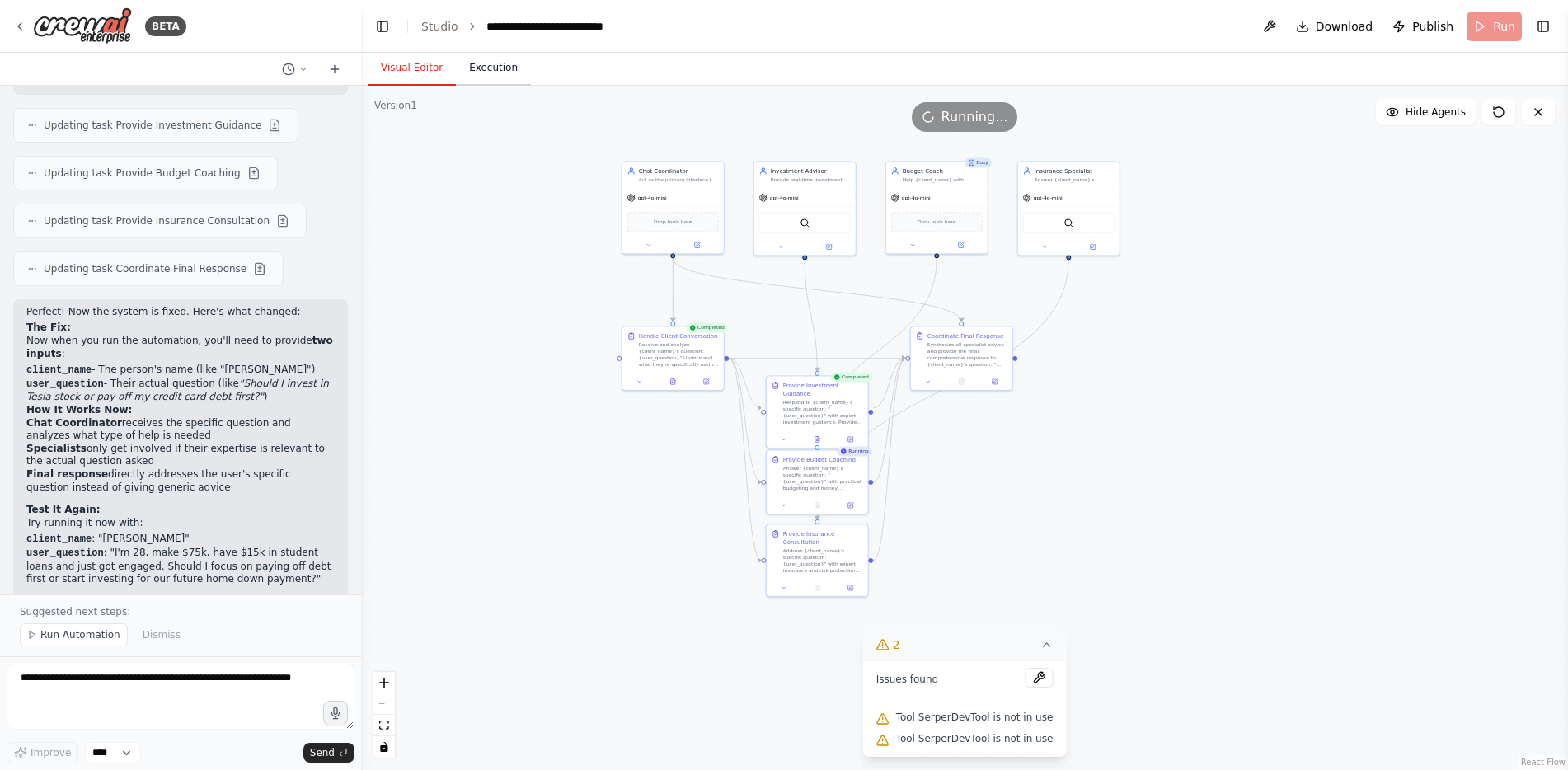
click at [479, 68] on button "Execution" at bounding box center [493, 69] width 75 height 34
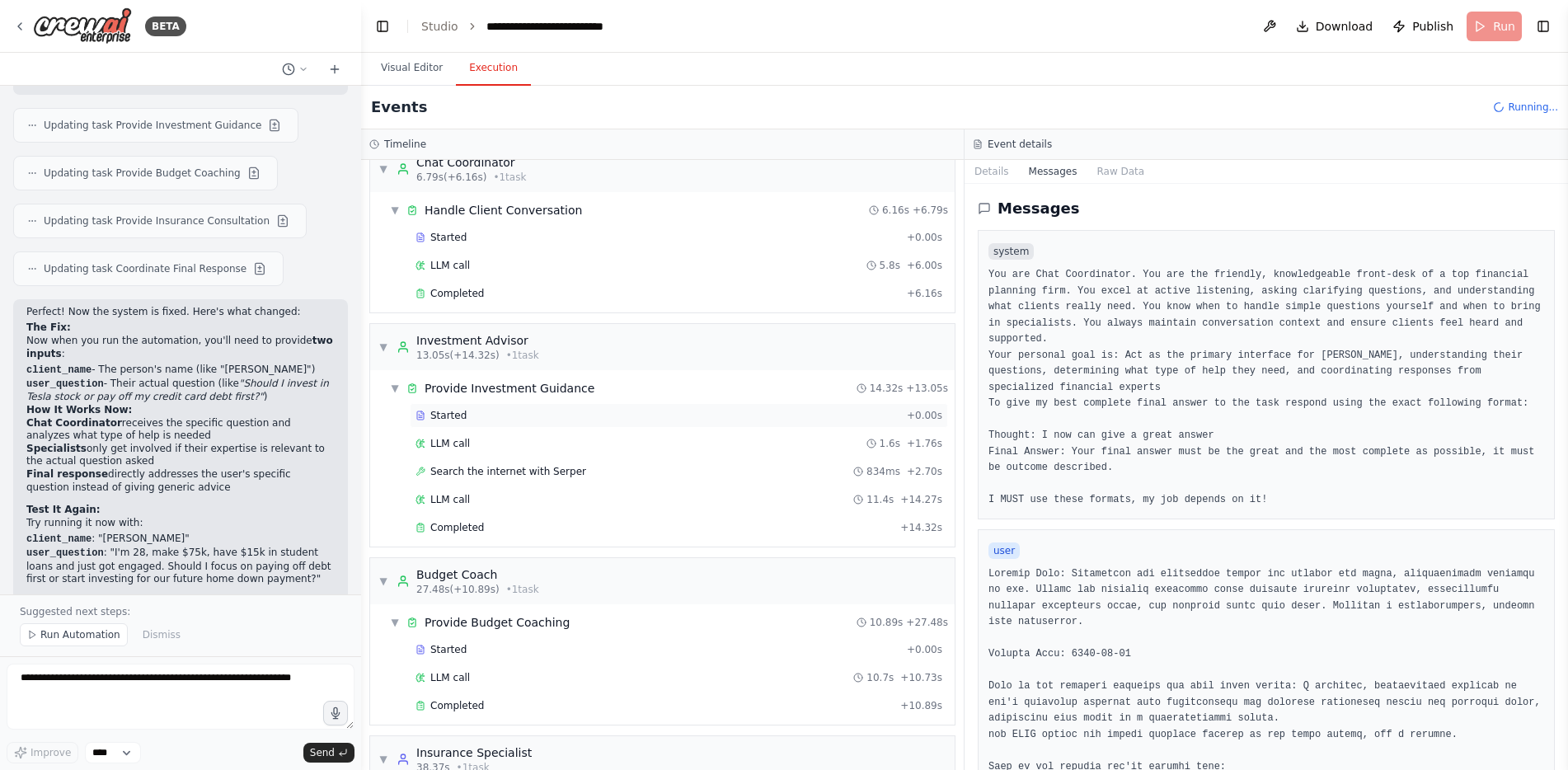
scroll to position [0, 0]
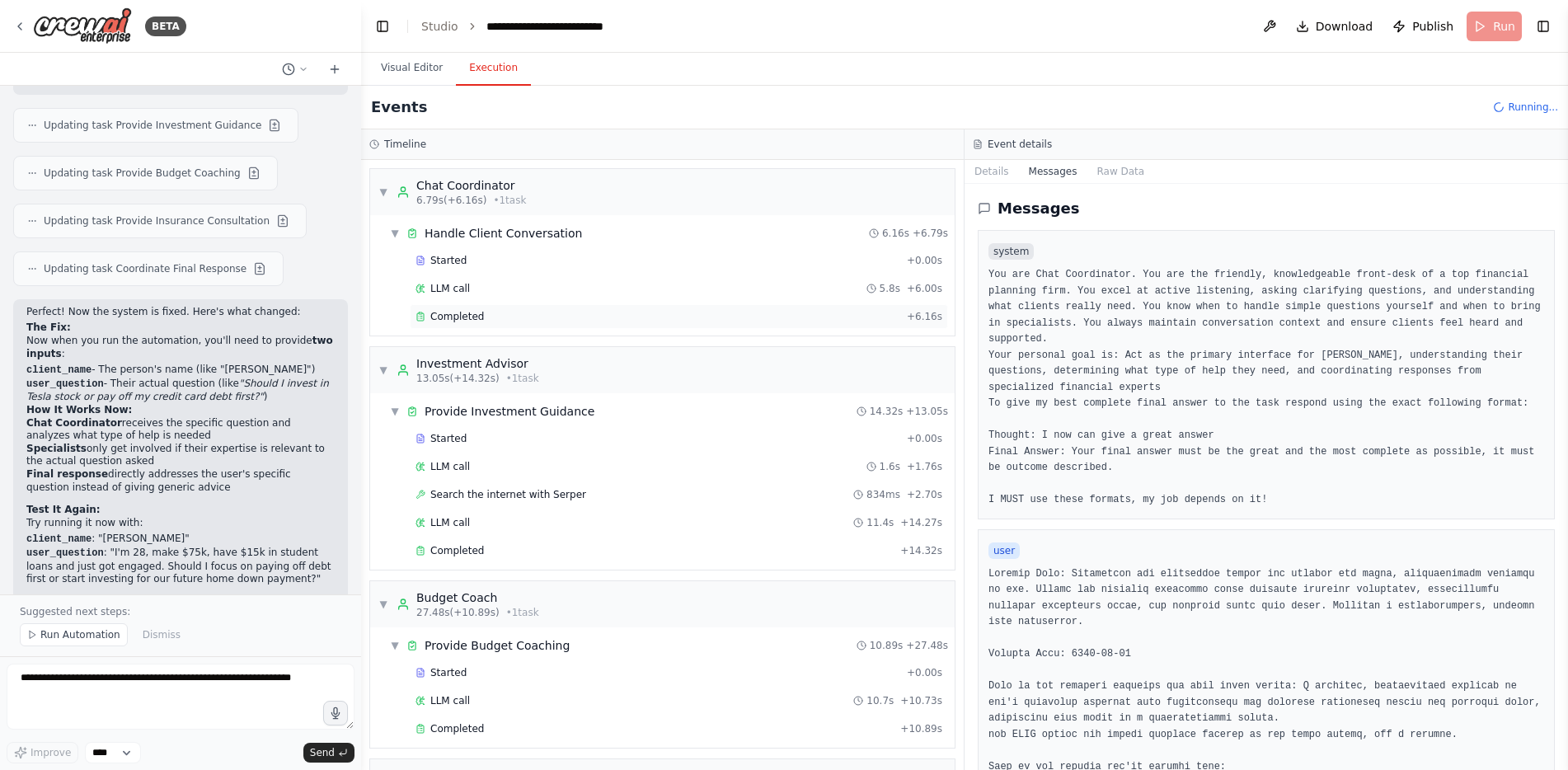
click at [521, 320] on div "Completed" at bounding box center [658, 317] width 485 height 14
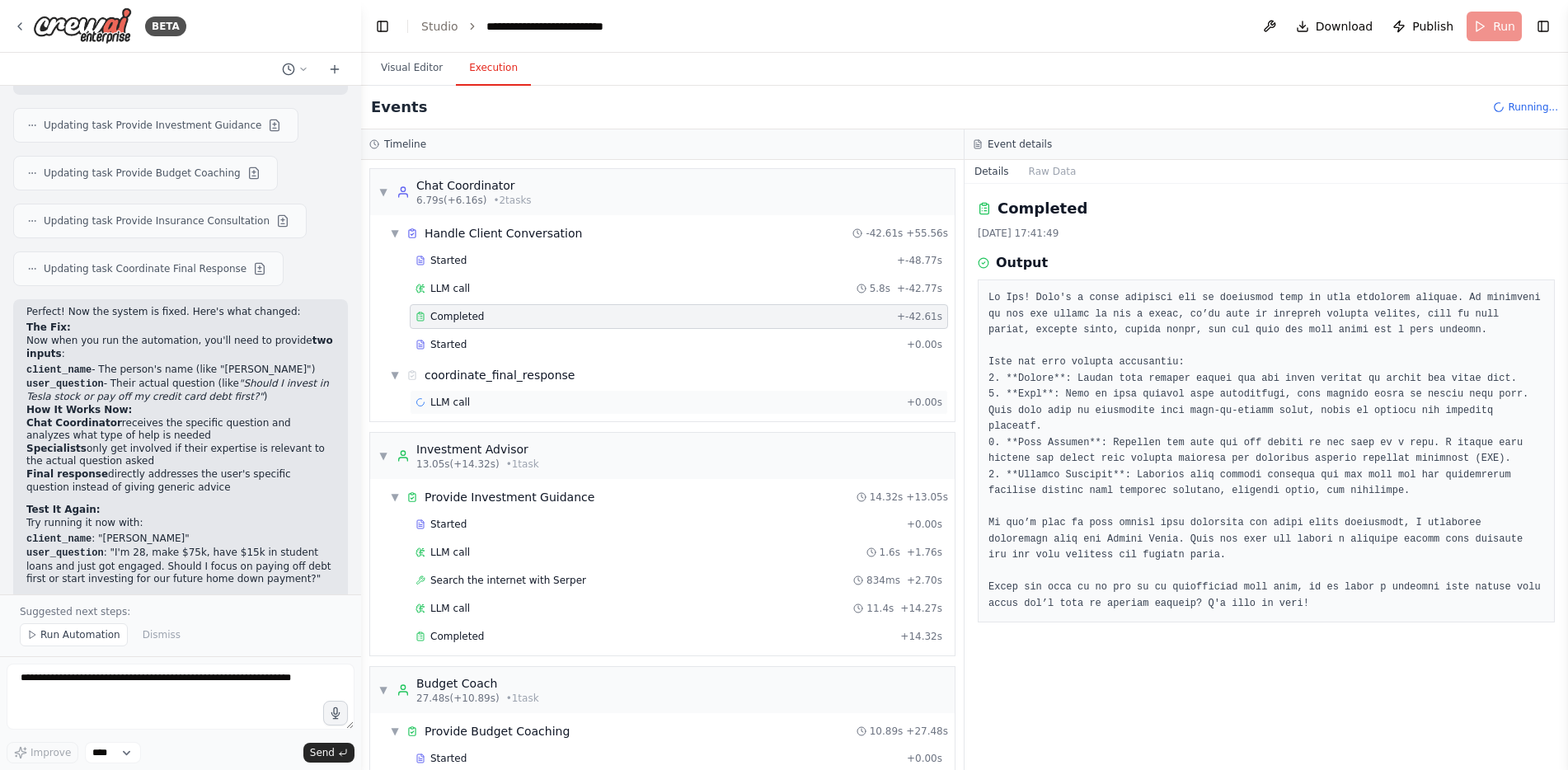
click at [474, 404] on div "LLM call + 0.00s" at bounding box center [679, 402] width 527 height 14
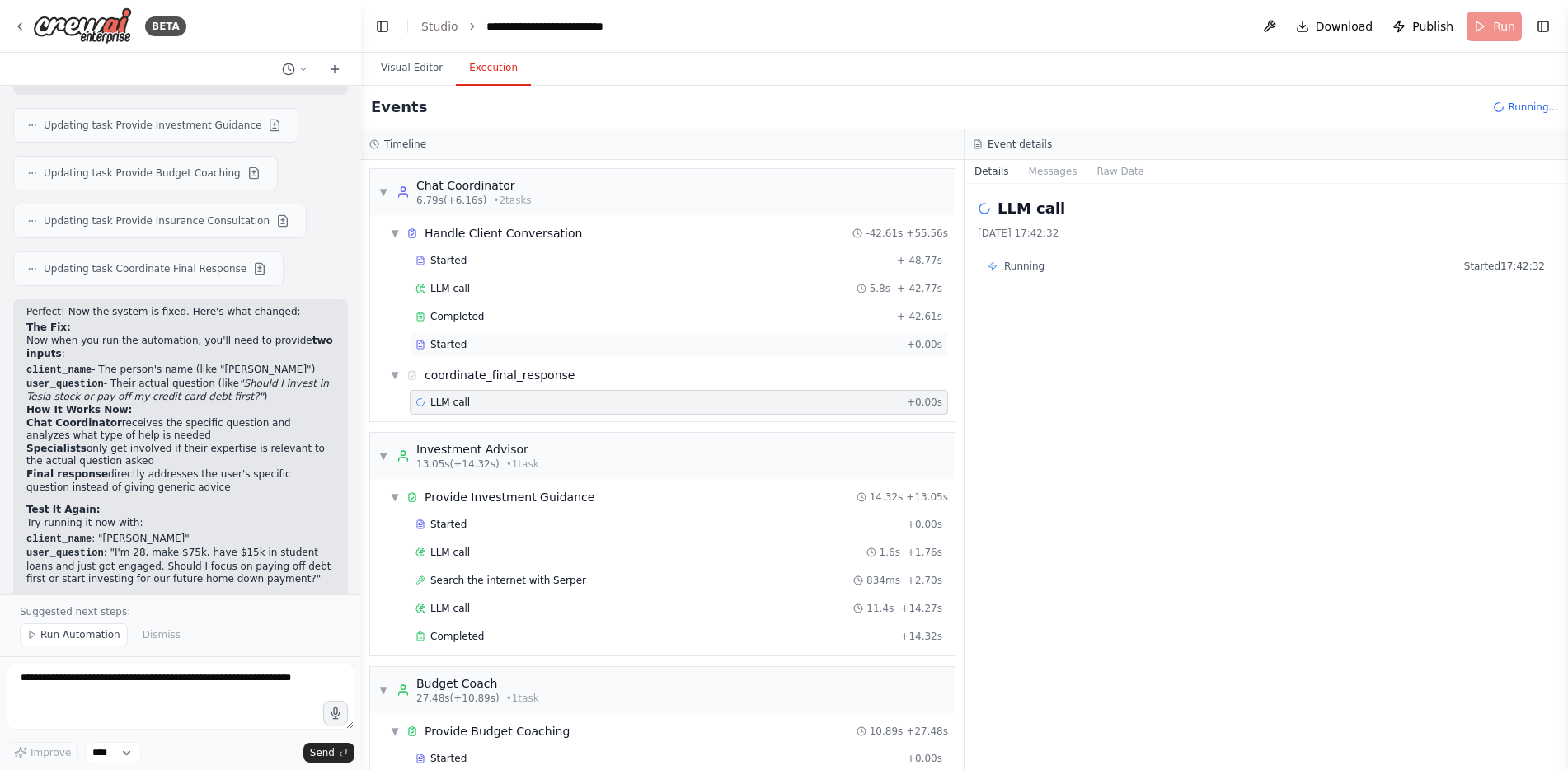
click at [477, 342] on div "Started" at bounding box center [658, 345] width 485 height 14
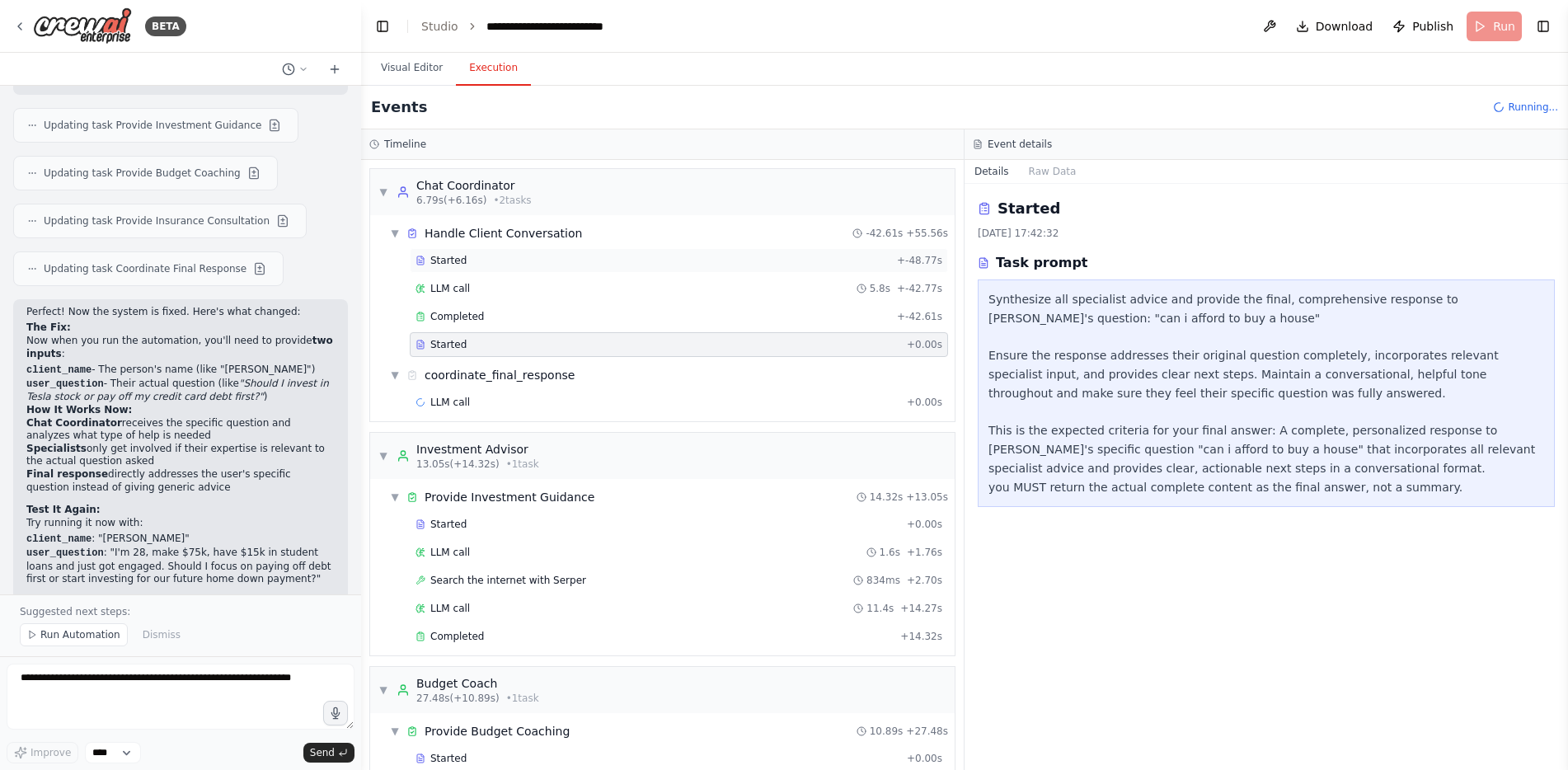
click at [489, 267] on div "Started + -48.77s" at bounding box center [679, 260] width 538 height 24
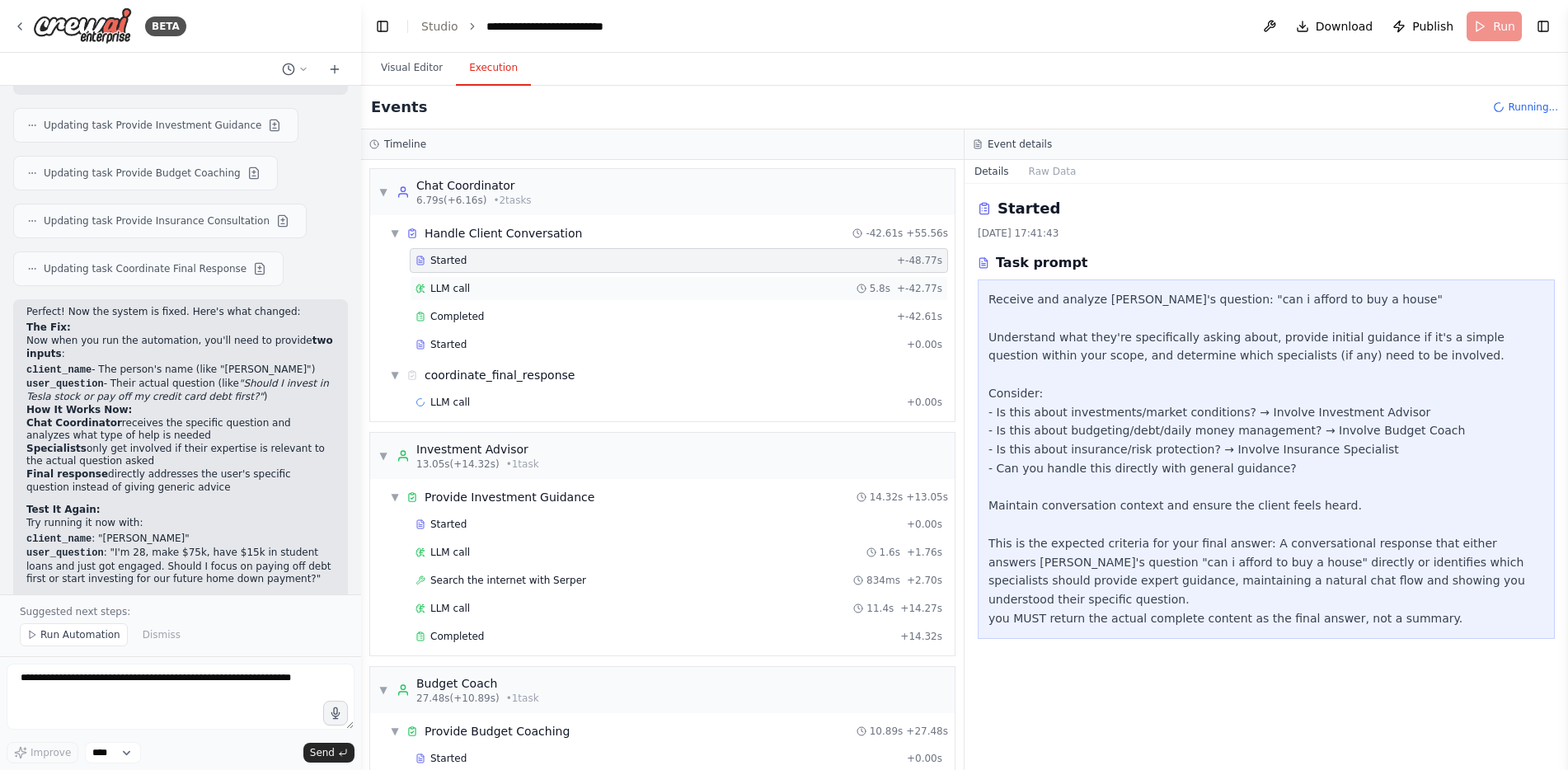
click at [481, 290] on div "LLM call 5.8s + -42.77s" at bounding box center [679, 289] width 527 height 14
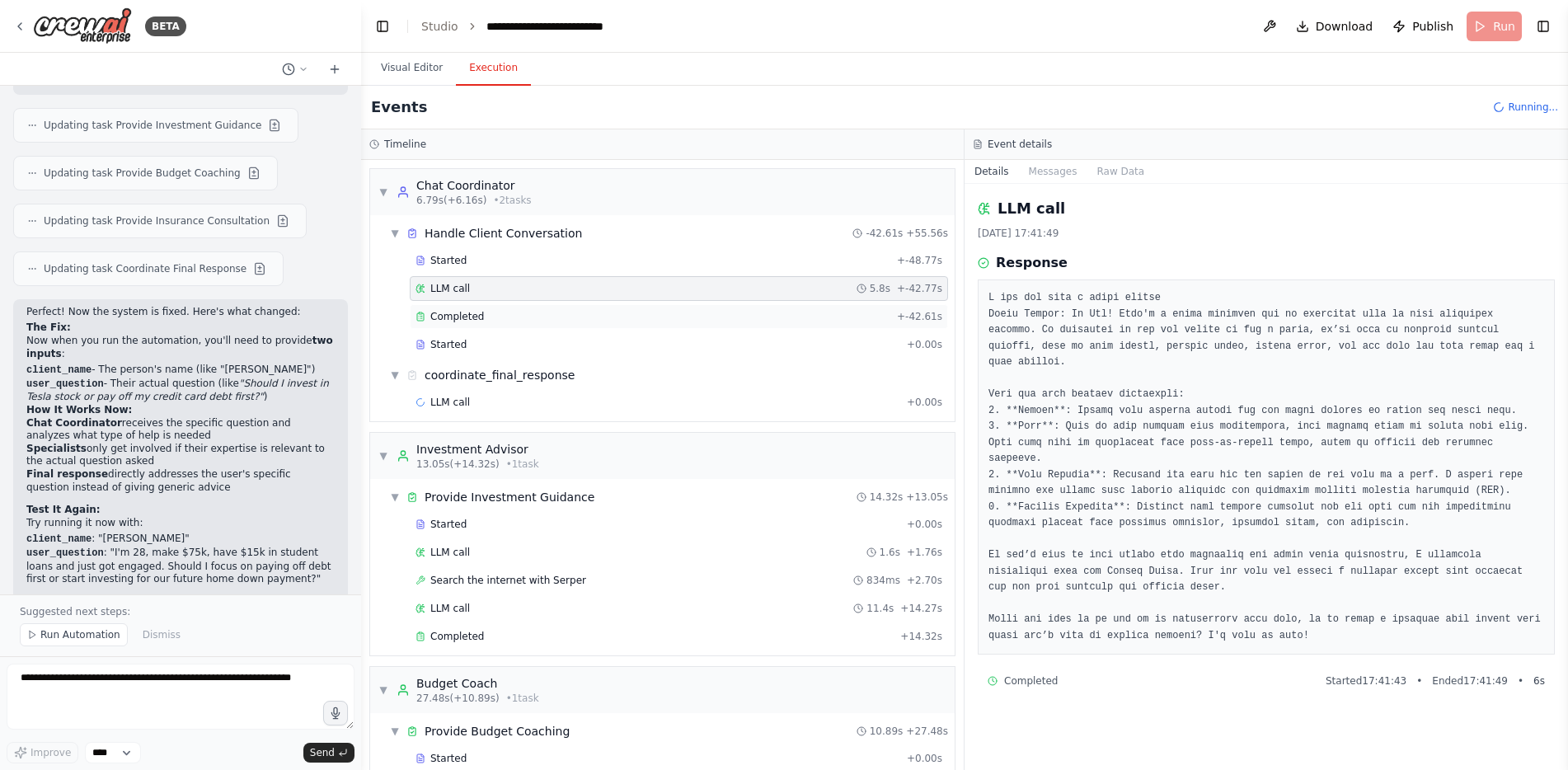
click at [487, 316] on div "Completed" at bounding box center [652, 317] width 475 height 14
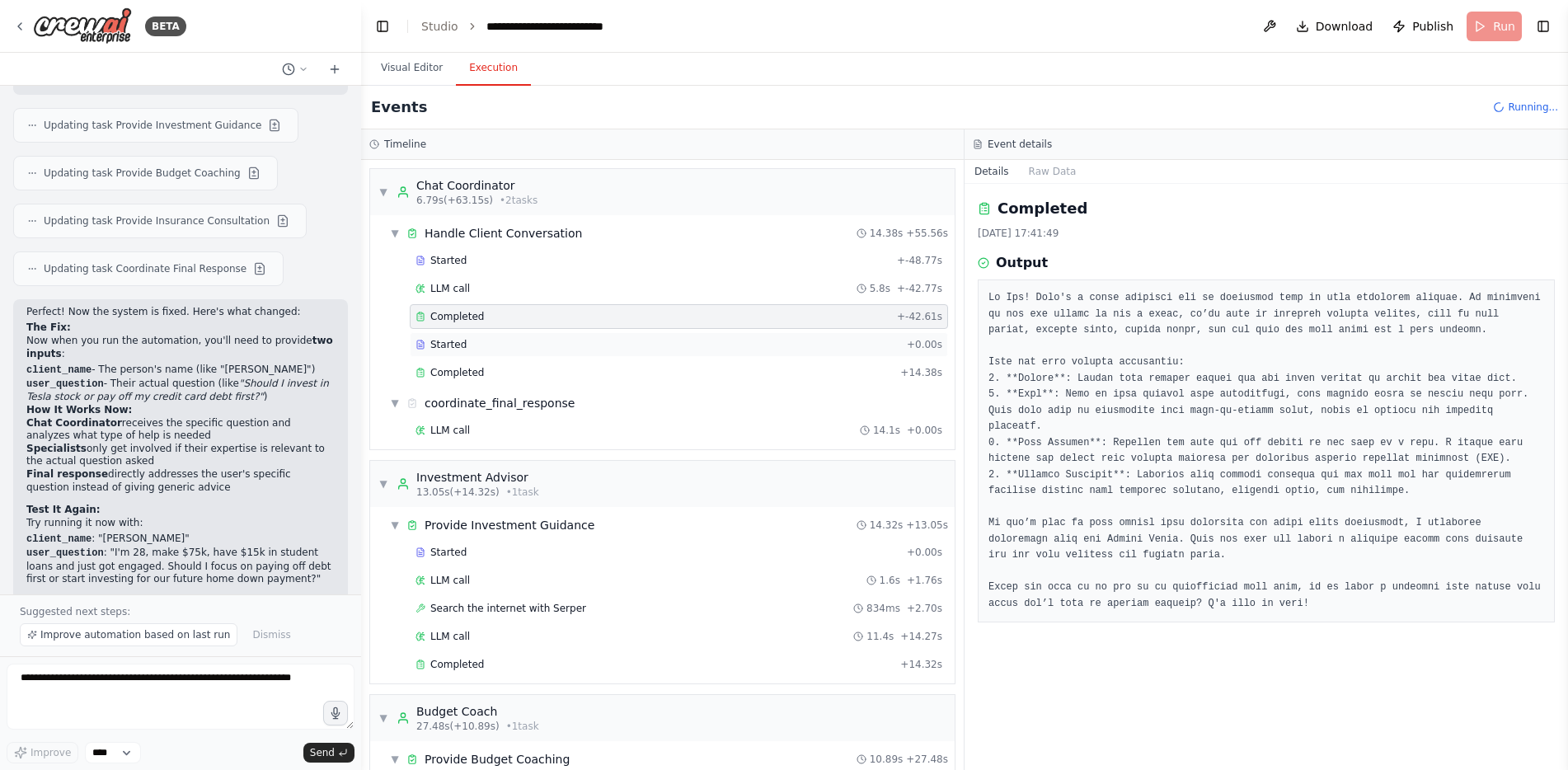
click at [489, 343] on div "Started" at bounding box center [658, 345] width 485 height 14
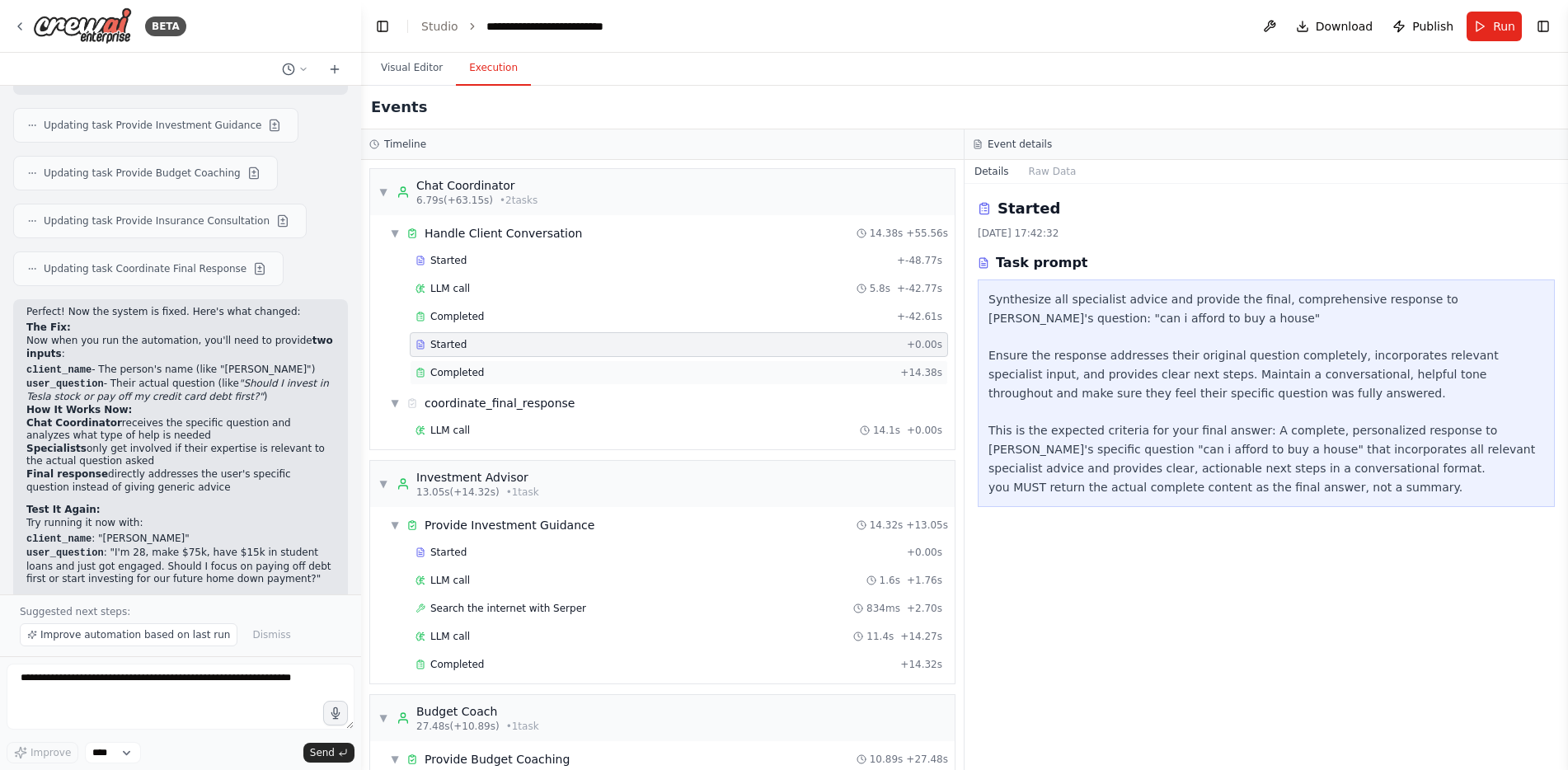
click at [488, 375] on div "Completed" at bounding box center [654, 373] width 479 height 14
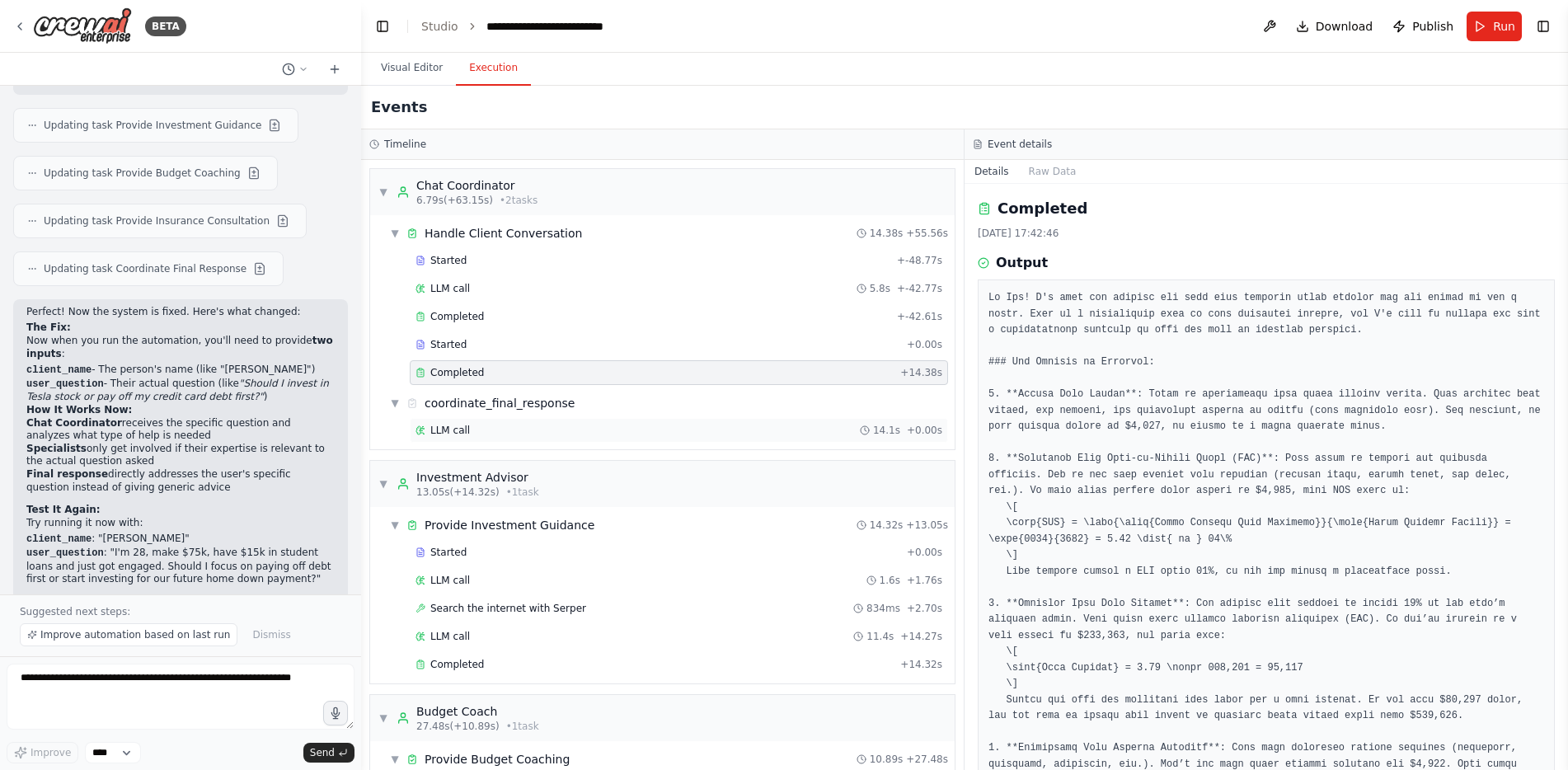
click at [510, 423] on div "LLM call 14.1s + 0.00s" at bounding box center [679, 430] width 538 height 24
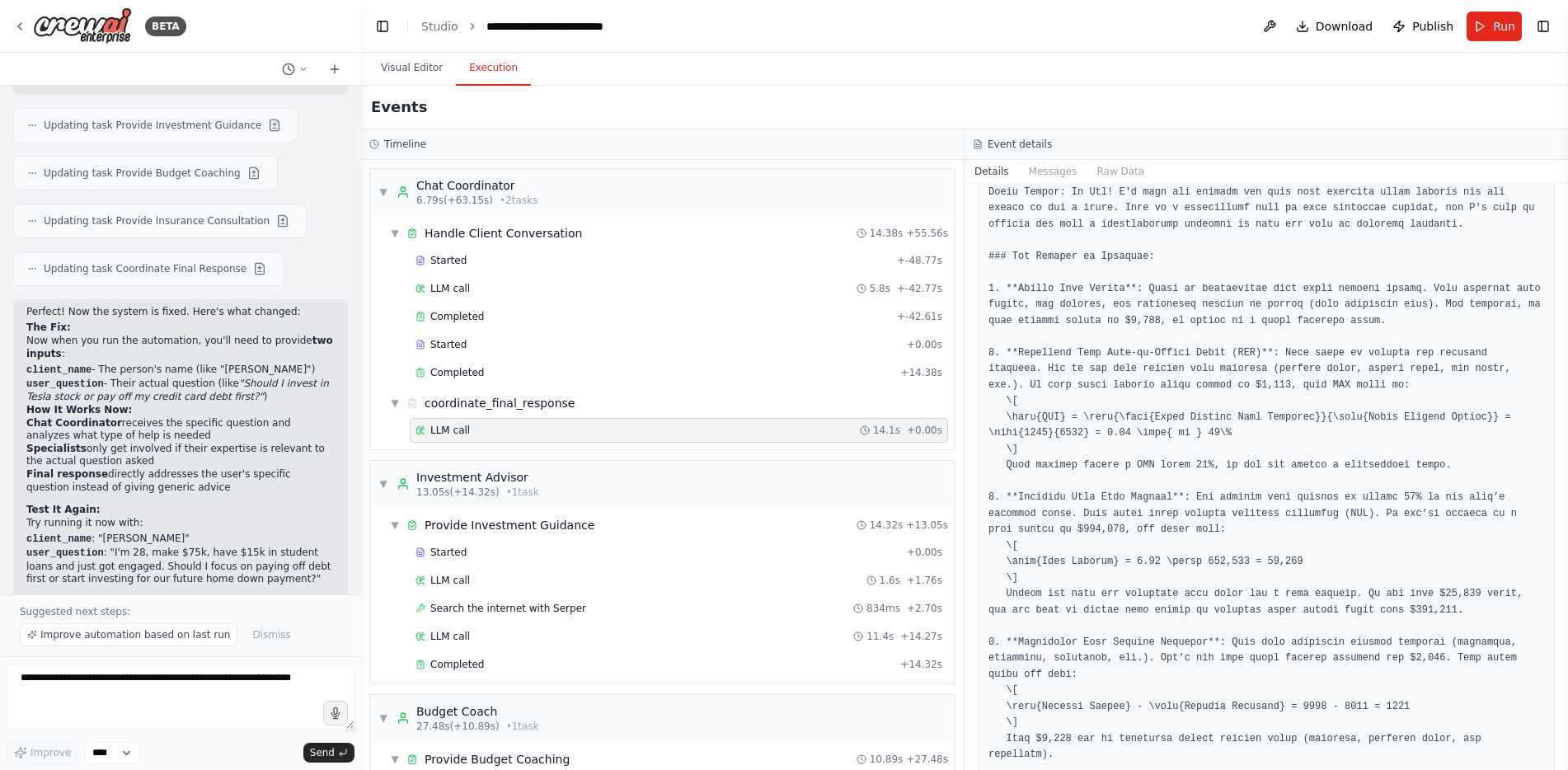
scroll to position [165, 0]
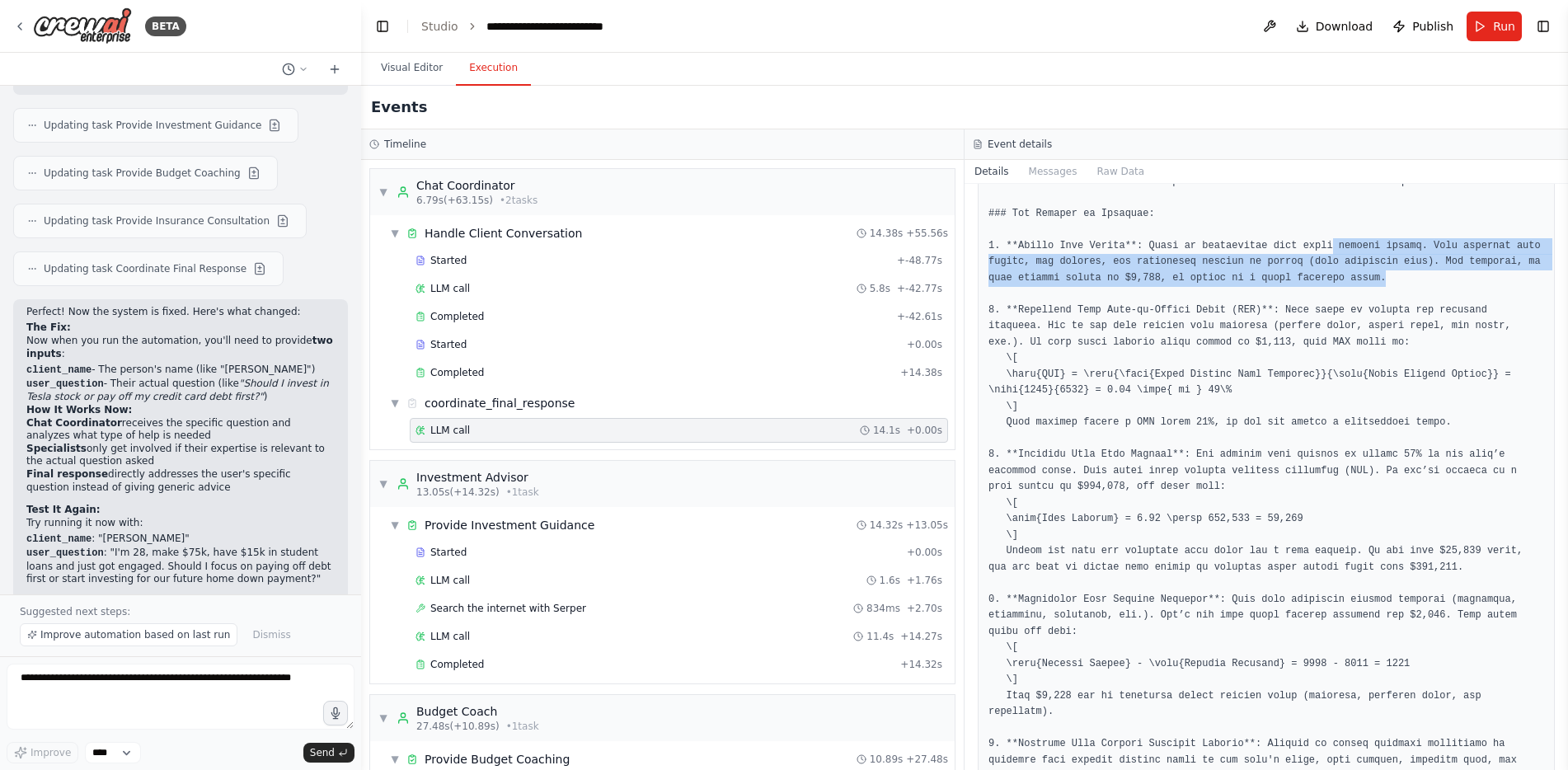
drag, startPoint x: 1302, startPoint y: 242, endPoint x: 1367, endPoint y: 278, distance: 74.3
click at [1367, 278] on pre at bounding box center [1267, 640] width 556 height 1029
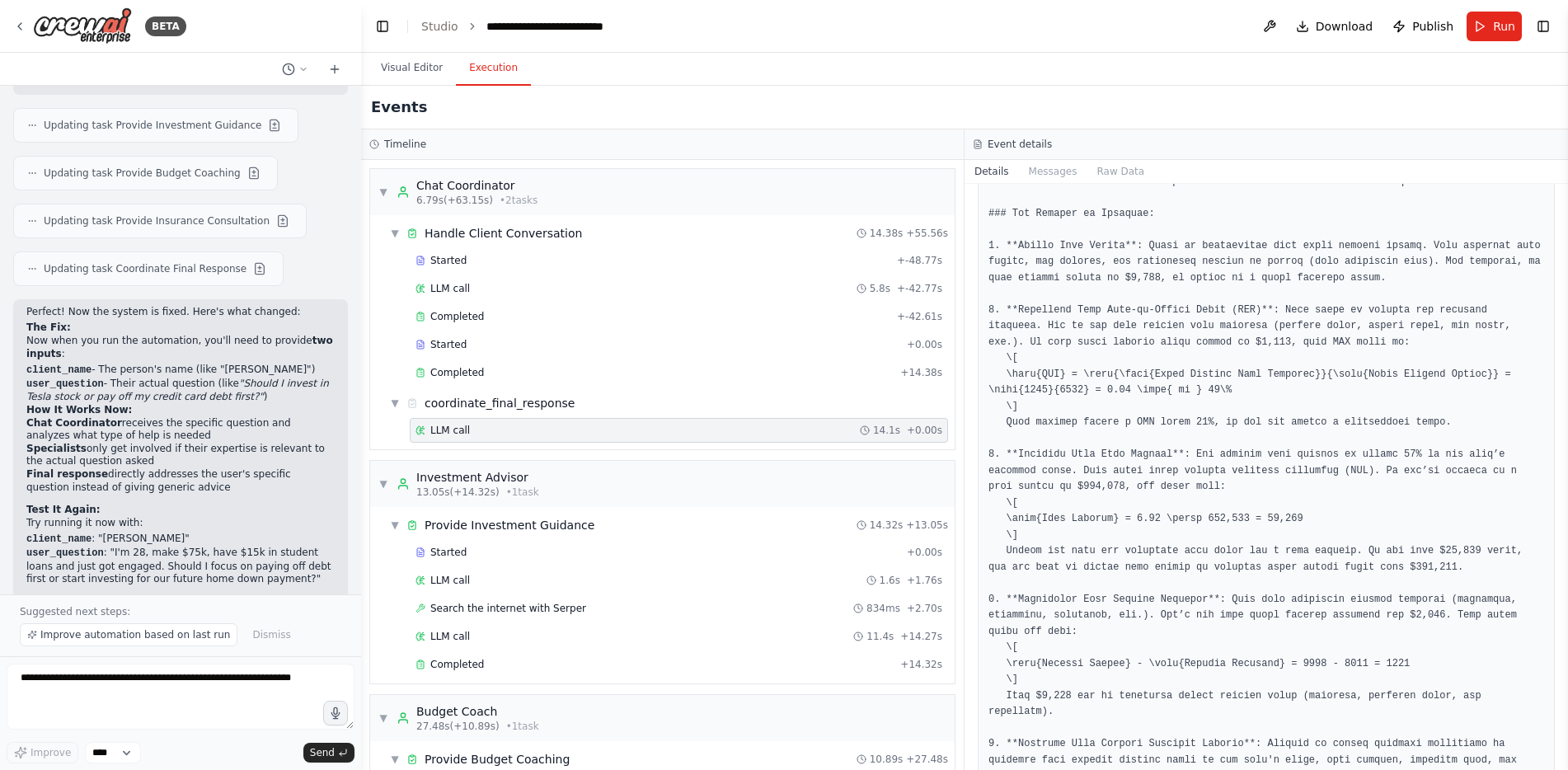
click at [1373, 311] on pre at bounding box center [1267, 640] width 556 height 1029
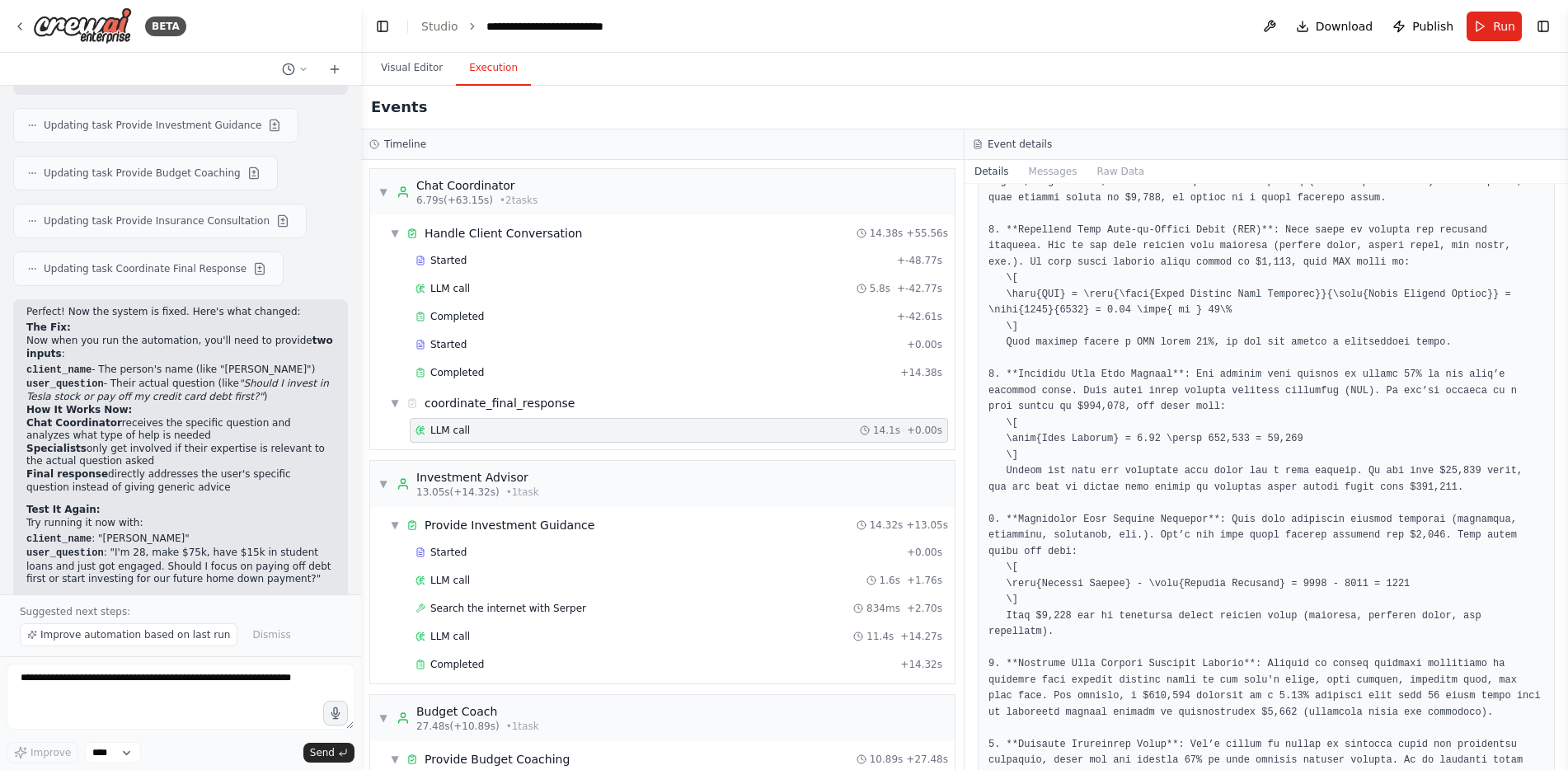
scroll to position [247, 0]
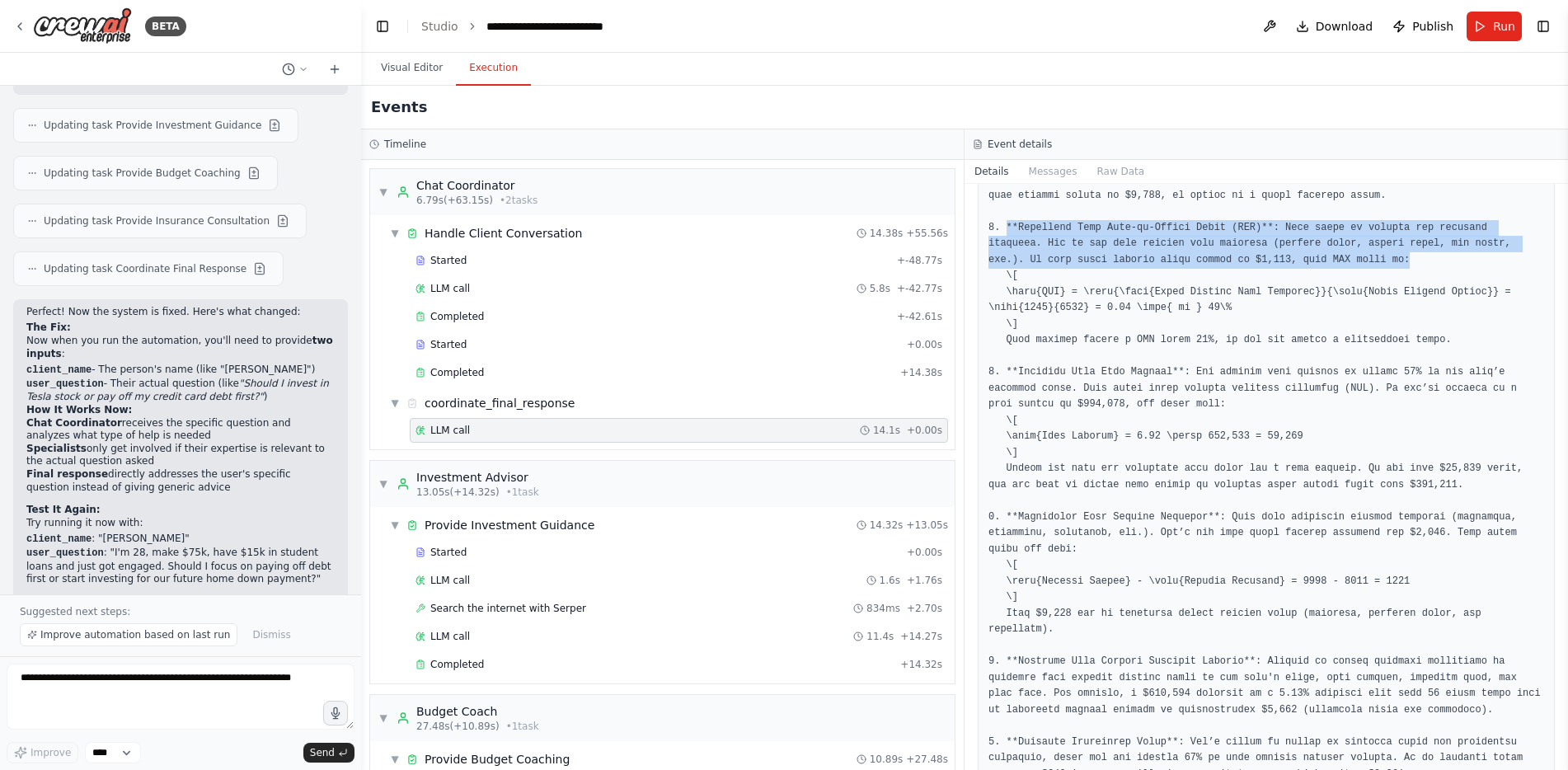
drag, startPoint x: 1008, startPoint y: 221, endPoint x: 1303, endPoint y: 262, distance: 297.8
click at [1303, 262] on pre at bounding box center [1267, 556] width 556 height 1029
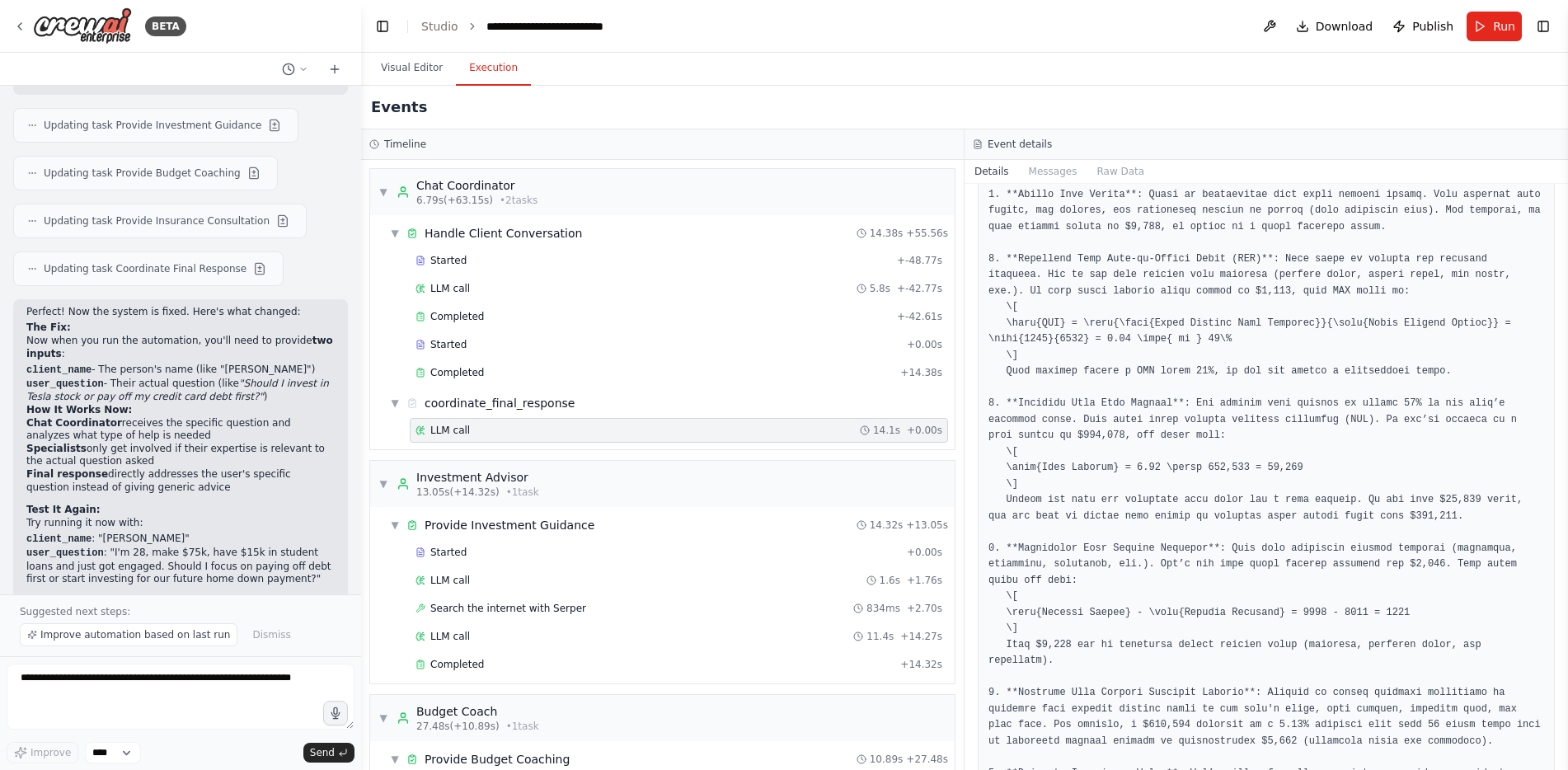
scroll to position [165, 0]
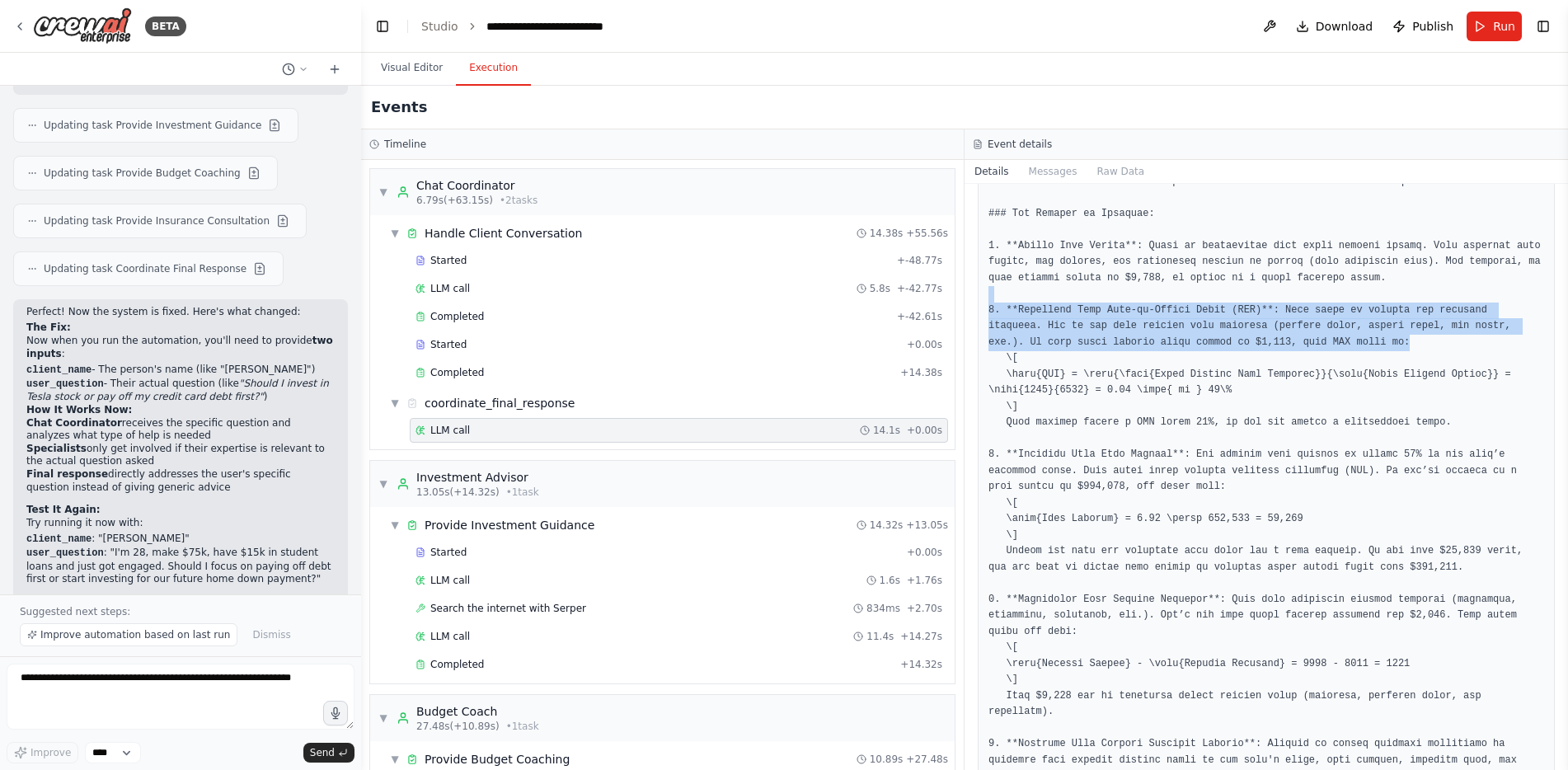
drag, startPoint x: 1325, startPoint y: 327, endPoint x: 1383, endPoint y: 344, distance: 60.4
click at [1383, 344] on pre at bounding box center [1267, 640] width 556 height 1029
click at [1381, 347] on pre at bounding box center [1267, 640] width 556 height 1029
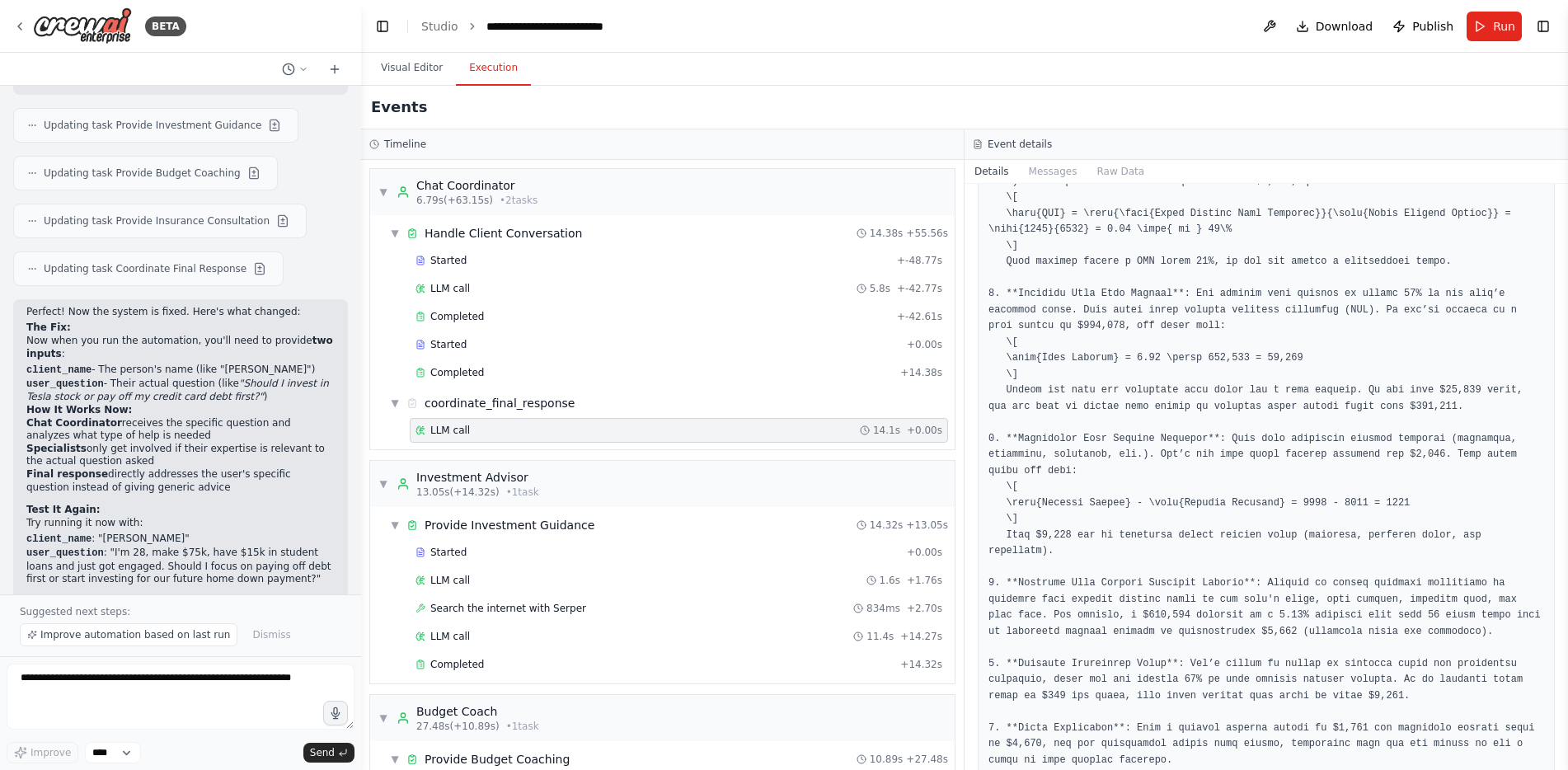
scroll to position [330, 0]
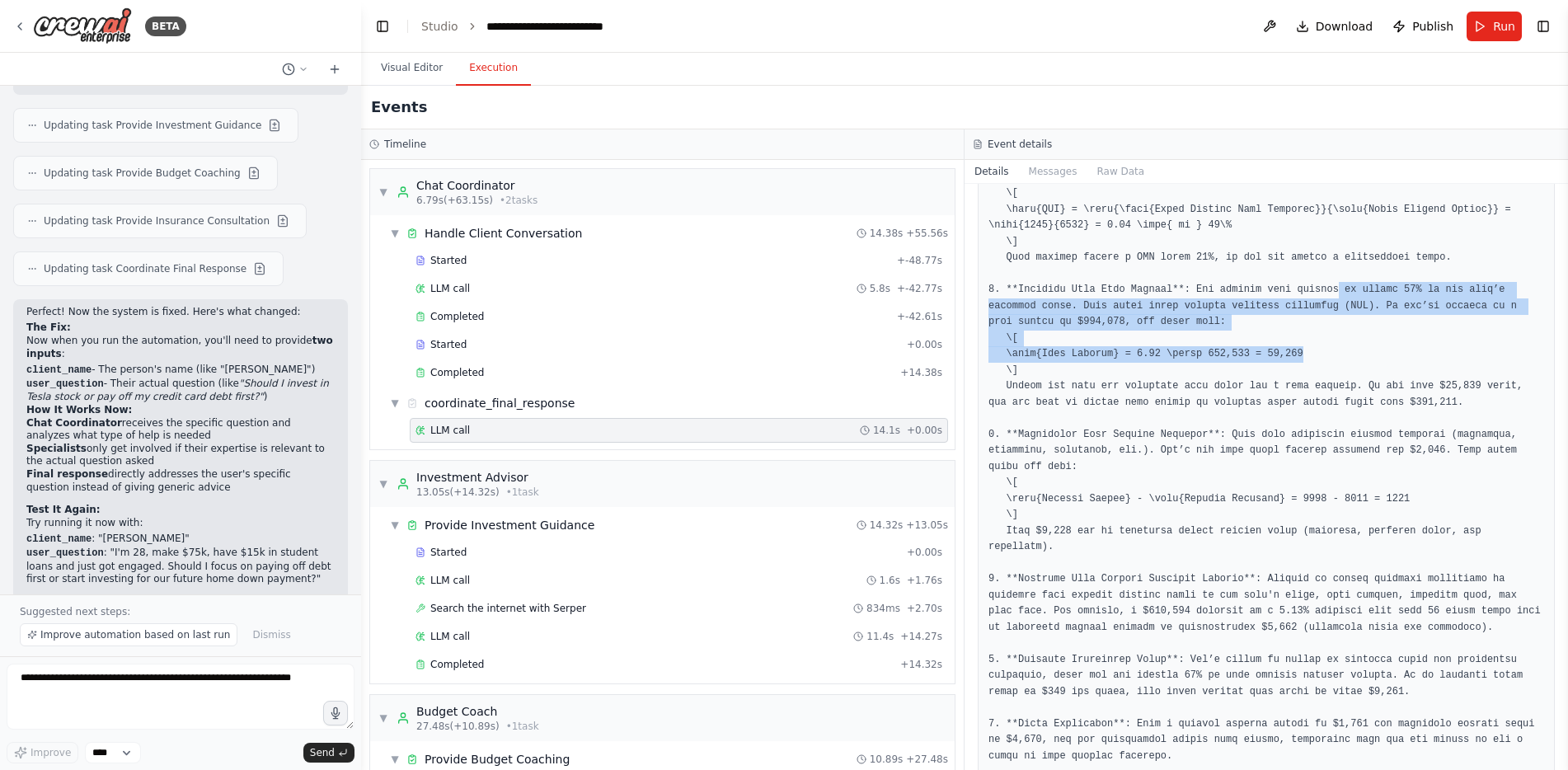
drag, startPoint x: 1307, startPoint y: 290, endPoint x: 1348, endPoint y: 349, distance: 71.8
click at [1348, 348] on pre at bounding box center [1267, 474] width 556 height 1029
click at [1349, 351] on pre at bounding box center [1267, 474] width 556 height 1029
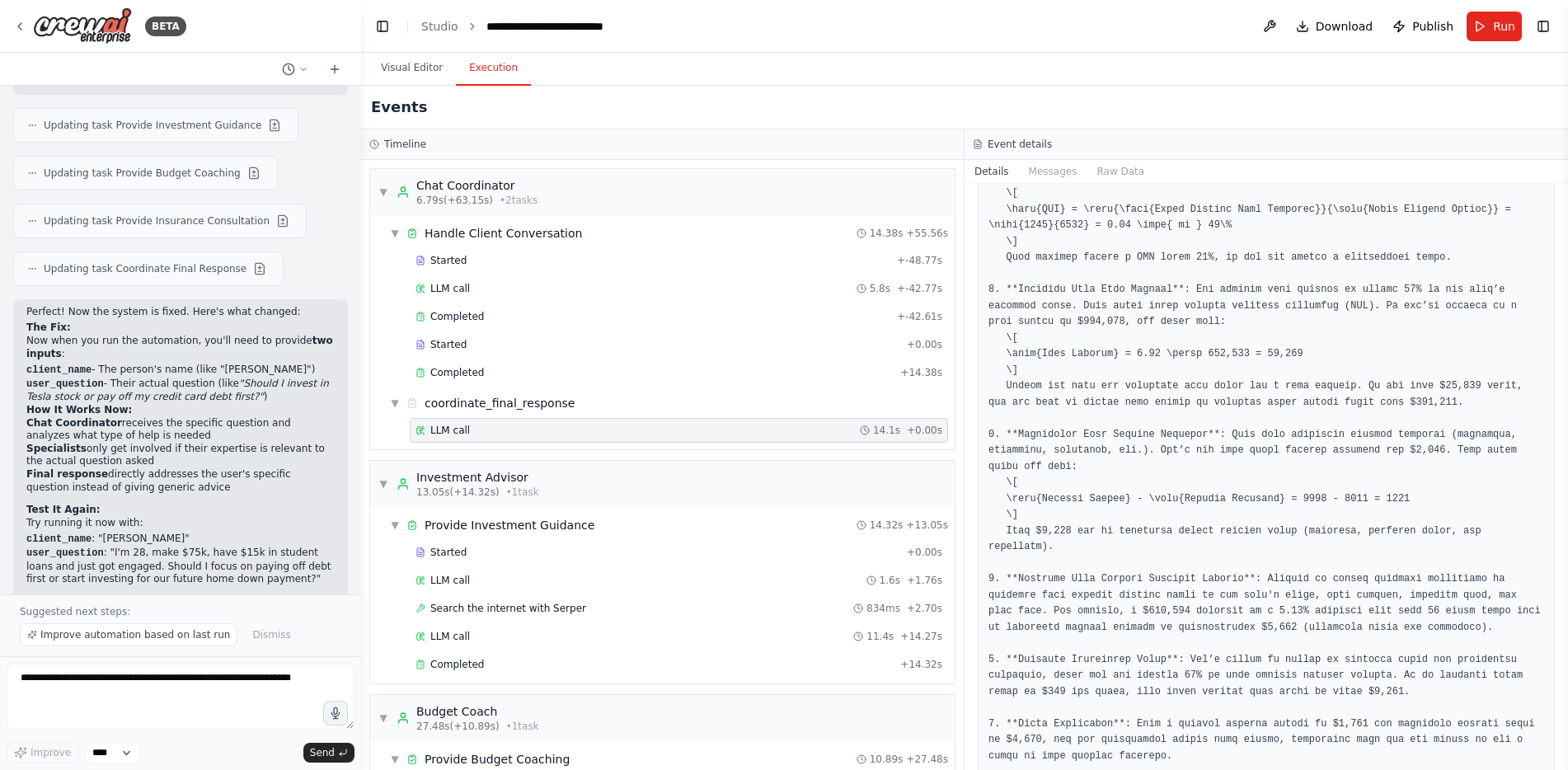
click at [1346, 365] on pre at bounding box center [1267, 474] width 556 height 1029
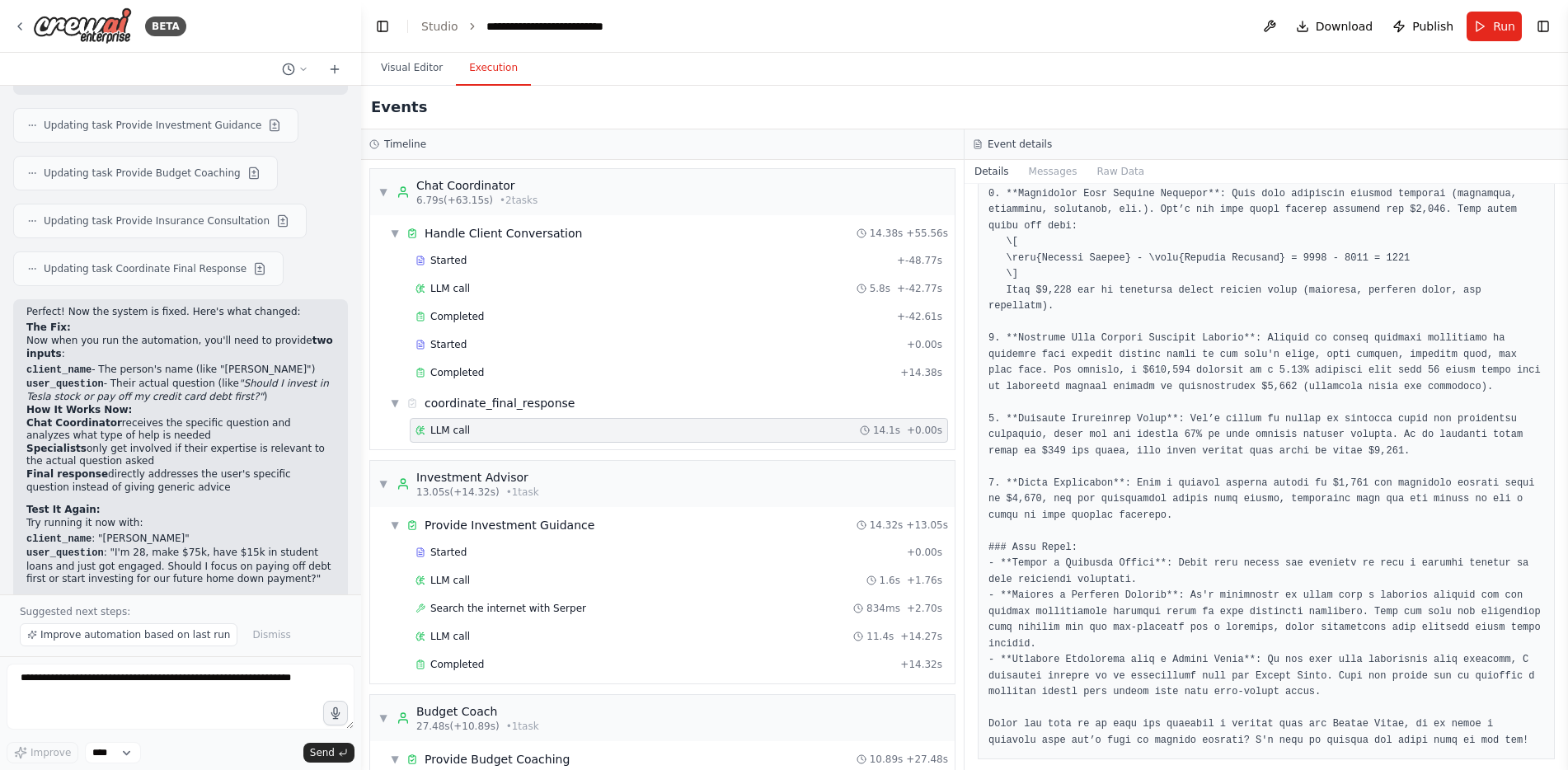
scroll to position [577, 0]
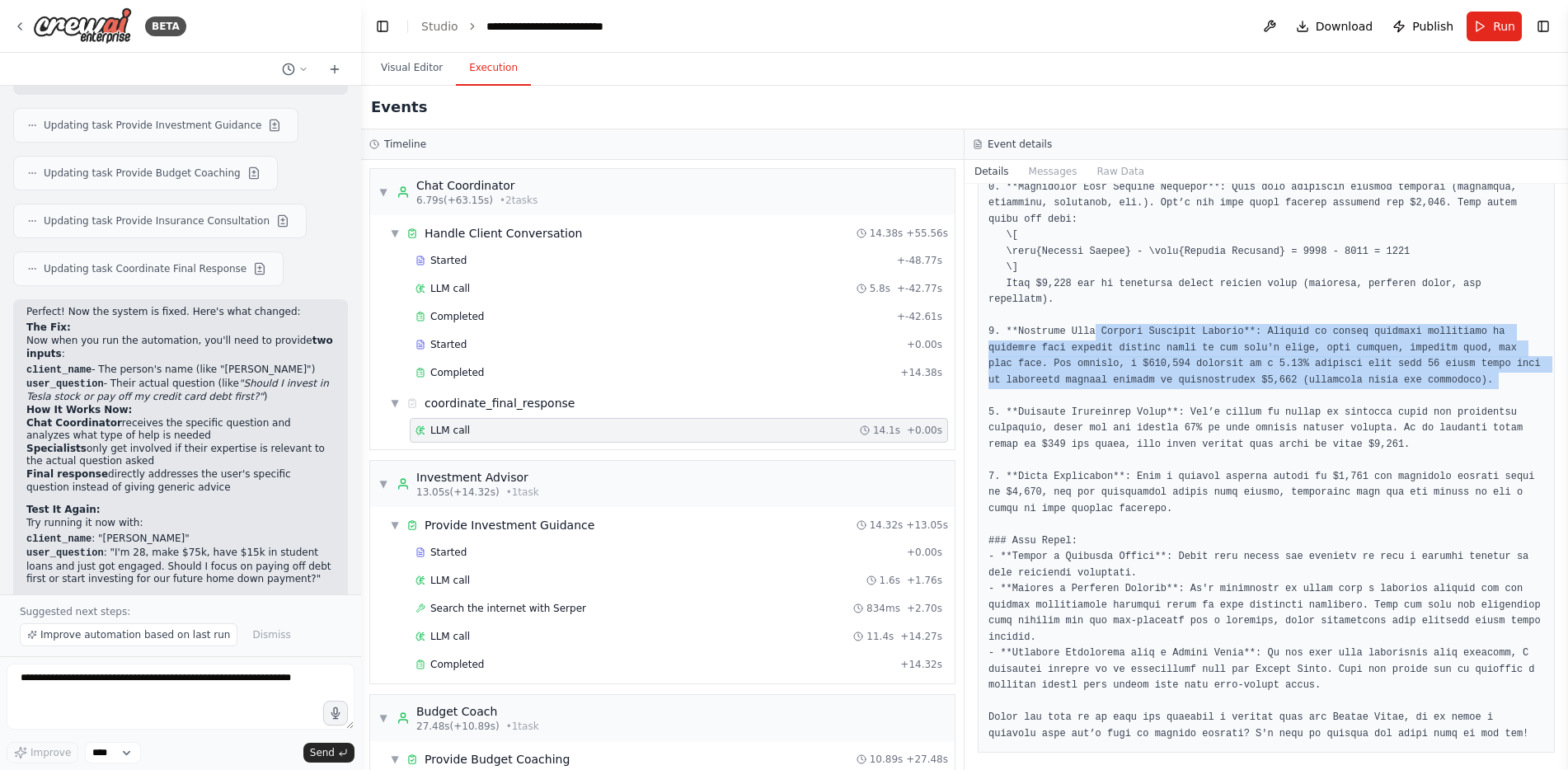
drag, startPoint x: 1085, startPoint y: 317, endPoint x: 1393, endPoint y: 375, distance: 313.4
click at [1381, 375] on pre at bounding box center [1267, 227] width 556 height 1029
click at [1396, 375] on pre at bounding box center [1267, 227] width 556 height 1029
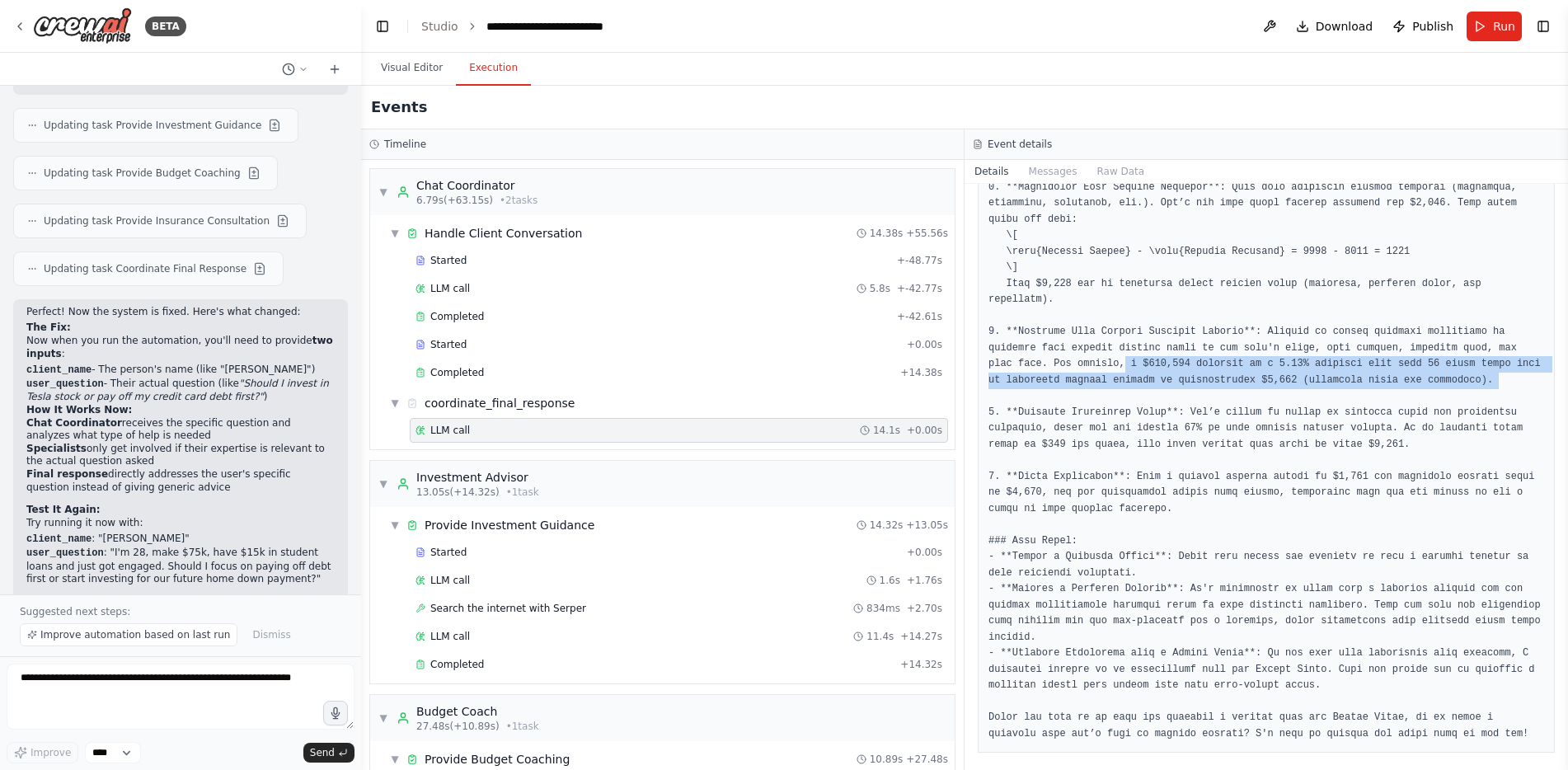
drag, startPoint x: 1035, startPoint y: 345, endPoint x: 1411, endPoint y: 376, distance: 377.3
click at [1411, 376] on pre at bounding box center [1267, 227] width 556 height 1029
click at [1411, 377] on pre at bounding box center [1267, 227] width 556 height 1029
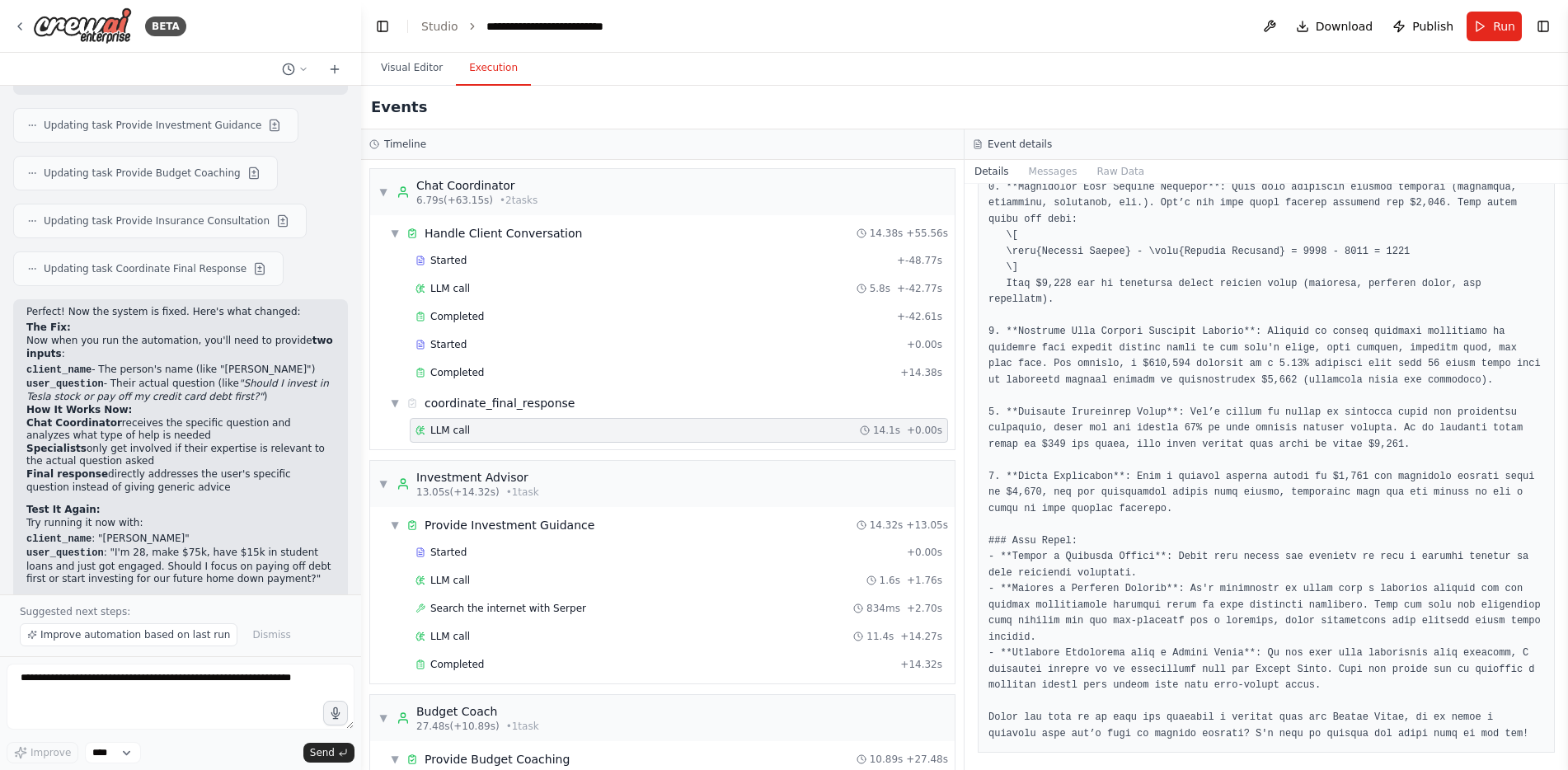
click at [1393, 395] on pre at bounding box center [1267, 227] width 556 height 1029
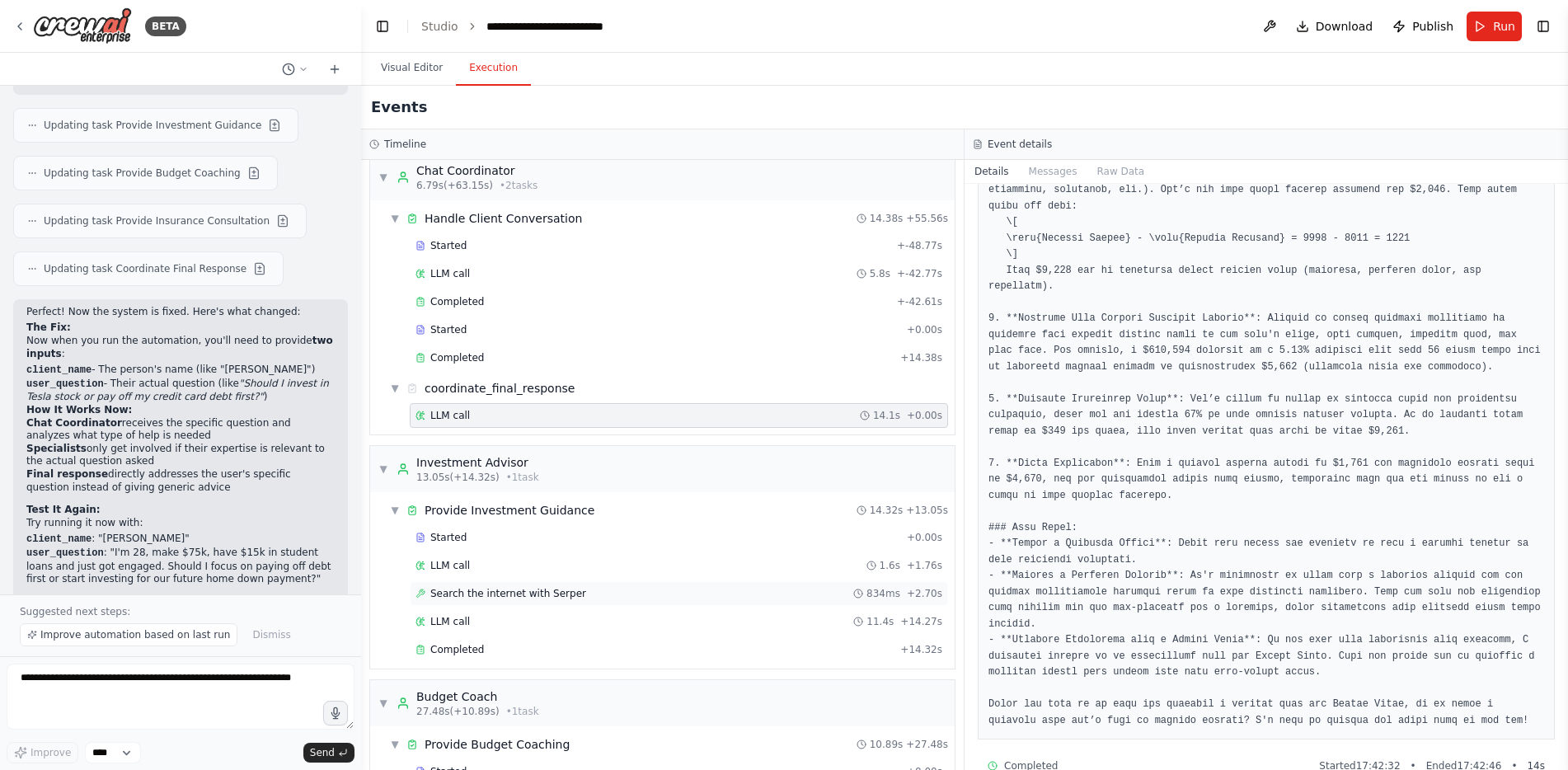
scroll to position [0, 0]
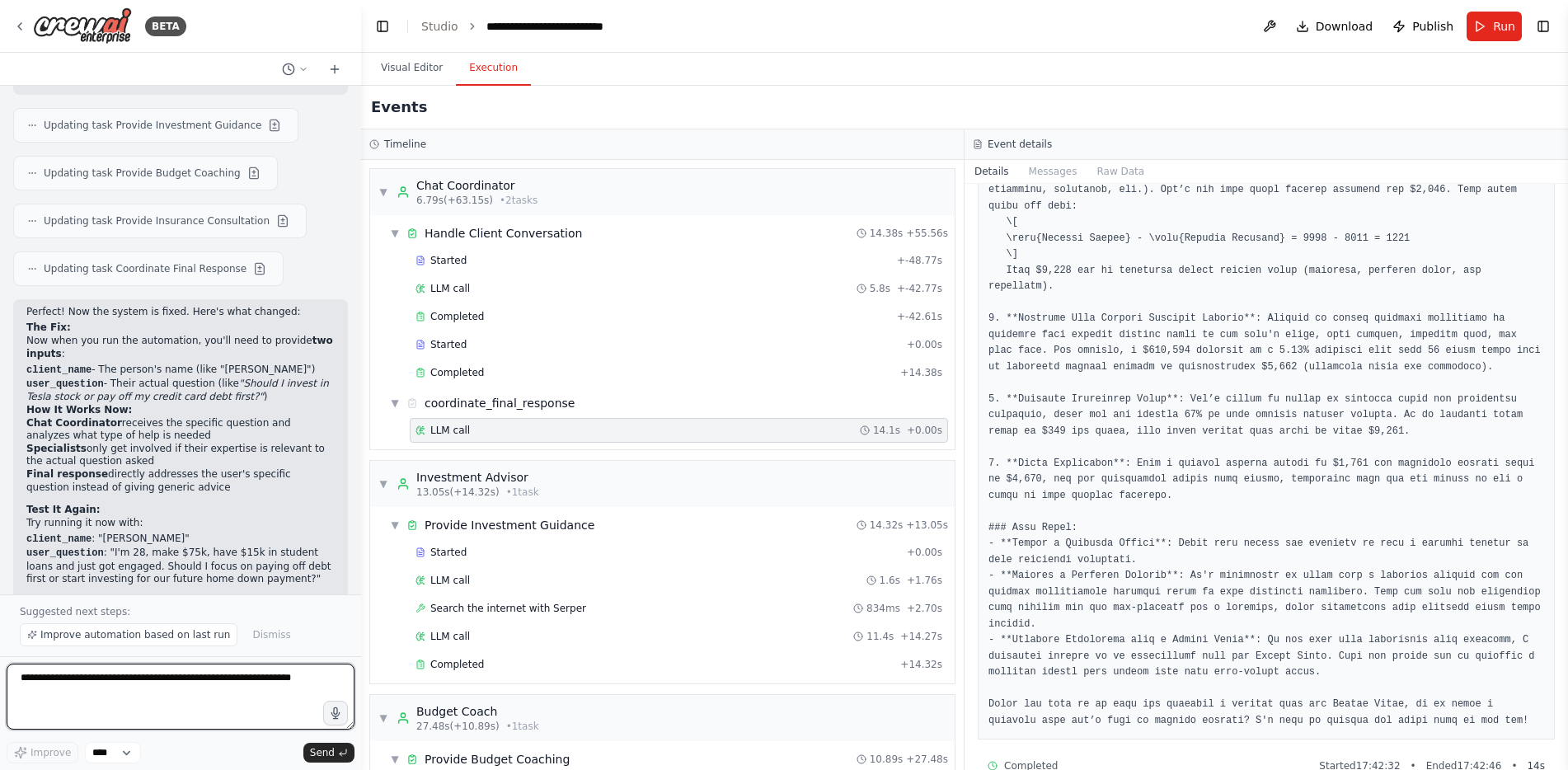
click at [165, 680] on textarea at bounding box center [180, 697] width 348 height 66
type textarea "*"
type textarea "**********"
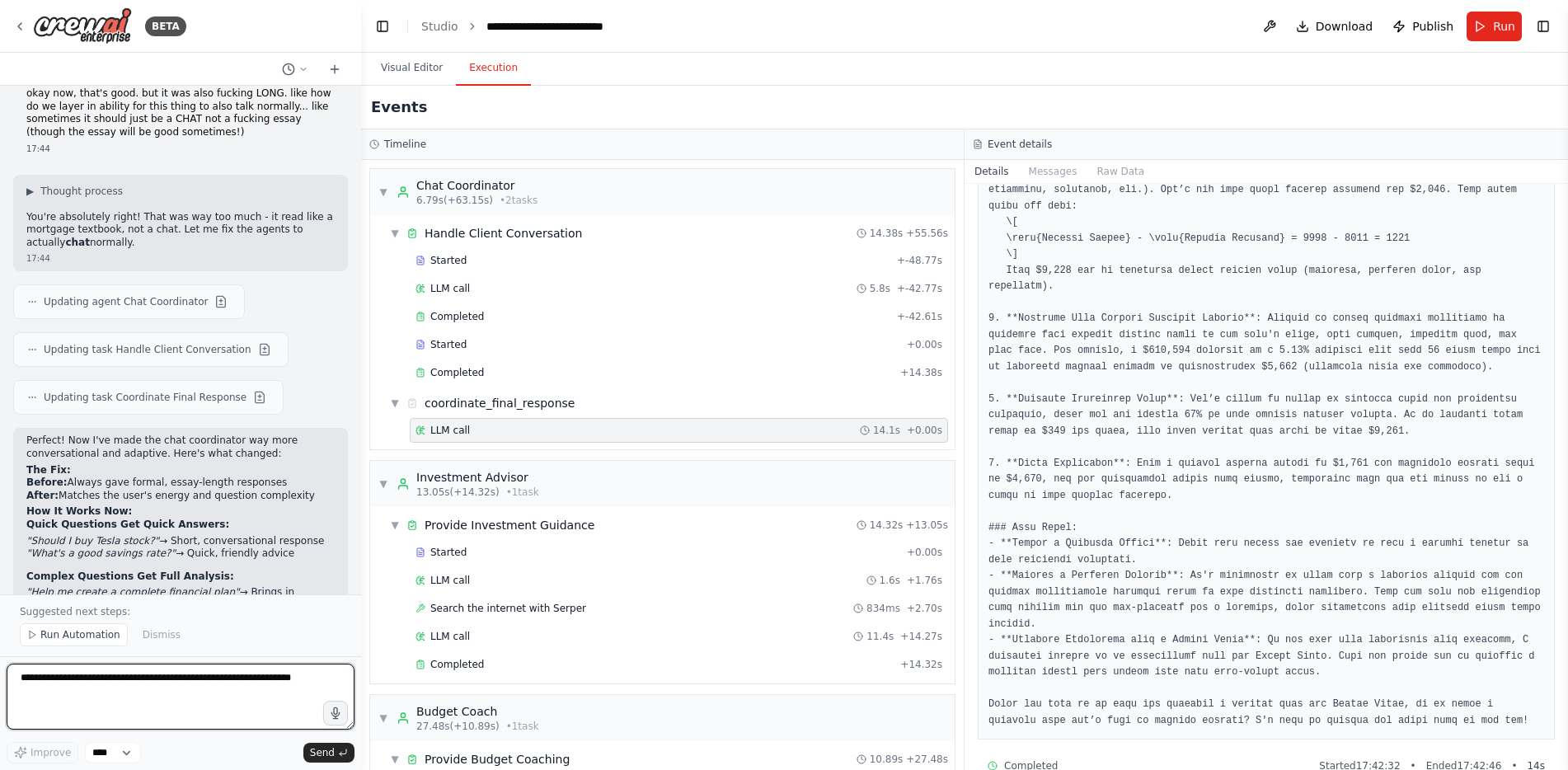
scroll to position [7003, 0]
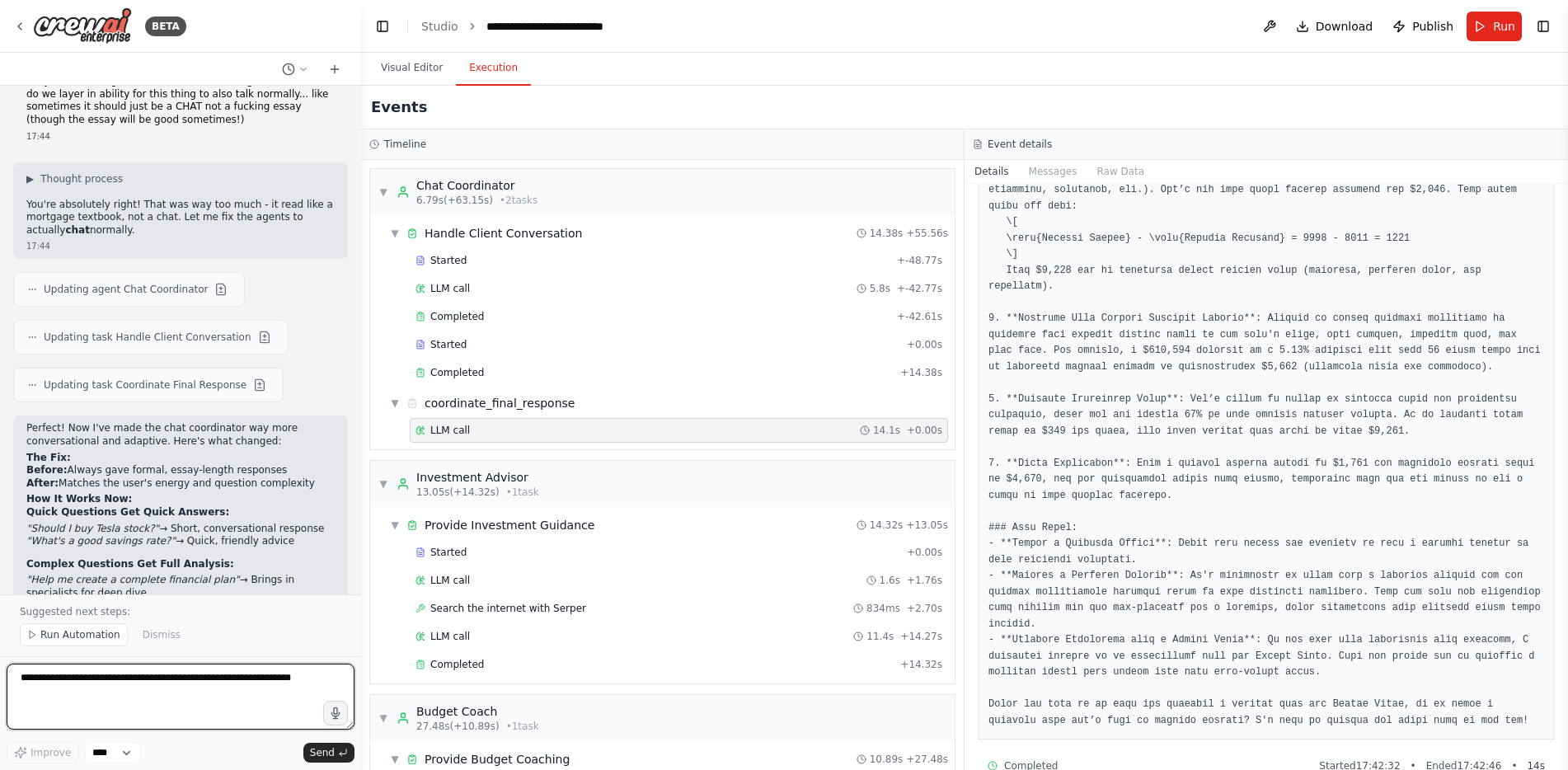
click at [201, 704] on textarea at bounding box center [180, 697] width 348 height 66
type textarea "**********"
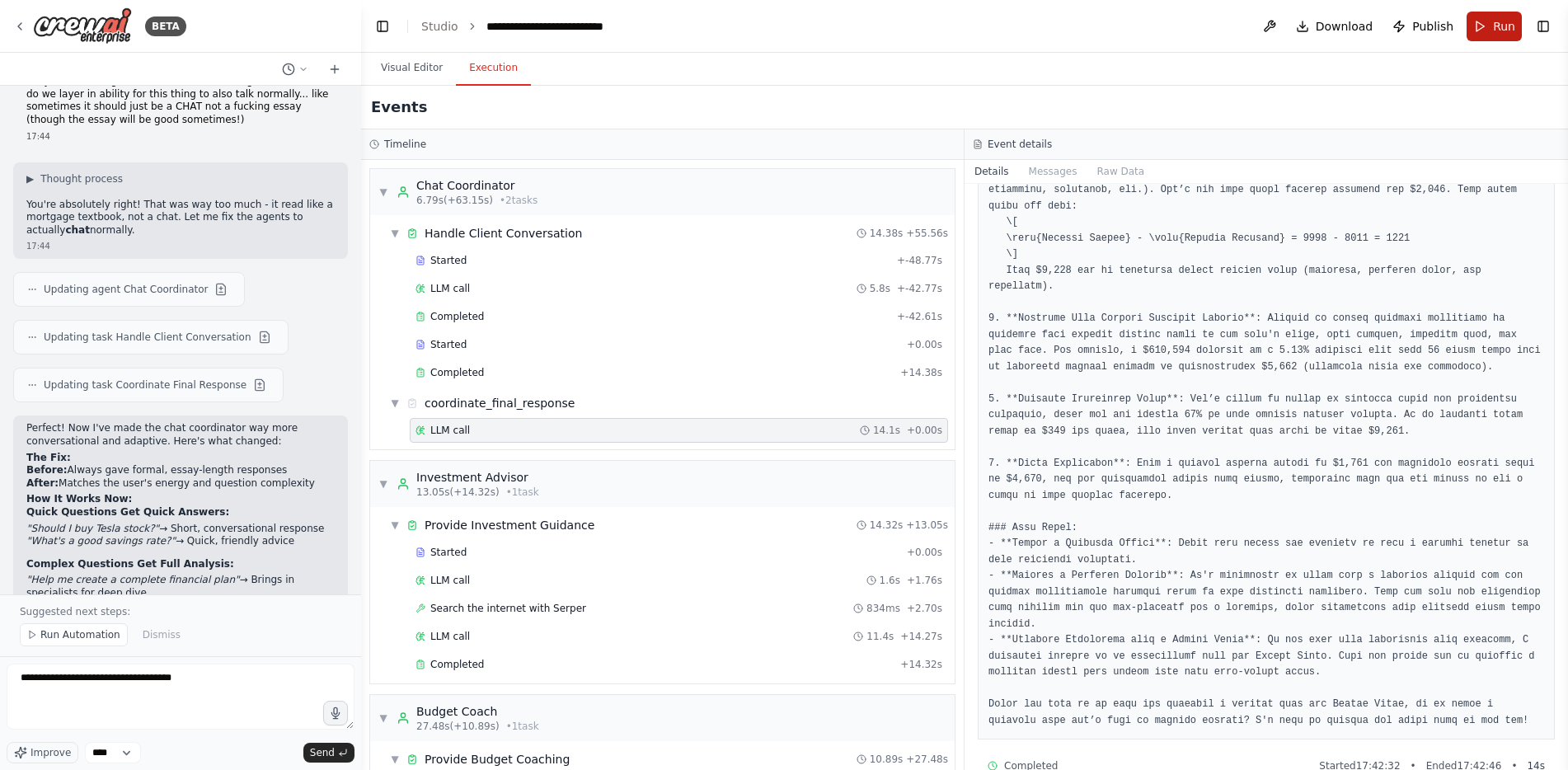
click at [1483, 20] on button "Run" at bounding box center [1494, 26] width 55 height 30
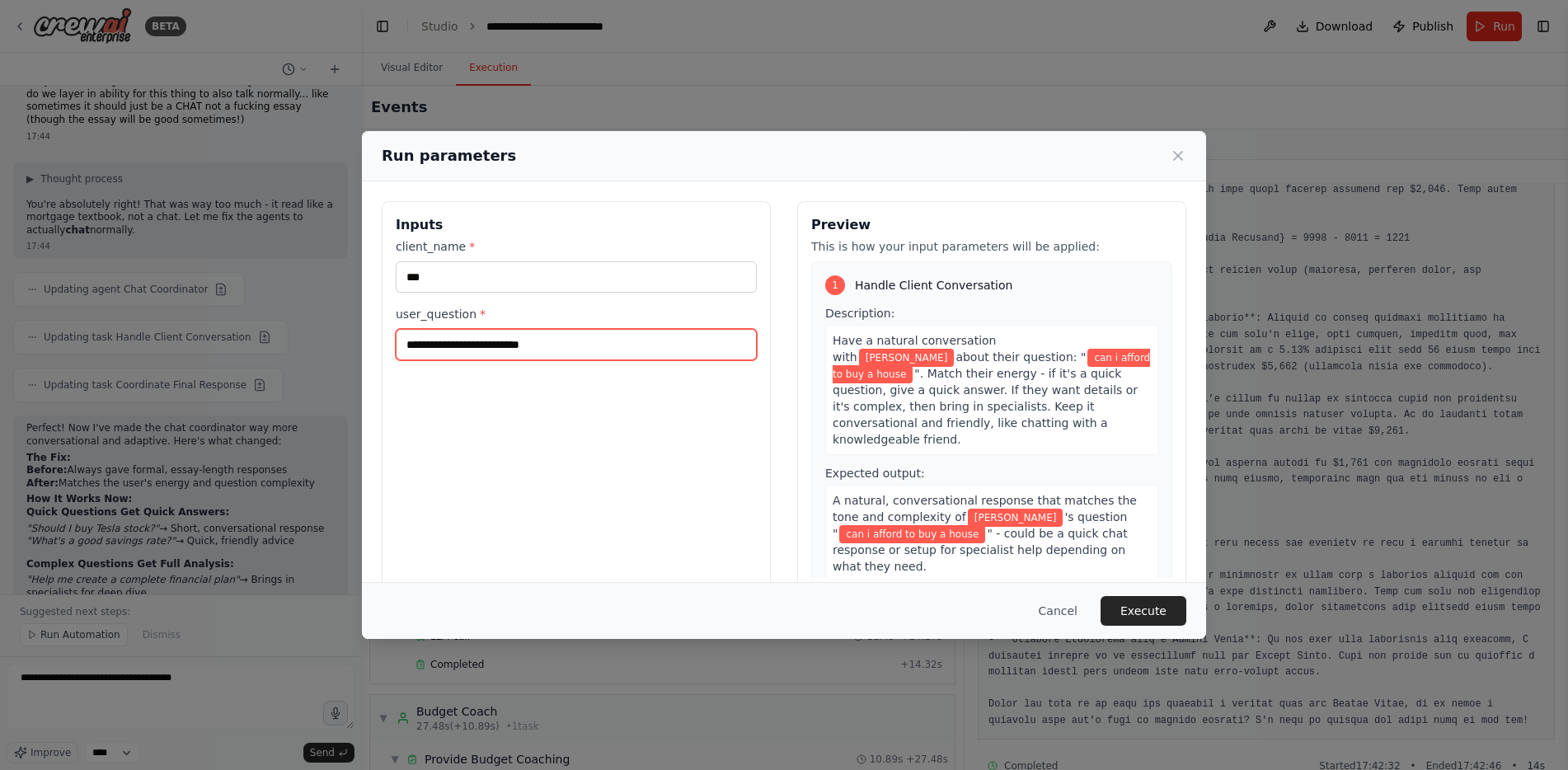
drag, startPoint x: 606, startPoint y: 348, endPoint x: 385, endPoint y: 342, distance: 221.1
click at [385, 342] on div "**********" at bounding box center [576, 396] width 389 height 391
type input "**********"
click at [1149, 618] on button "Execute" at bounding box center [1144, 611] width 86 height 30
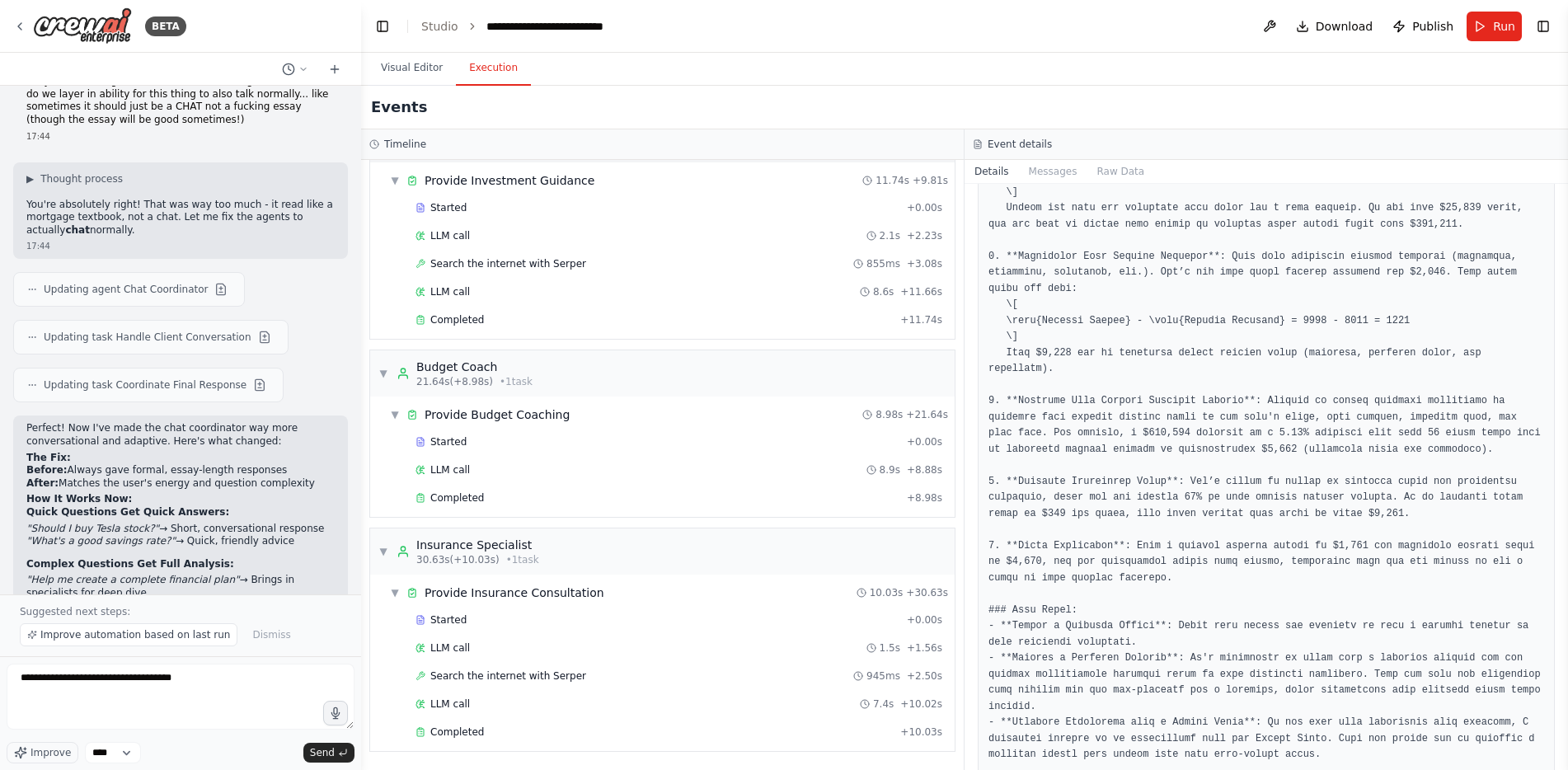
scroll to position [0, 0]
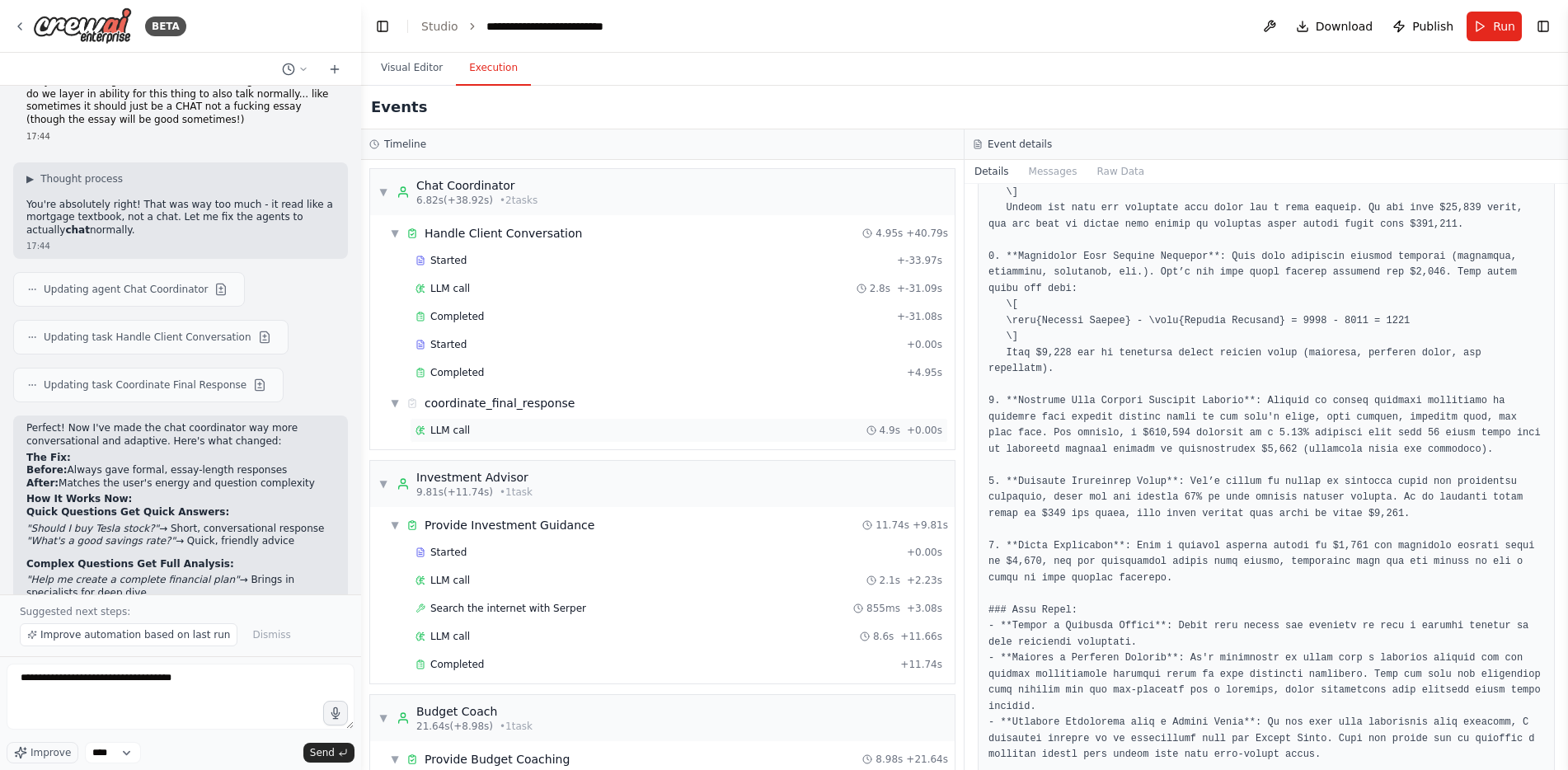
click at [564, 424] on div "LLM call 4.9s + 0.00s" at bounding box center [679, 430] width 527 height 14
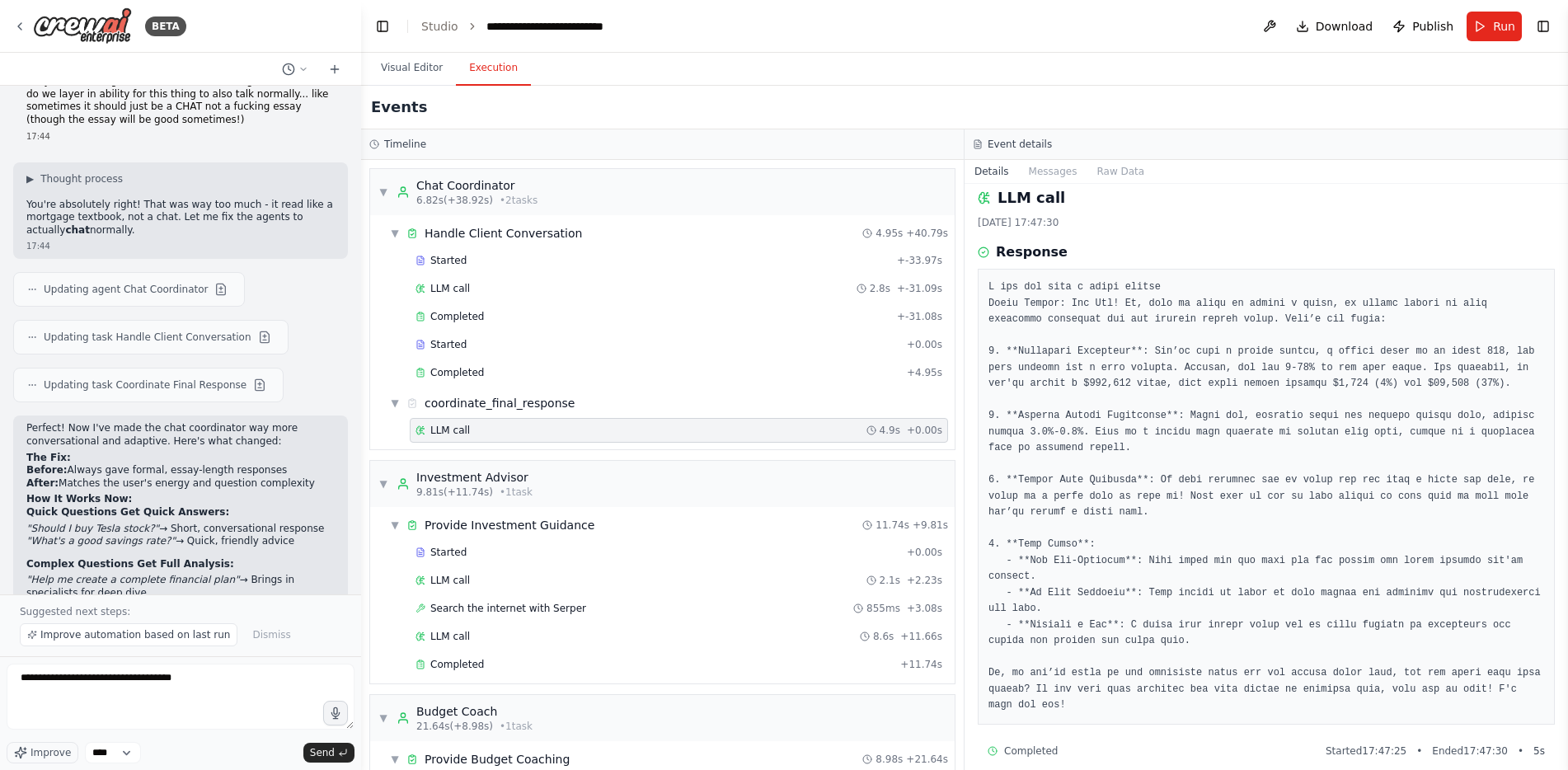
scroll to position [12, 0]
drag, startPoint x: 218, startPoint y: 679, endPoint x: 9, endPoint y: 670, distance: 209.2
click at [4, 673] on div "BETA want to lay foundation/architecture for a digital financial planner. needs…" at bounding box center [180, 385] width 361 height 770
click at [1100, 368] on pre at bounding box center [1267, 496] width 556 height 434
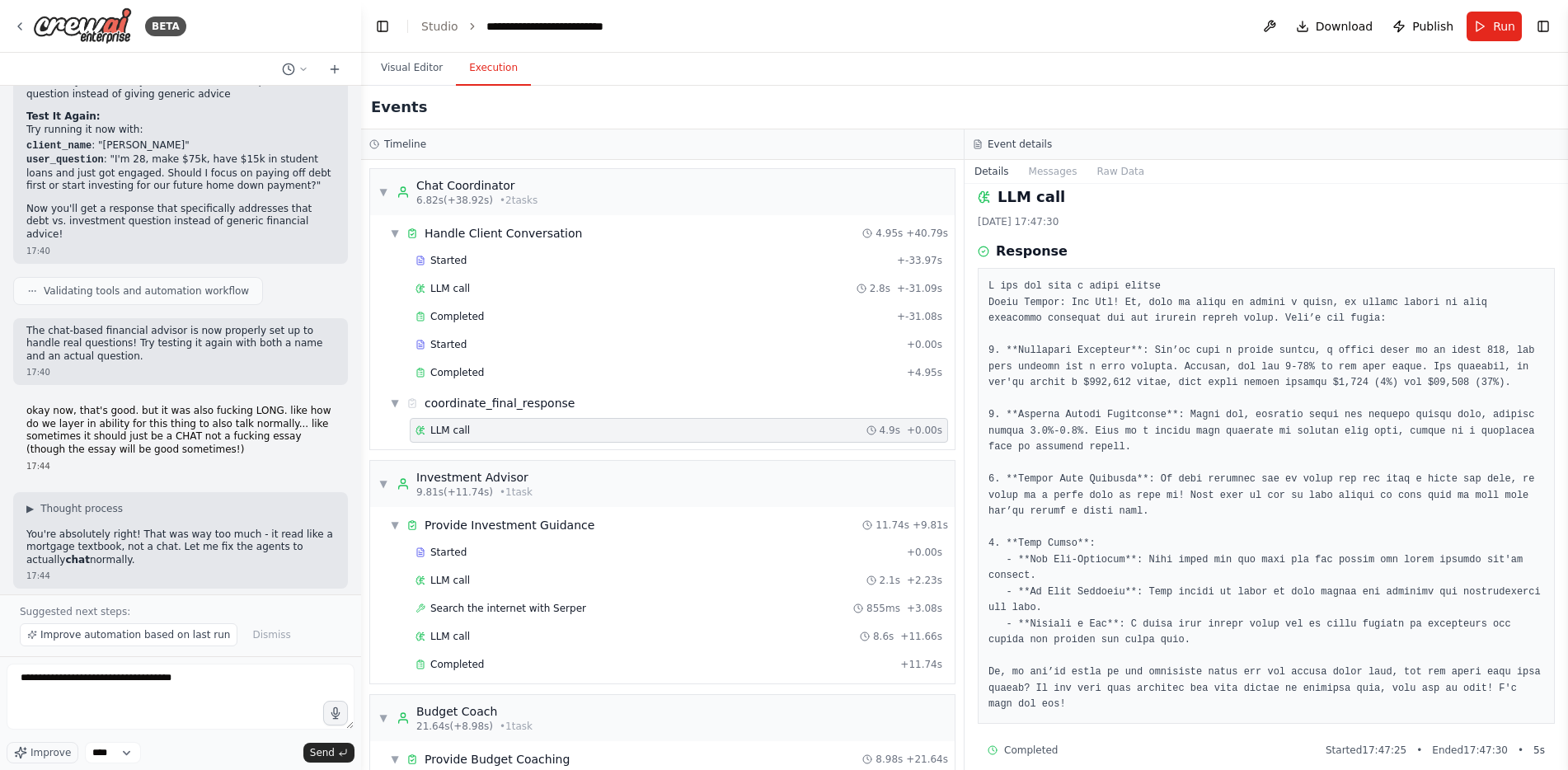
scroll to position [7003, 0]
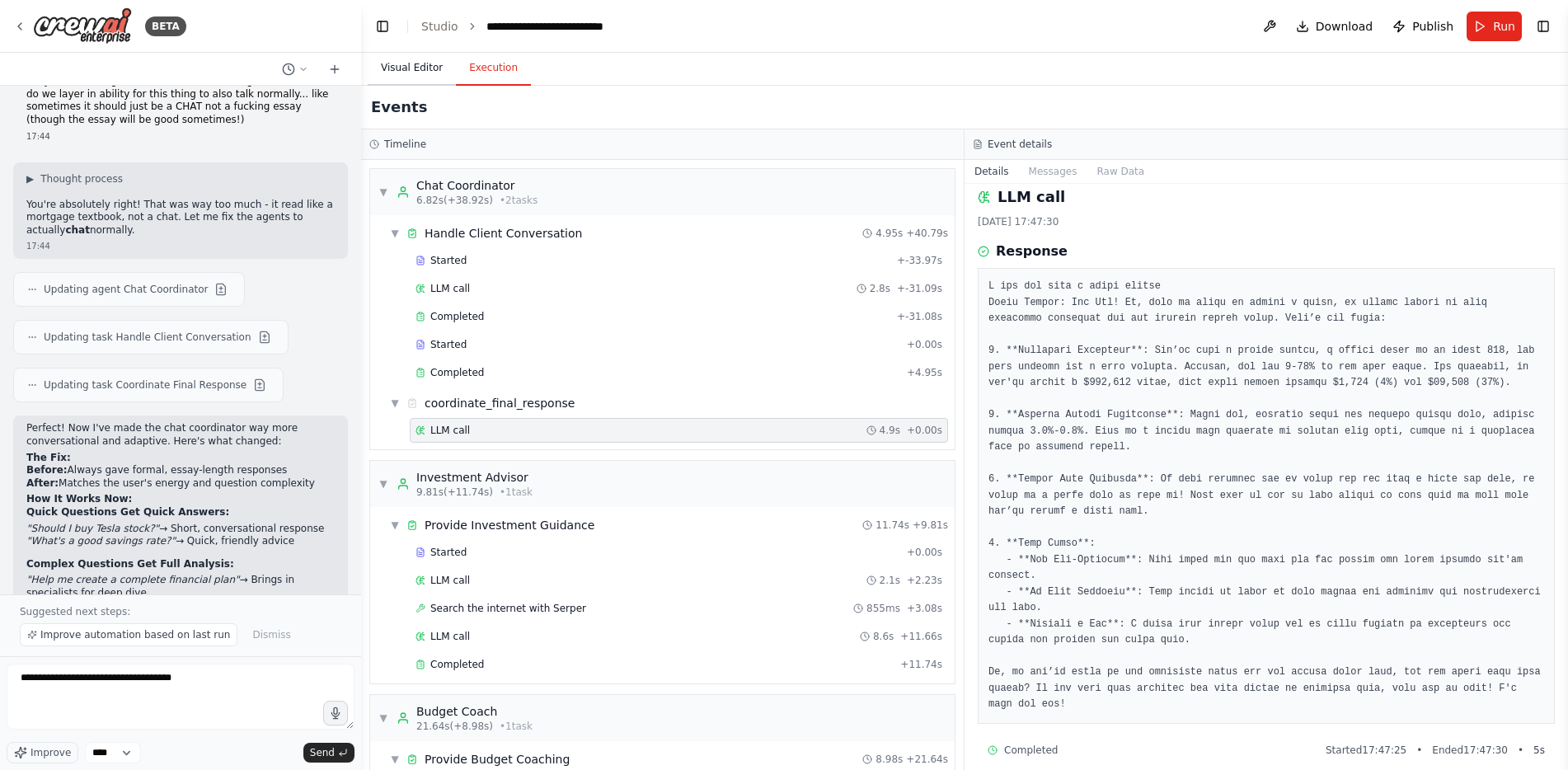
click at [403, 72] on button "Visual Editor" at bounding box center [412, 69] width 89 height 34
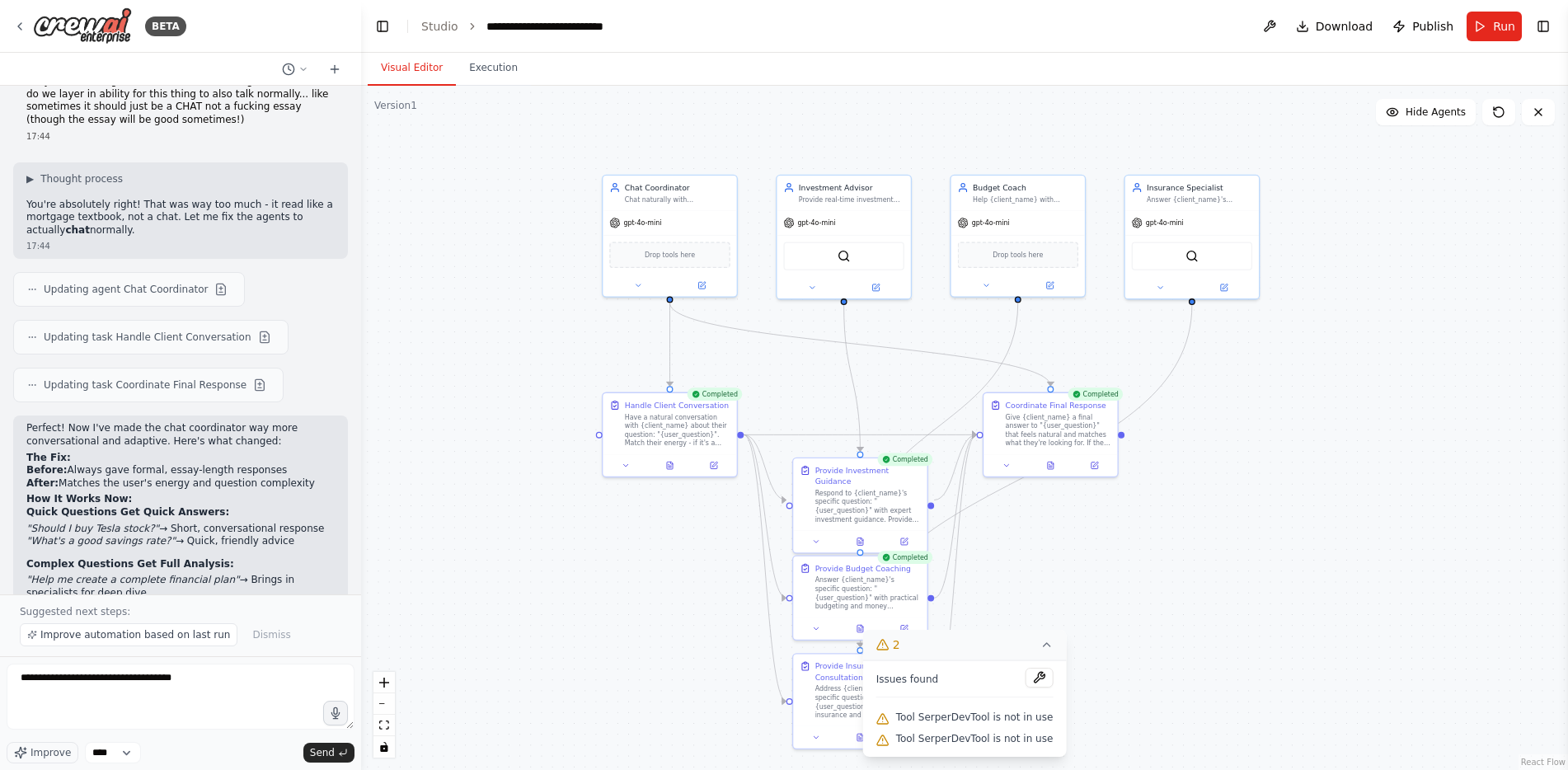
drag, startPoint x: 1190, startPoint y: 433, endPoint x: 1261, endPoint y: 472, distance: 81.0
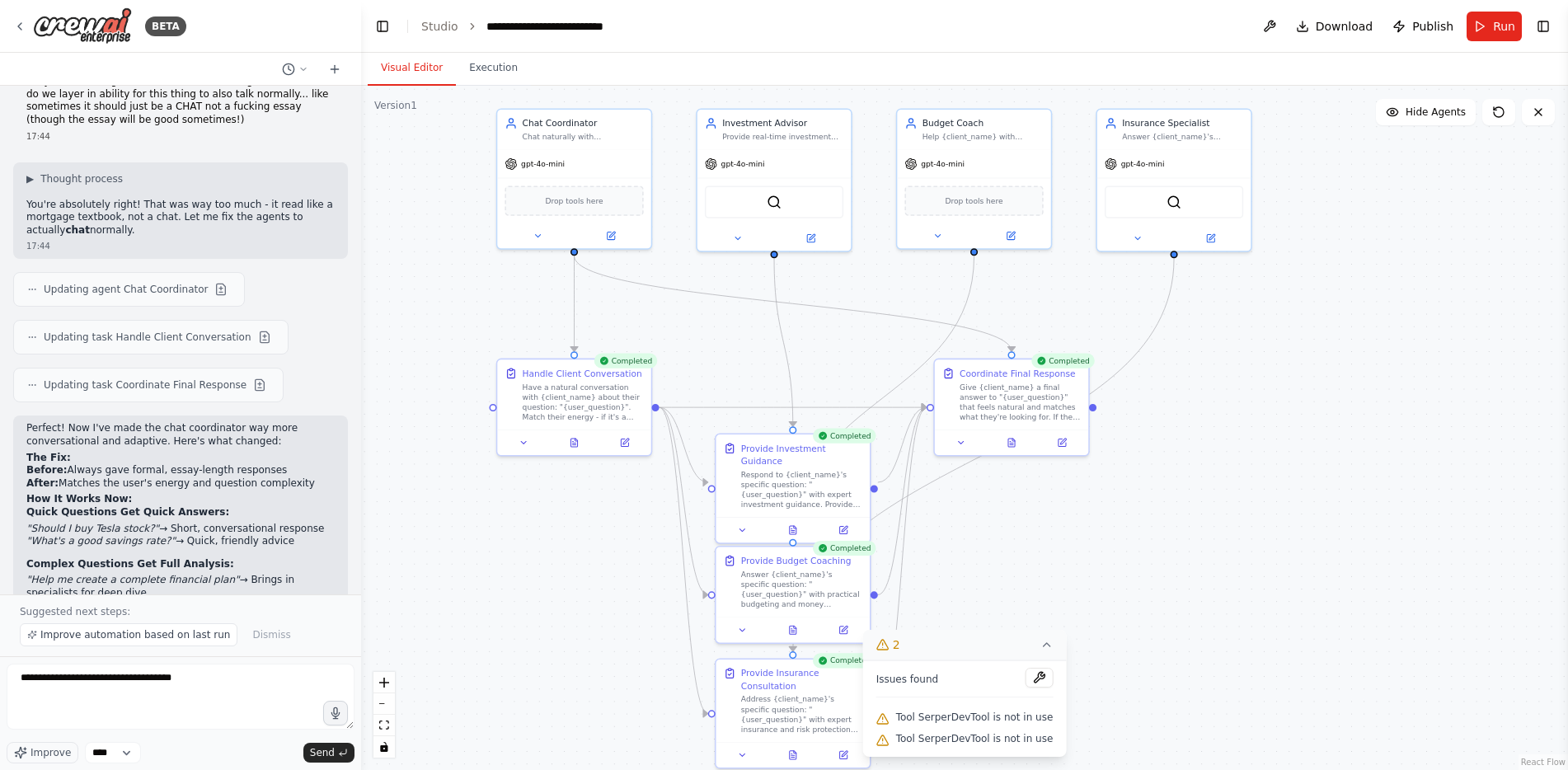
drag, startPoint x: 1193, startPoint y: 461, endPoint x: 1129, endPoint y: 405, distance: 85.0
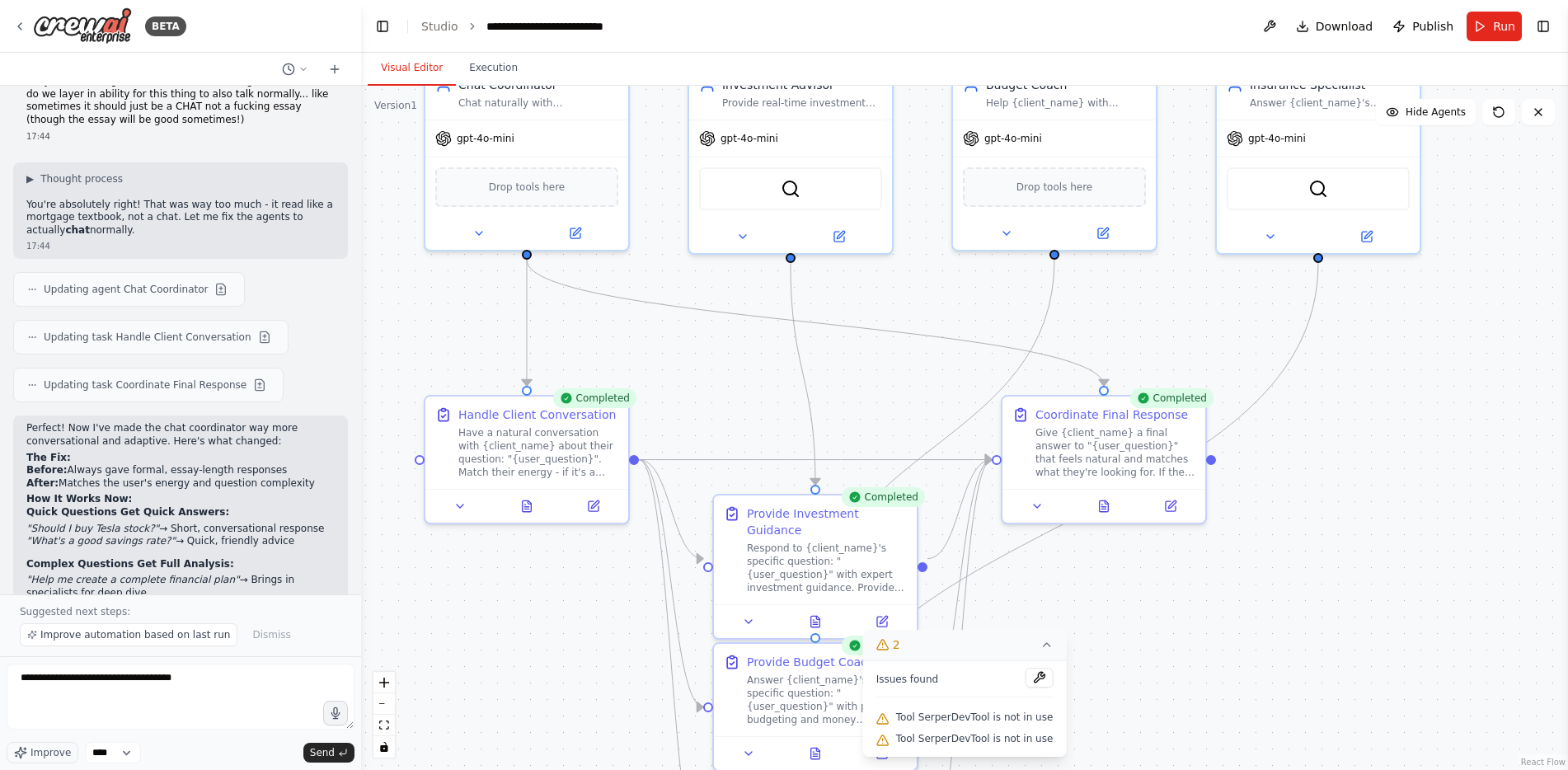
drag, startPoint x: 774, startPoint y: 390, endPoint x: 774, endPoint y: 499, distance: 109.0
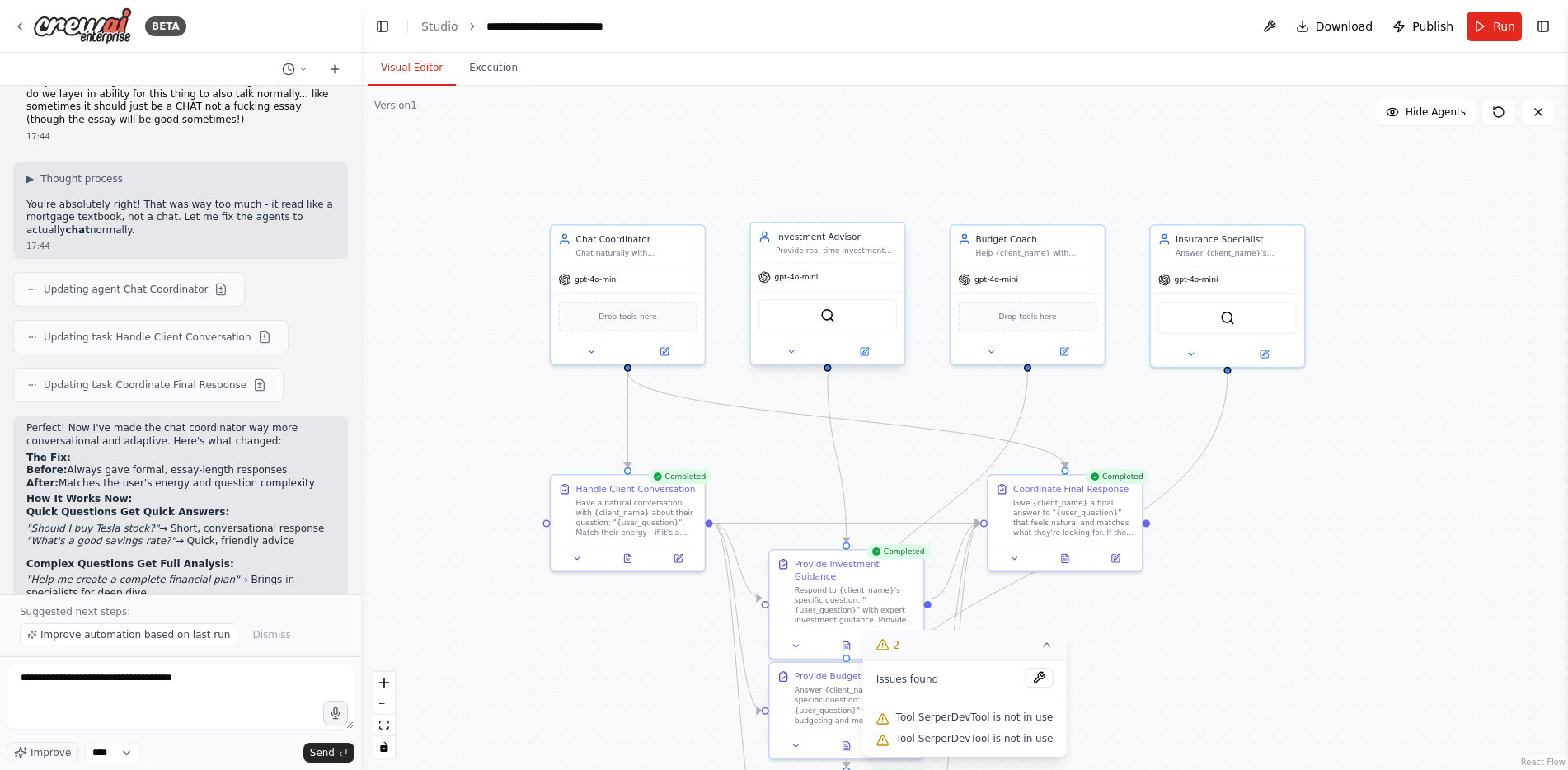
click at [838, 258] on div "Investment Advisor Provide real-time investment advice, market insights, and po…" at bounding box center [828, 242] width 154 height 41
drag, startPoint x: 211, startPoint y: 682, endPoint x: -5, endPoint y: 656, distance: 217.6
click at [0, 656] on html "BETA want to lay foundation/architecture for a digital financial planner. needs…" at bounding box center [784, 385] width 1568 height 770
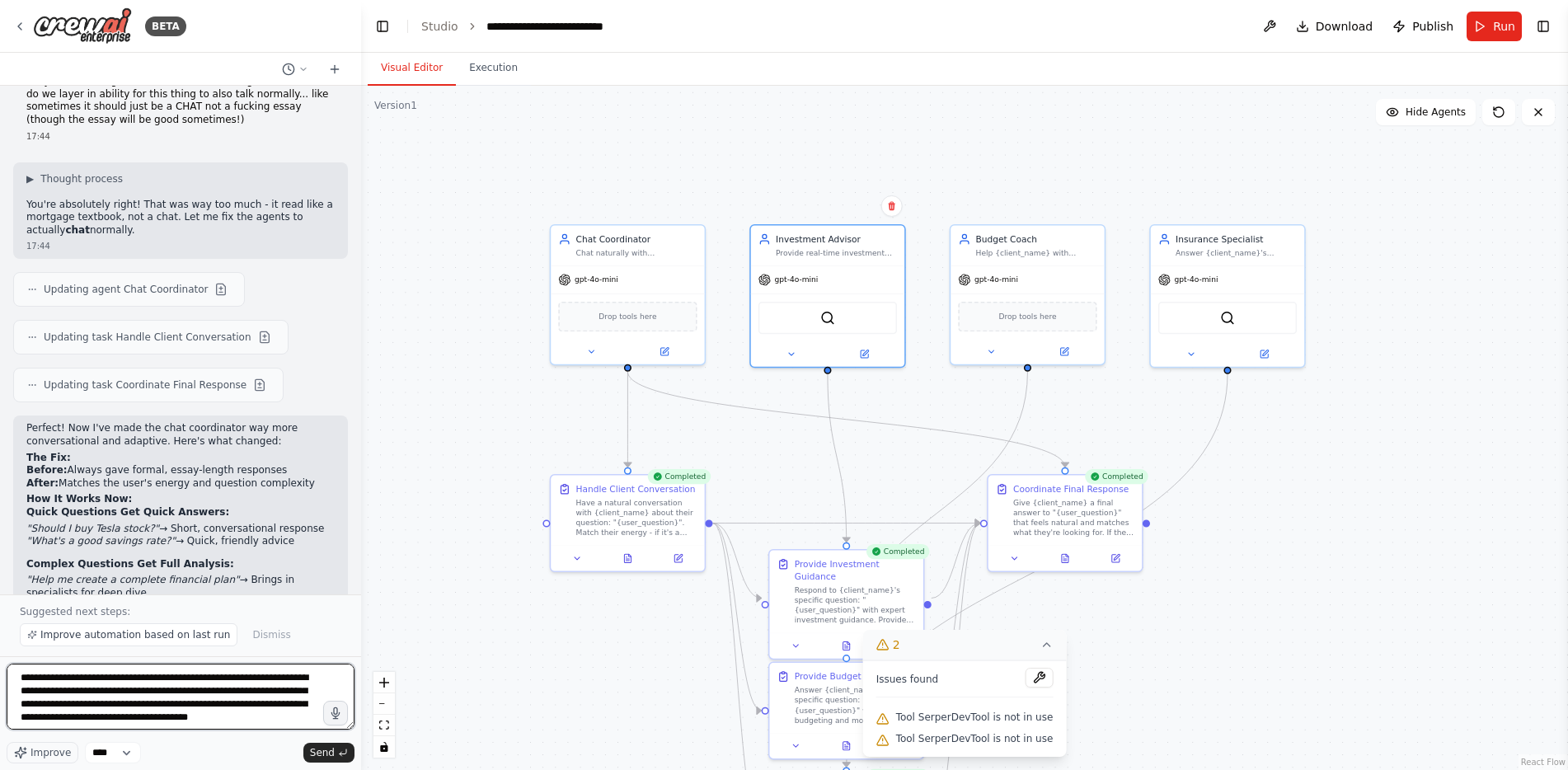
type textarea "**********"
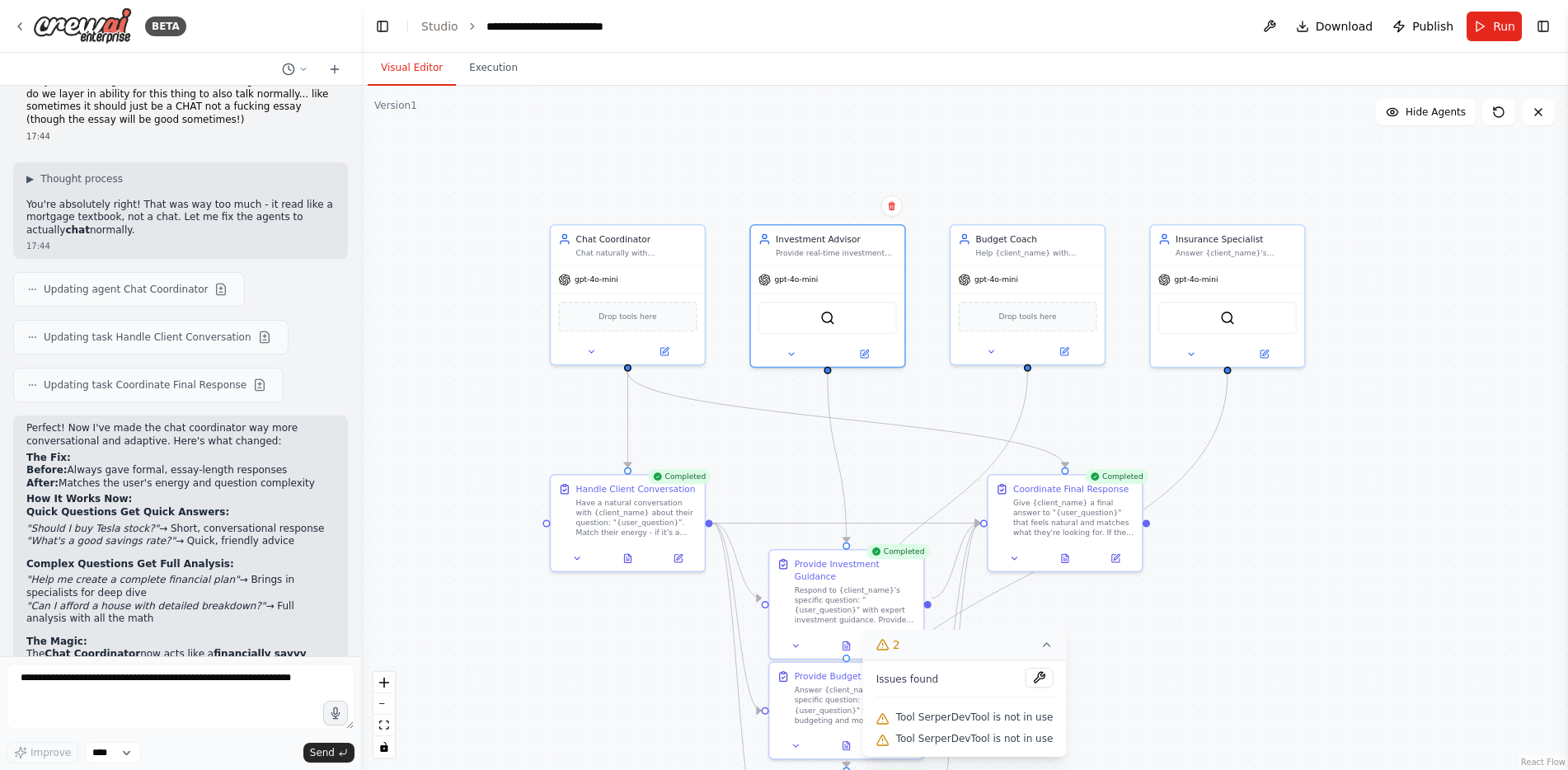
scroll to position [7078, 0]
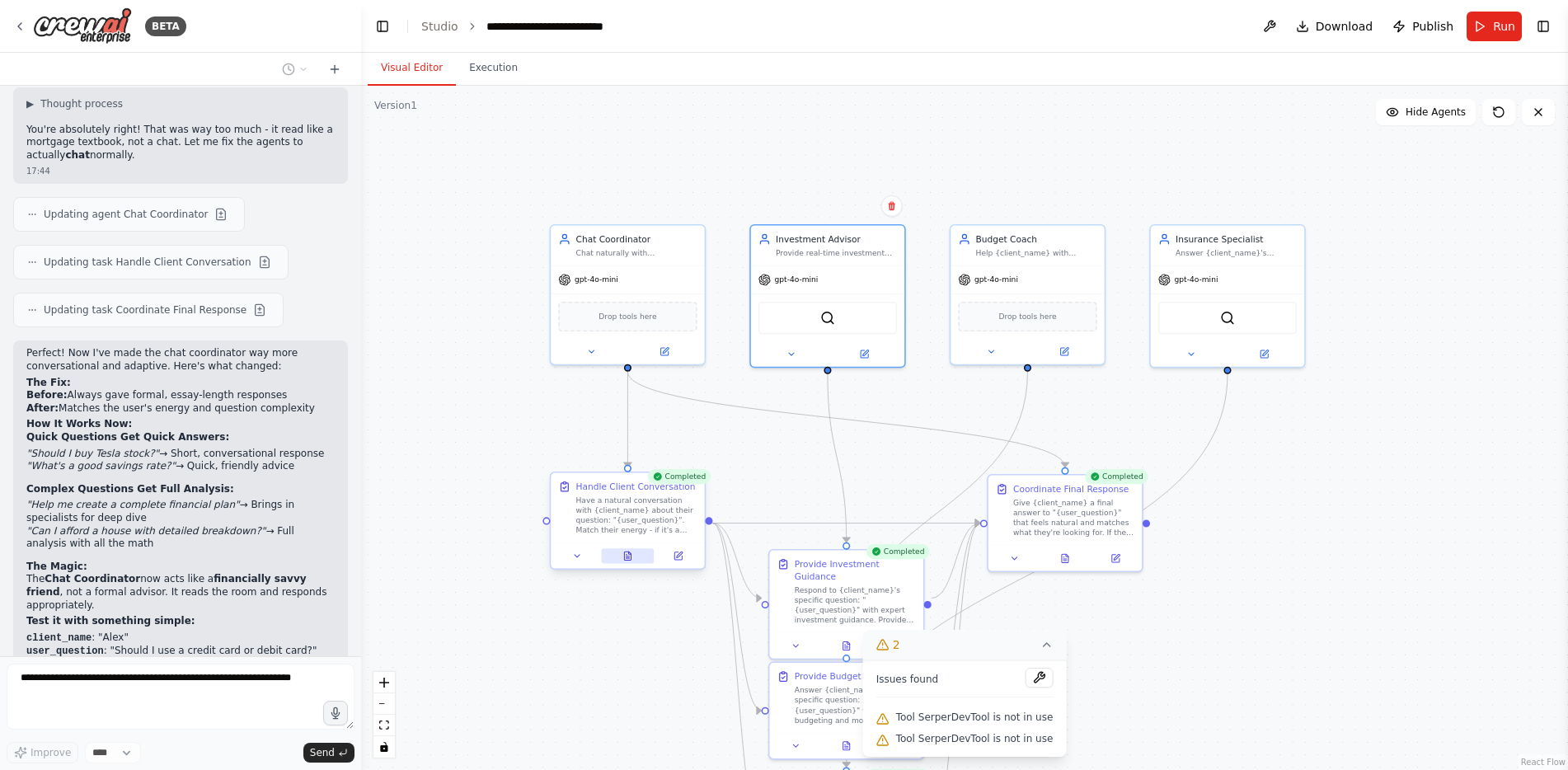
click at [630, 558] on icon at bounding box center [627, 556] width 10 height 10
click at [578, 562] on button at bounding box center [576, 556] width 43 height 14
click at [577, 556] on icon at bounding box center [576, 556] width 10 height 10
click at [582, 554] on icon at bounding box center [576, 556] width 10 height 10
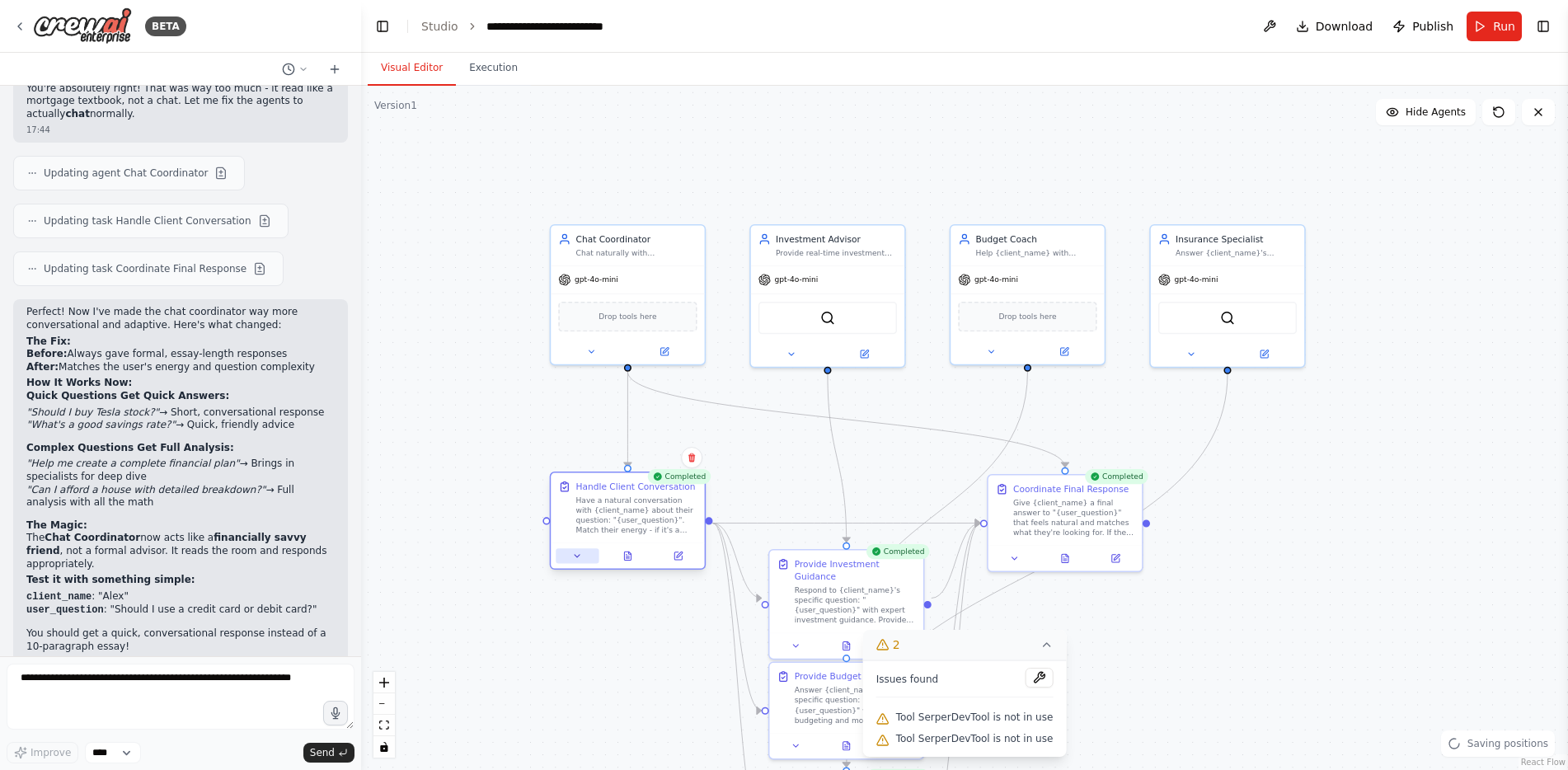
click at [584, 554] on button at bounding box center [576, 556] width 43 height 14
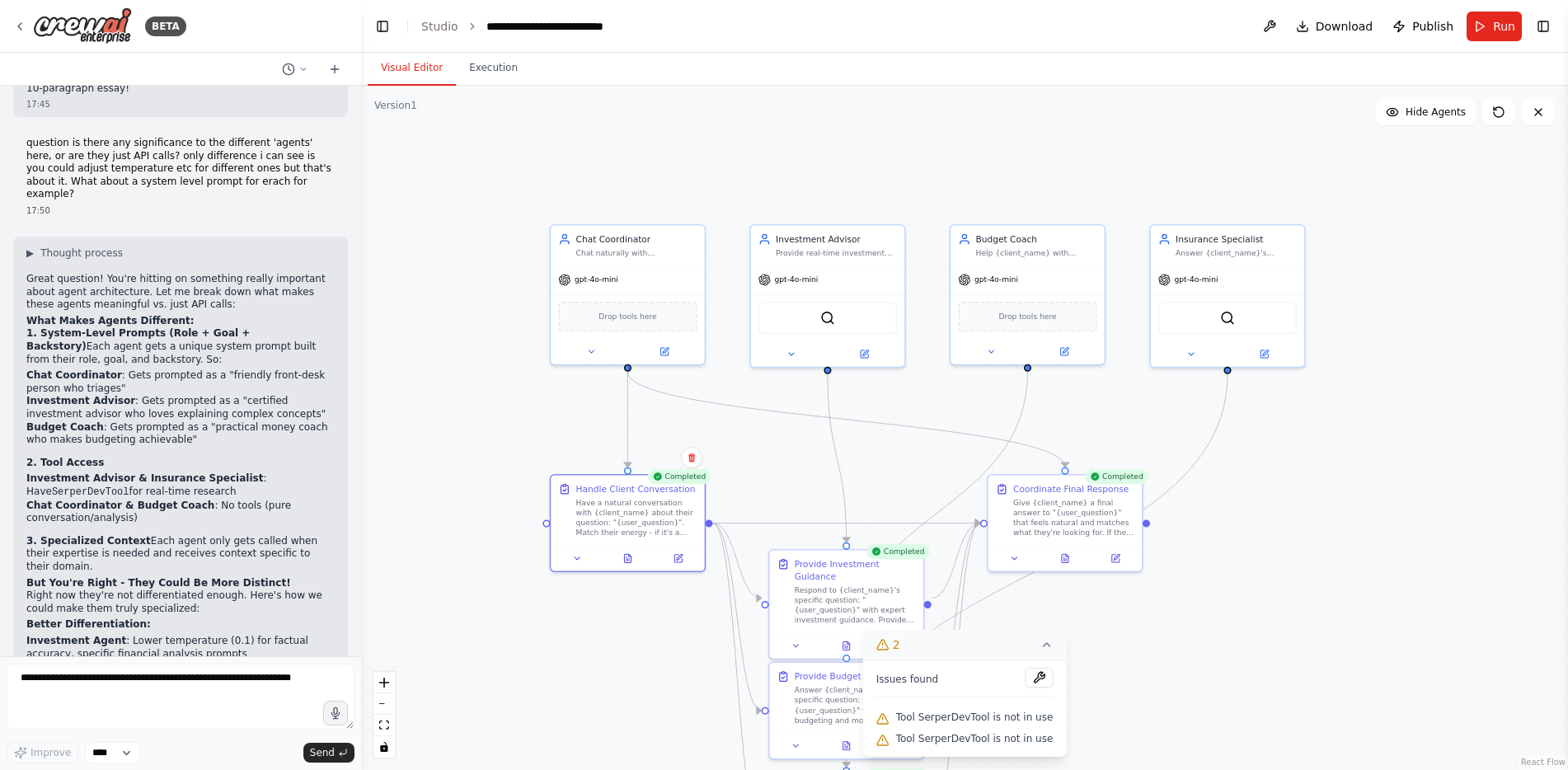
scroll to position [7726, 0]
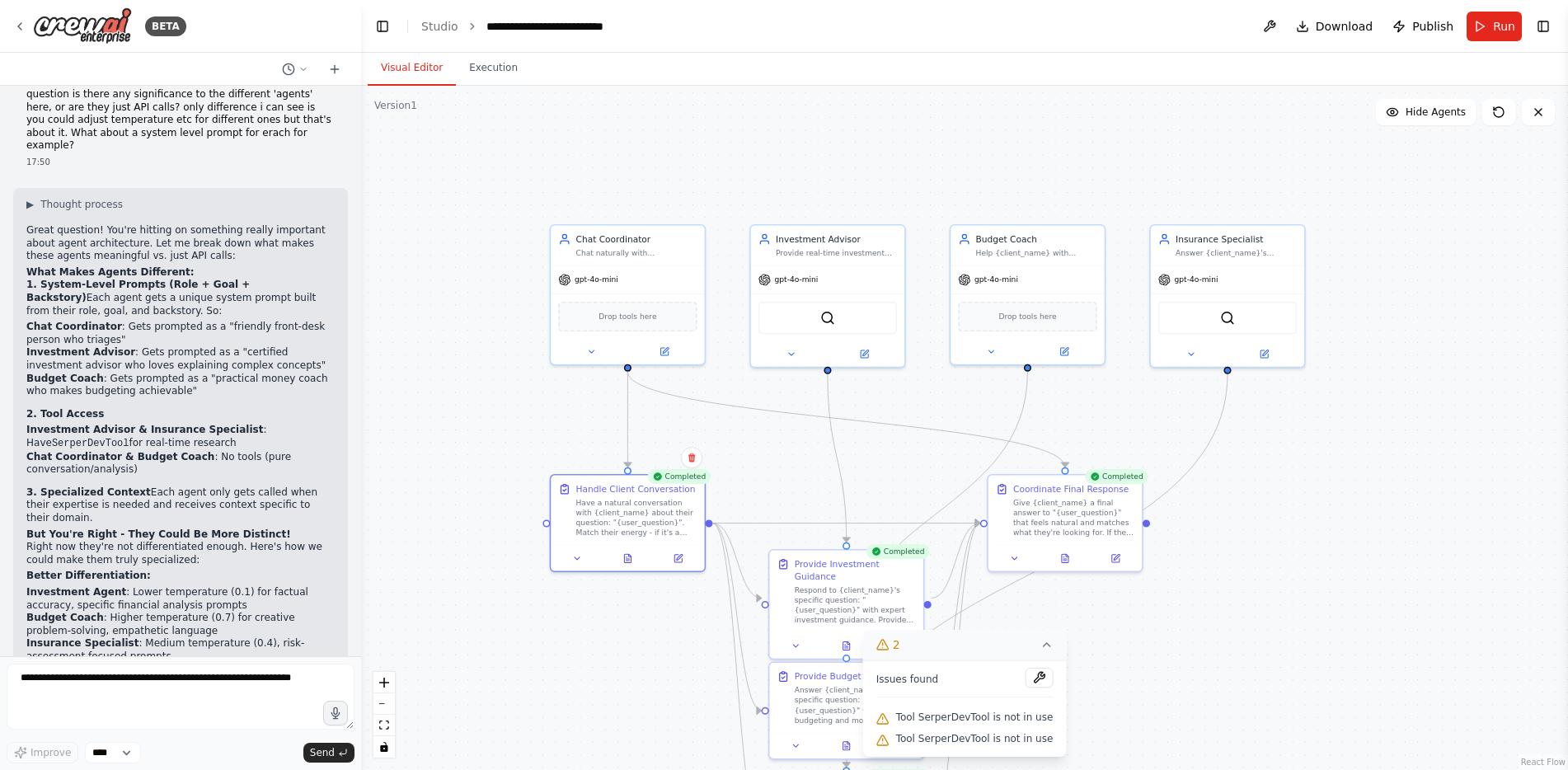
click at [1007, 718] on span "Tool SerperDevTool is not in use" at bounding box center [975, 718] width 157 height 14
drag, startPoint x: 674, startPoint y: 549, endPoint x: 699, endPoint y: 553, distance: 25.3
click at [223, 715] on li "Budget Coach : "Use encouraging language, provide practical examples, avoid jar…" at bounding box center [180, 727] width 309 height 25
click at [215, 507] on div "▶ Thought process Great question! You're hitting on something really important …" at bounding box center [180, 534] width 309 height 672
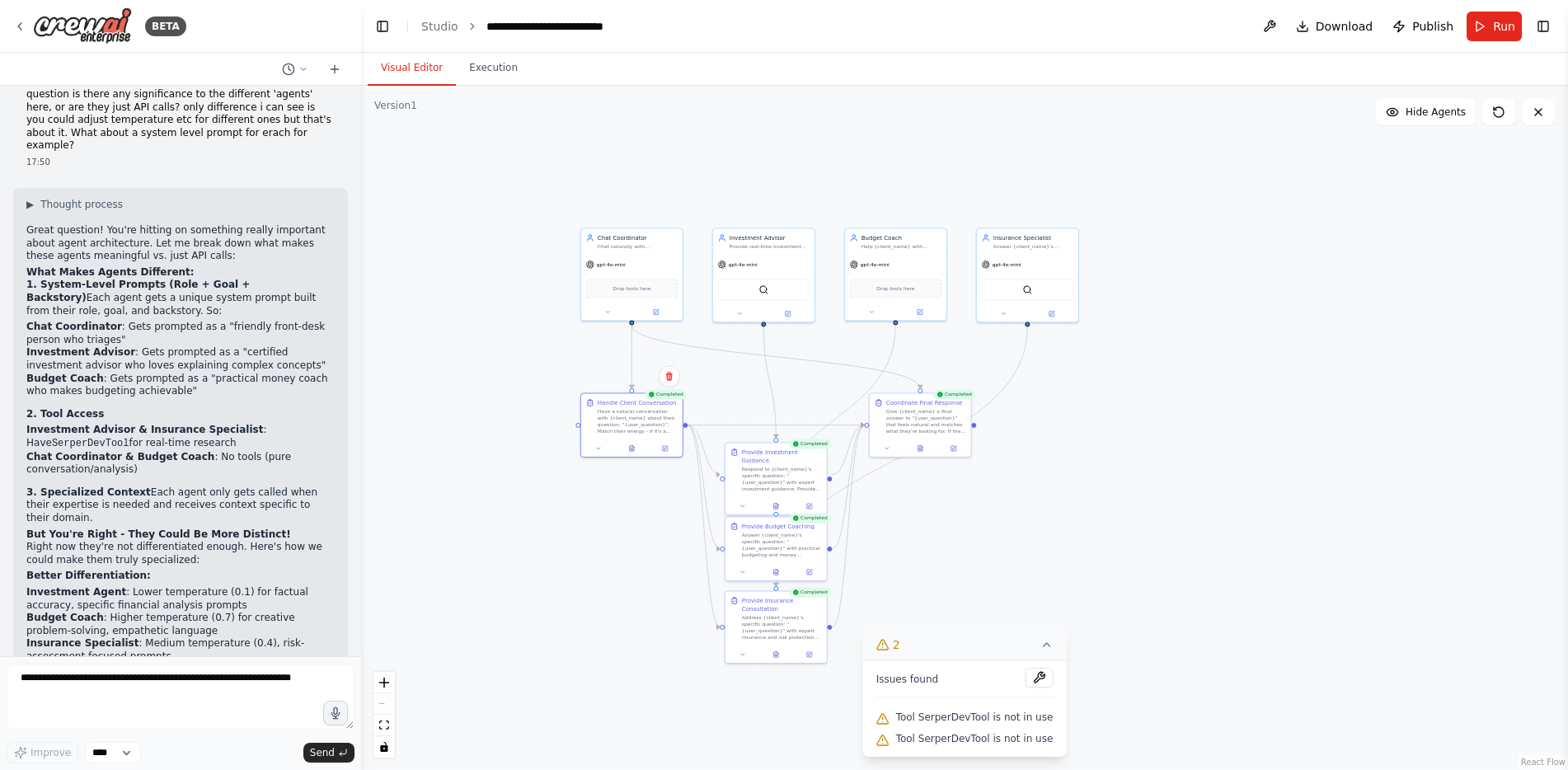
drag, startPoint x: 662, startPoint y: 612, endPoint x: 688, endPoint y: 497, distance: 117.9
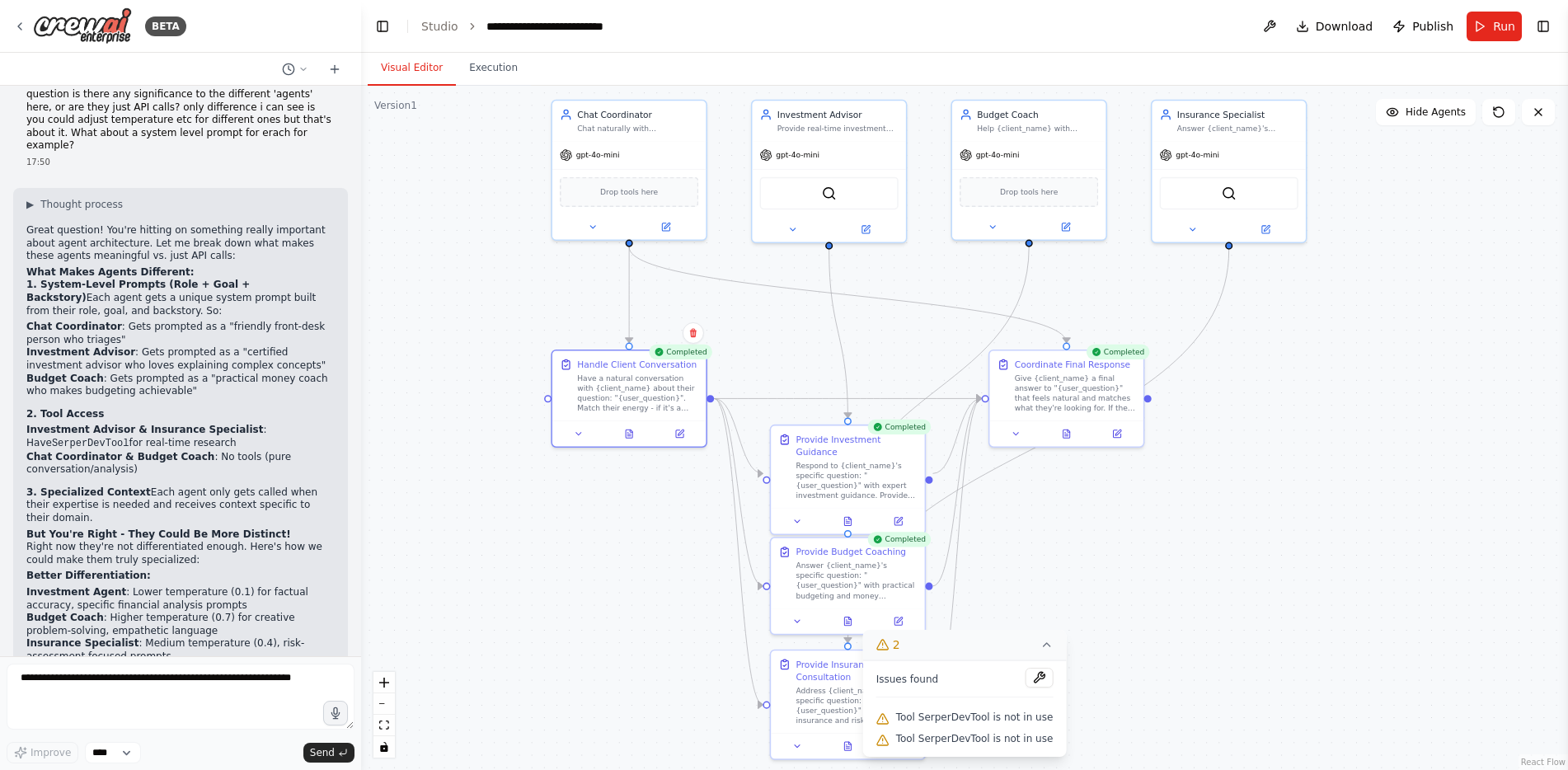
drag, startPoint x: 666, startPoint y: 484, endPoint x: 696, endPoint y: 512, distance: 41.0
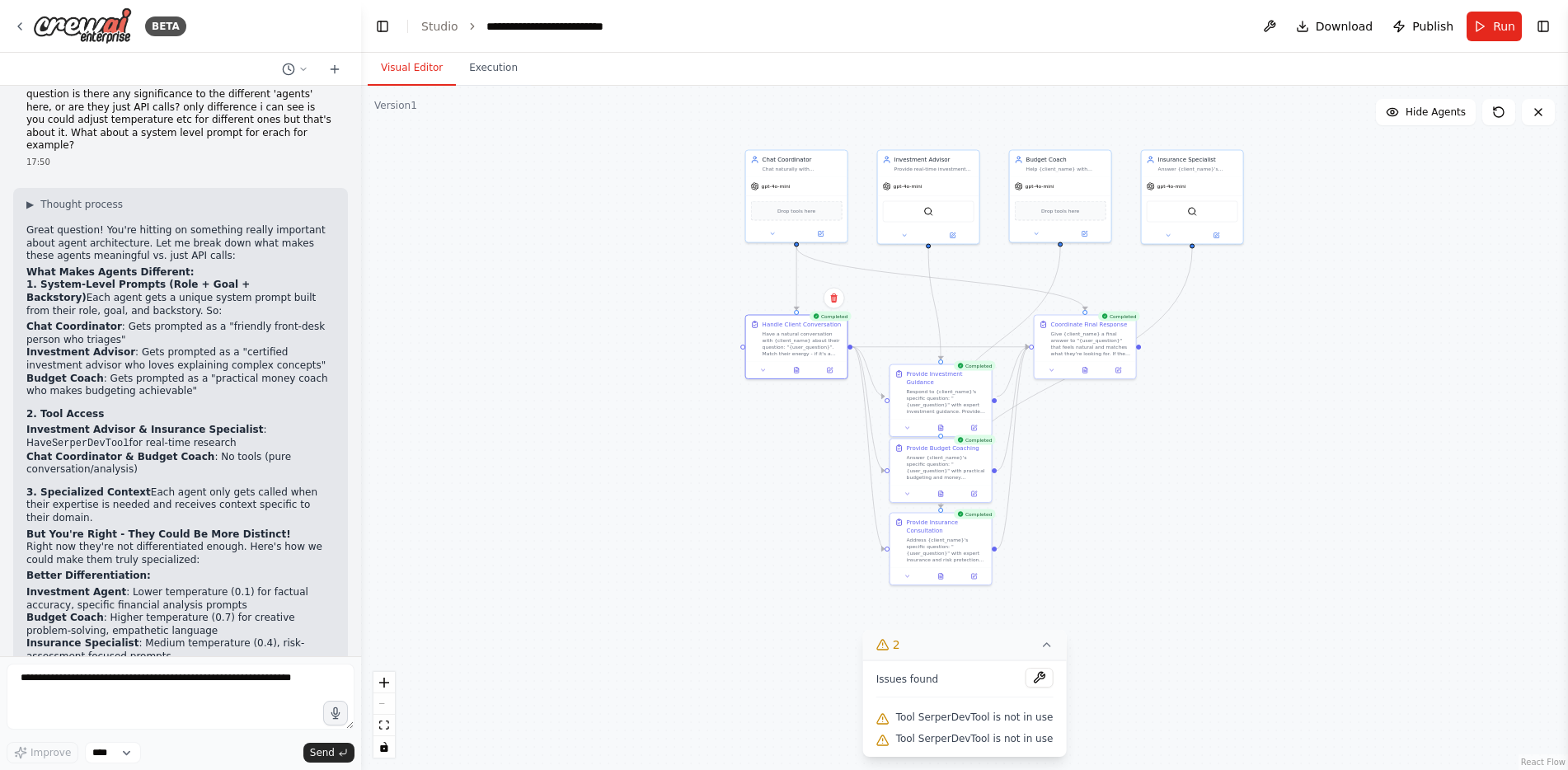
drag, startPoint x: 1208, startPoint y: 500, endPoint x: 1114, endPoint y: 360, distance: 168.6
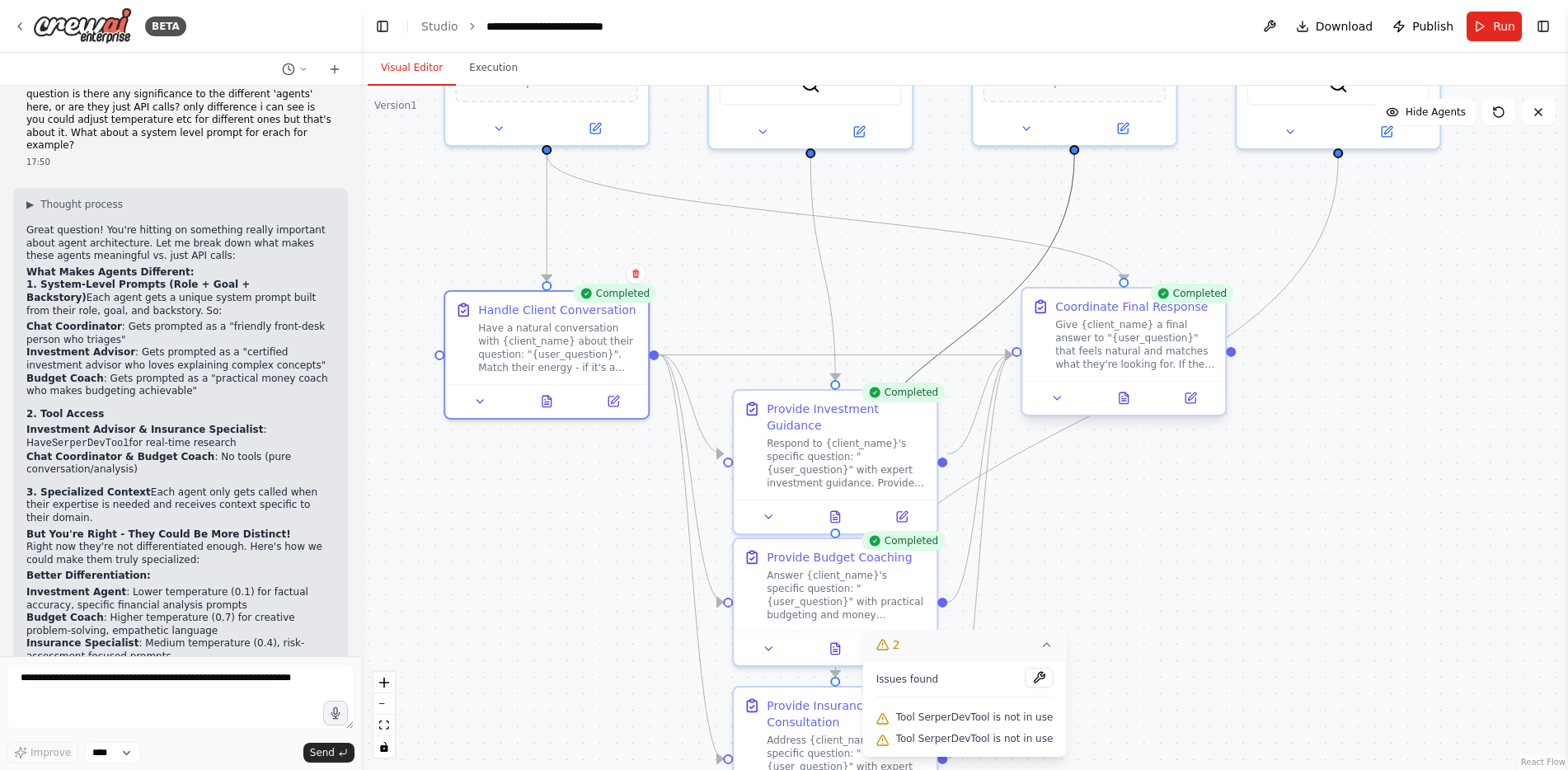
drag, startPoint x: 931, startPoint y: 214, endPoint x: 1027, endPoint y: 291, distance: 123.1
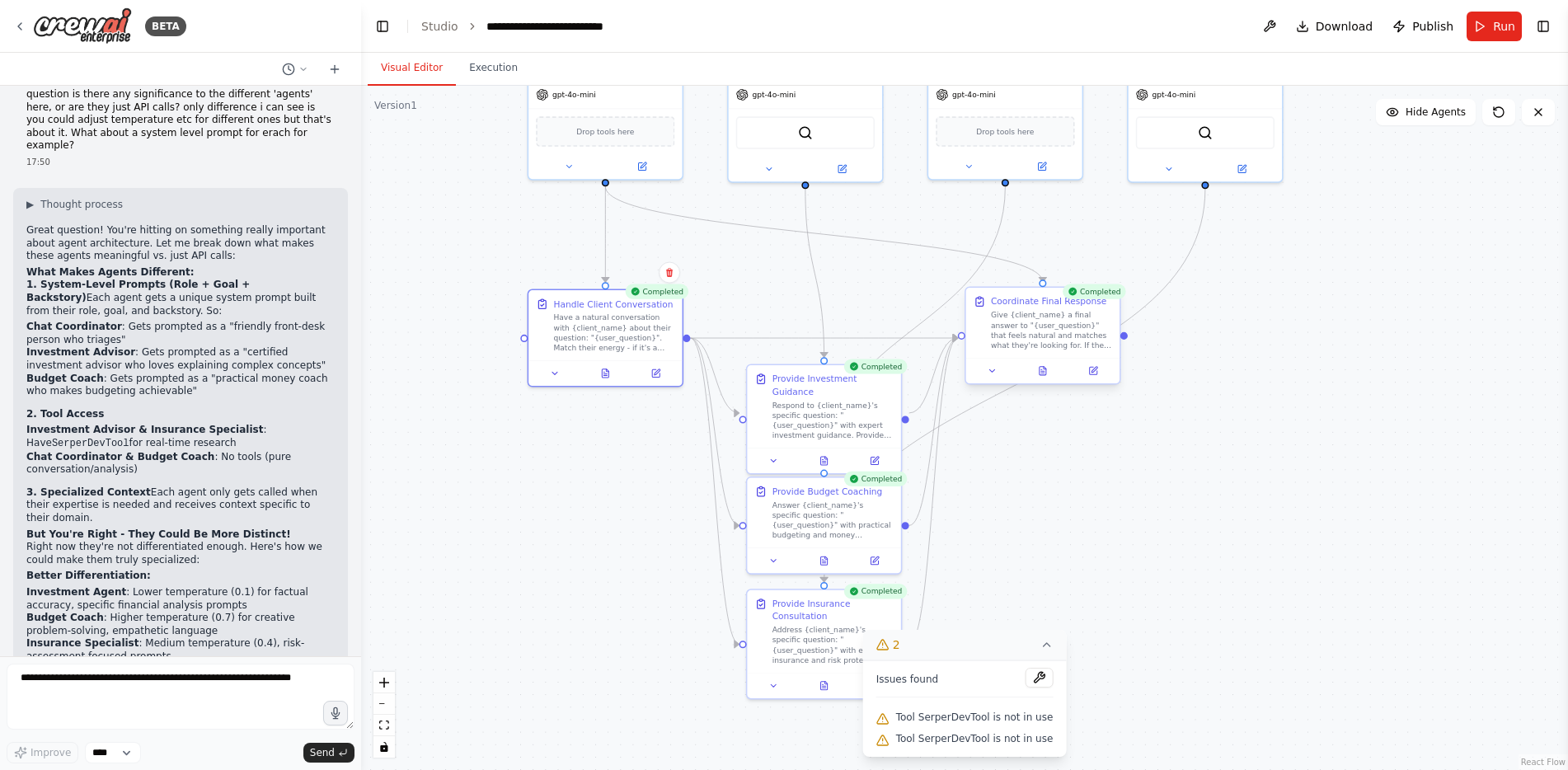
drag, startPoint x: 1117, startPoint y: 306, endPoint x: 1050, endPoint y: 309, distance: 67.1
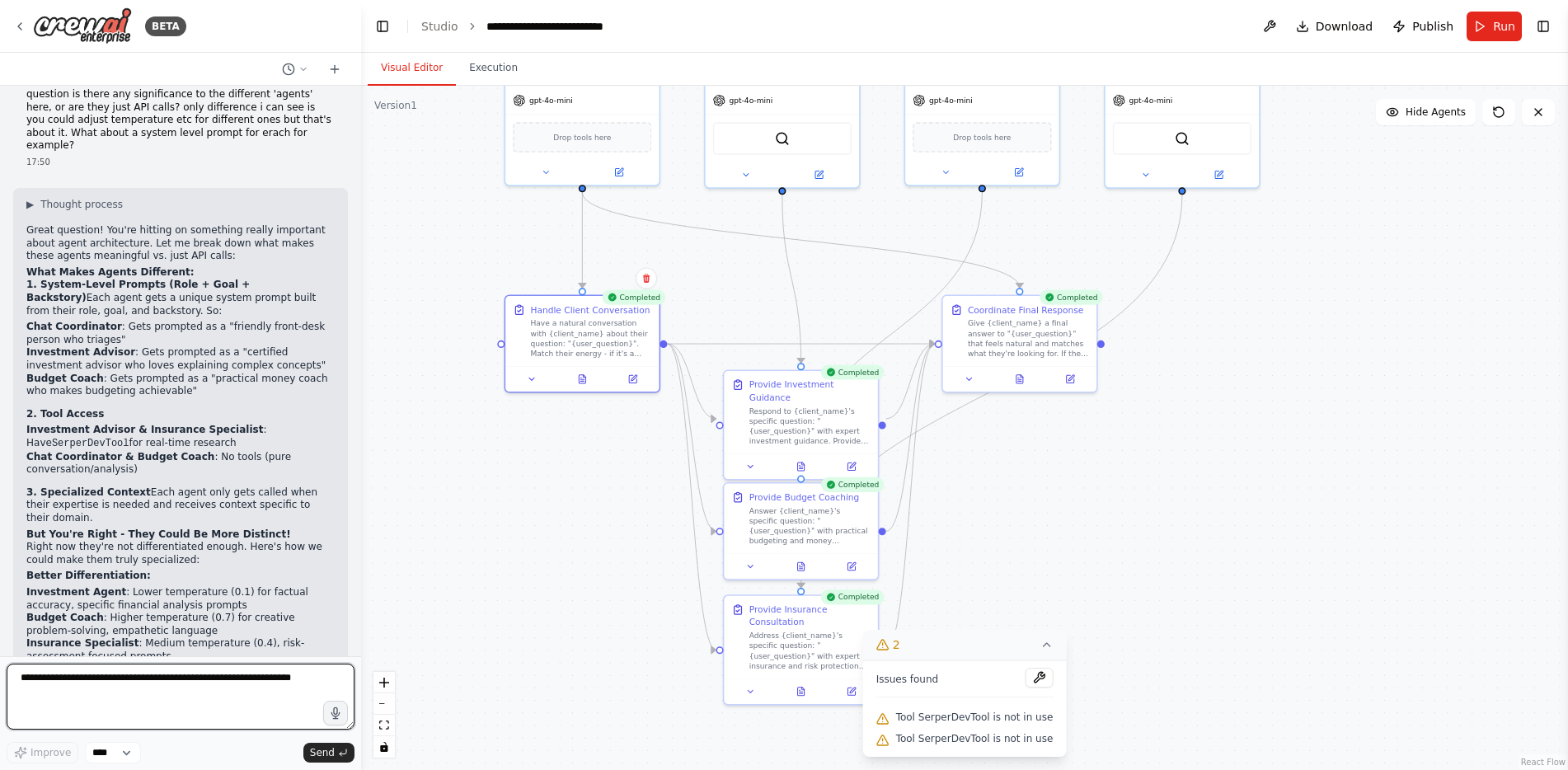
click at [233, 671] on textarea at bounding box center [180, 697] width 348 height 66
type textarea "**********"
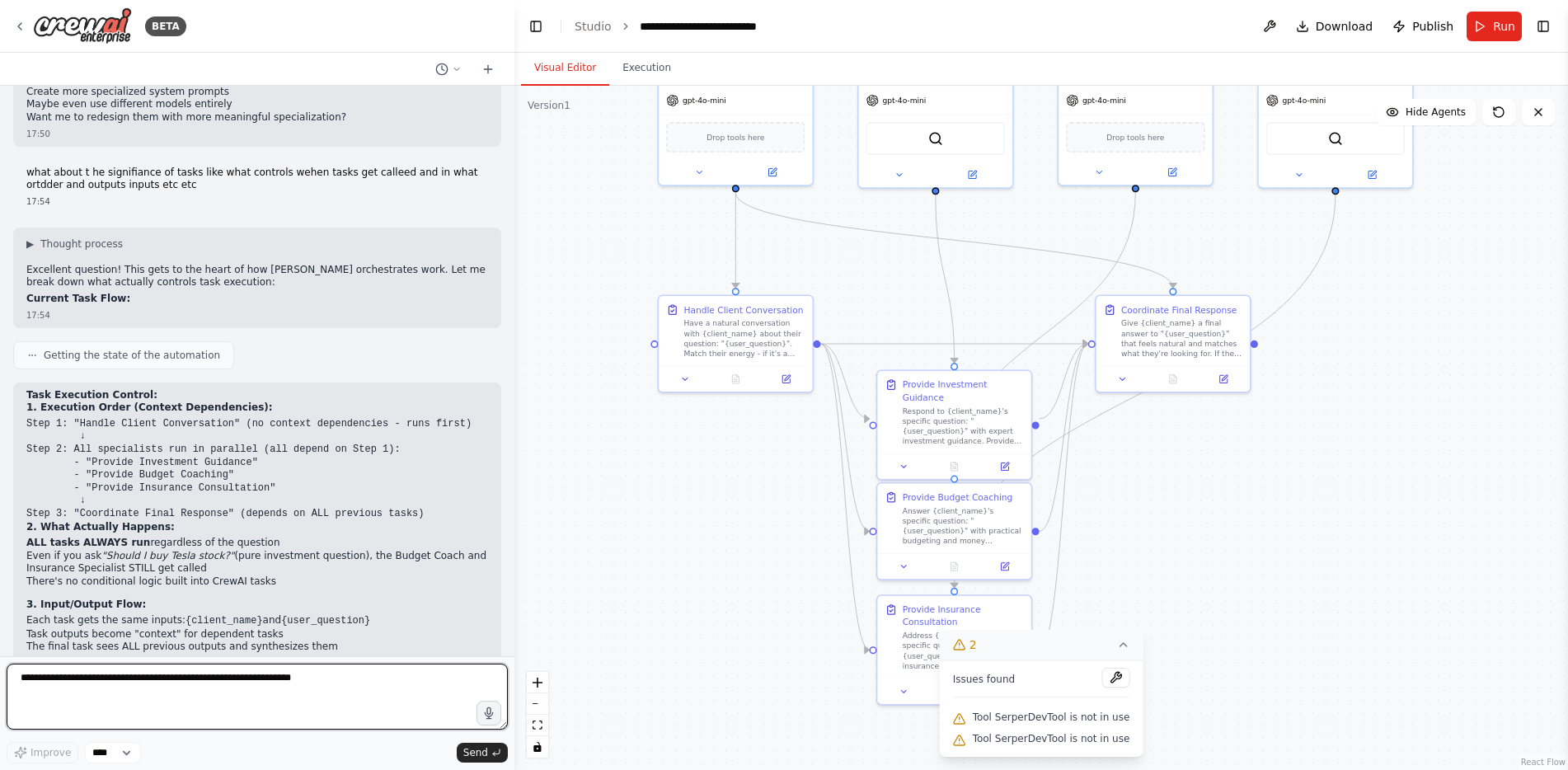
scroll to position [7438, 0]
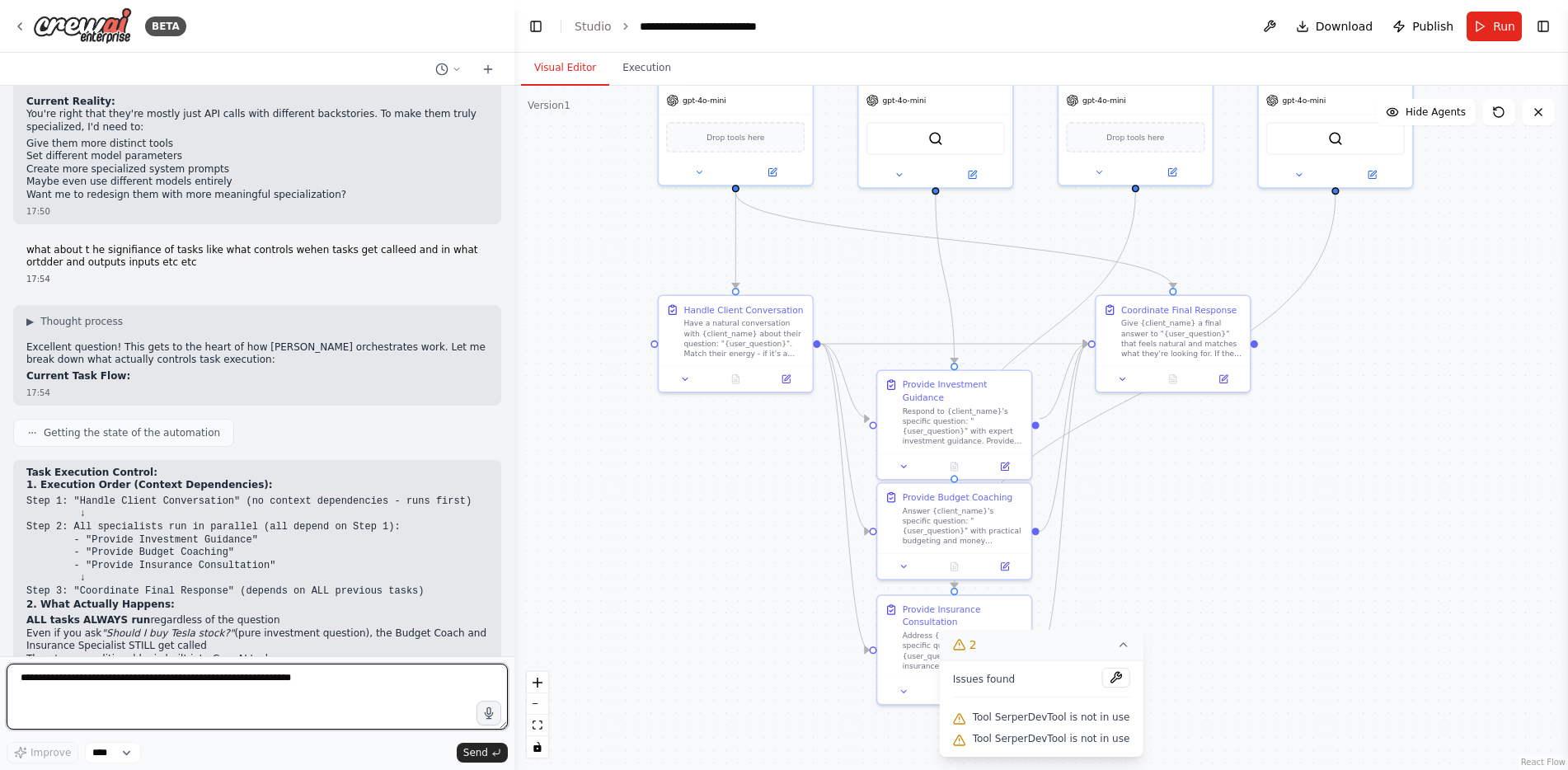
drag, startPoint x: 355, startPoint y: 400, endPoint x: 520, endPoint y: 408, distance: 165.2
click at [520, 408] on div "BETA want to lay foundation/architecture for a digital financial planner. needs…" at bounding box center [784, 385] width 1568 height 770
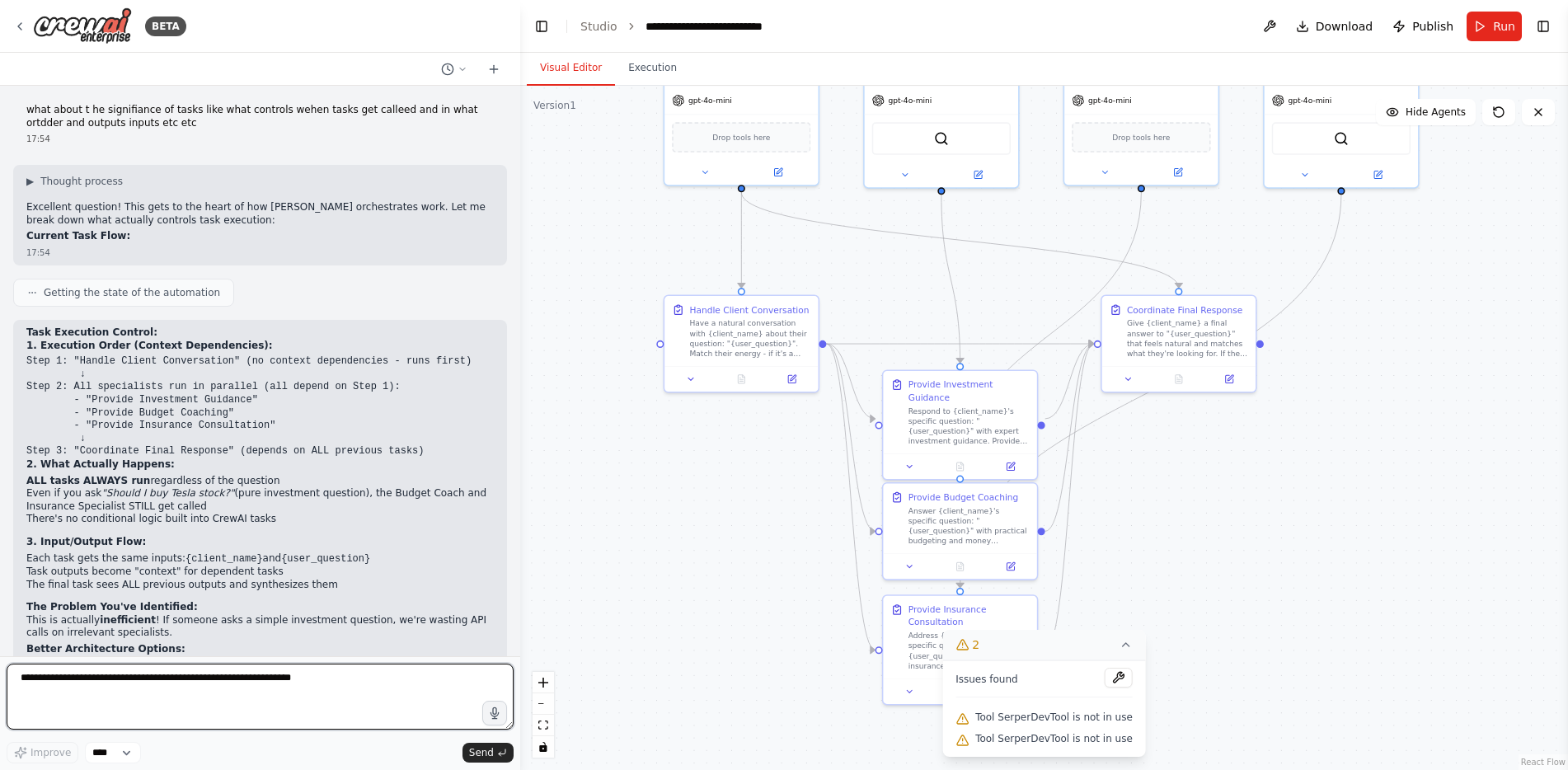
scroll to position [7590, 0]
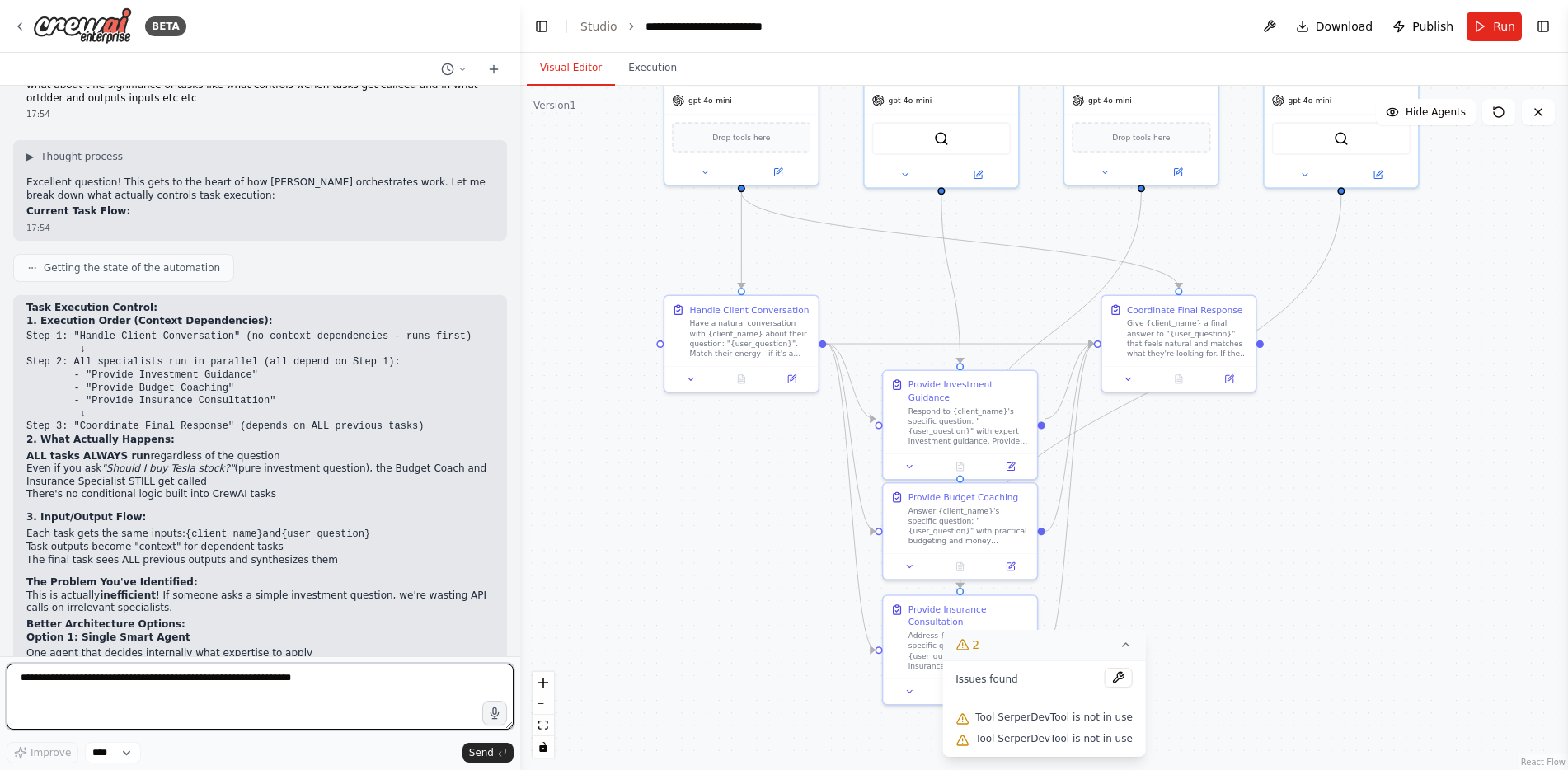
click at [261, 689] on textarea at bounding box center [260, 697] width 507 height 66
type textarea "*********"
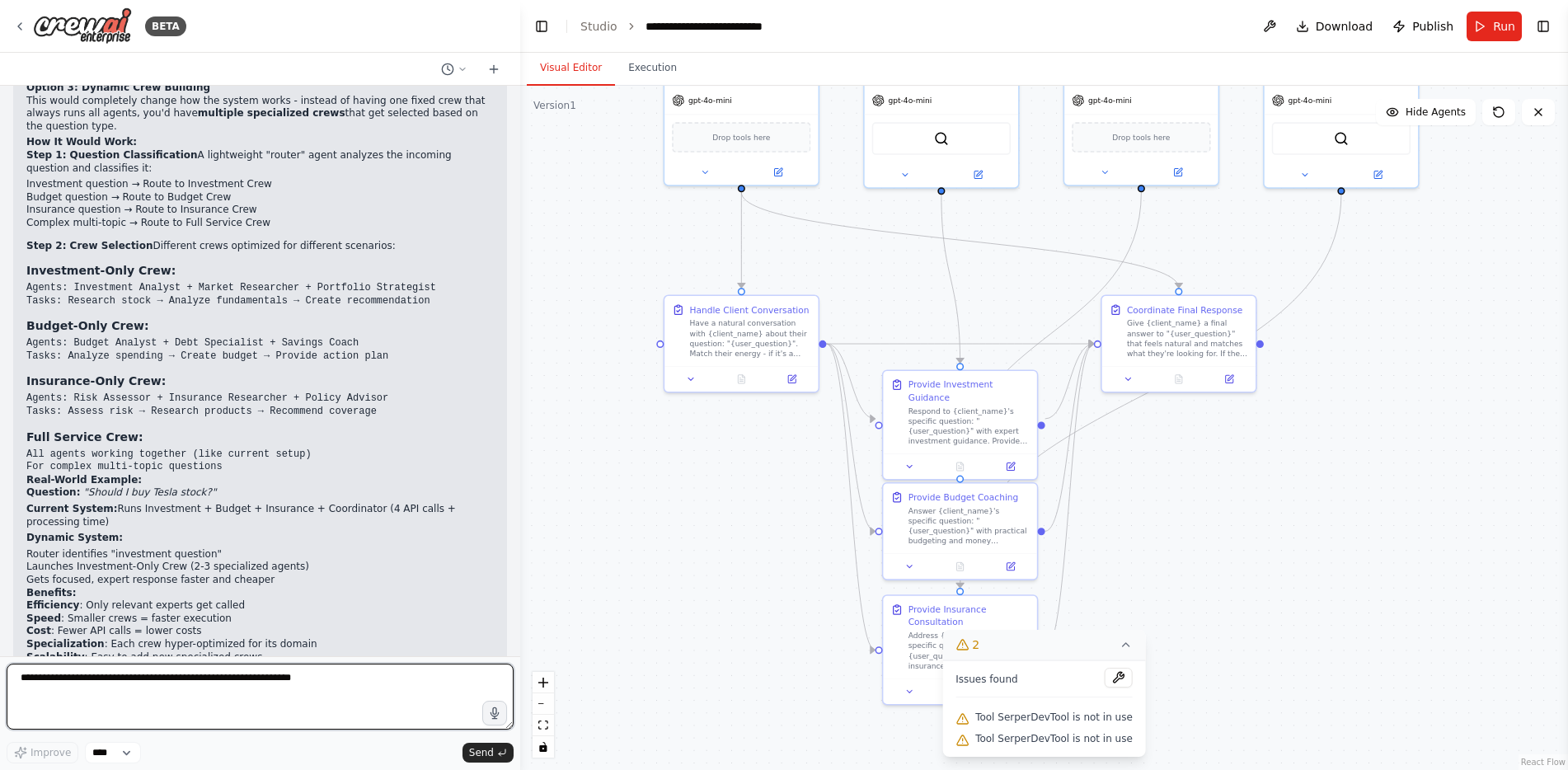
scroll to position [8479, 0]
click at [327, 698] on textarea at bounding box center [260, 697] width 507 height 66
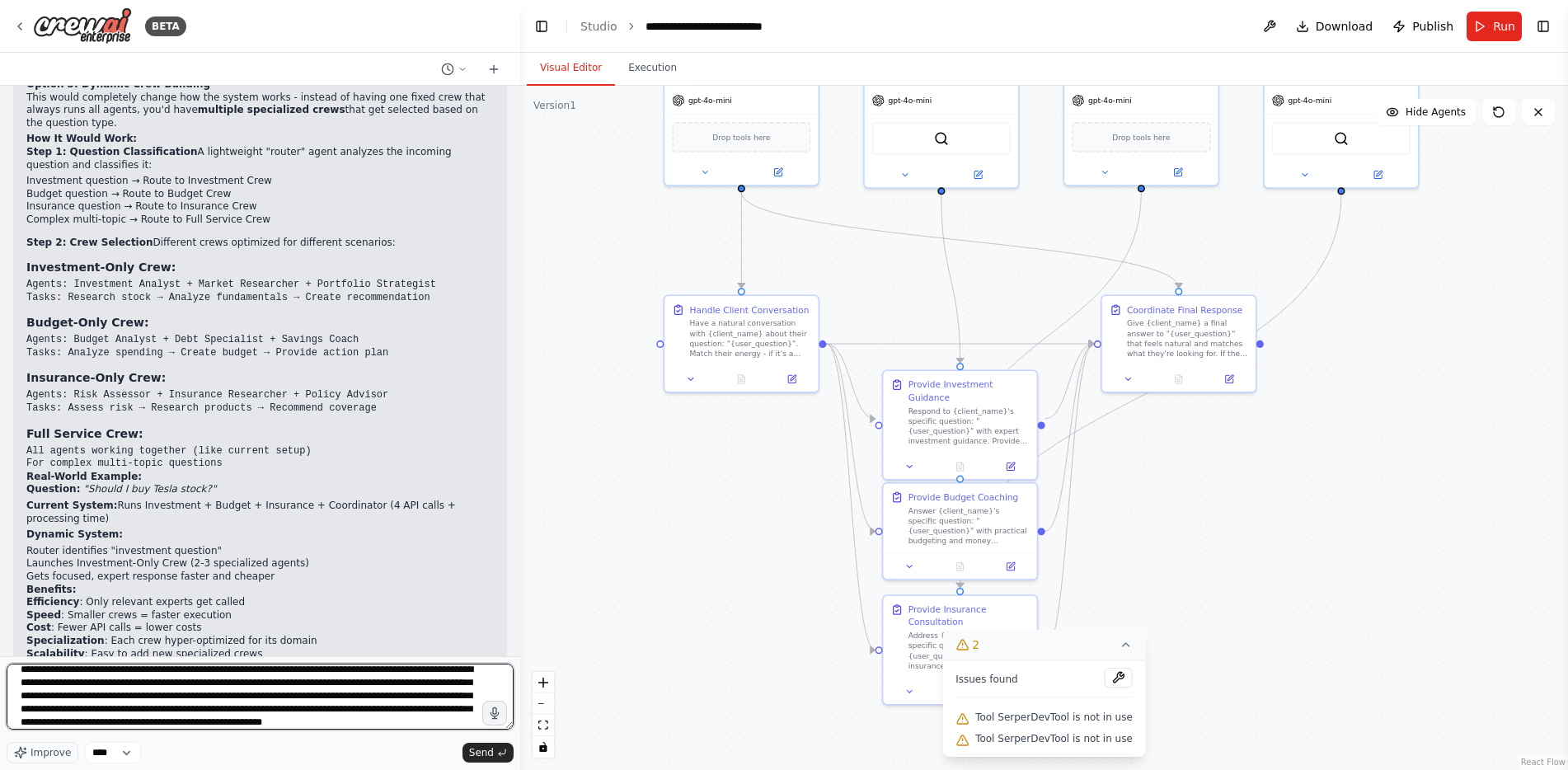
scroll to position [22, 0]
type textarea "**********"
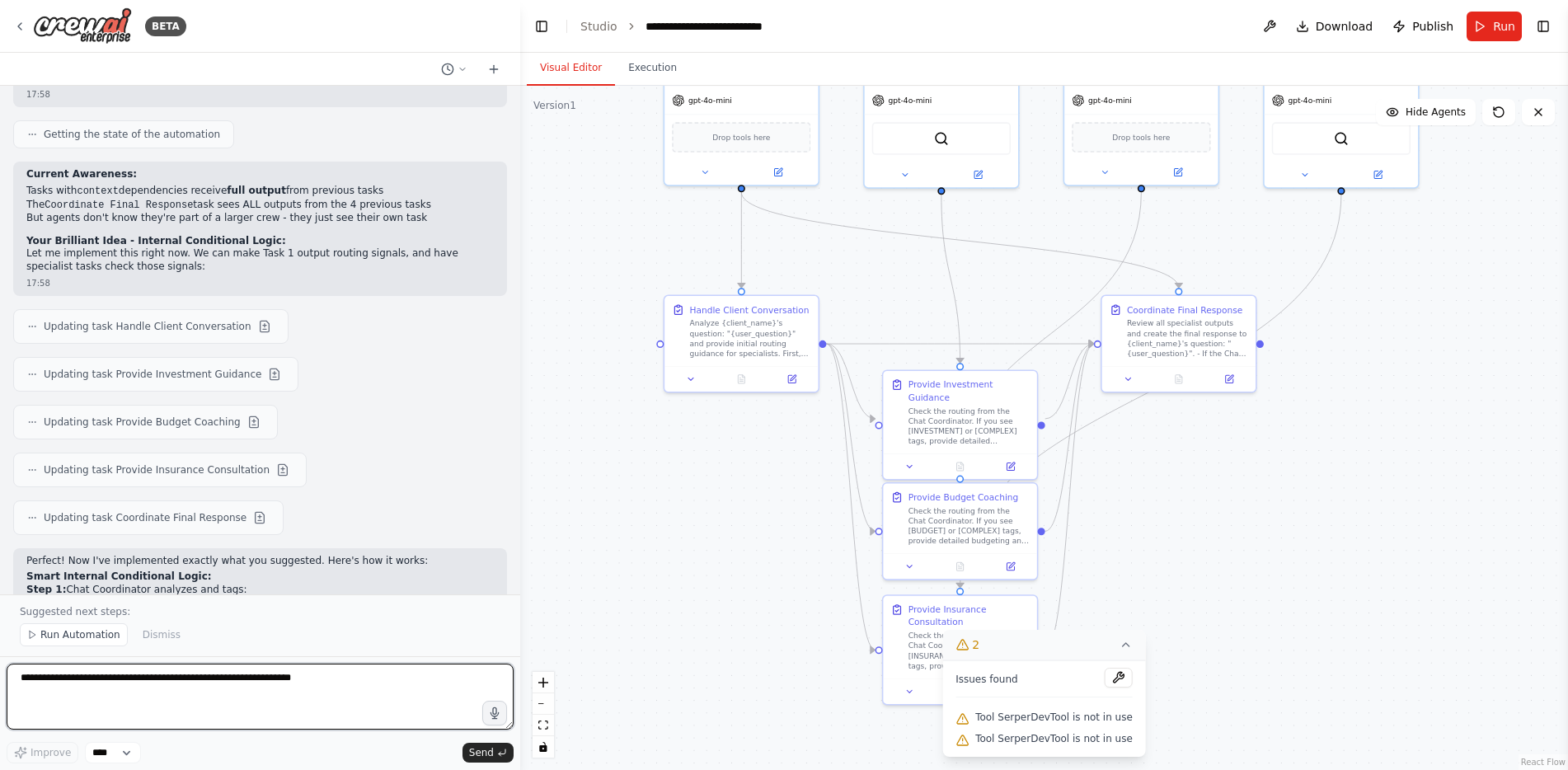
scroll to position [9520, 0]
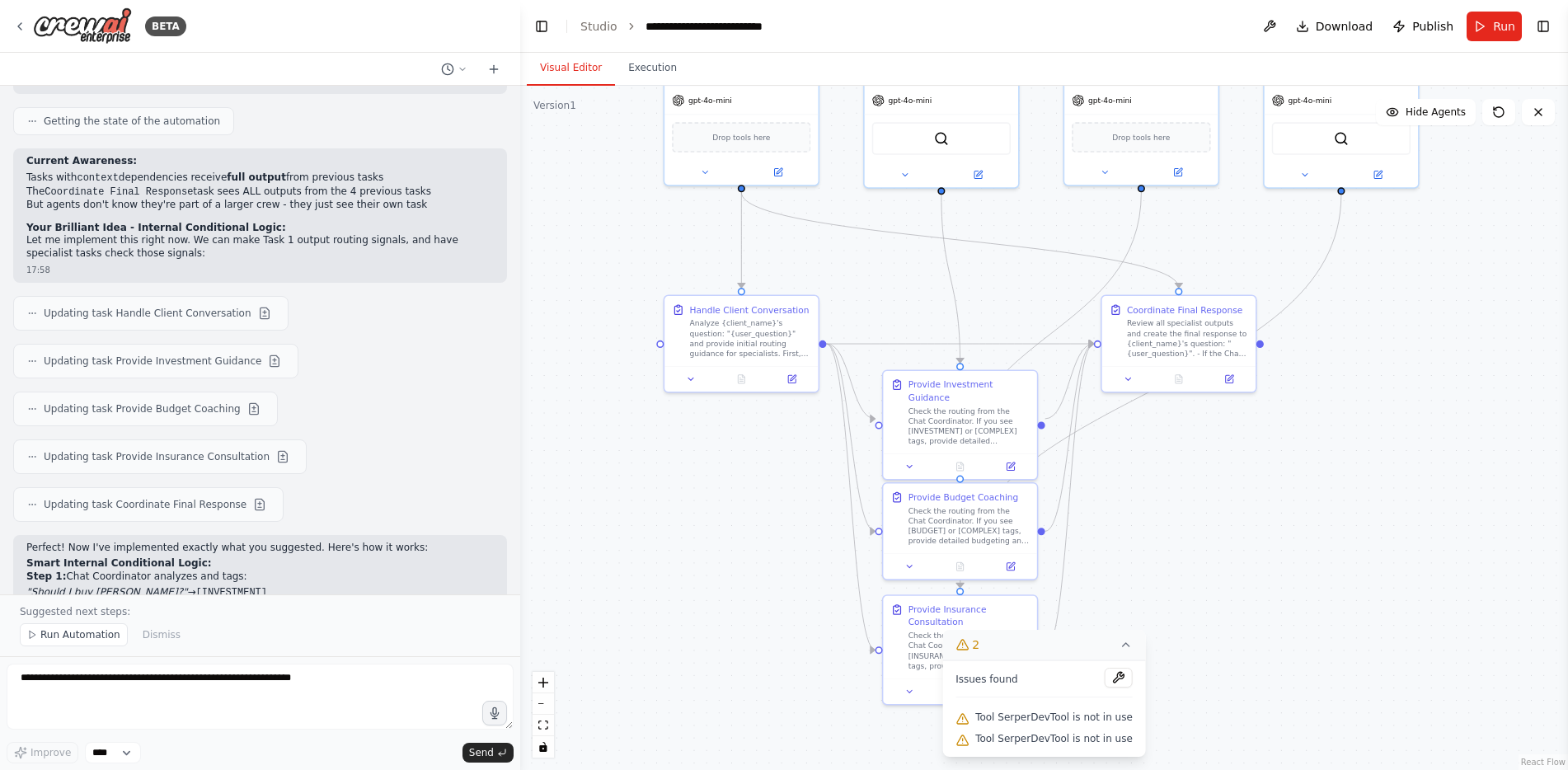
click at [385, 680] on li "Budget Coach: Only works on [BUDGET] or [COMPLEX] , otherwise says "No guidance…" at bounding box center [260, 687] width 468 height 14
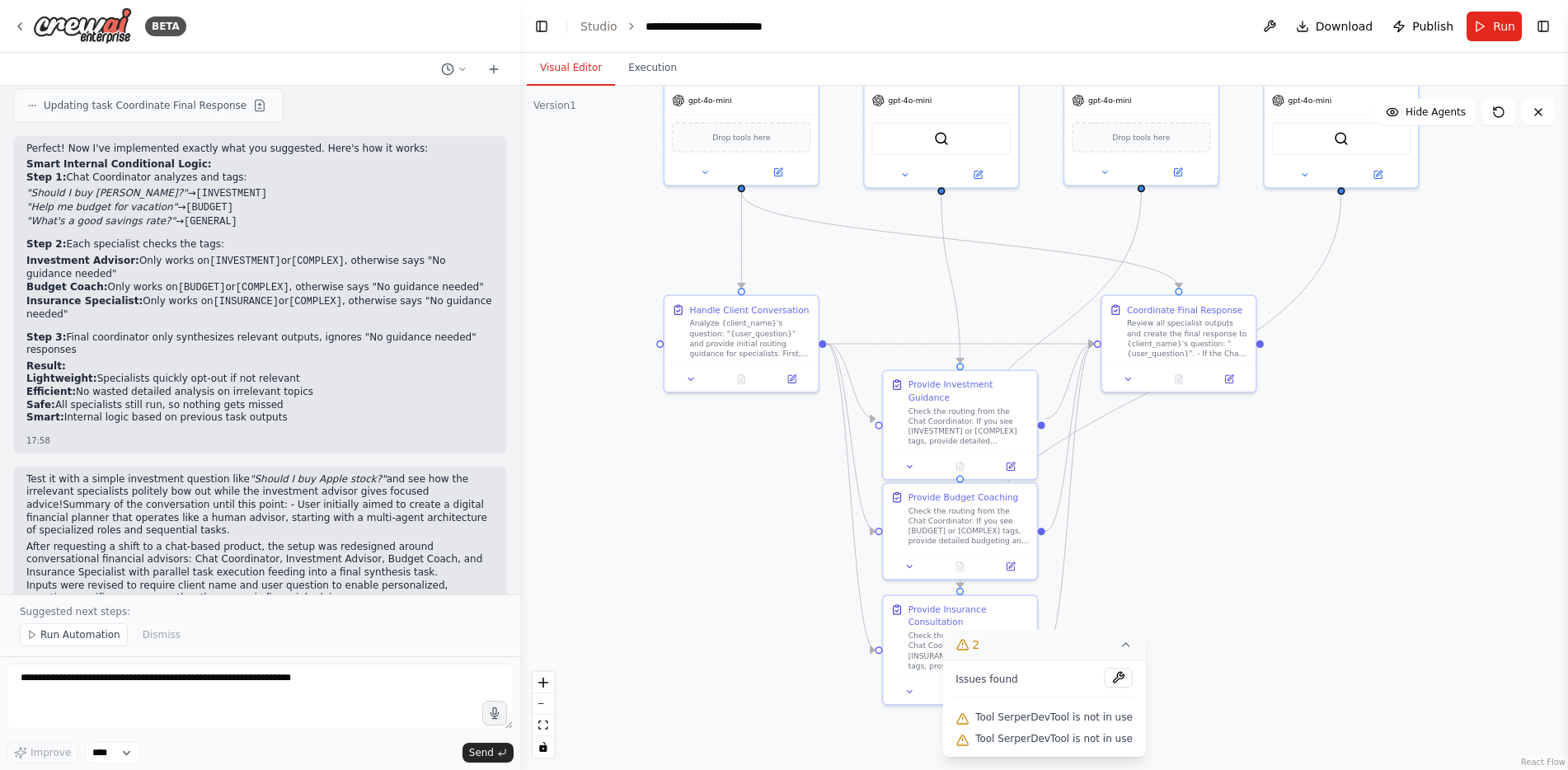
scroll to position [9931, 0]
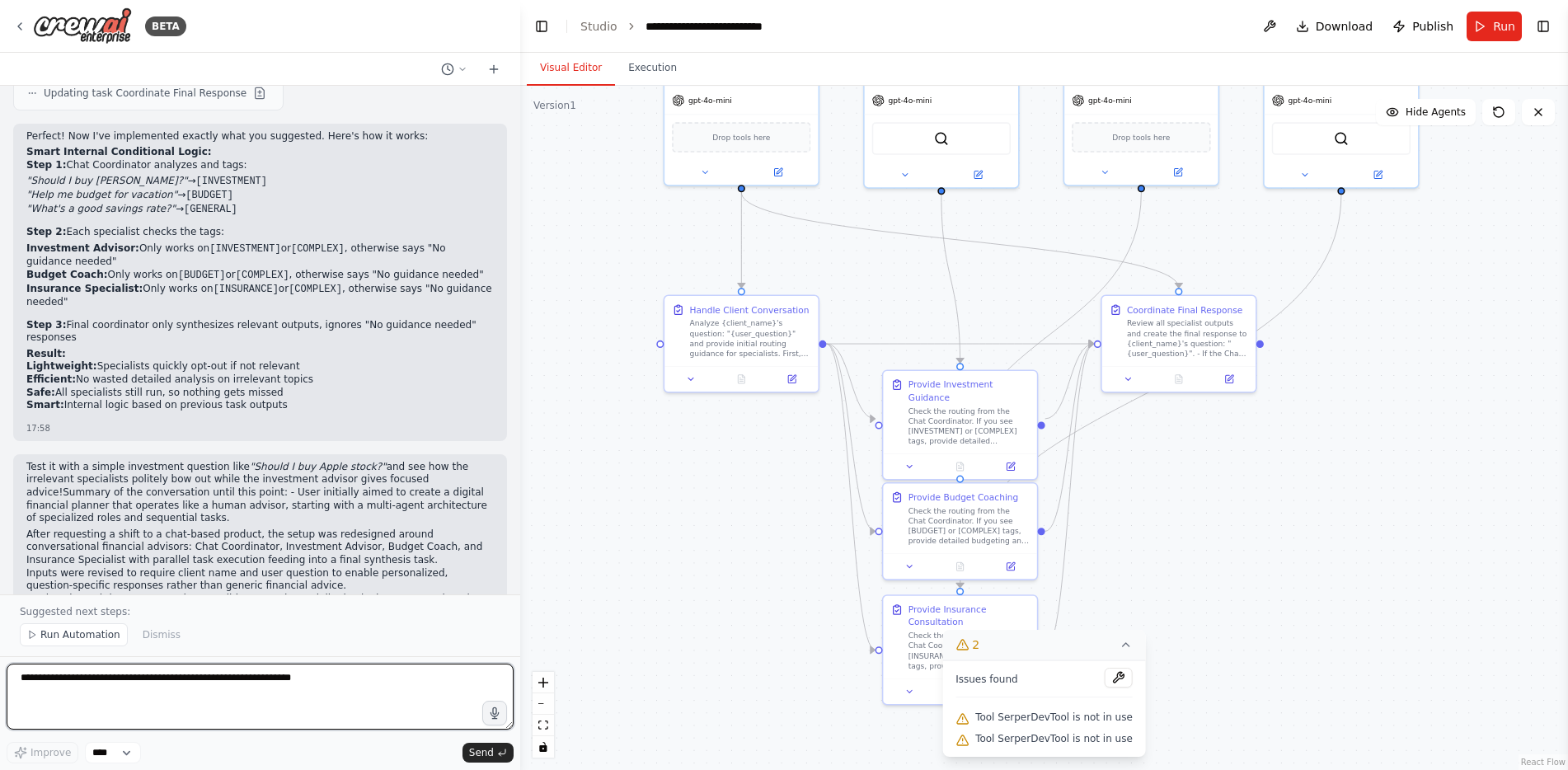
click at [311, 717] on textarea at bounding box center [260, 697] width 507 height 66
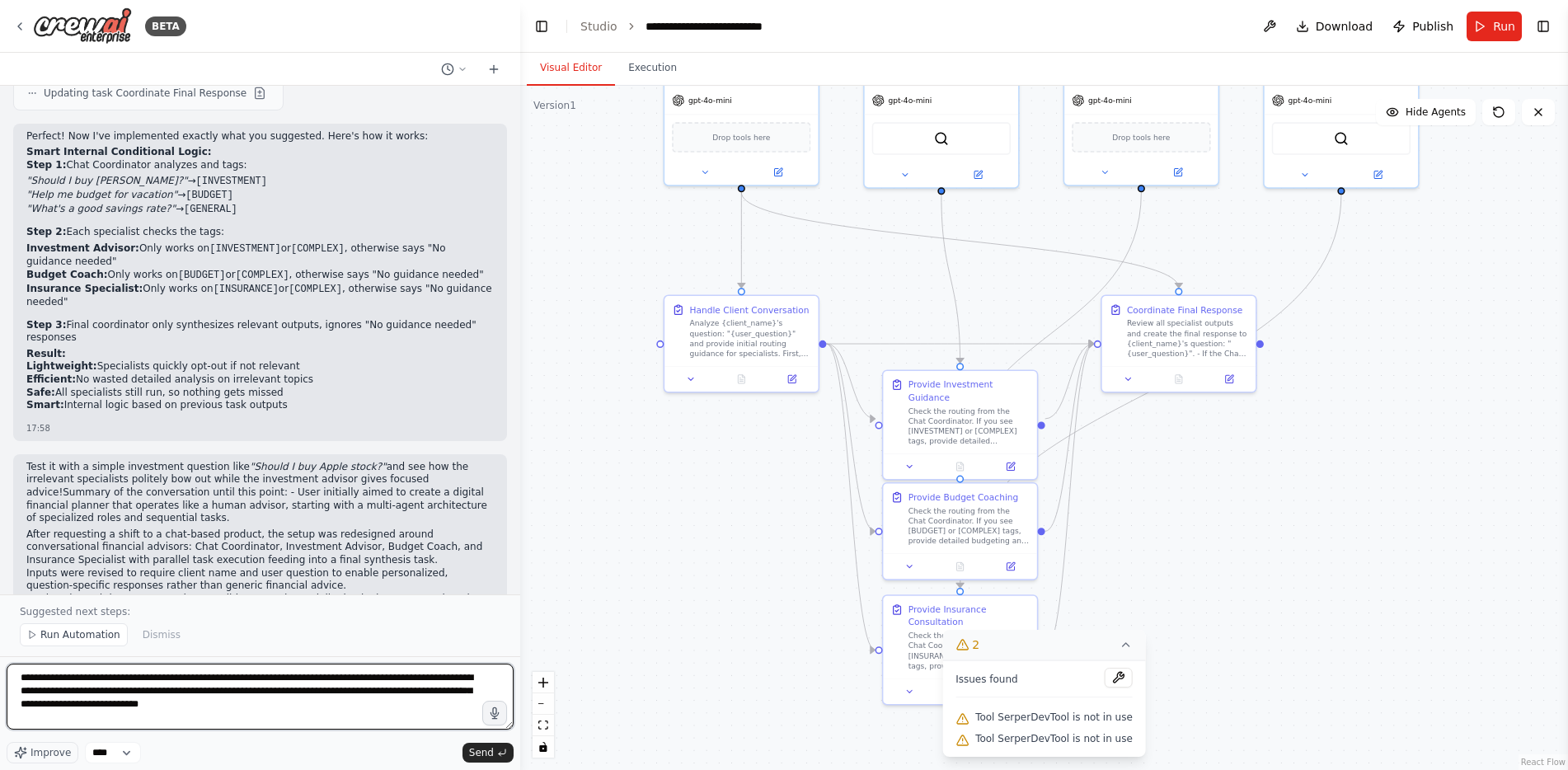
type textarea "**********"
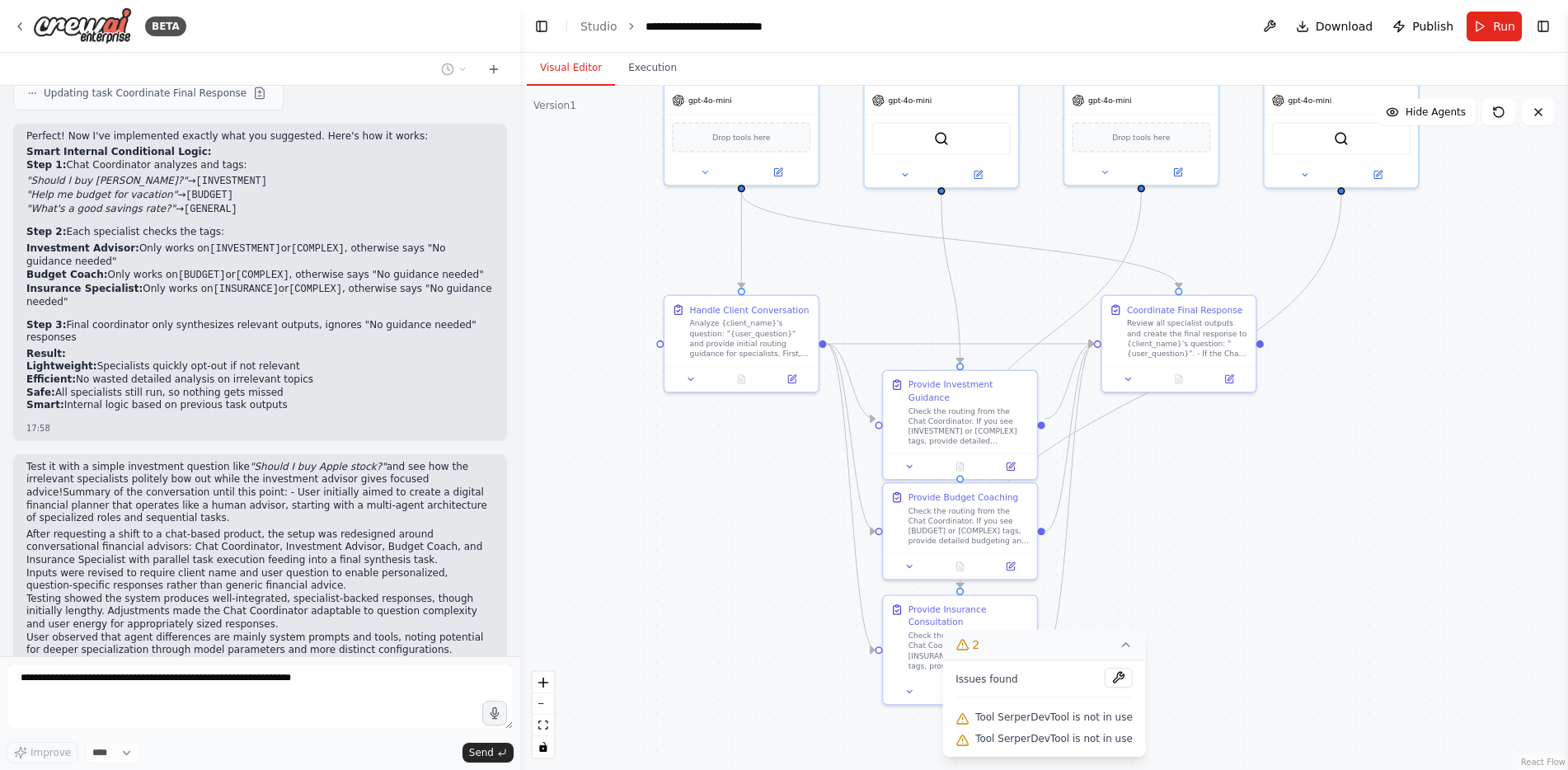
scroll to position [9993, 0]
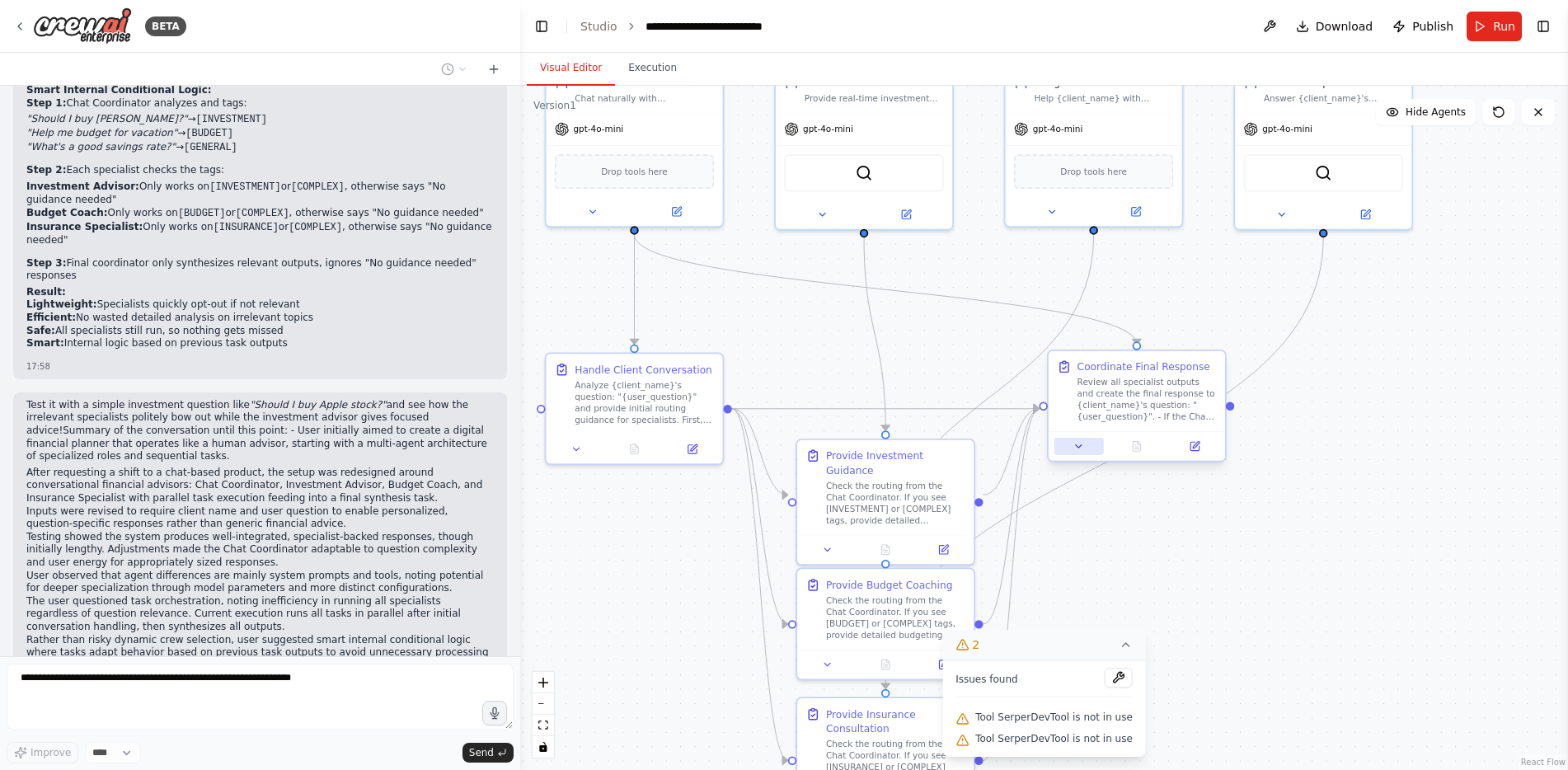
click at [1079, 448] on icon at bounding box center [1079, 446] width 5 height 3
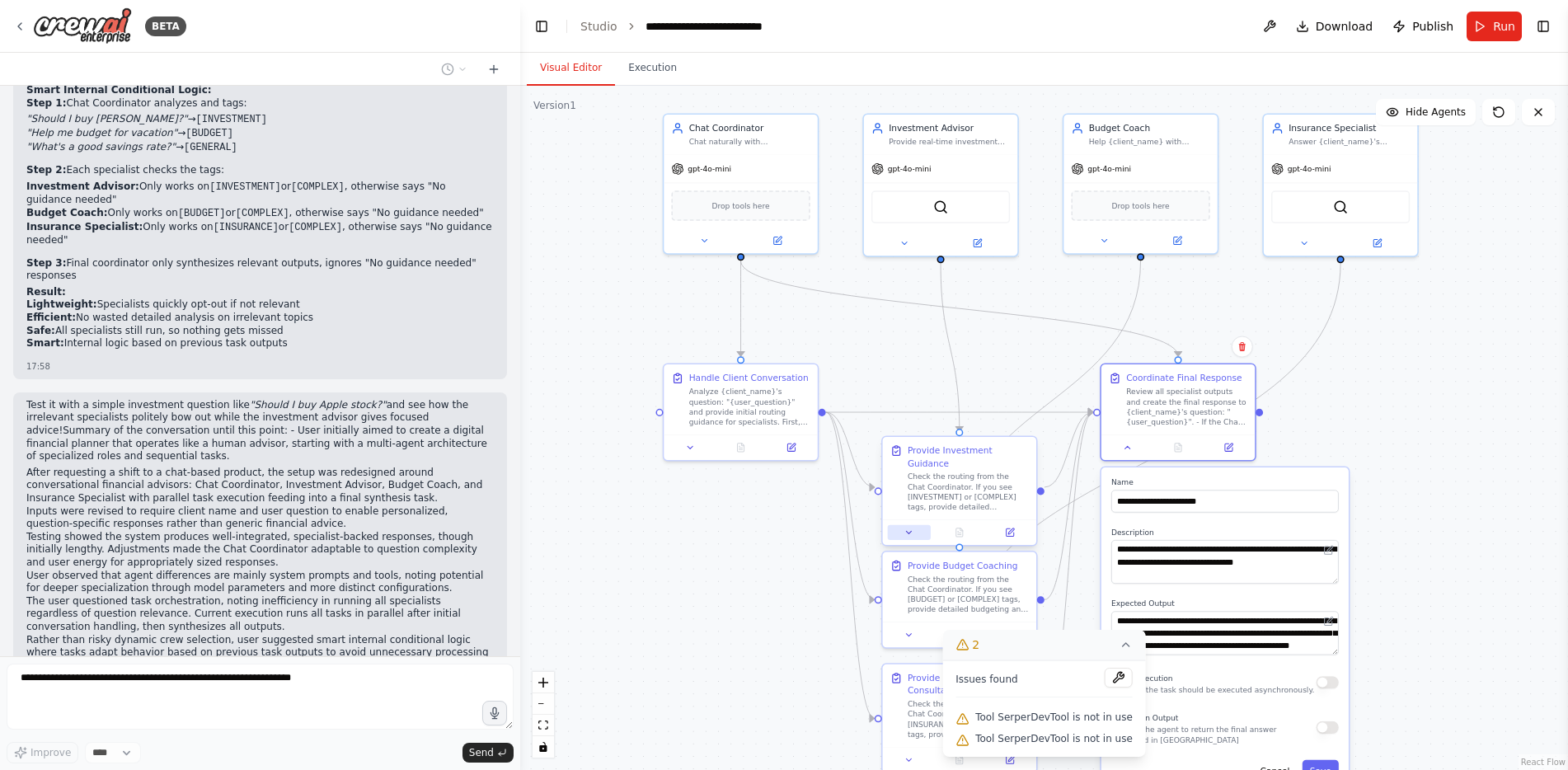
click at [908, 528] on icon at bounding box center [909, 532] width 10 height 10
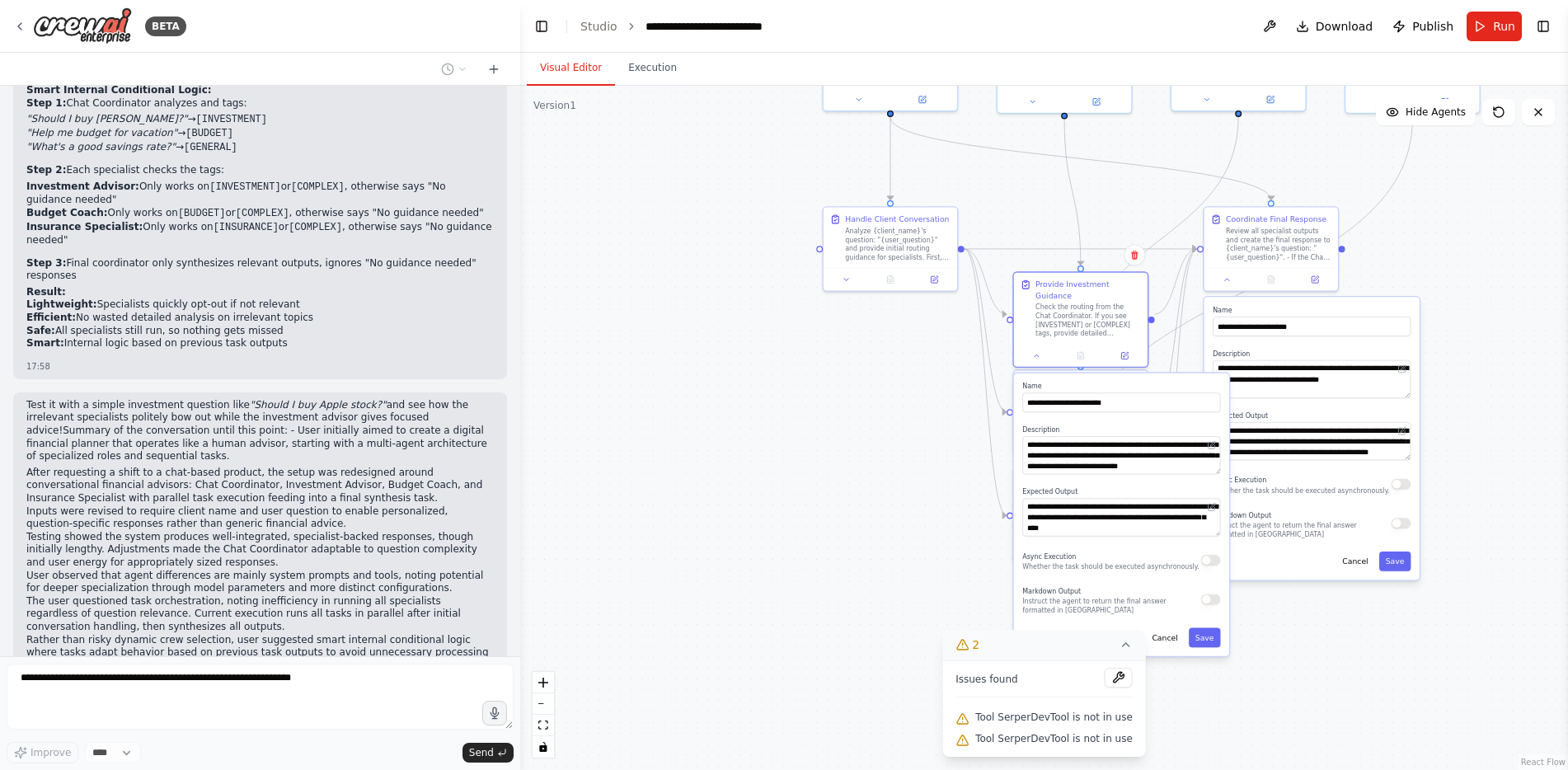
drag, startPoint x: 927, startPoint y: 541, endPoint x: 929, endPoint y: 404, distance: 137.0
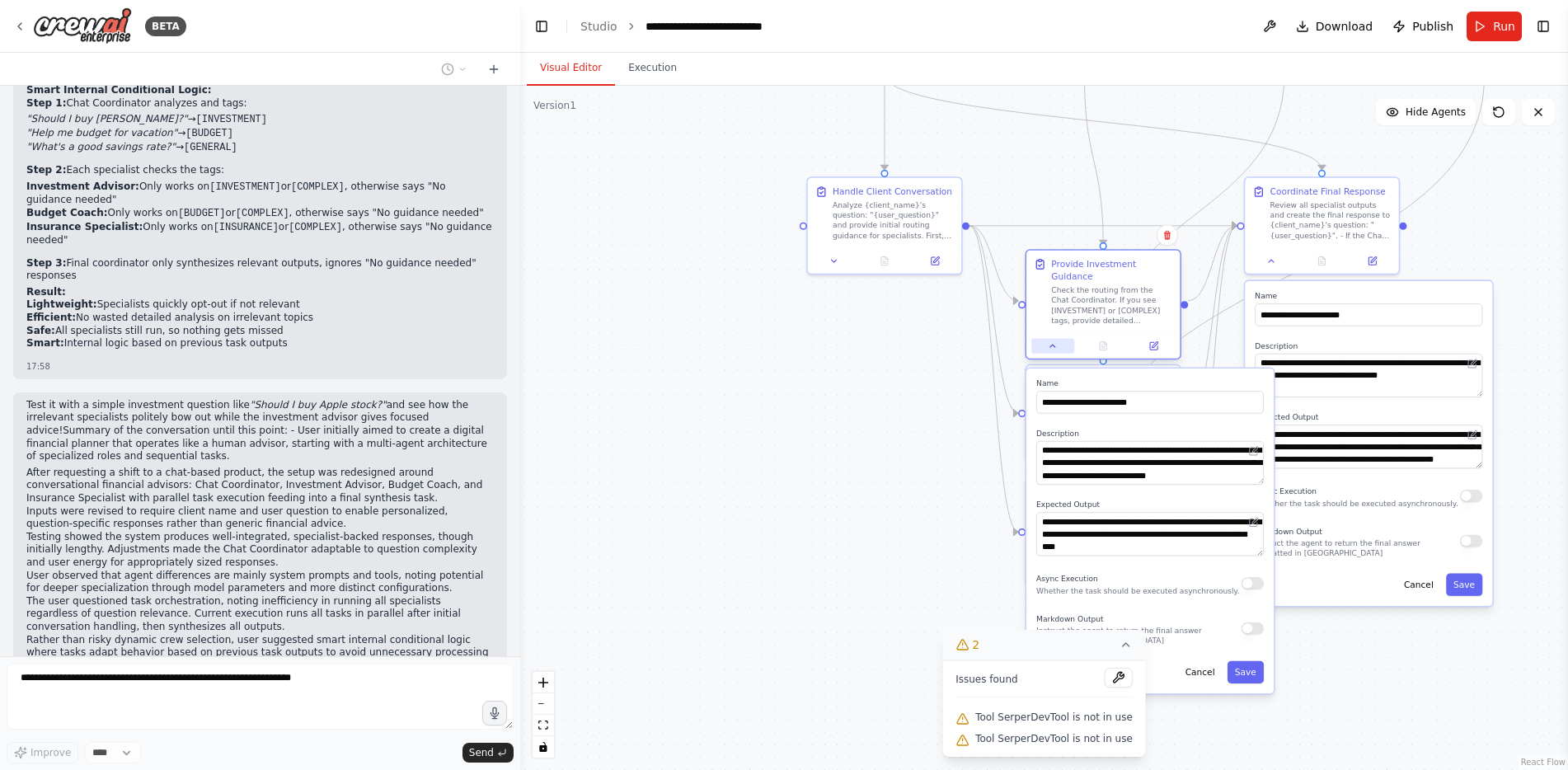
click at [1050, 341] on icon at bounding box center [1052, 346] width 10 height 10
click at [804, 423] on div ".deletable-edge-delete-btn { width: 20px; height: 20px; border: 0px solid #ffff…" at bounding box center [1044, 428] width 1048 height 684
click at [1050, 339] on button at bounding box center [1058, 347] width 43 height 14
click at [922, 458] on div ".deletable-edge-delete-btn { width: 20px; height: 20px; border: 0px solid #ffff…" at bounding box center [1044, 428] width 1048 height 684
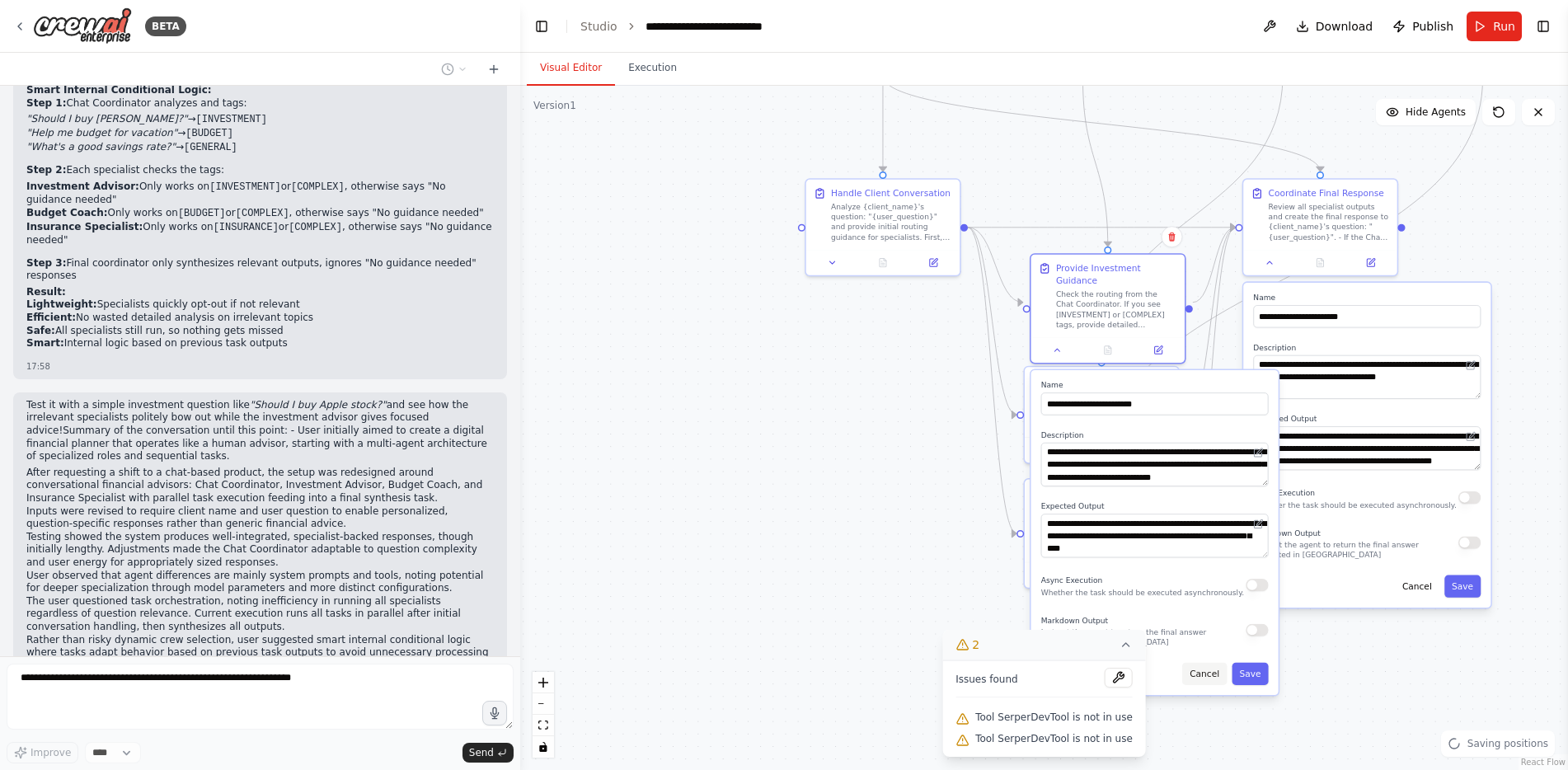
click at [1207, 663] on button "Cancel" at bounding box center [1204, 674] width 44 height 23
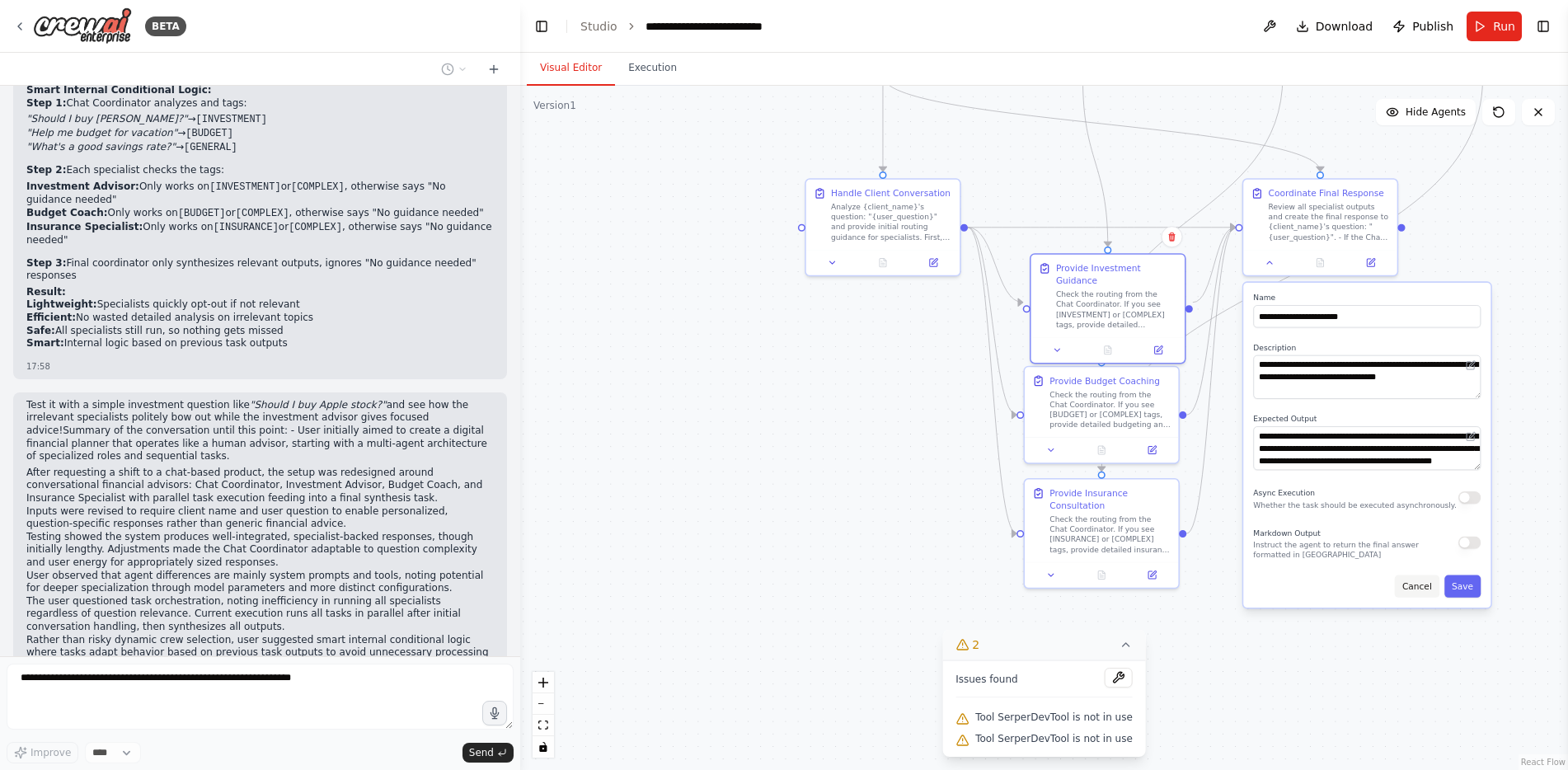
click at [1410, 590] on button "Cancel" at bounding box center [1417, 586] width 44 height 23
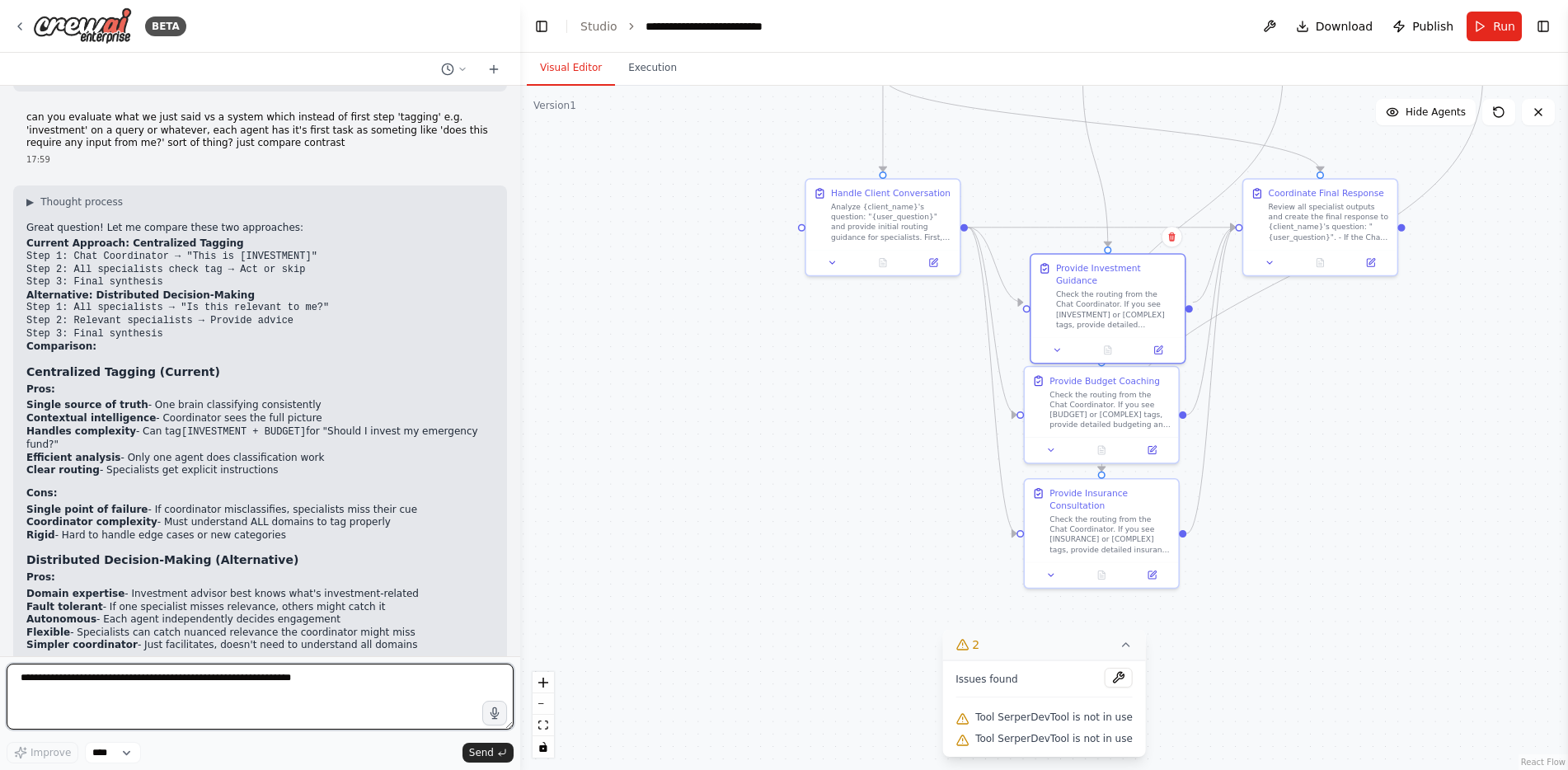
scroll to position [10721, 0]
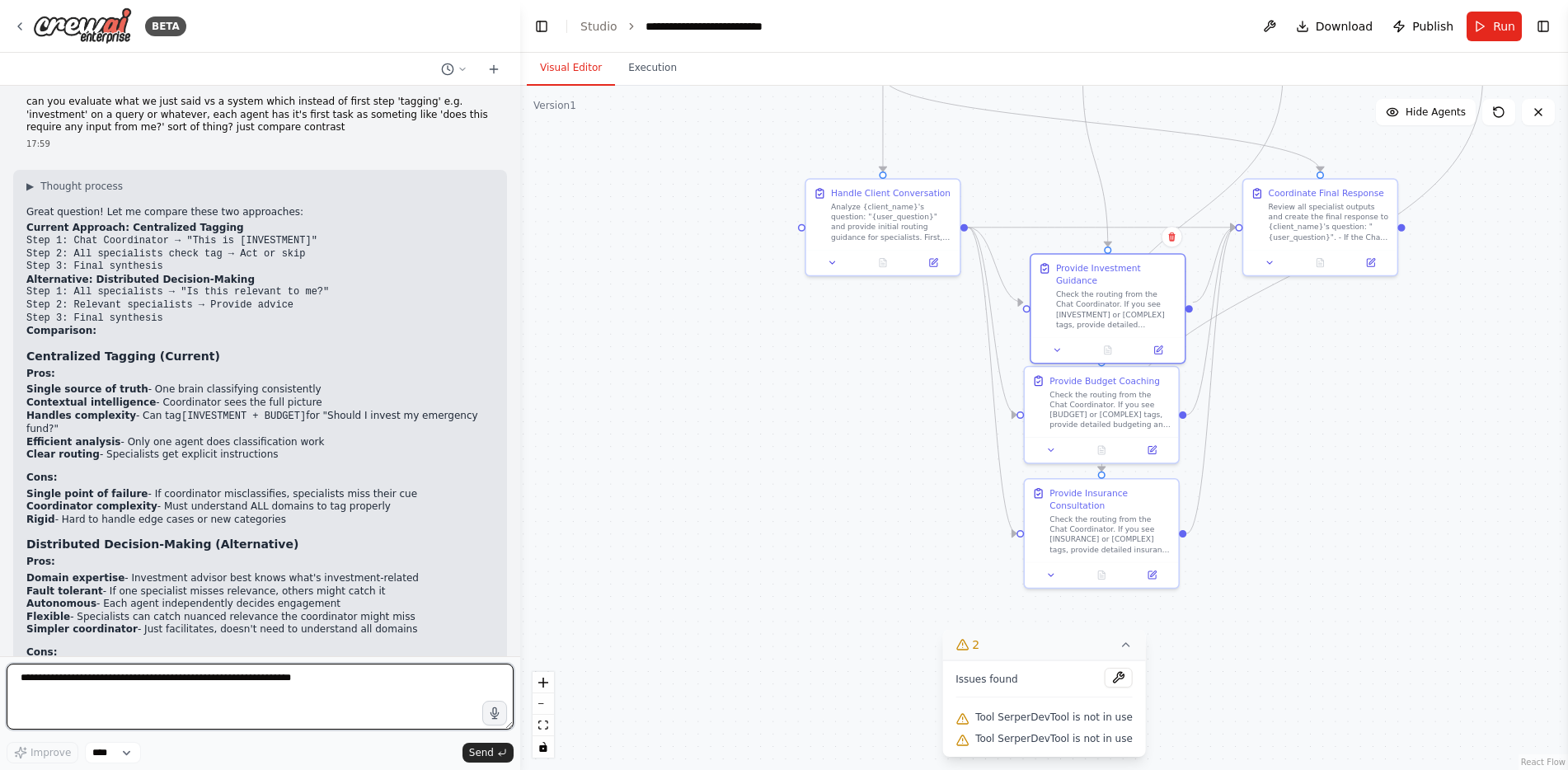
click at [283, 691] on textarea at bounding box center [260, 697] width 507 height 66
type textarea "**********"
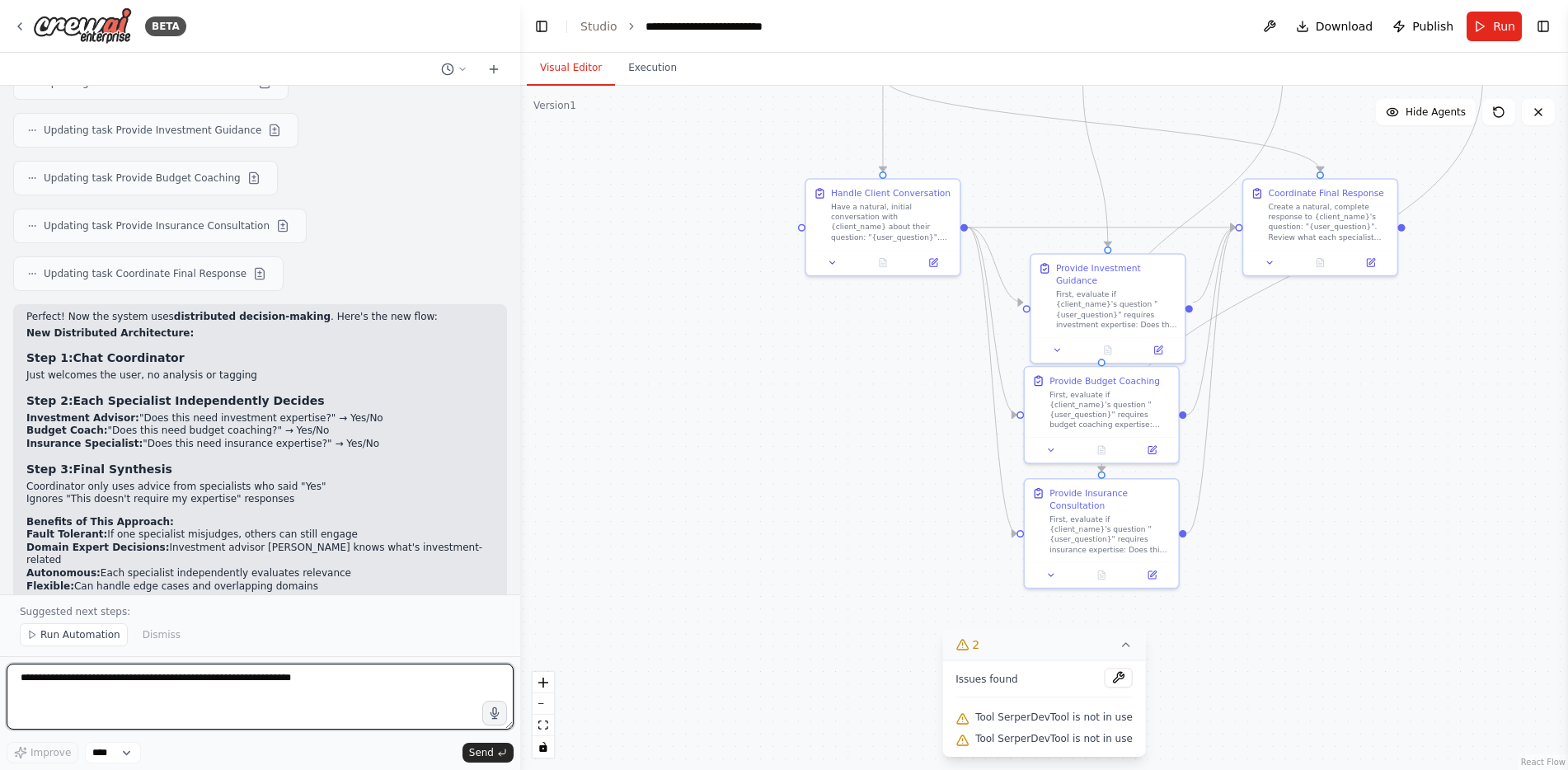
scroll to position [11788, 0]
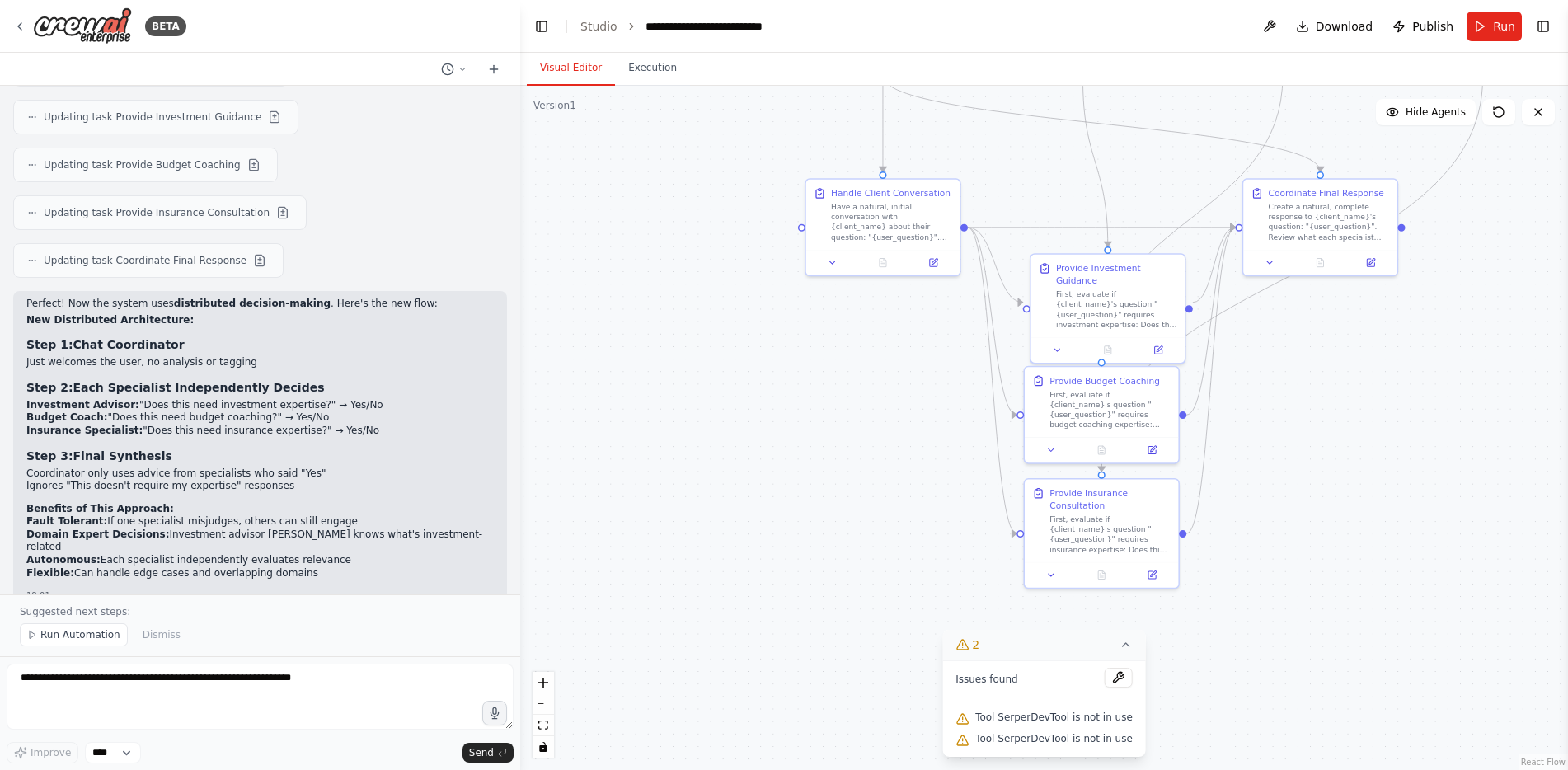
drag, startPoint x: 356, startPoint y: 380, endPoint x: 107, endPoint y: 377, distance: 249.0
click at [107, 688] on li "user_question : "Should I cash out my 401k to pay off credit card debt?"" at bounding box center [260, 694] width 468 height 14
copy li "Should I cash out my 401k to pay off credit card debt?""
click at [1493, 26] on button "Run" at bounding box center [1494, 26] width 55 height 30
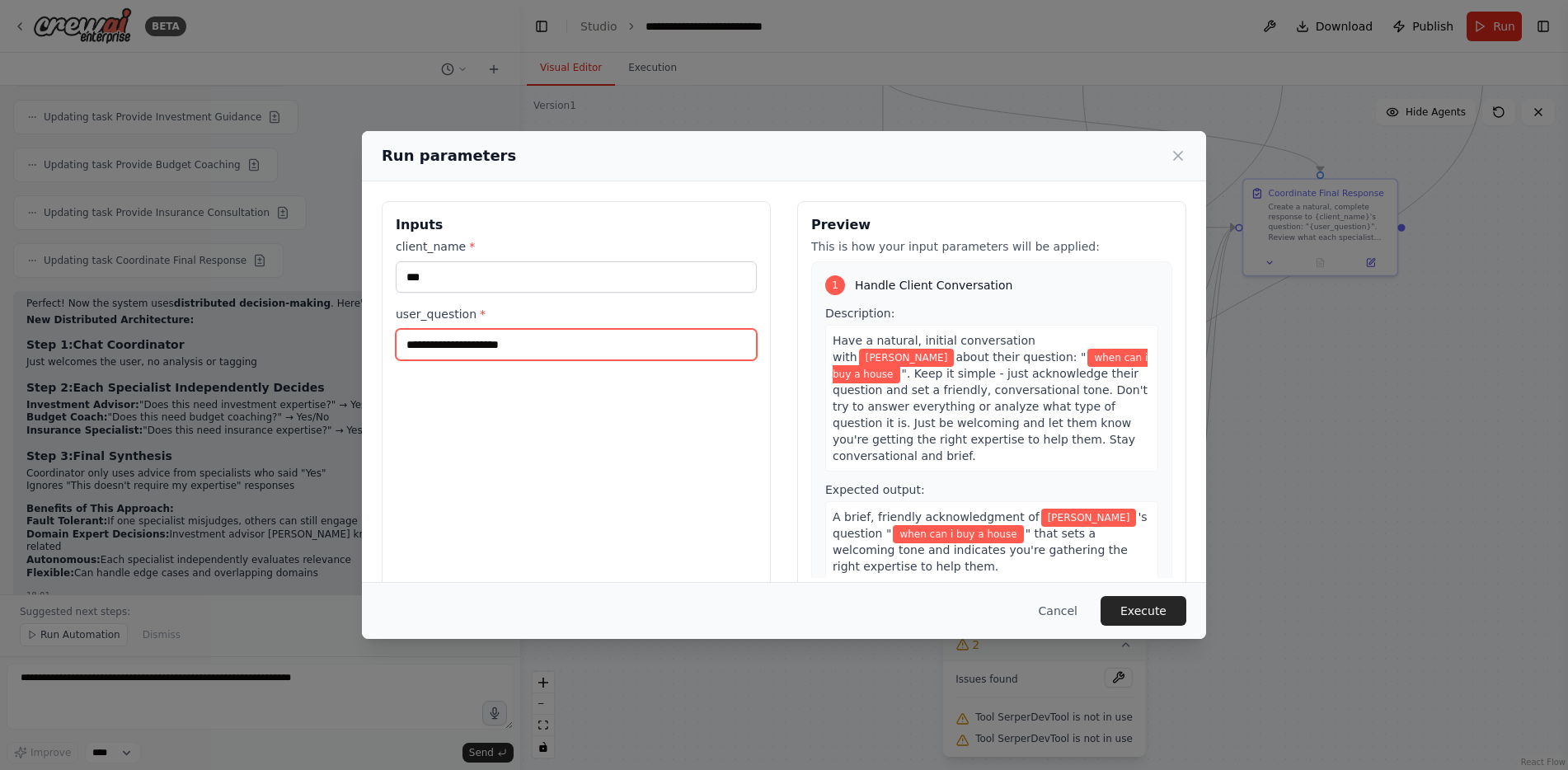
drag, startPoint x: 551, startPoint y: 358, endPoint x: 318, endPoint y: 331, distance: 234.6
click at [225, 344] on div "**********" at bounding box center [784, 385] width 1568 height 770
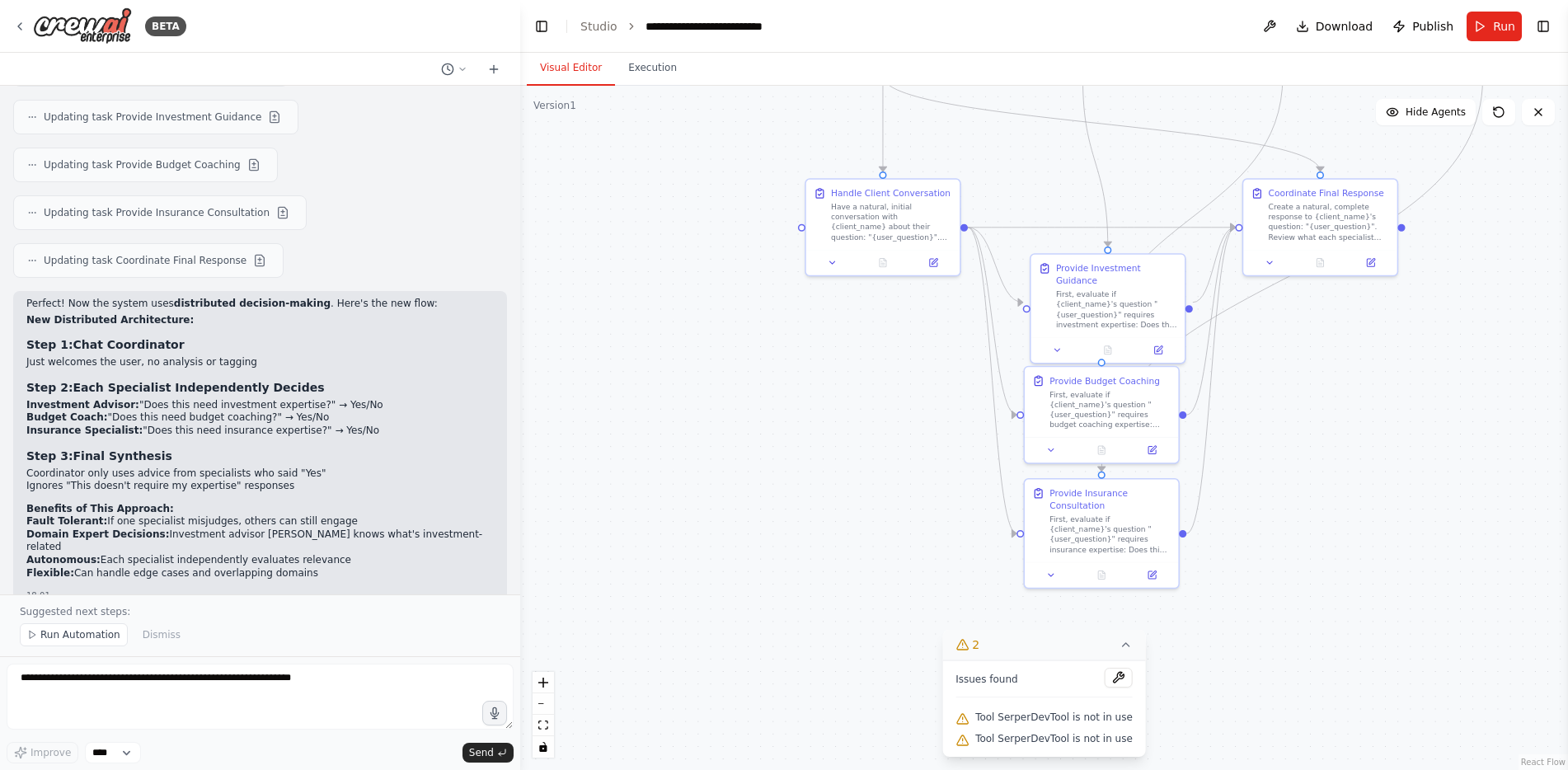
drag, startPoint x: 1513, startPoint y: 29, endPoint x: 1503, endPoint y: 27, distance: 10.2
click at [1502, 33] on span "Run" at bounding box center [1504, 26] width 23 height 16
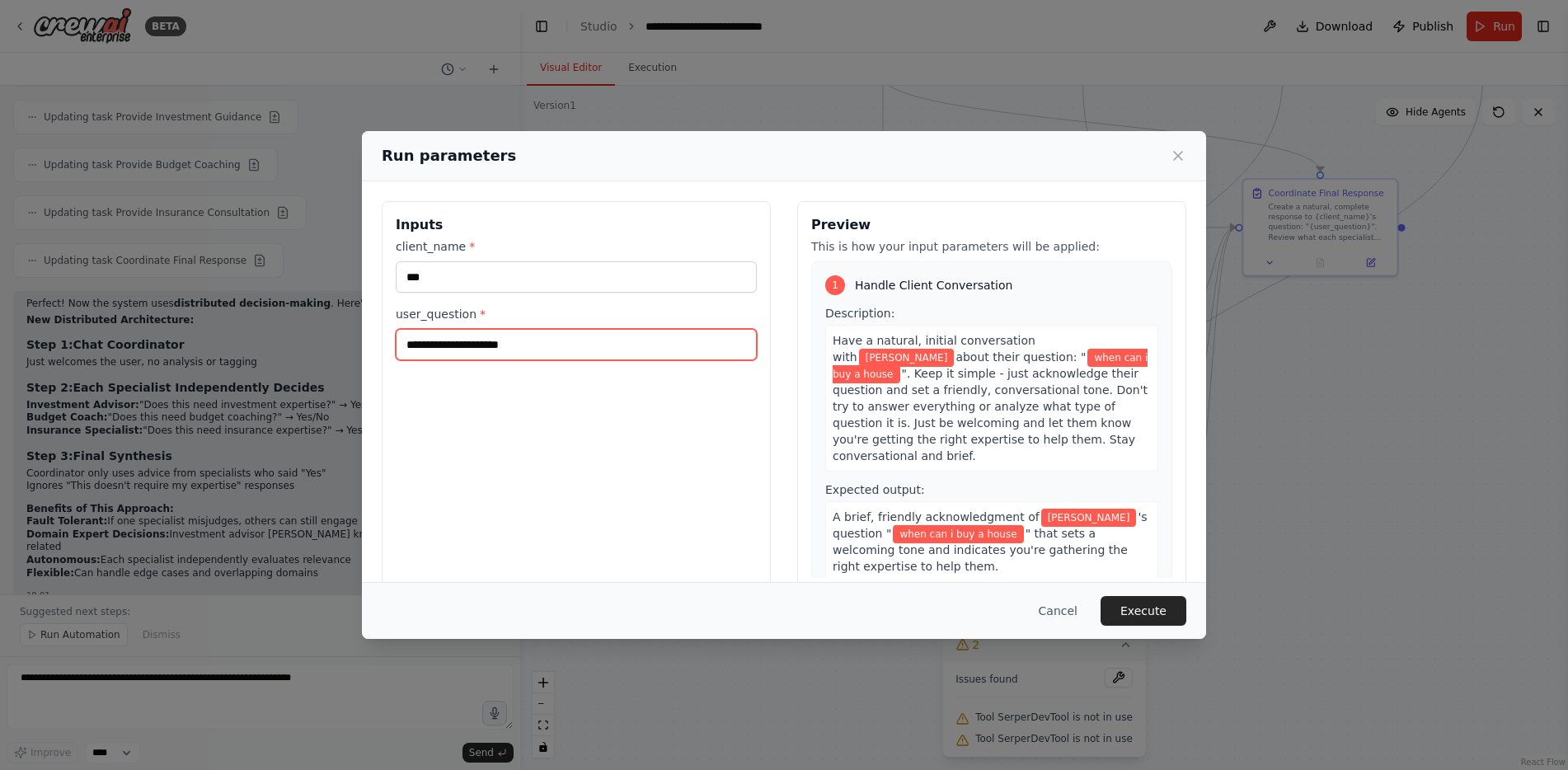
drag, startPoint x: 546, startPoint y: 347, endPoint x: 386, endPoint y: 344, distance: 160.0
click at [386, 344] on div "**********" at bounding box center [576, 396] width 389 height 391
paste input "**********"
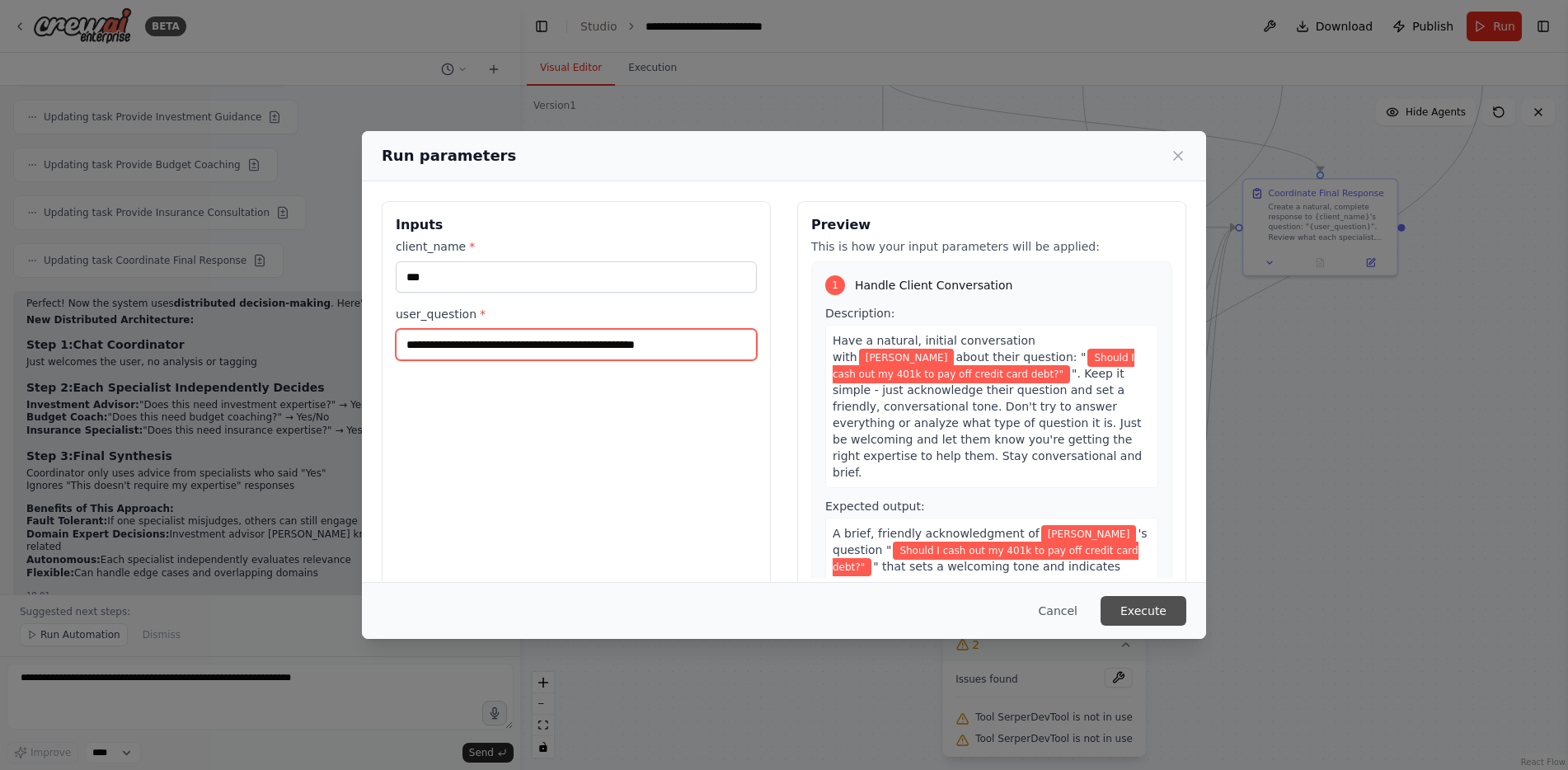
type input "**********"
click at [1150, 612] on button "Execute" at bounding box center [1144, 611] width 86 height 30
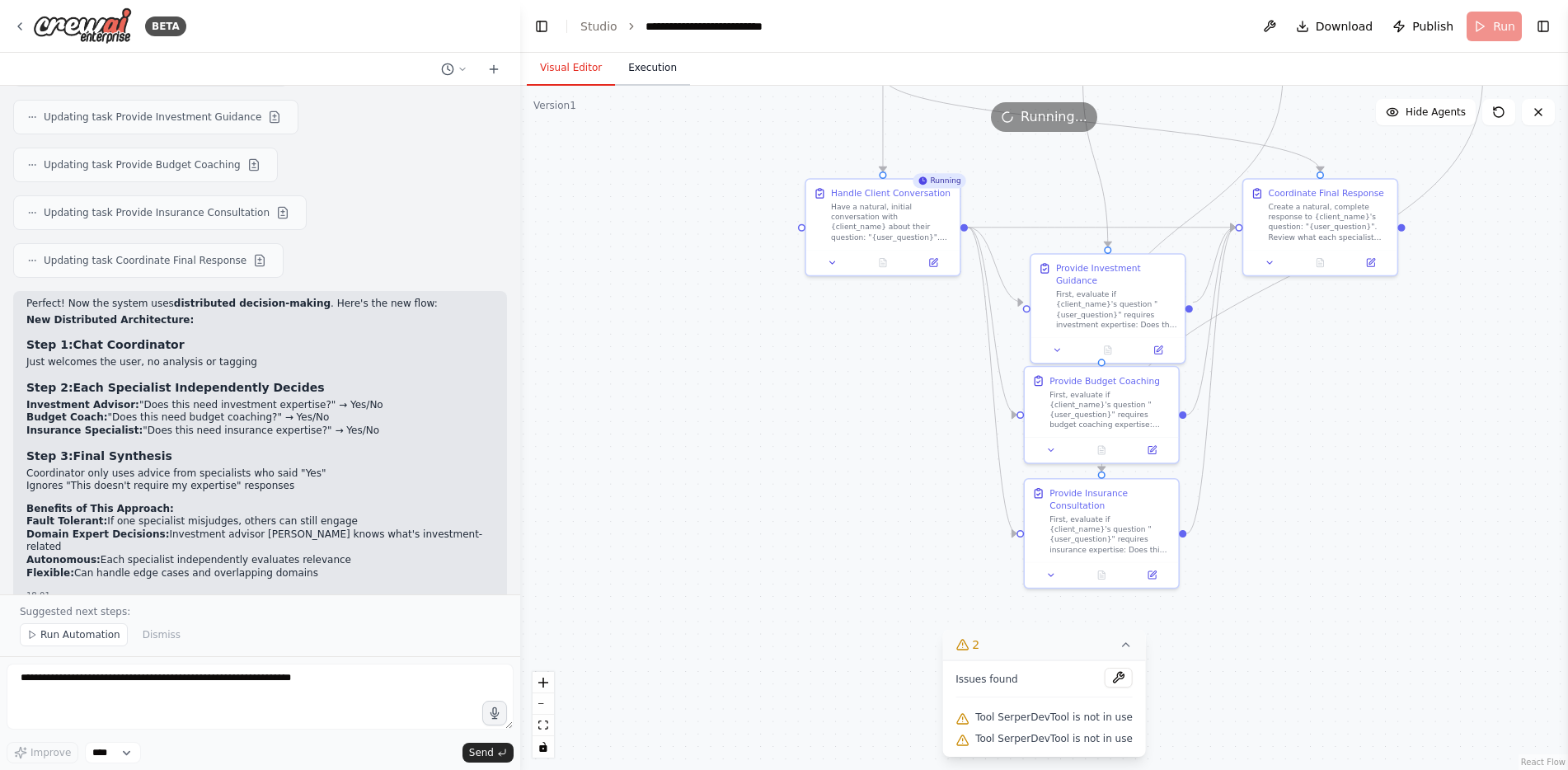
click at [641, 52] on button "Execution" at bounding box center [652, 69] width 75 height 34
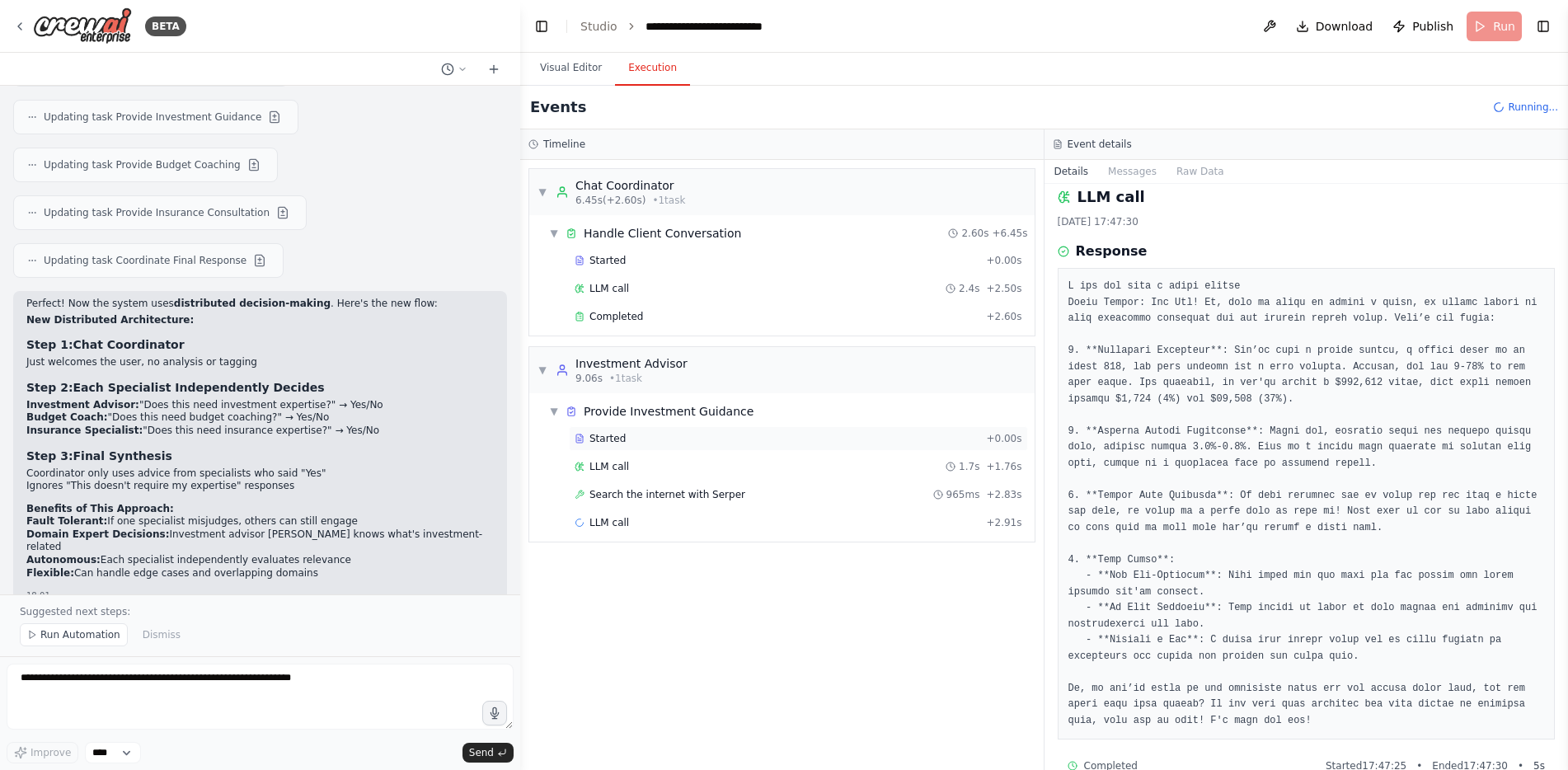
click at [670, 442] on div "Started" at bounding box center [776, 439] width 404 height 14
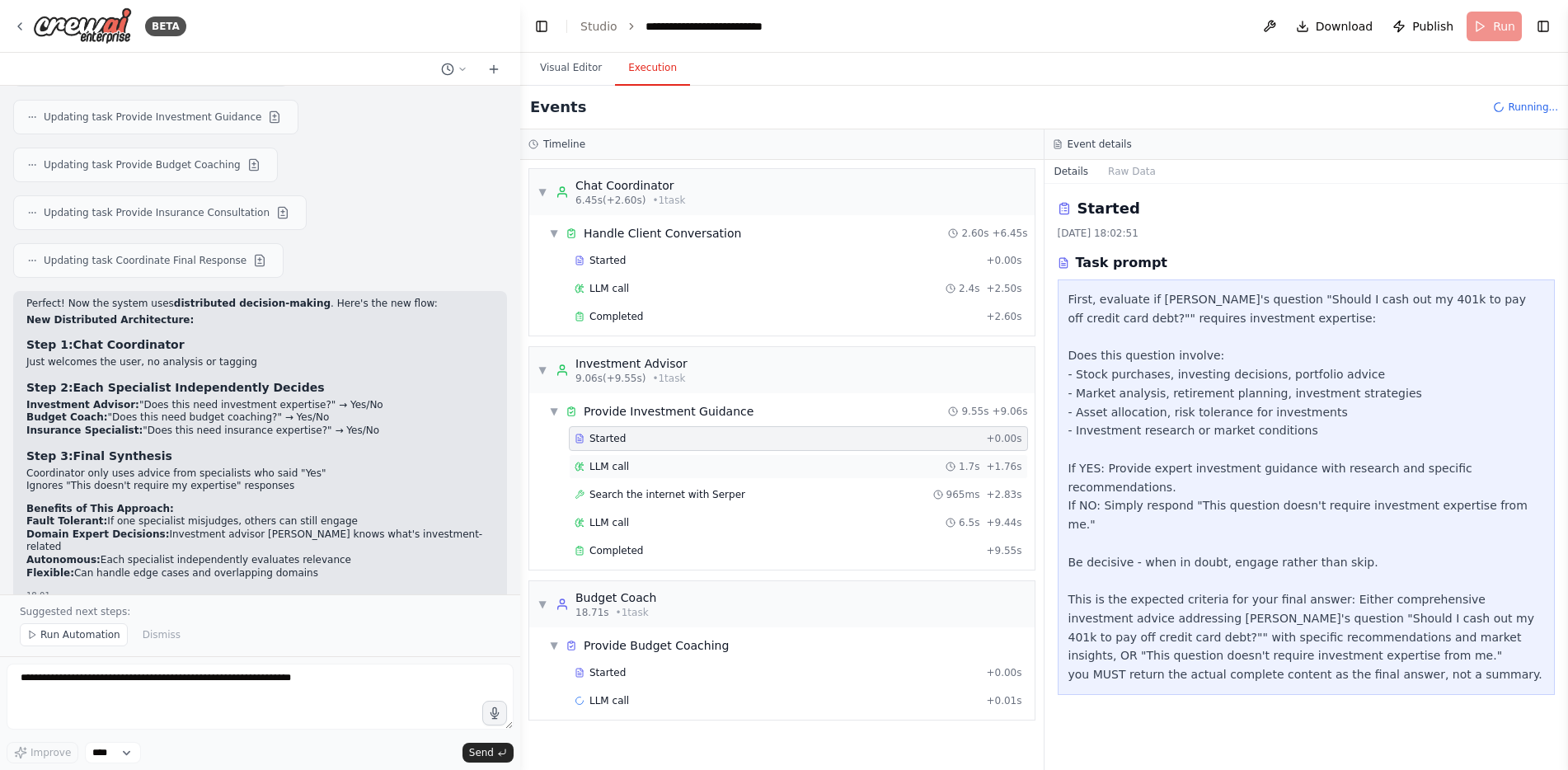
click at [668, 462] on div "LLM call 1.7s + 1.76s" at bounding box center [798, 467] width 448 height 14
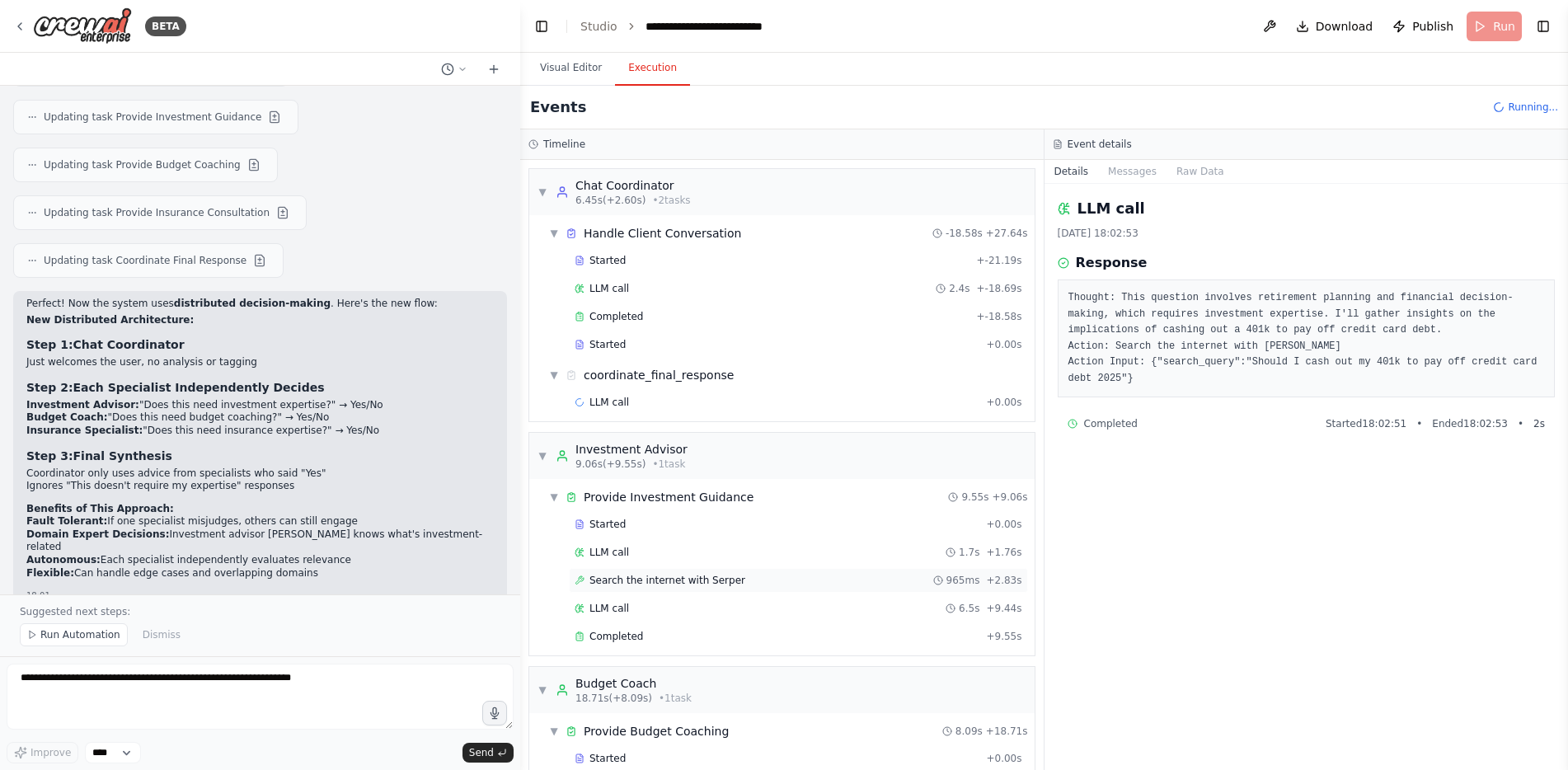
click at [706, 576] on span "Search the internet with Serper" at bounding box center [668, 580] width 156 height 14
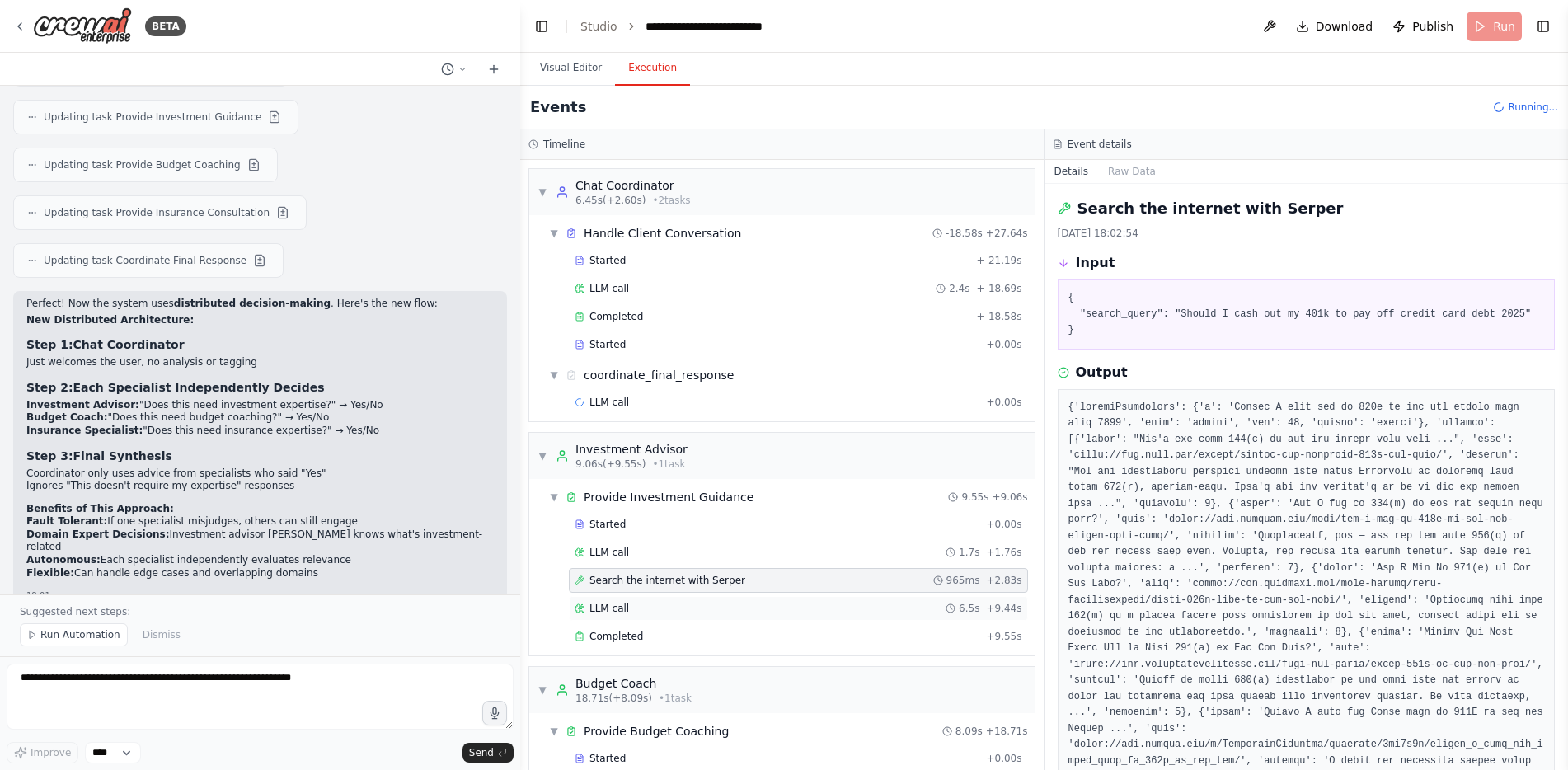
click at [689, 613] on div "LLM call 6.5s + 9.44s" at bounding box center [798, 608] width 448 height 14
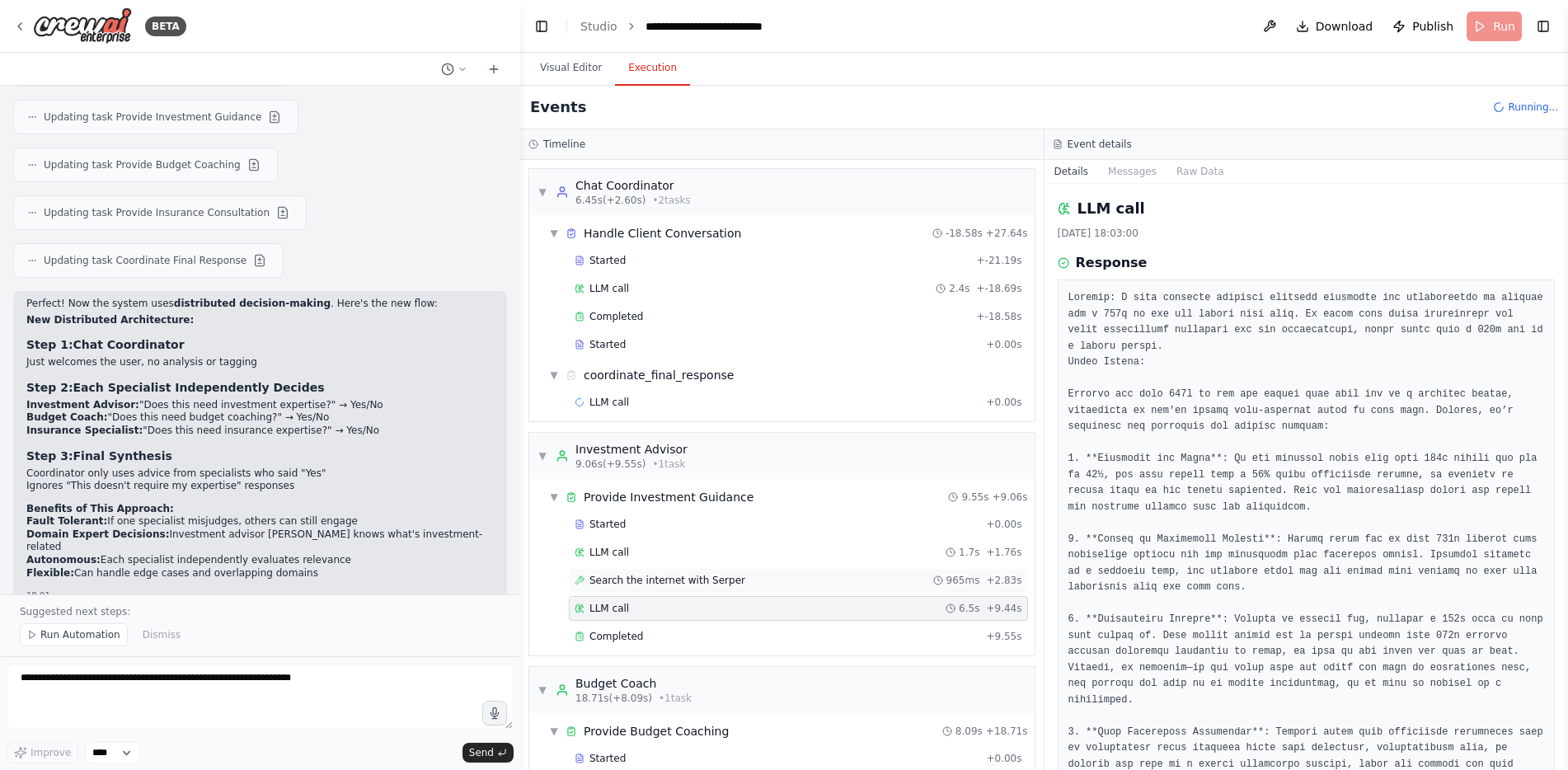
click at [710, 587] on div "Search the internet with Serper 965ms + 2.83s" at bounding box center [799, 580] width 460 height 24
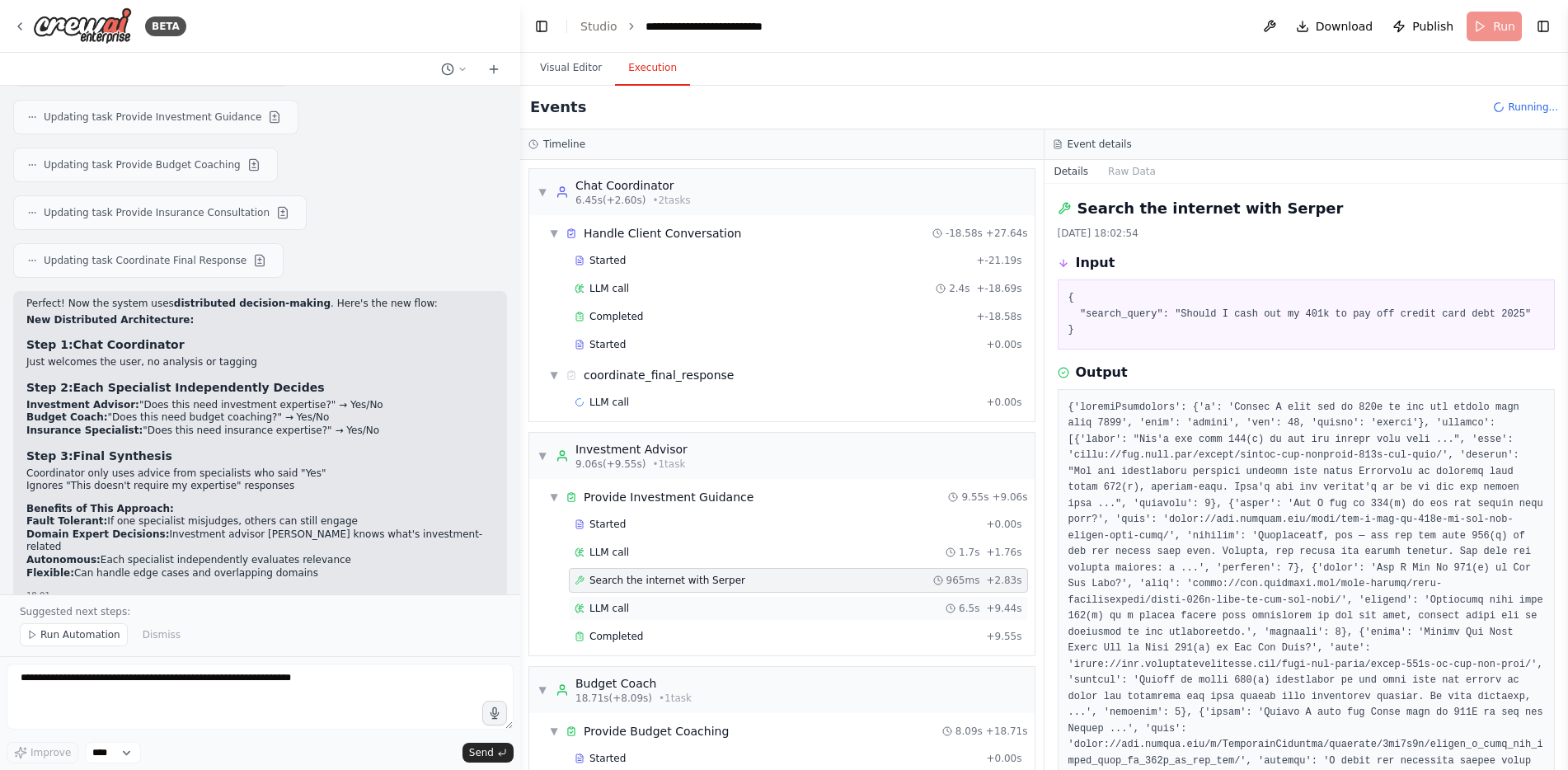
click at [699, 612] on div "LLM call 6.5s + 9.44s" at bounding box center [798, 608] width 448 height 14
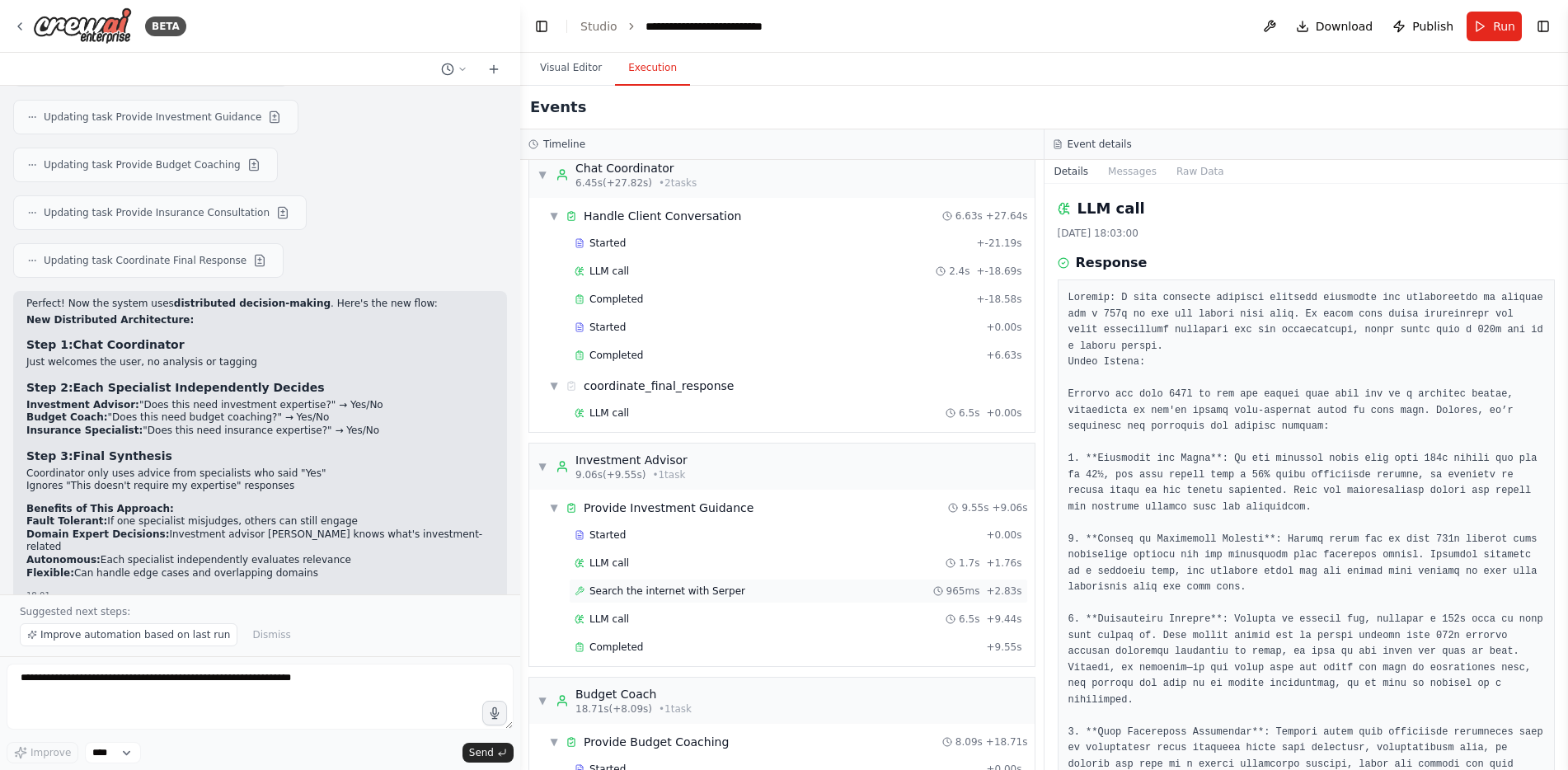
scroll to position [0, 0]
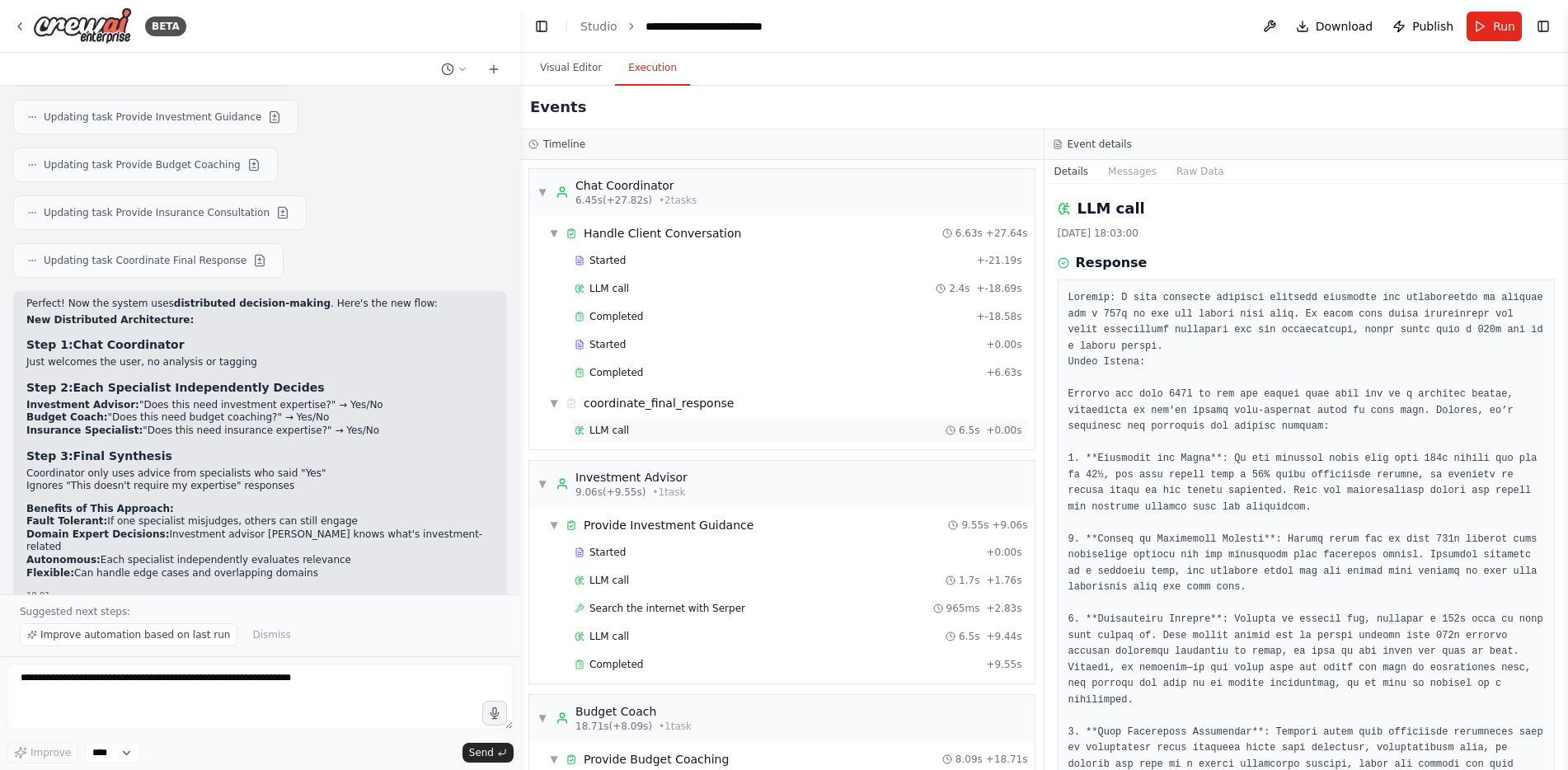
click at [680, 437] on div "LLM call 6.5s + 0.00s" at bounding box center [799, 430] width 460 height 24
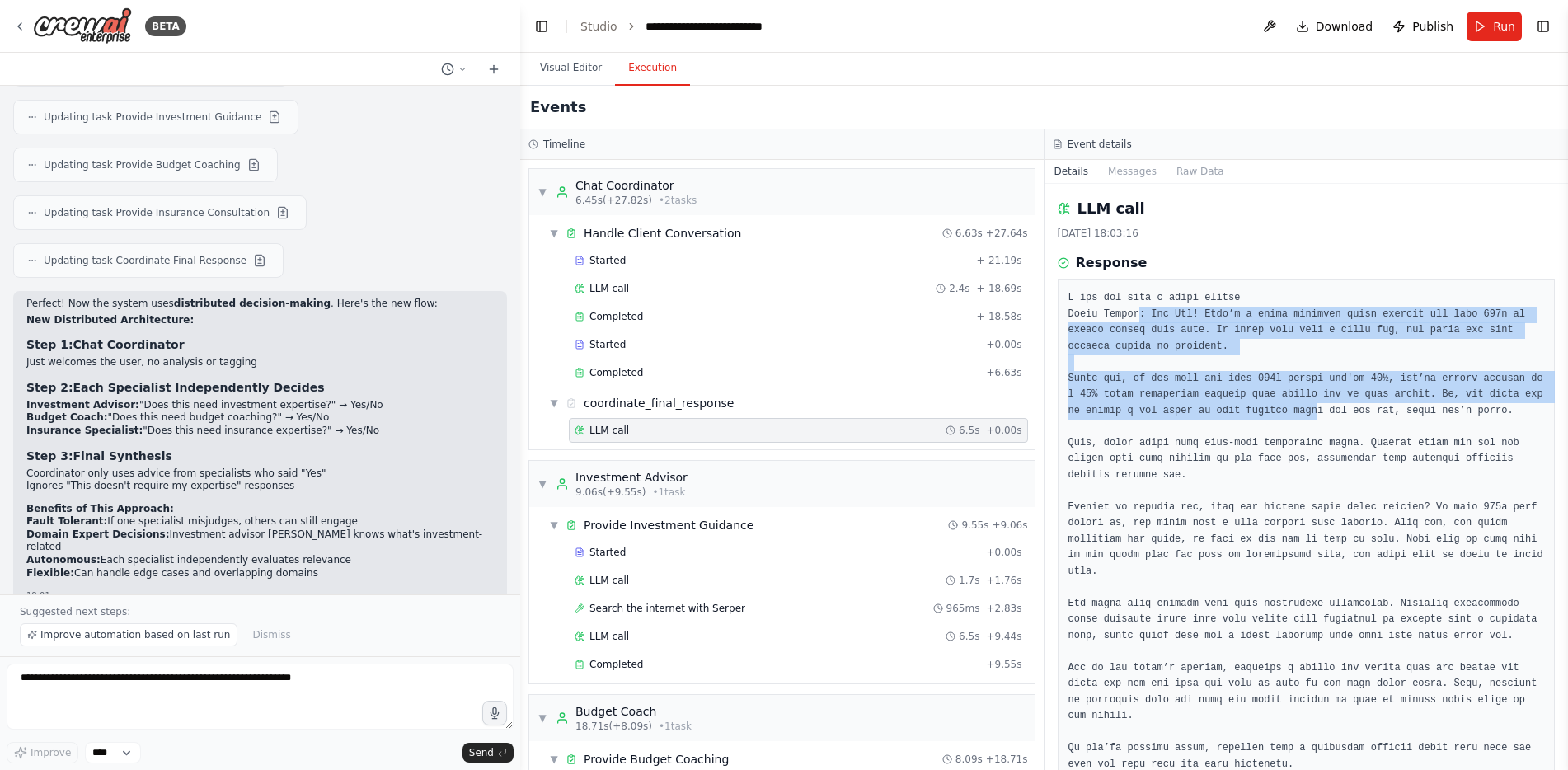
drag, startPoint x: 1132, startPoint y: 317, endPoint x: 1296, endPoint y: 451, distance: 211.8
click at [1282, 414] on pre at bounding box center [1307, 564] width 477 height 547
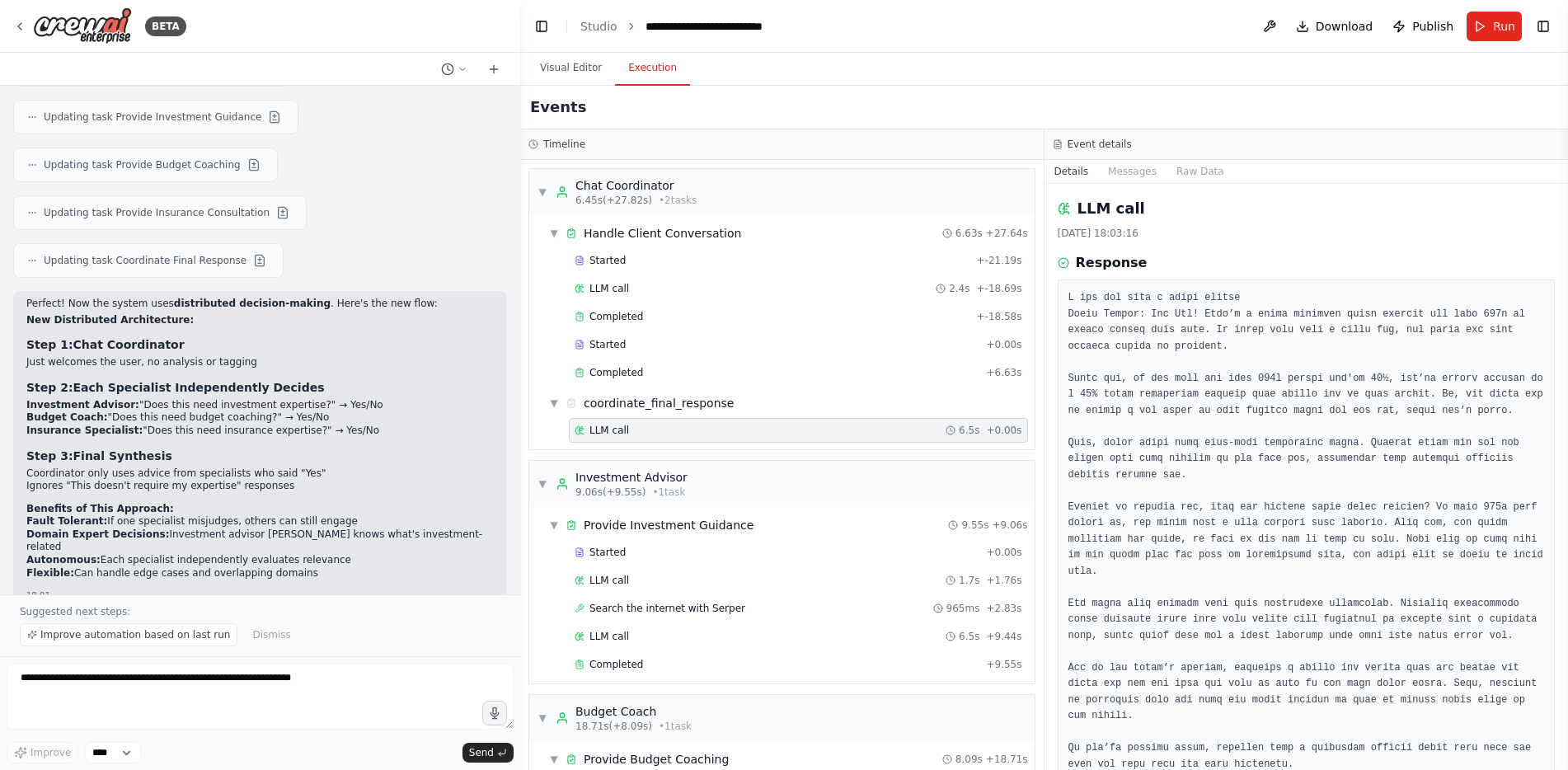
click at [1297, 461] on pre at bounding box center [1307, 564] width 477 height 547
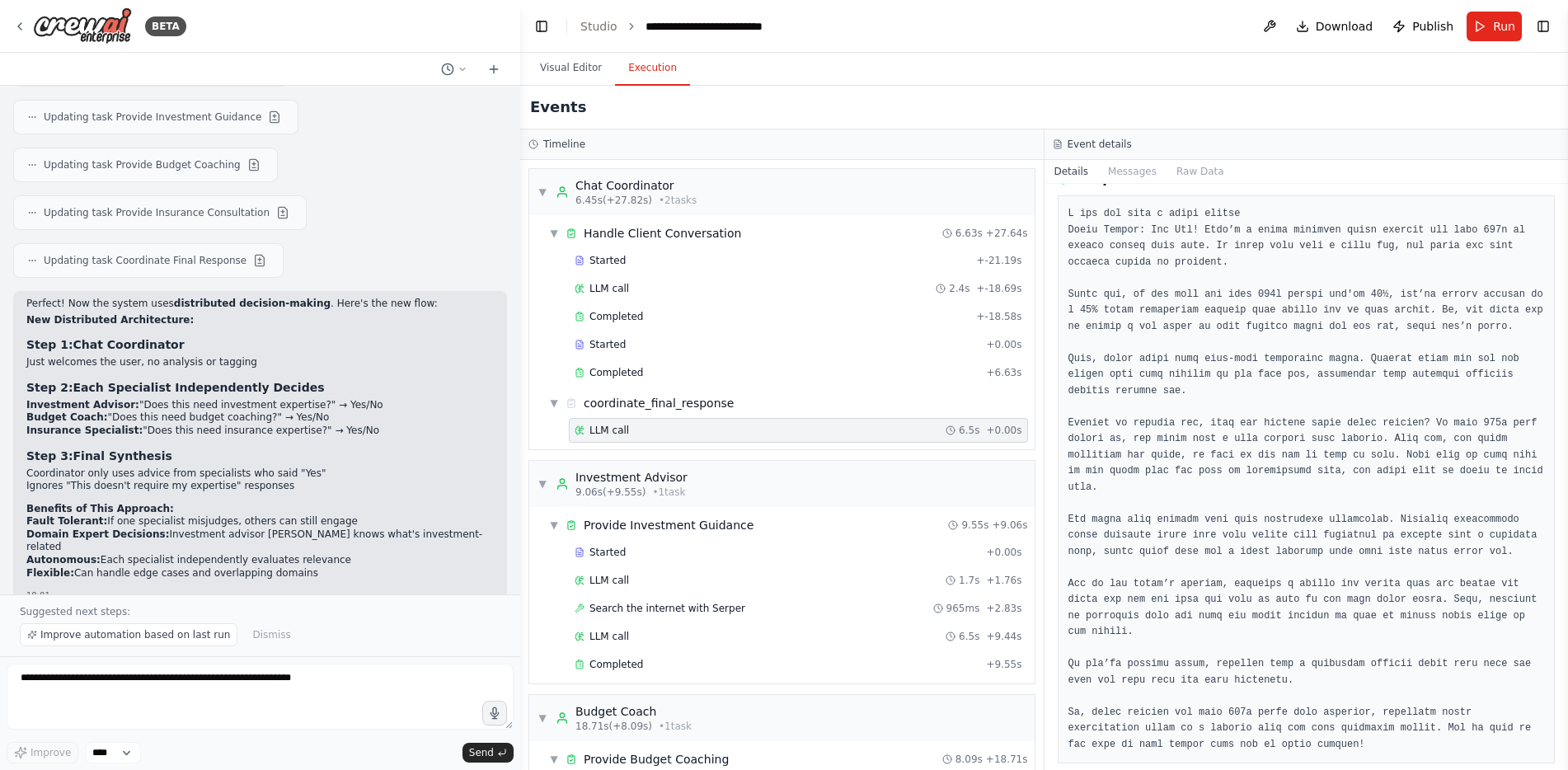
scroll to position [125, 0]
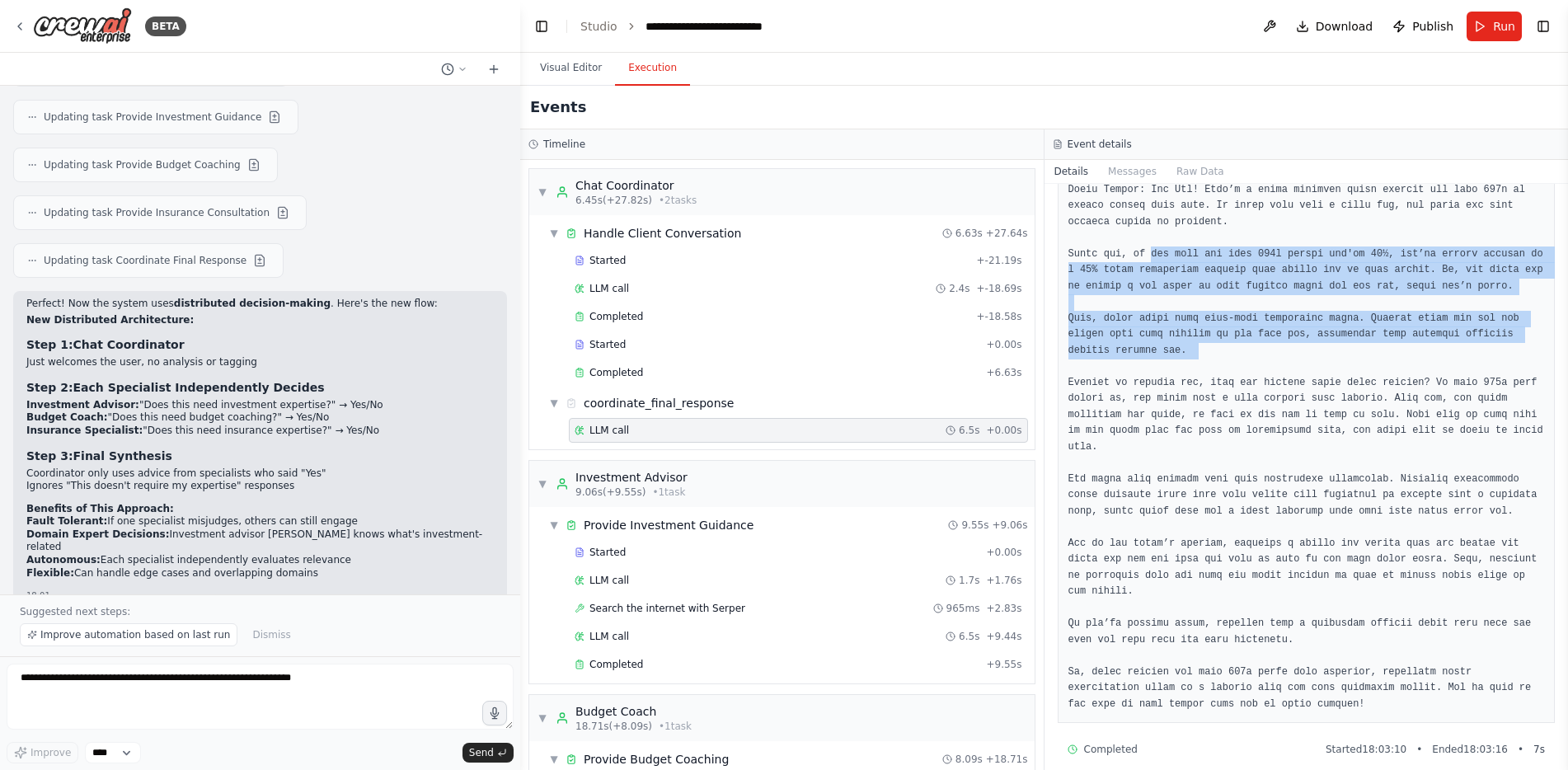
drag, startPoint x: 1182, startPoint y: 270, endPoint x: 1303, endPoint y: 421, distance: 193.5
click at [1297, 379] on pre at bounding box center [1307, 439] width 477 height 547
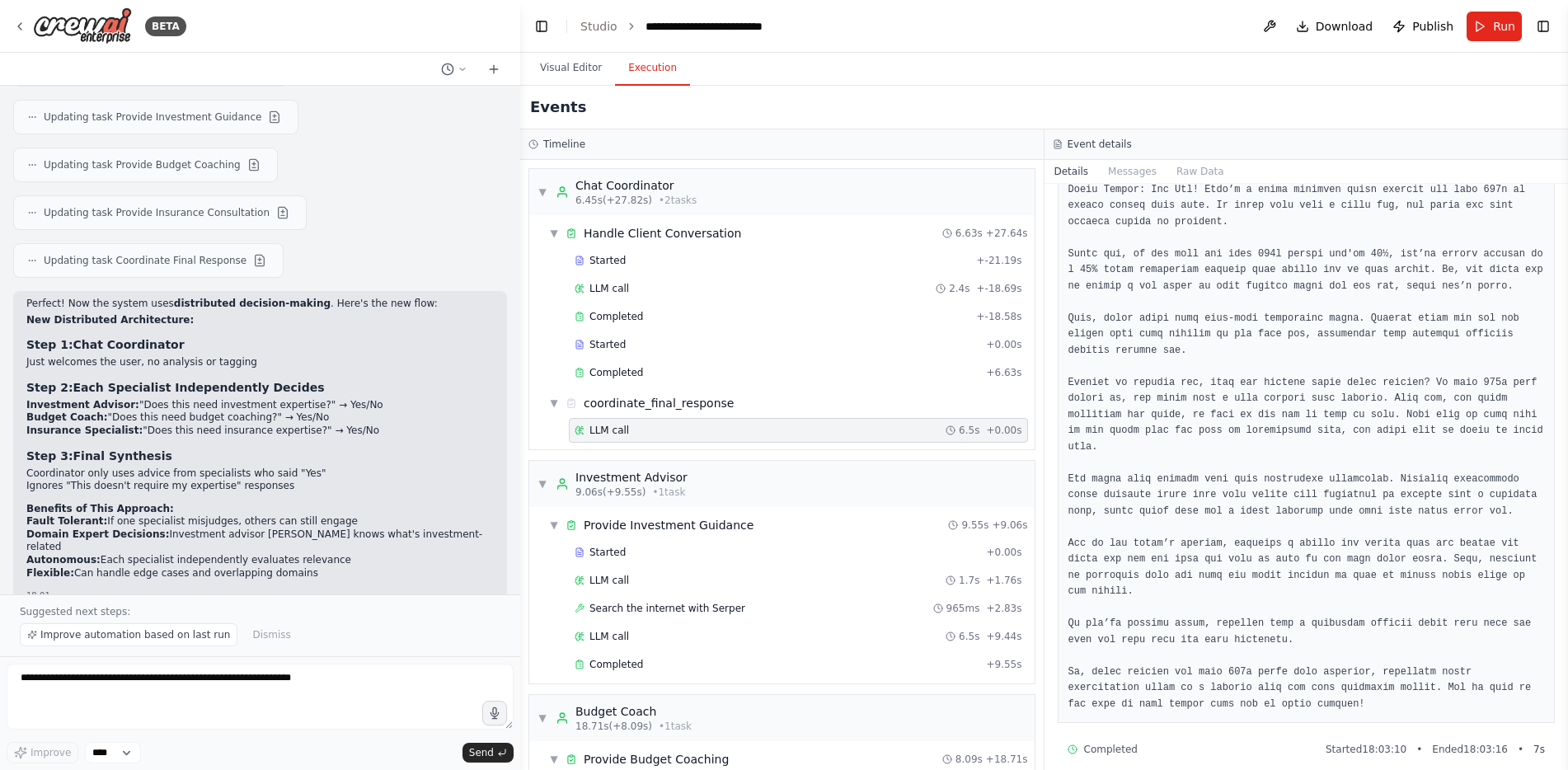
click at [1304, 460] on pre at bounding box center [1307, 439] width 477 height 547
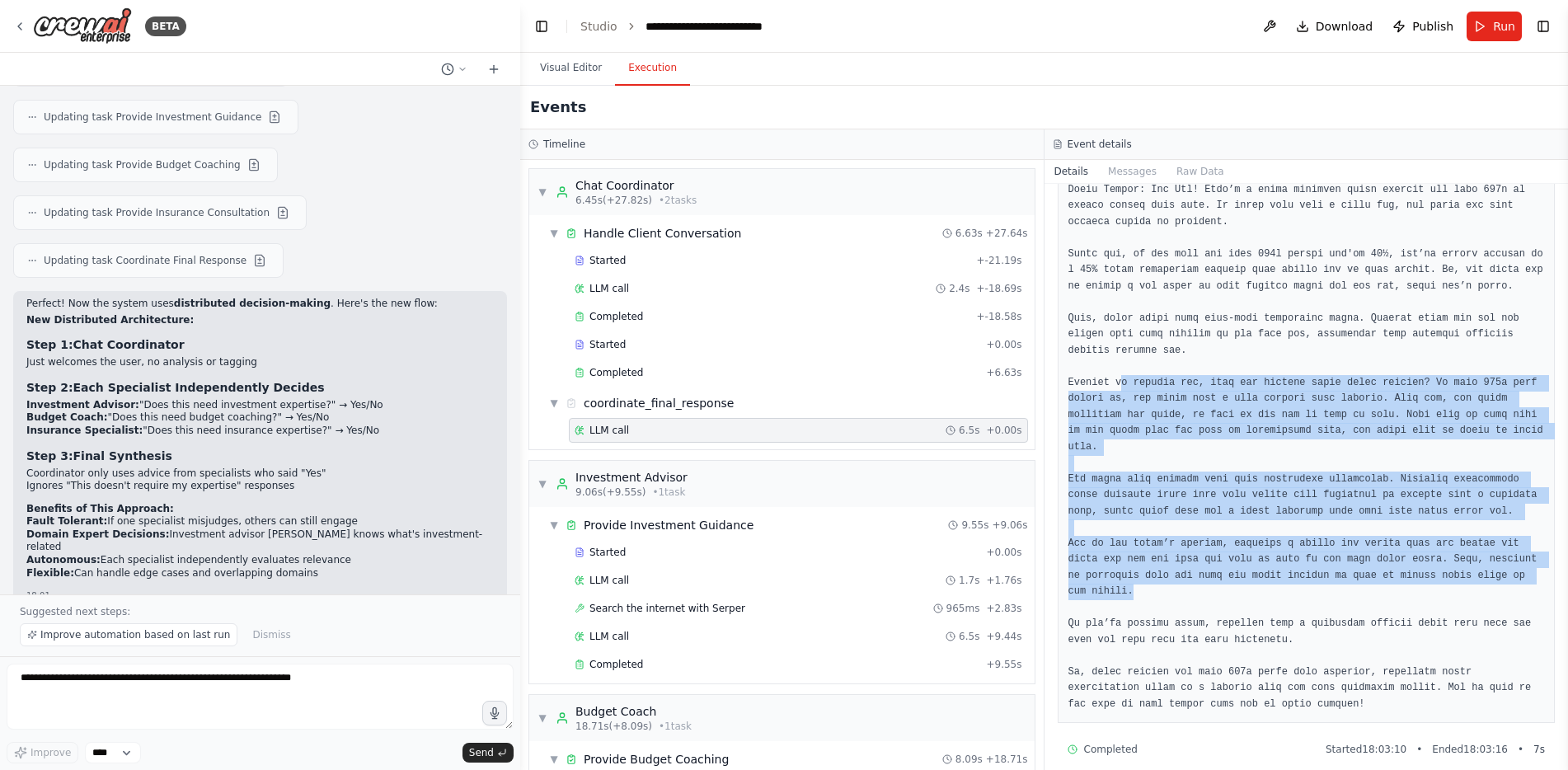
drag, startPoint x: 1115, startPoint y: 384, endPoint x: 1365, endPoint y: 571, distance: 312.2
click at [1365, 571] on pre at bounding box center [1307, 439] width 477 height 547
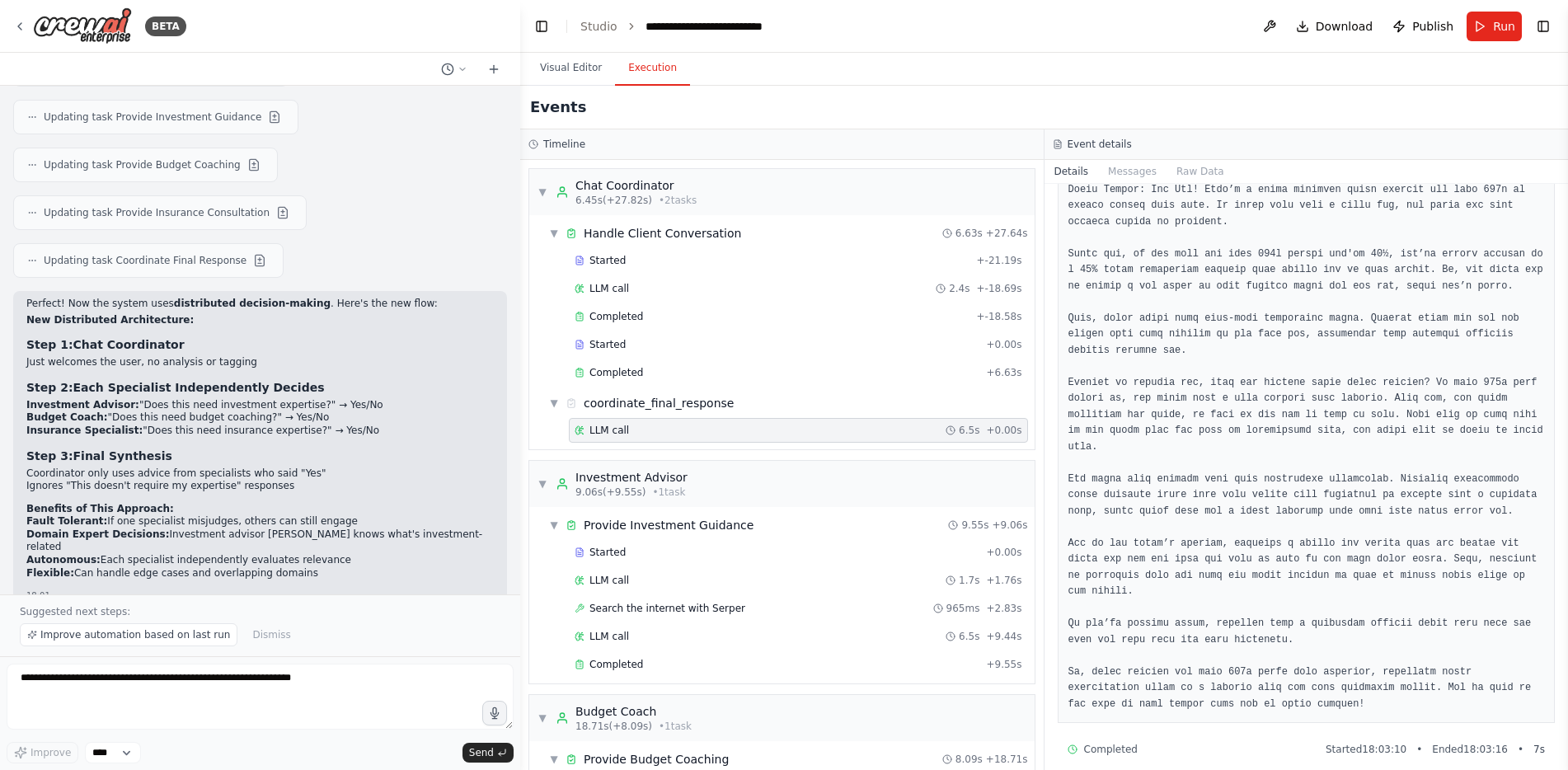
click at [1334, 605] on pre at bounding box center [1307, 439] width 477 height 547
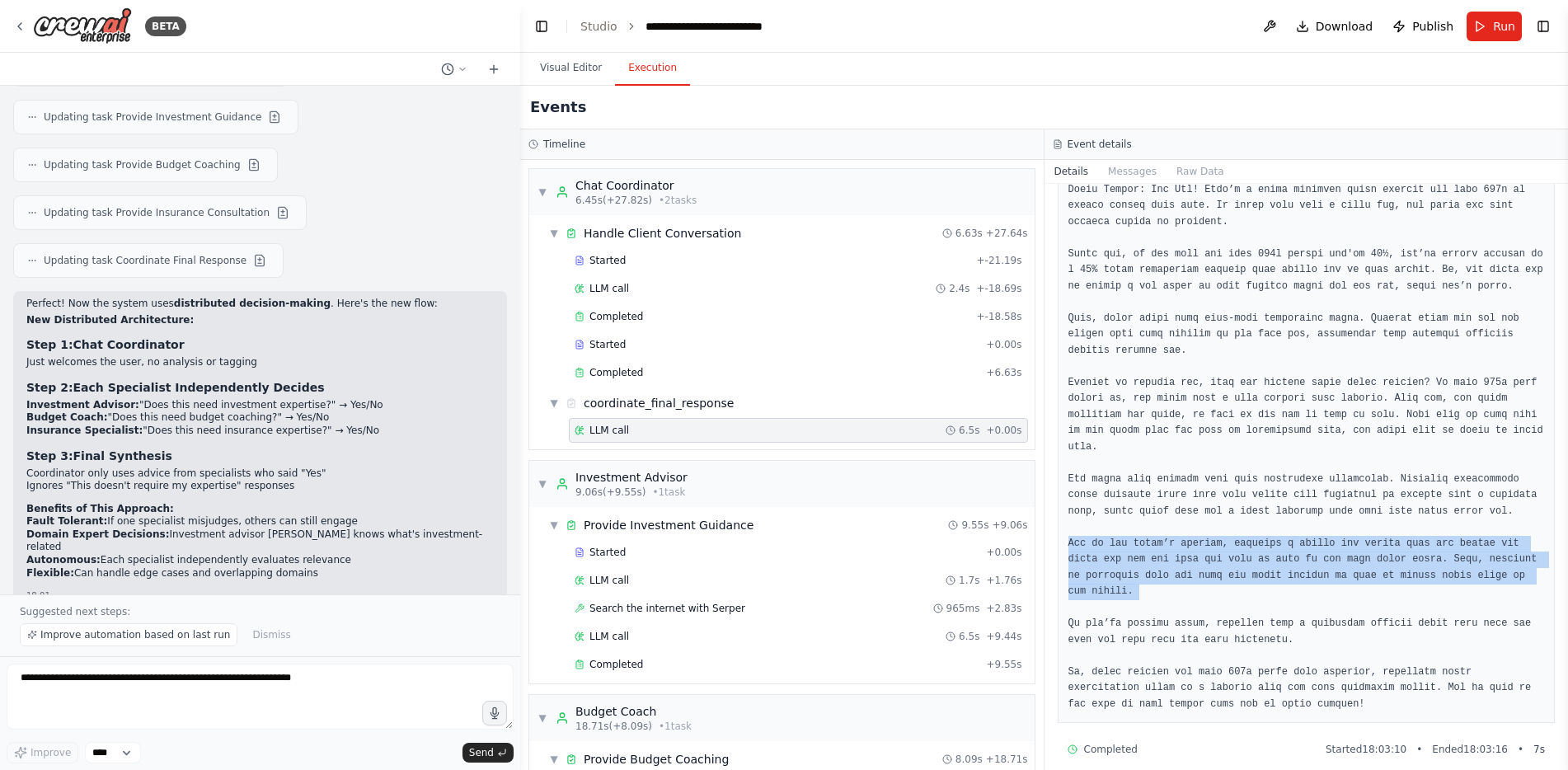
drag, startPoint x: 1065, startPoint y: 526, endPoint x: 1249, endPoint y: 609, distance: 201.9
click at [1241, 594] on div at bounding box center [1307, 439] width 498 height 568
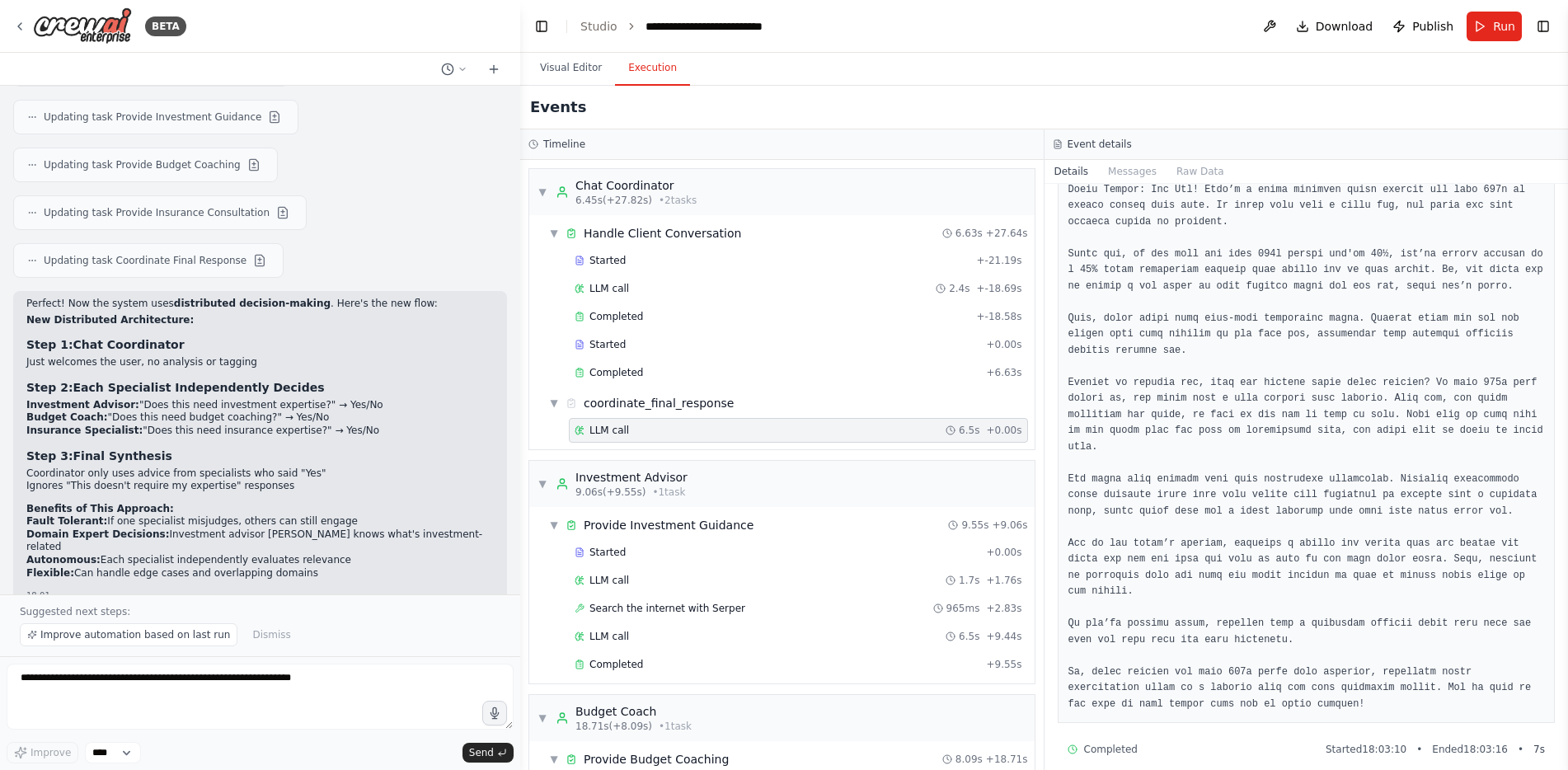
click at [1249, 610] on pre at bounding box center [1307, 439] width 477 height 547
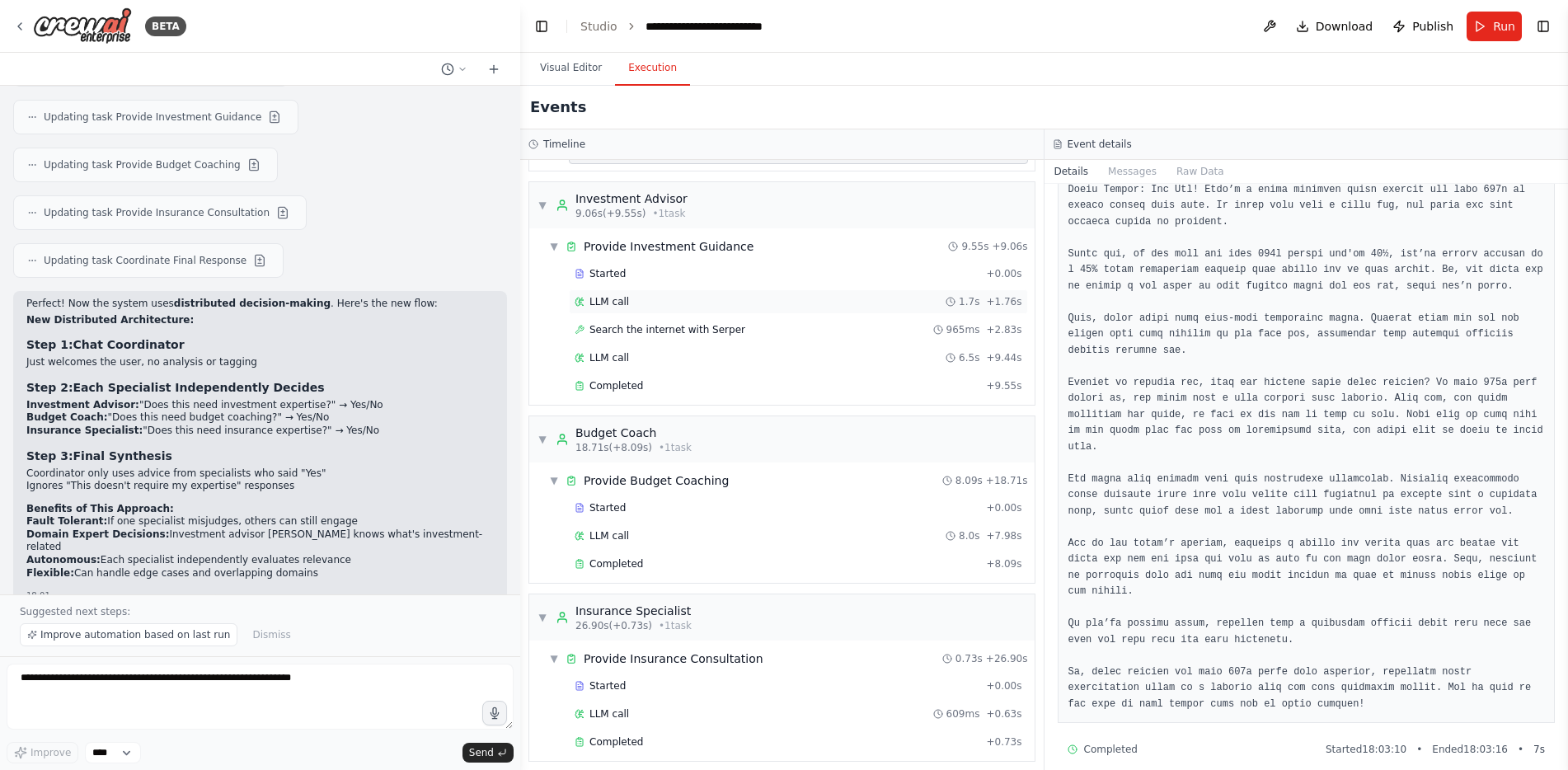
scroll to position [289, 0]
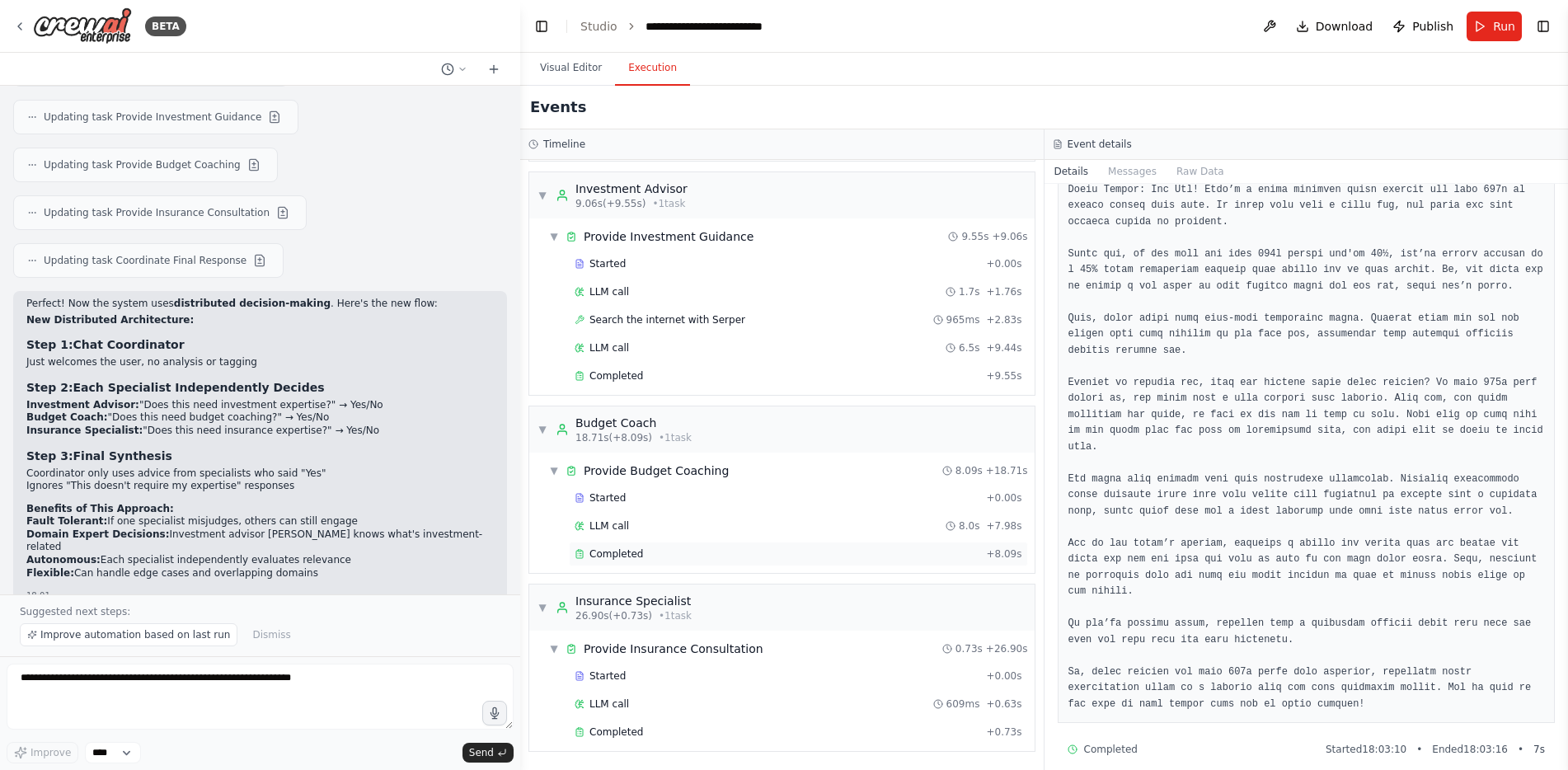
drag, startPoint x: 703, startPoint y: 556, endPoint x: 695, endPoint y: 555, distance: 8.1
click at [695, 555] on div "Completed" at bounding box center [776, 554] width 404 height 14
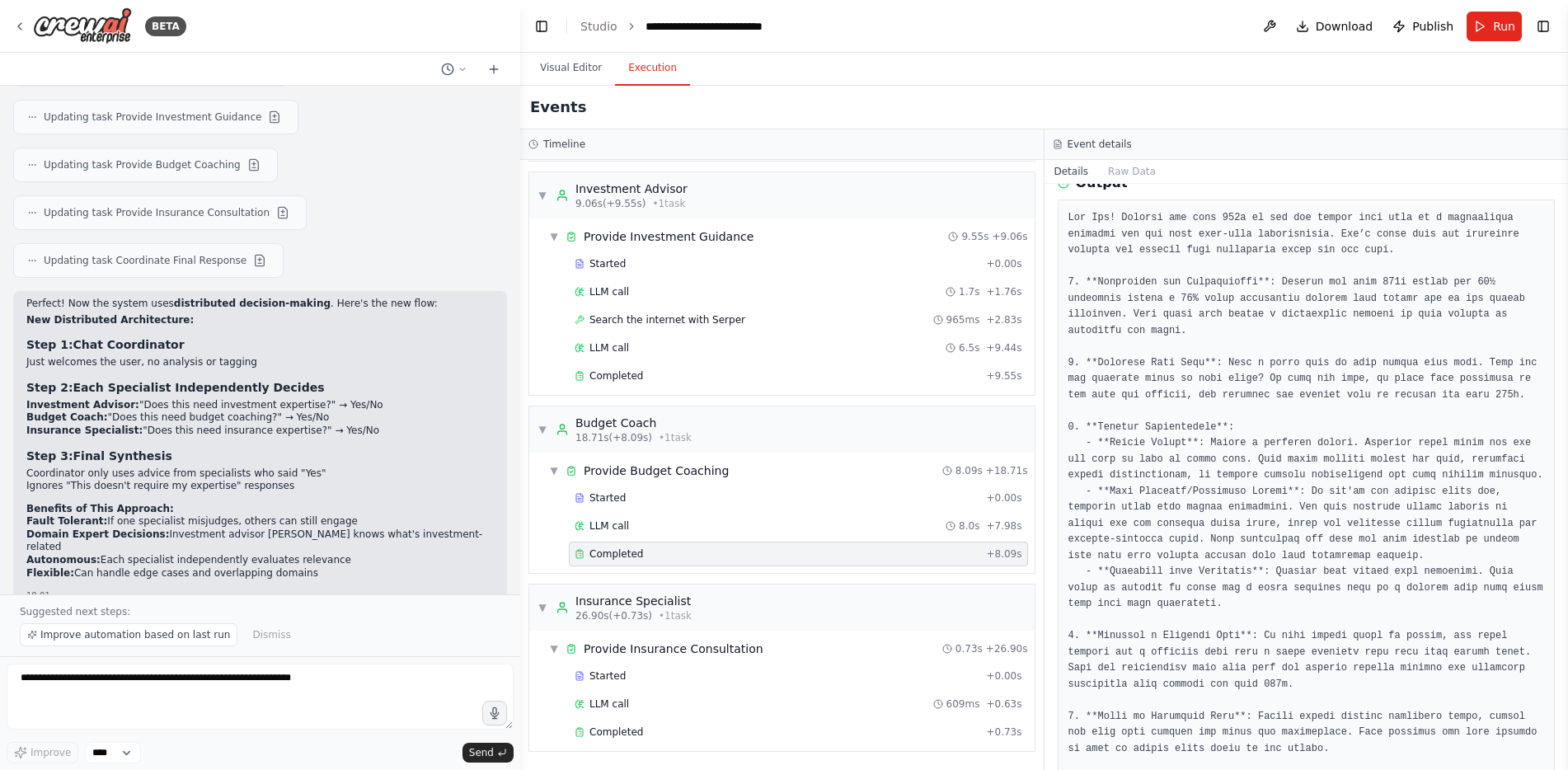
scroll to position [82, 0]
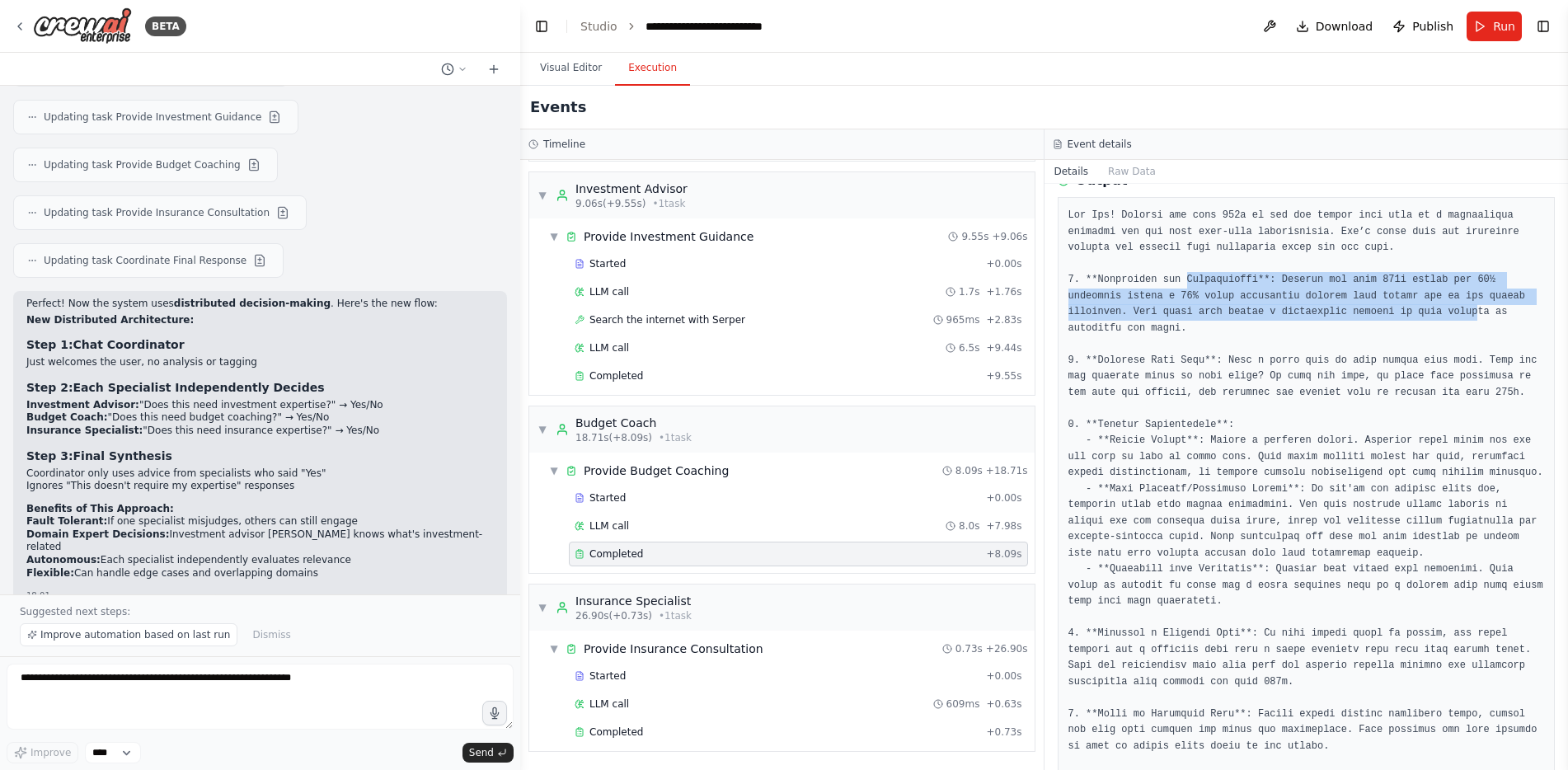
drag, startPoint x: 1176, startPoint y: 277, endPoint x: 1359, endPoint y: 315, distance: 186.9
click at [1359, 315] on pre at bounding box center [1307, 562] width 477 height 708
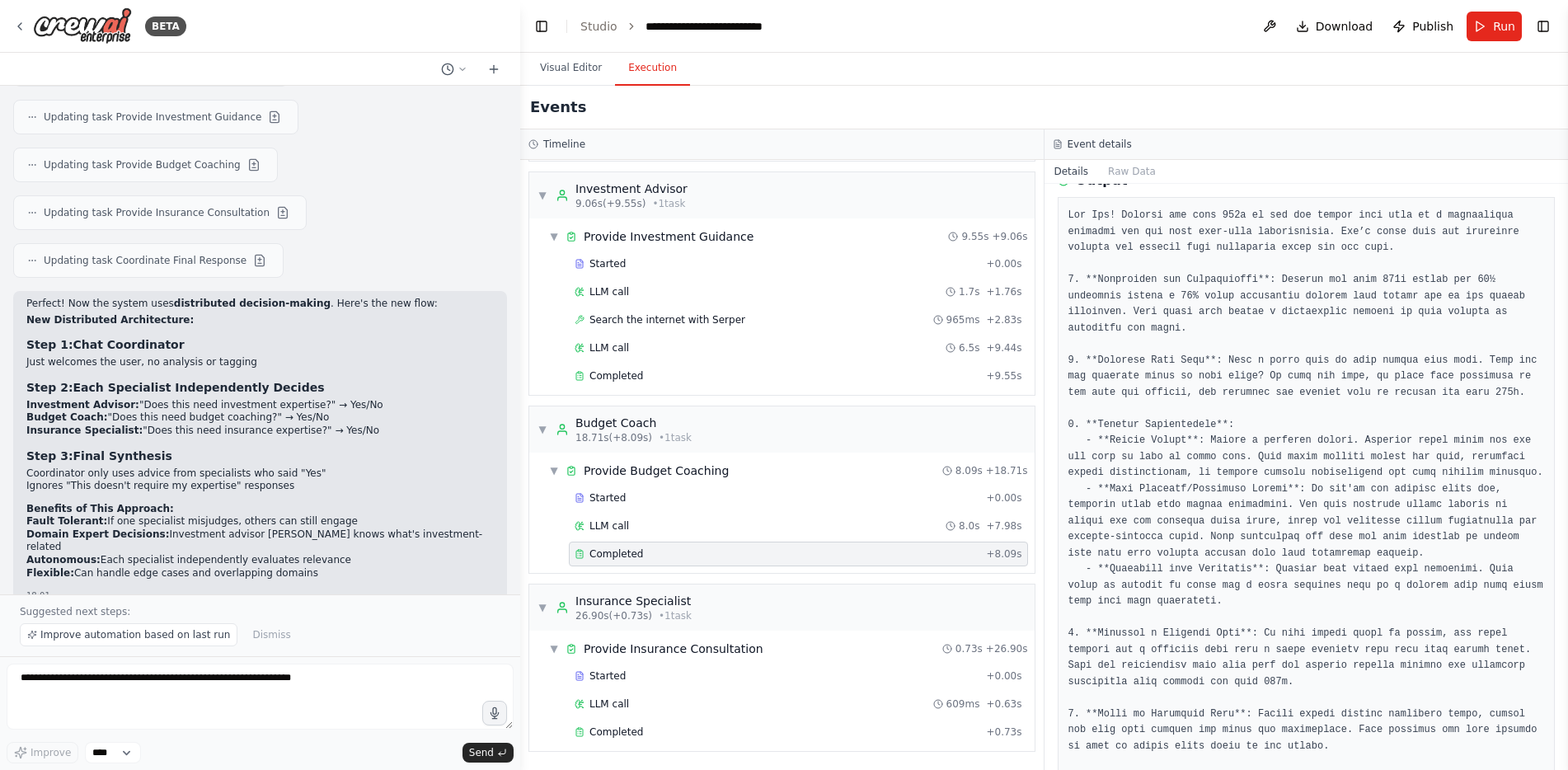
click at [1347, 350] on pre at bounding box center [1307, 562] width 477 height 708
click at [683, 499] on div "Started" at bounding box center [776, 498] width 404 height 14
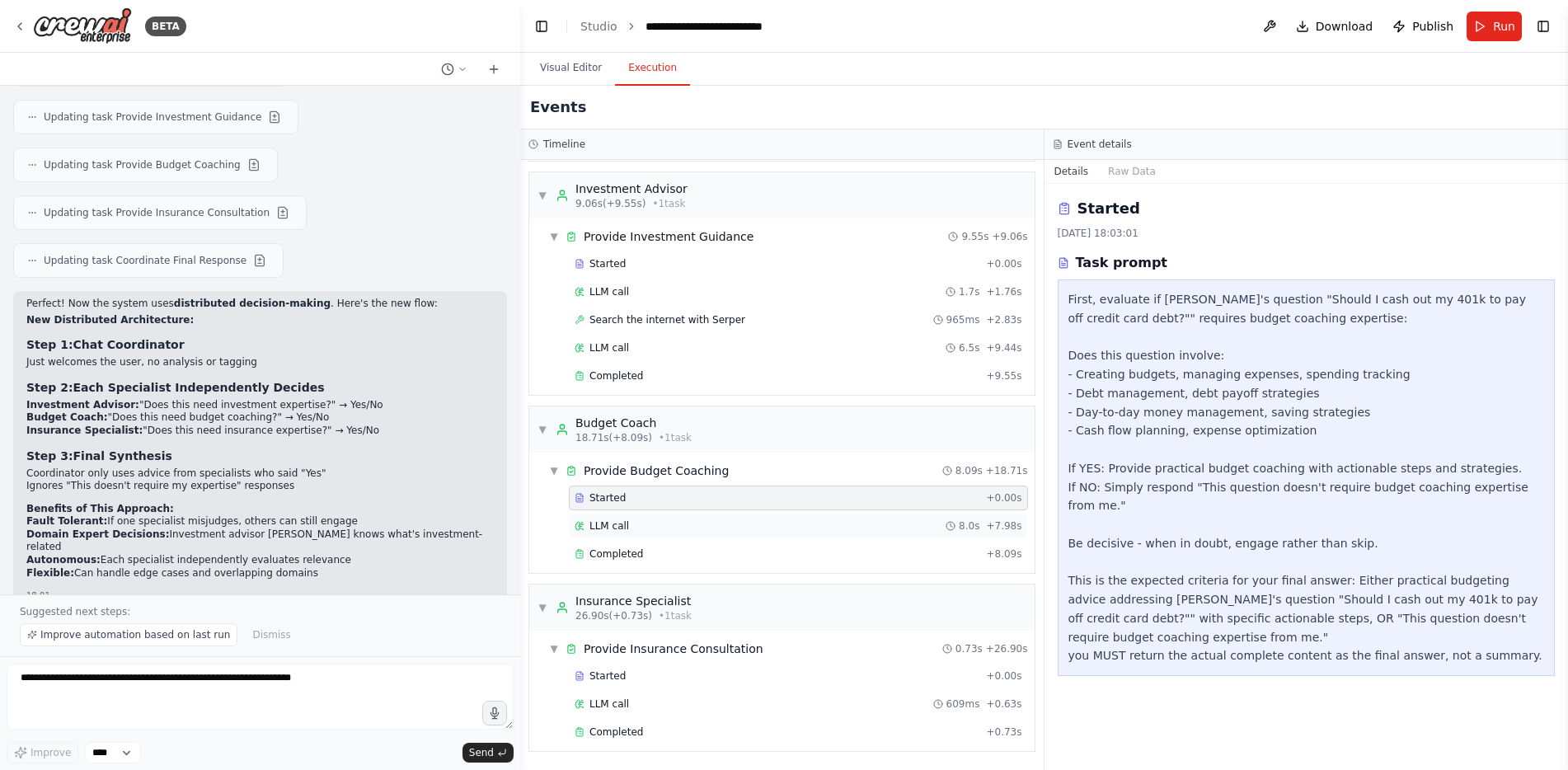
click at [704, 531] on div "LLM call 8.0s + 7.98s" at bounding box center [798, 526] width 448 height 14
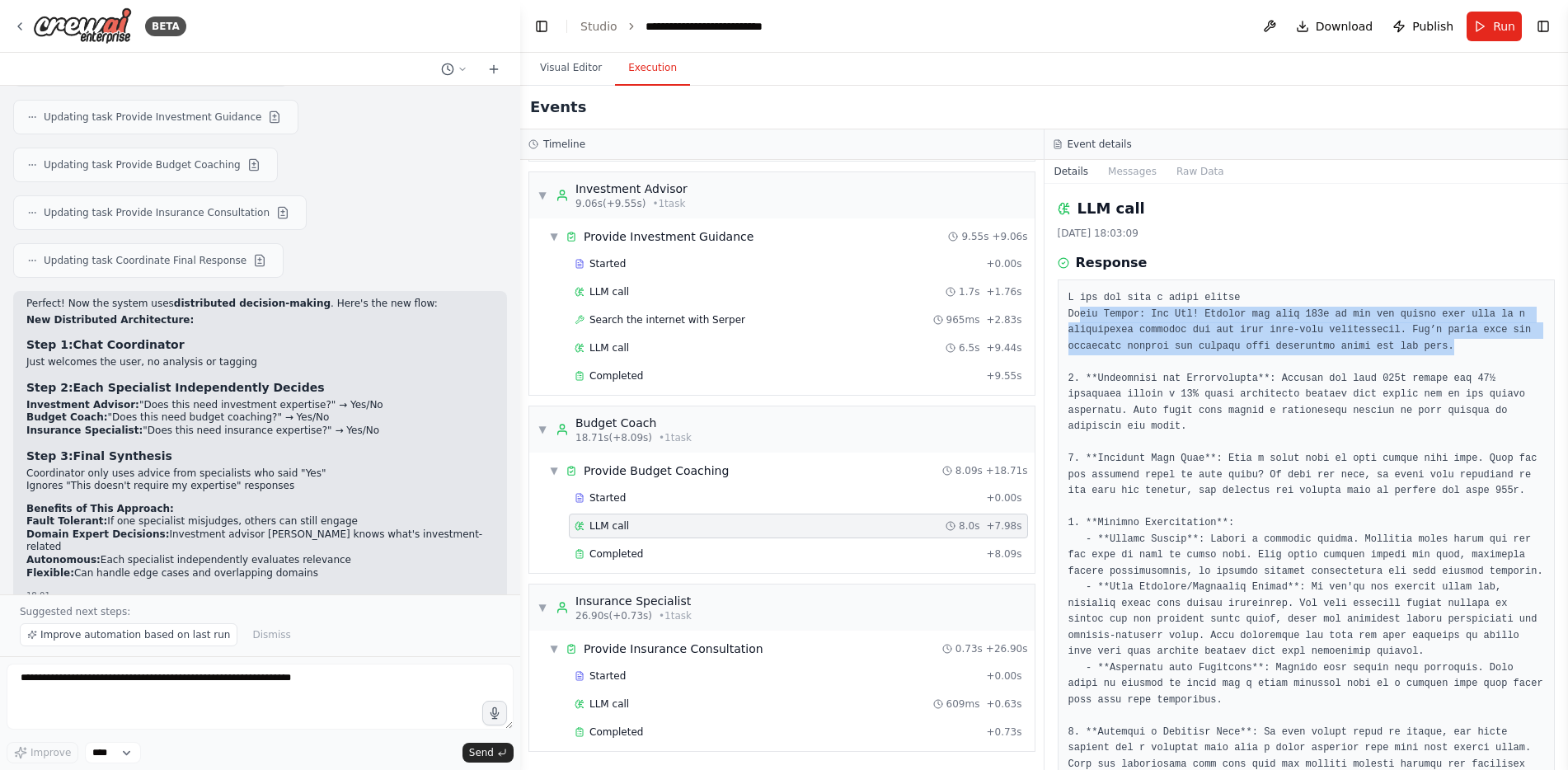
drag, startPoint x: 1081, startPoint y: 315, endPoint x: 1461, endPoint y: 348, distance: 381.4
click at [1461, 348] on pre at bounding box center [1307, 652] width 477 height 724
click at [1462, 348] on pre at bounding box center [1307, 652] width 477 height 724
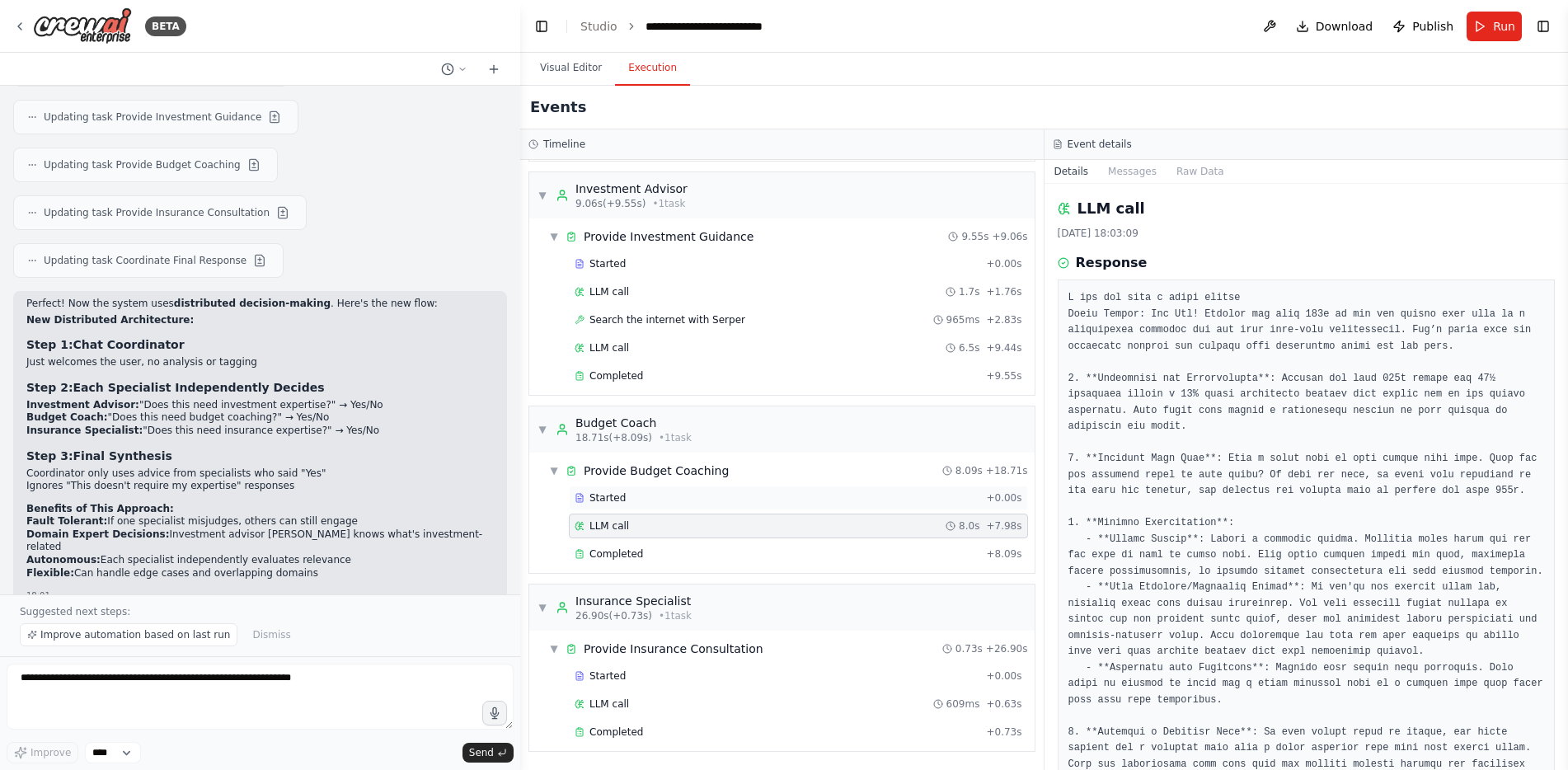
click at [827, 502] on div "Started" at bounding box center [776, 498] width 404 height 14
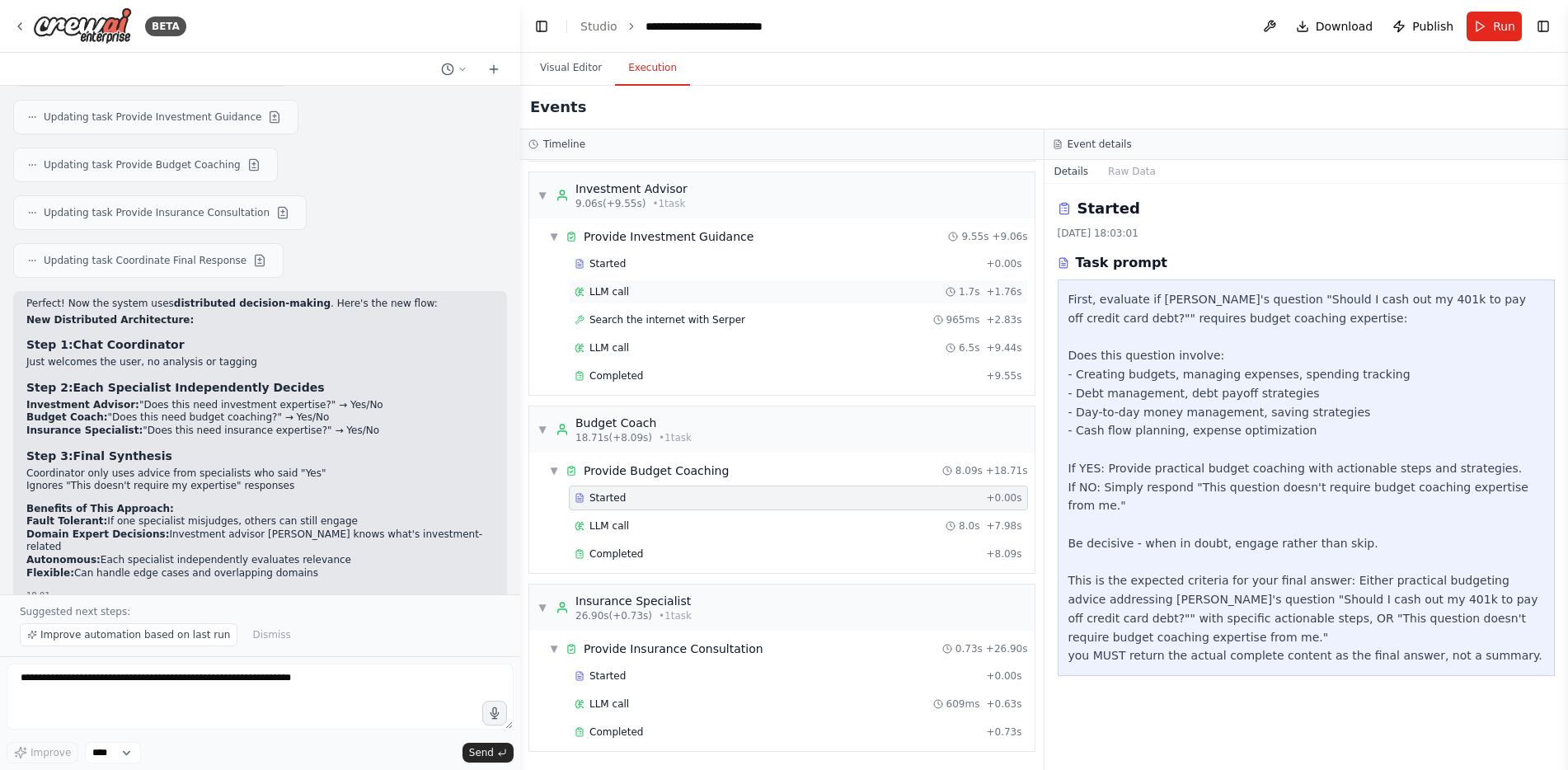
click at [687, 292] on div "LLM call 1.7s + 1.76s" at bounding box center [798, 291] width 448 height 14
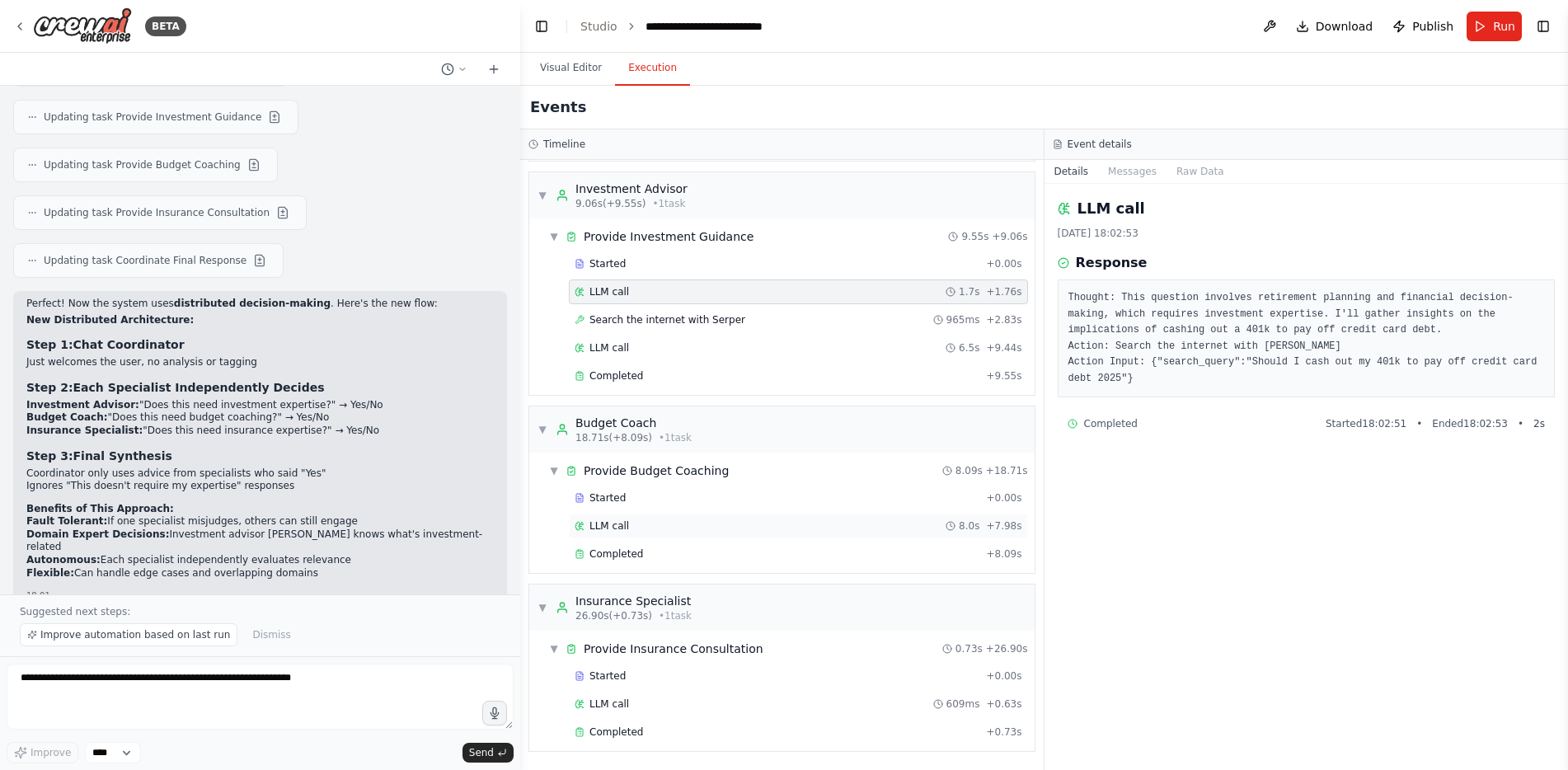
click at [693, 523] on div "LLM call 8.0s + 7.98s" at bounding box center [798, 526] width 448 height 14
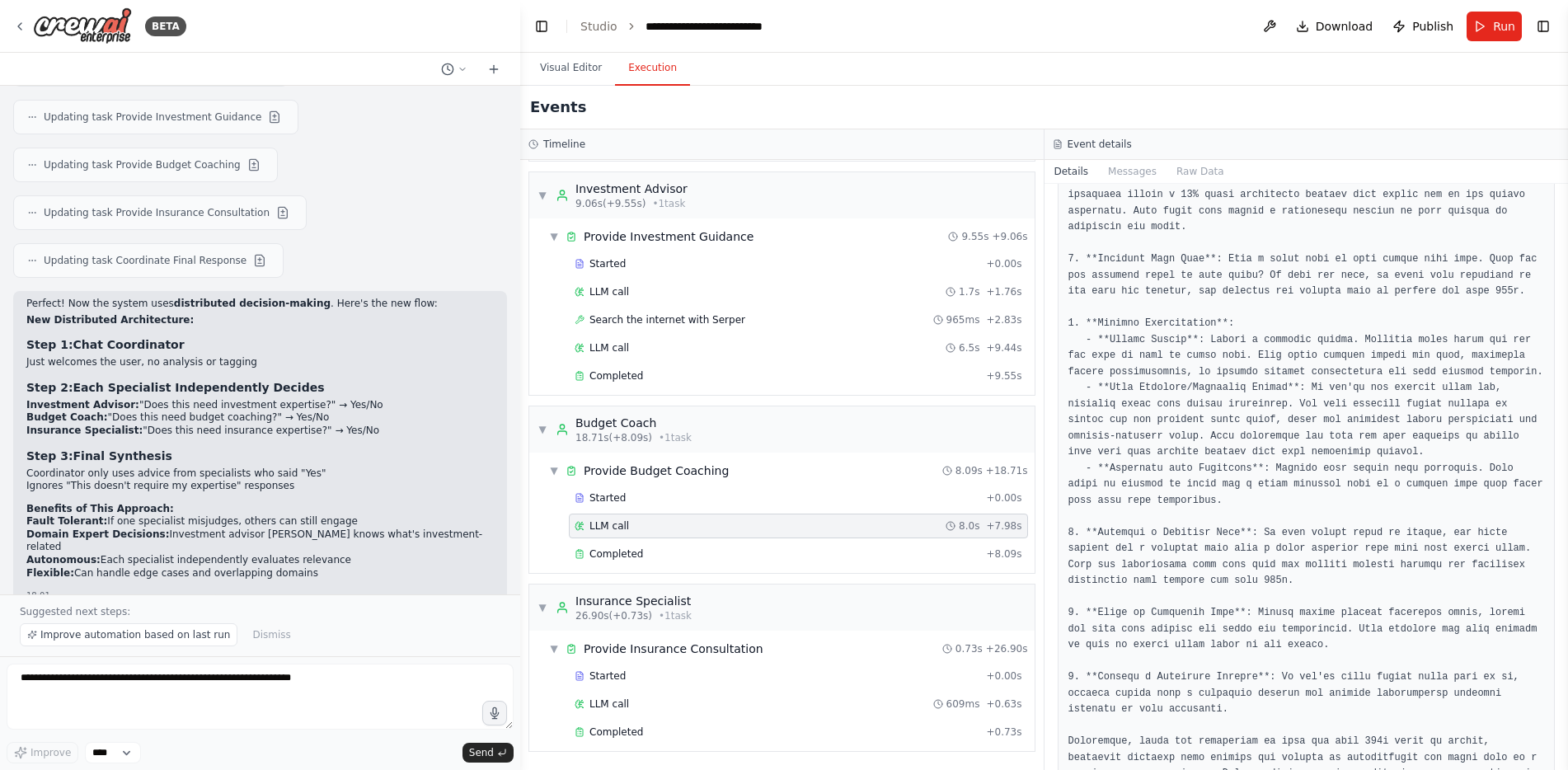
scroll to position [301, 0]
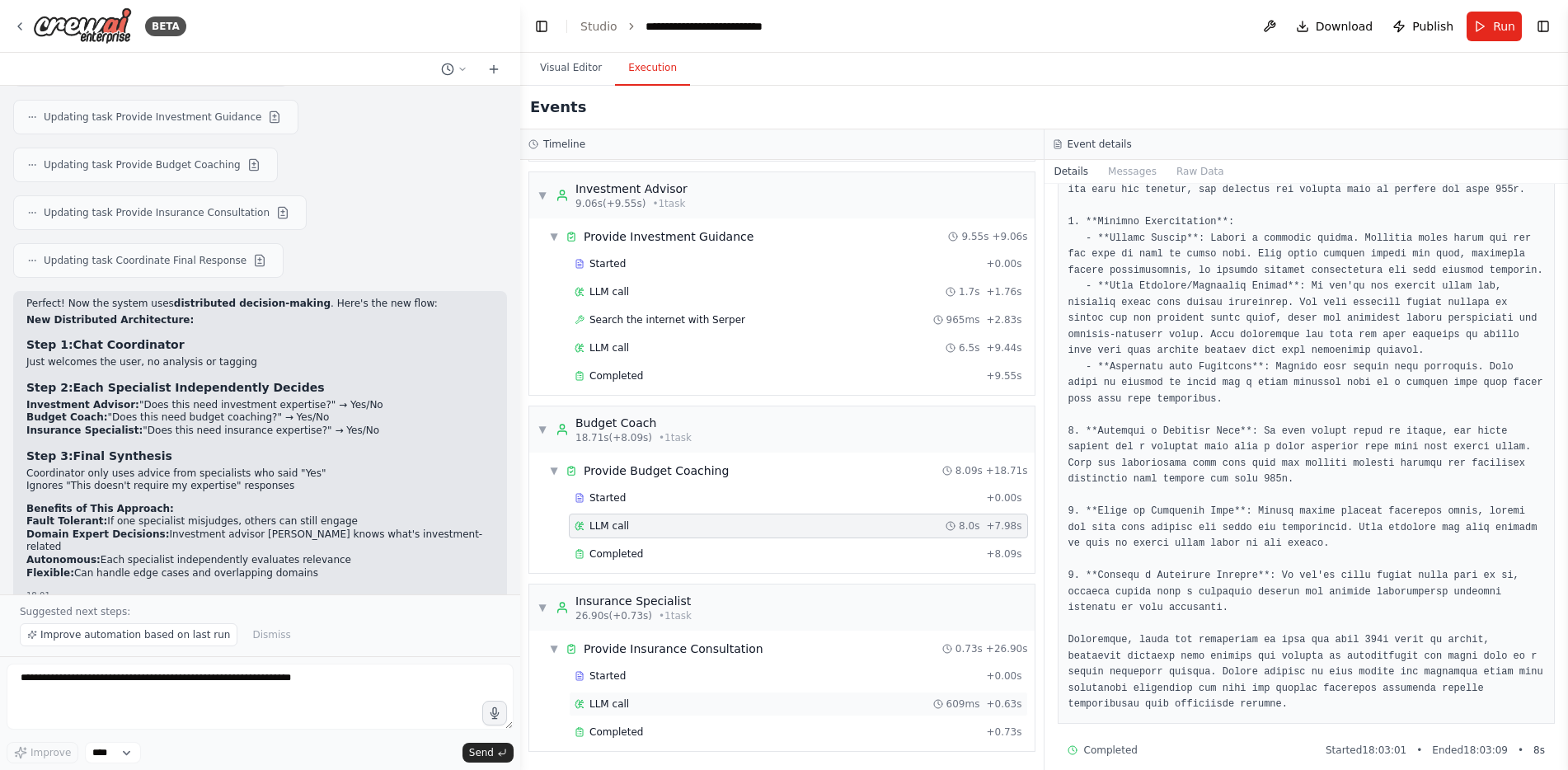
click at [754, 708] on div "LLM call 609ms + 0.63s" at bounding box center [798, 704] width 448 height 14
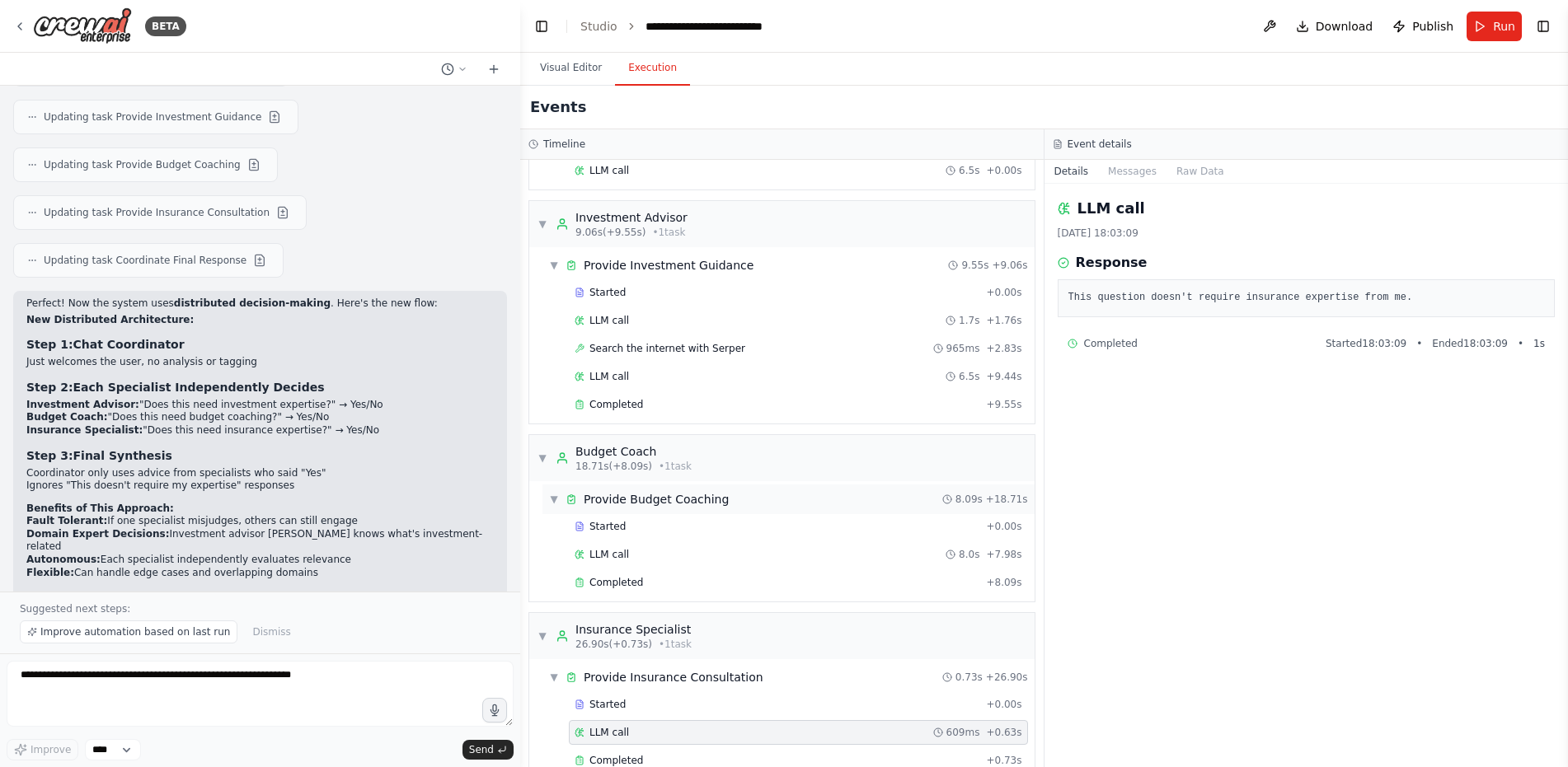
scroll to position [291, 0]
